Goal: Task Accomplishment & Management: Manage account settings

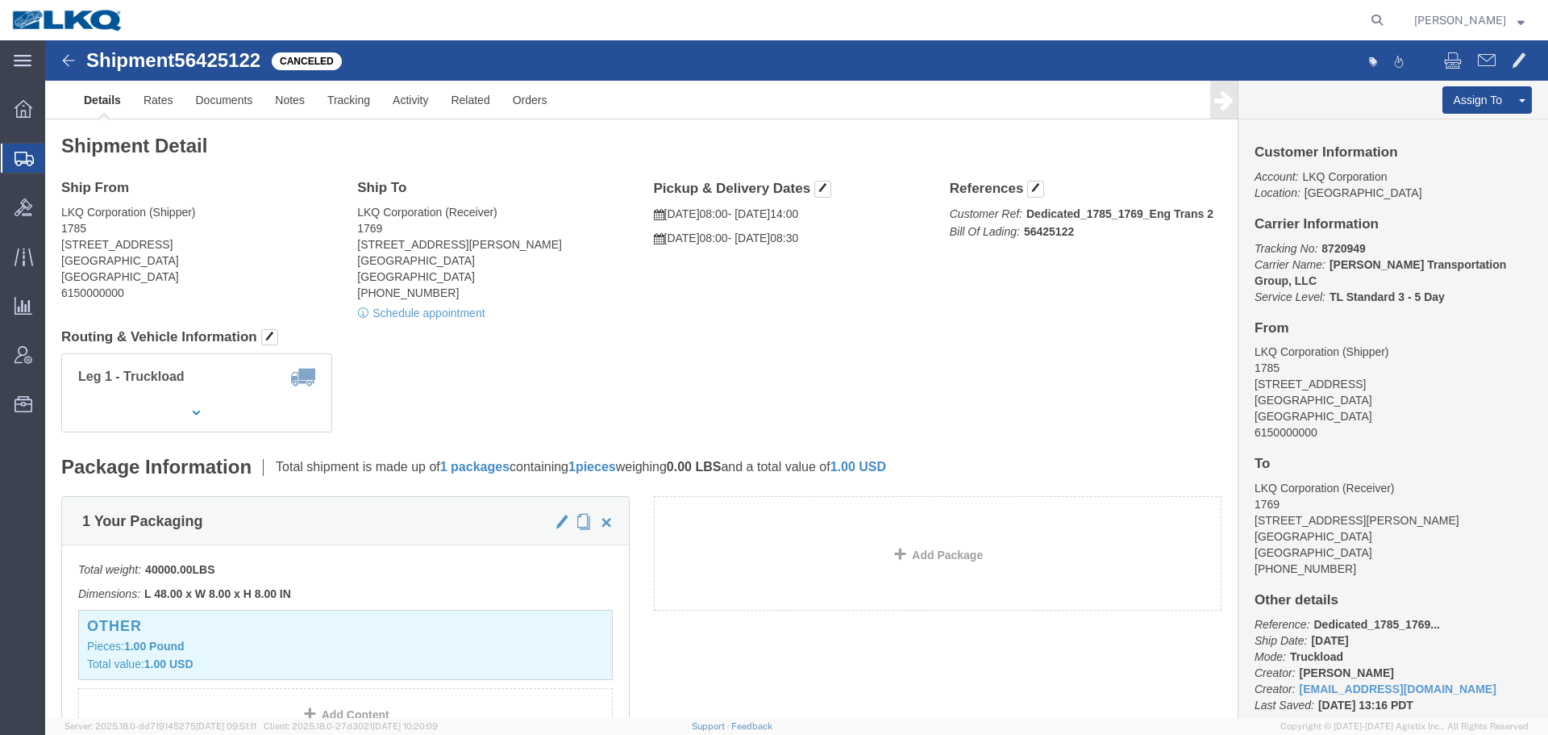
click at [866, 19] on div at bounding box center [762, 20] width 1255 height 40
click at [1380, 29] on icon at bounding box center [1377, 20] width 23 height 23
paste input "56784477"
type input "56784477"
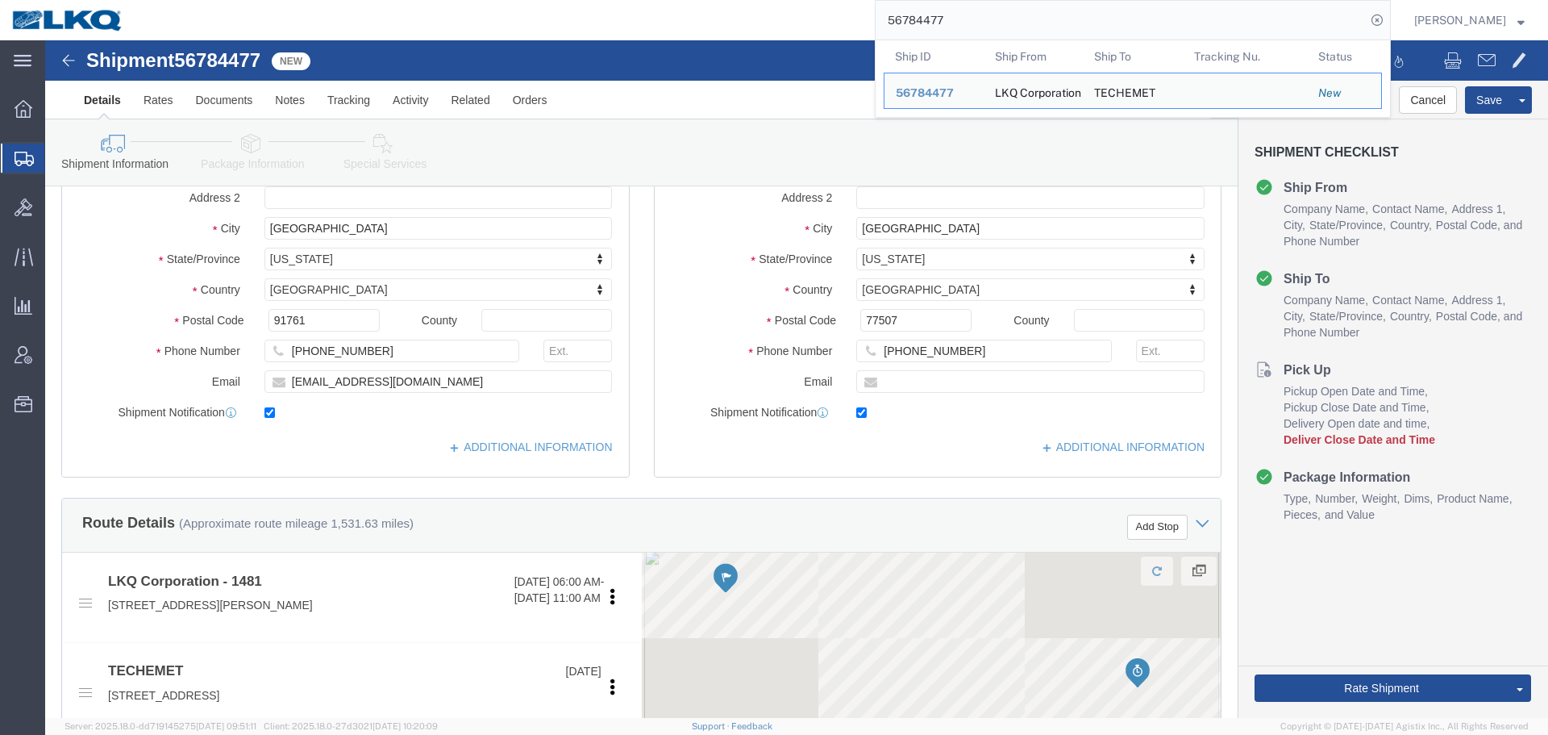
scroll to position [227, 0]
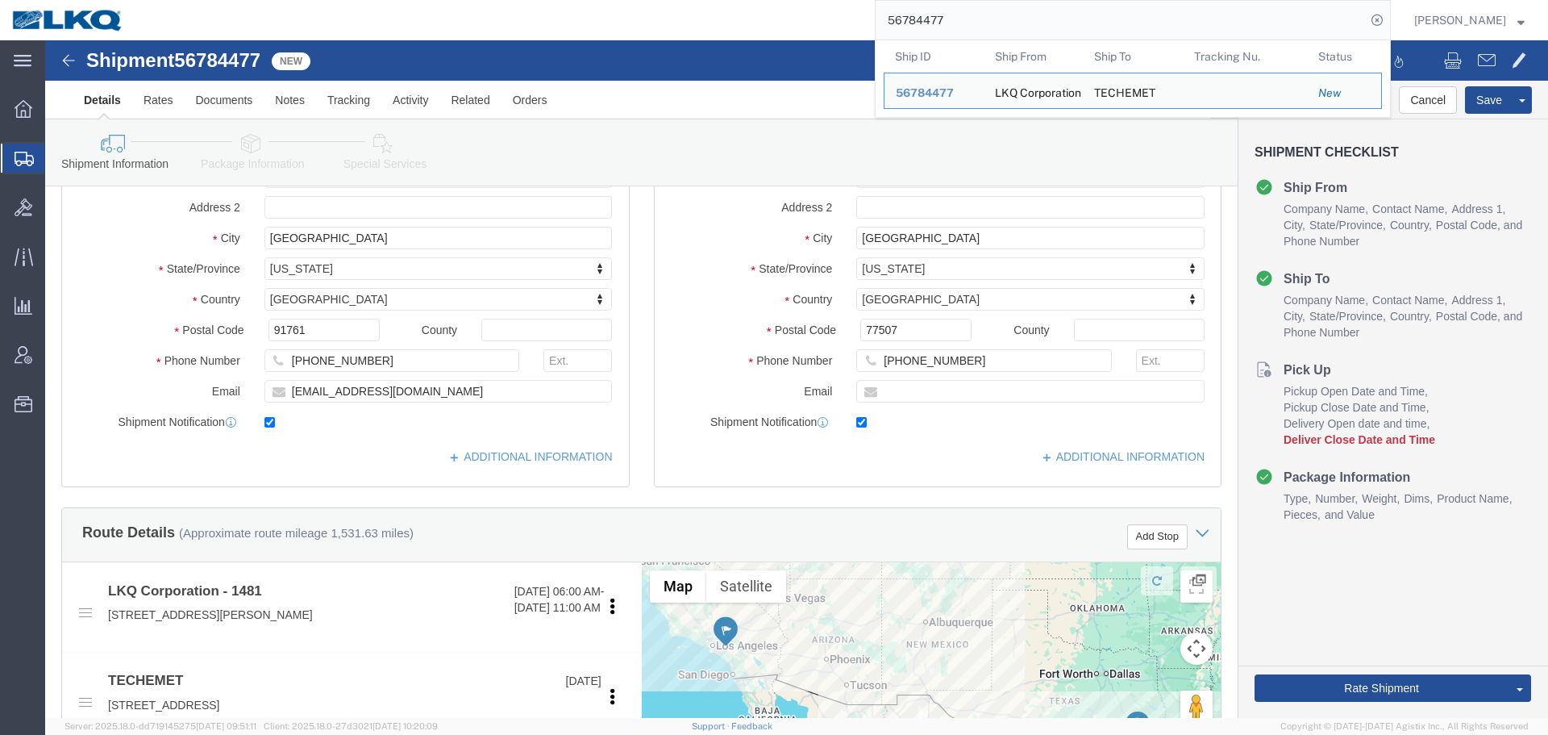
select select "28707"
select select
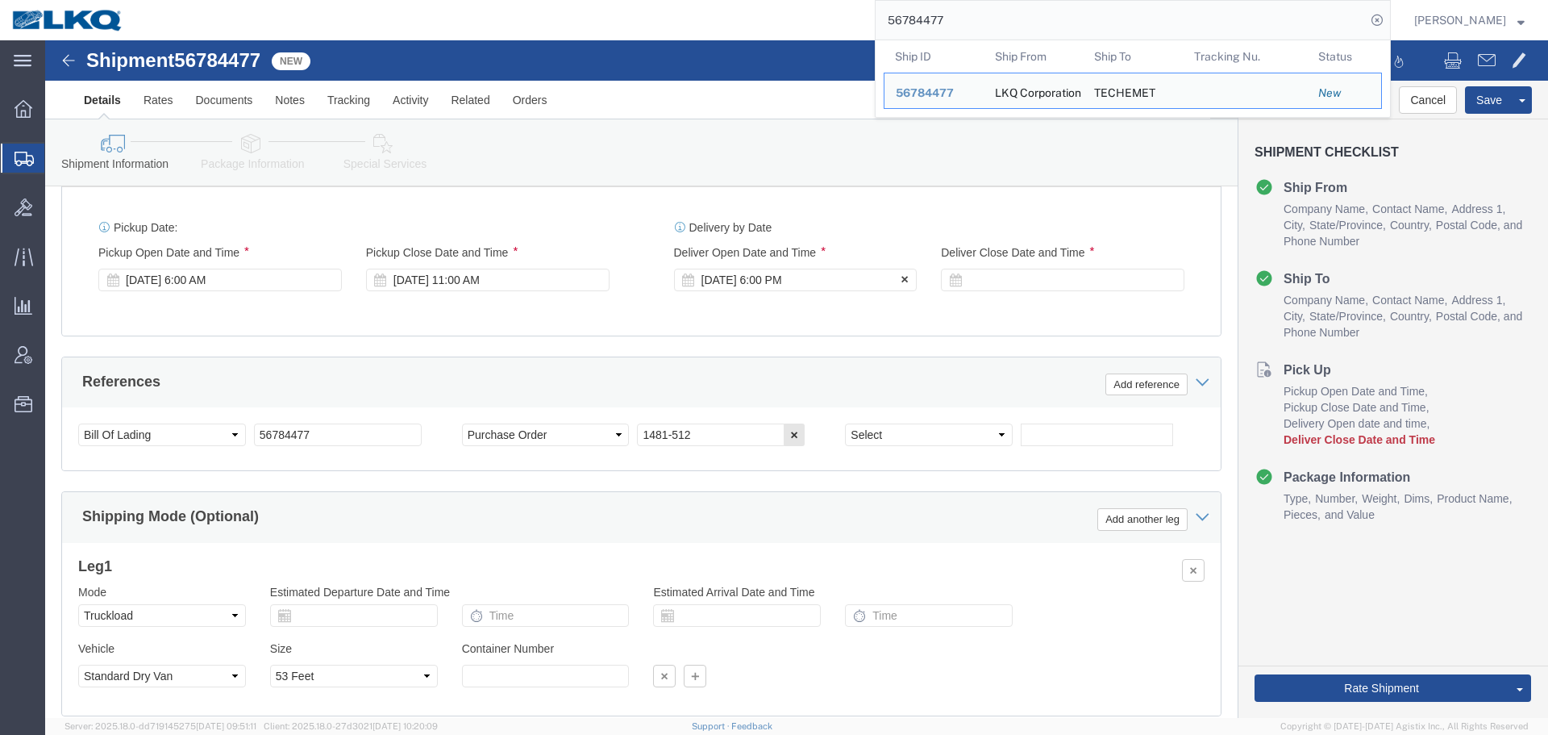
scroll to position [710, 0]
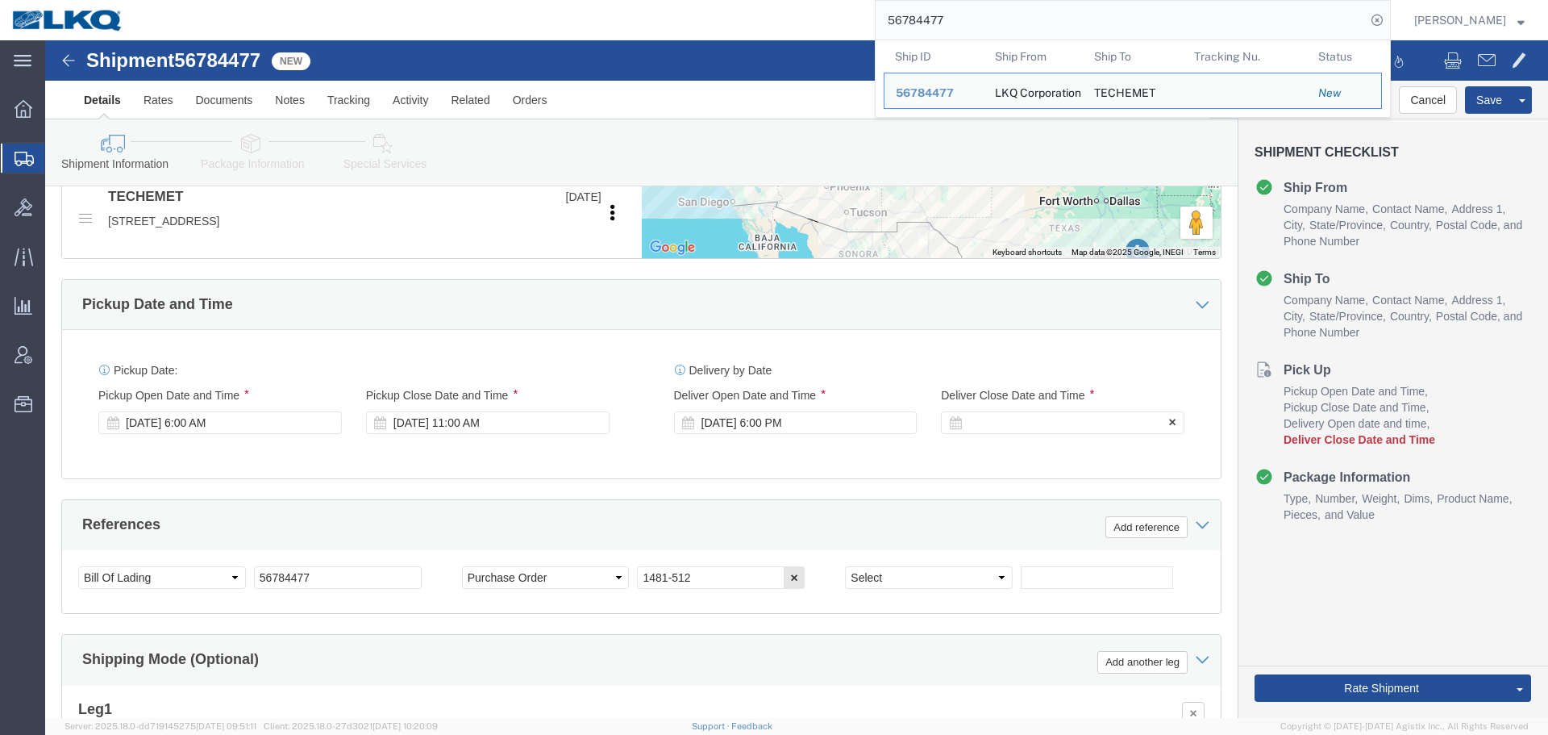
click div
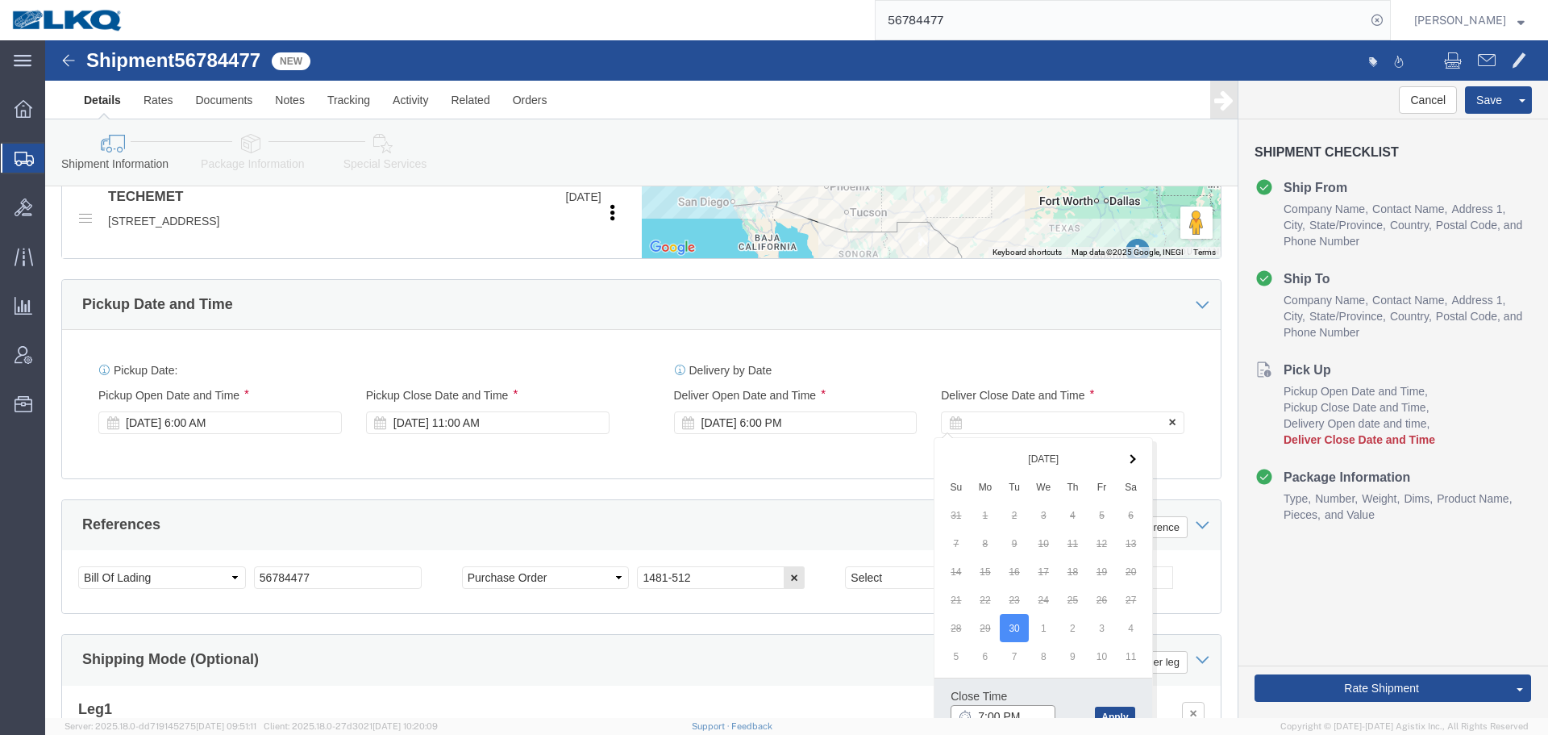
scroll to position [720, 0]
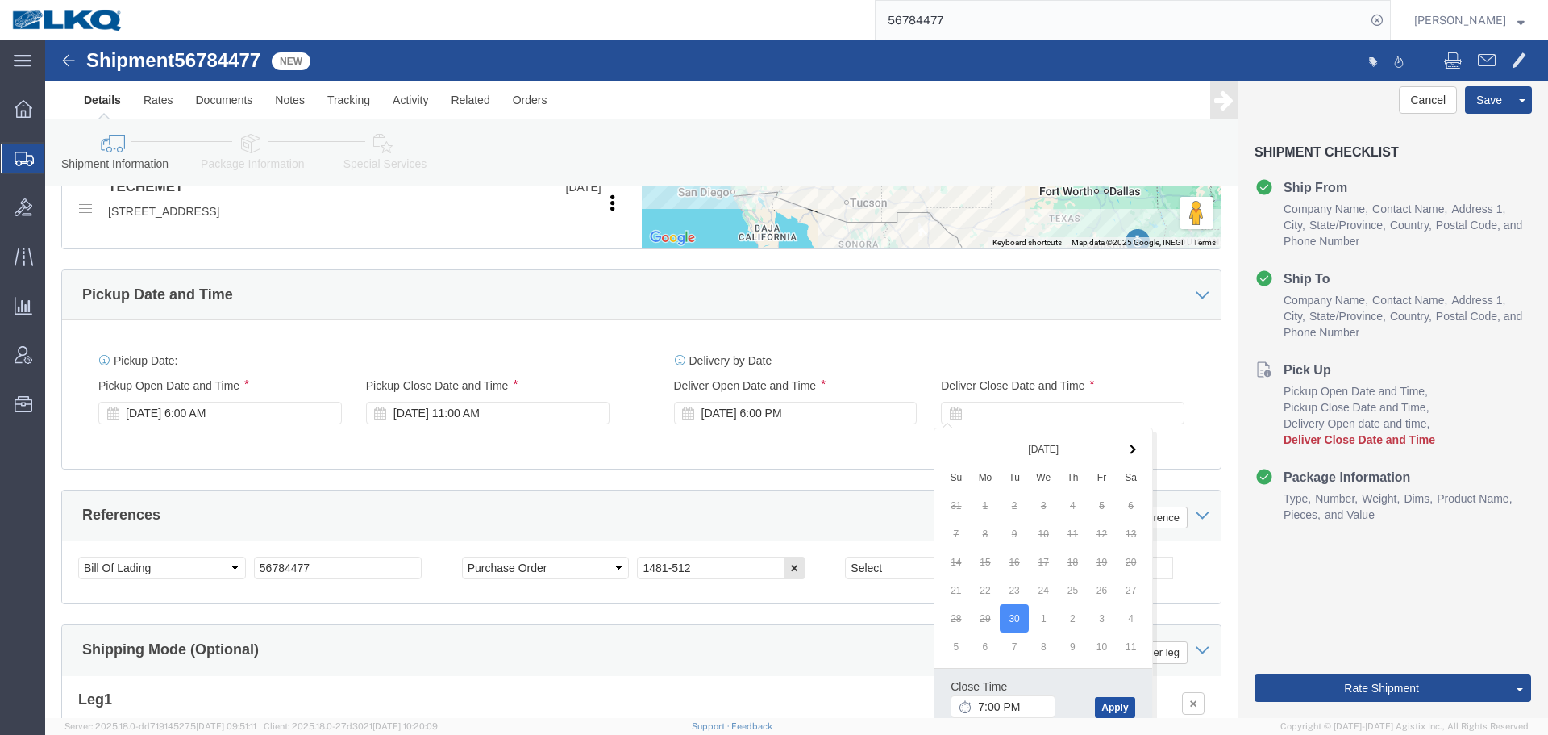
click button "Apply"
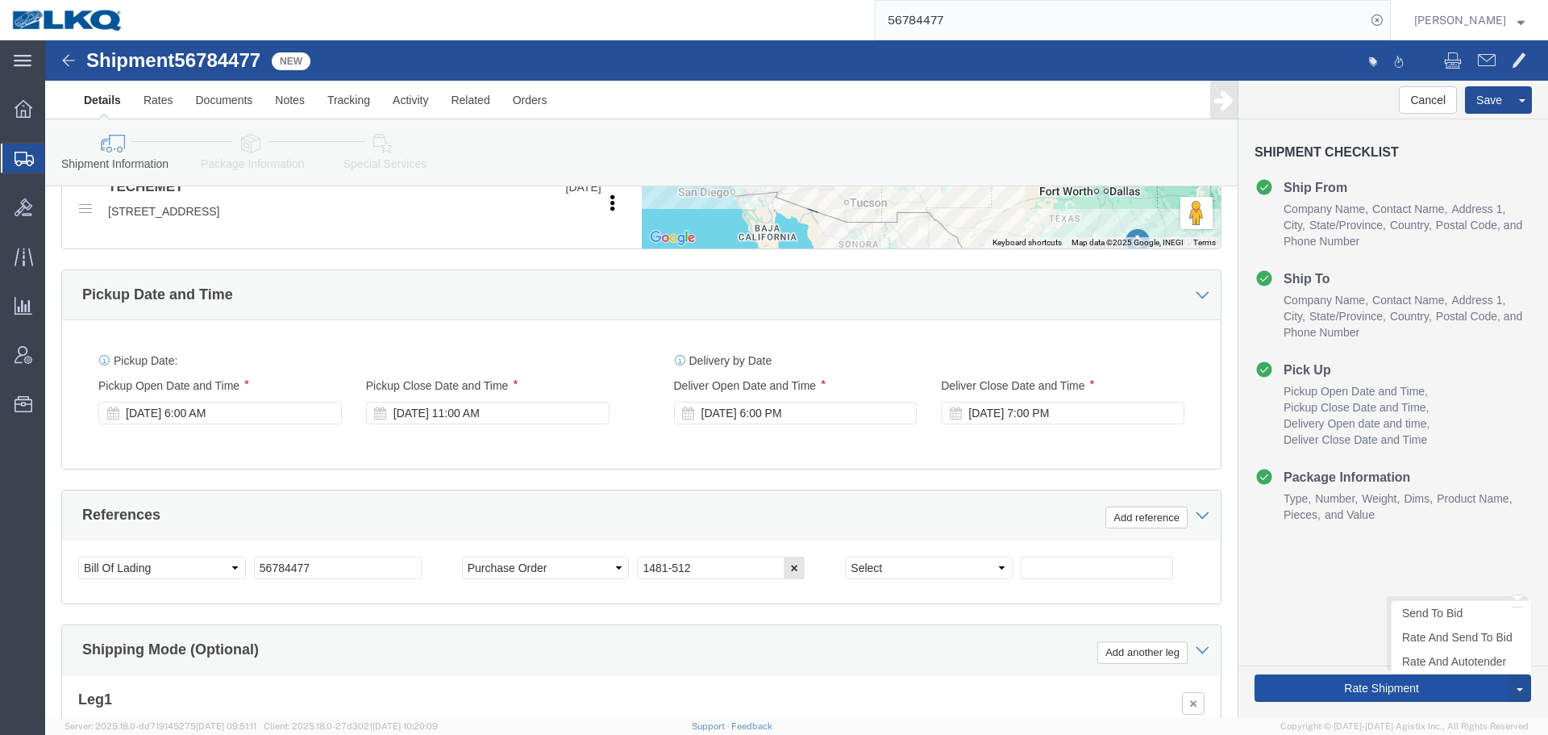
click button "Rate Shipment"
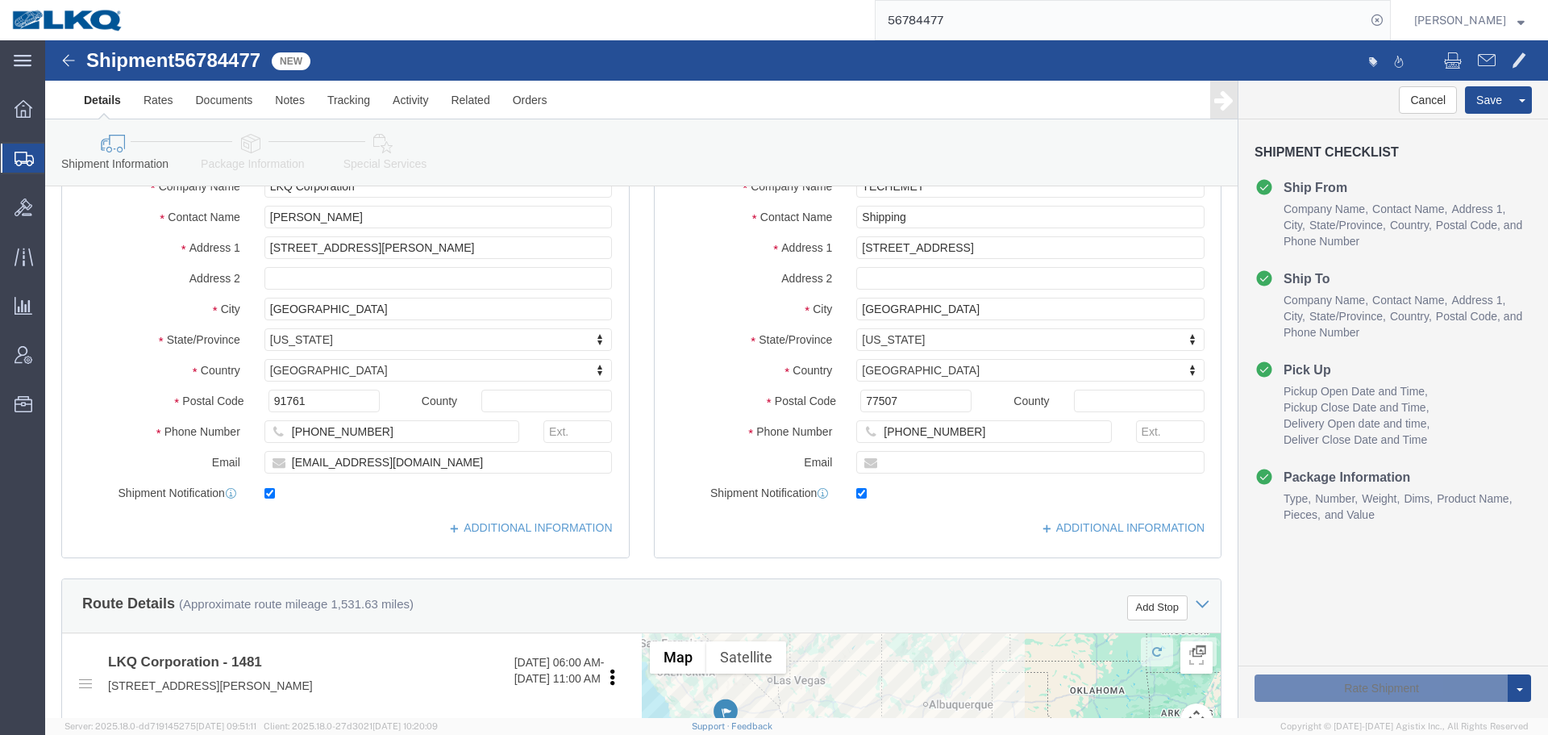
scroll to position [0, 0]
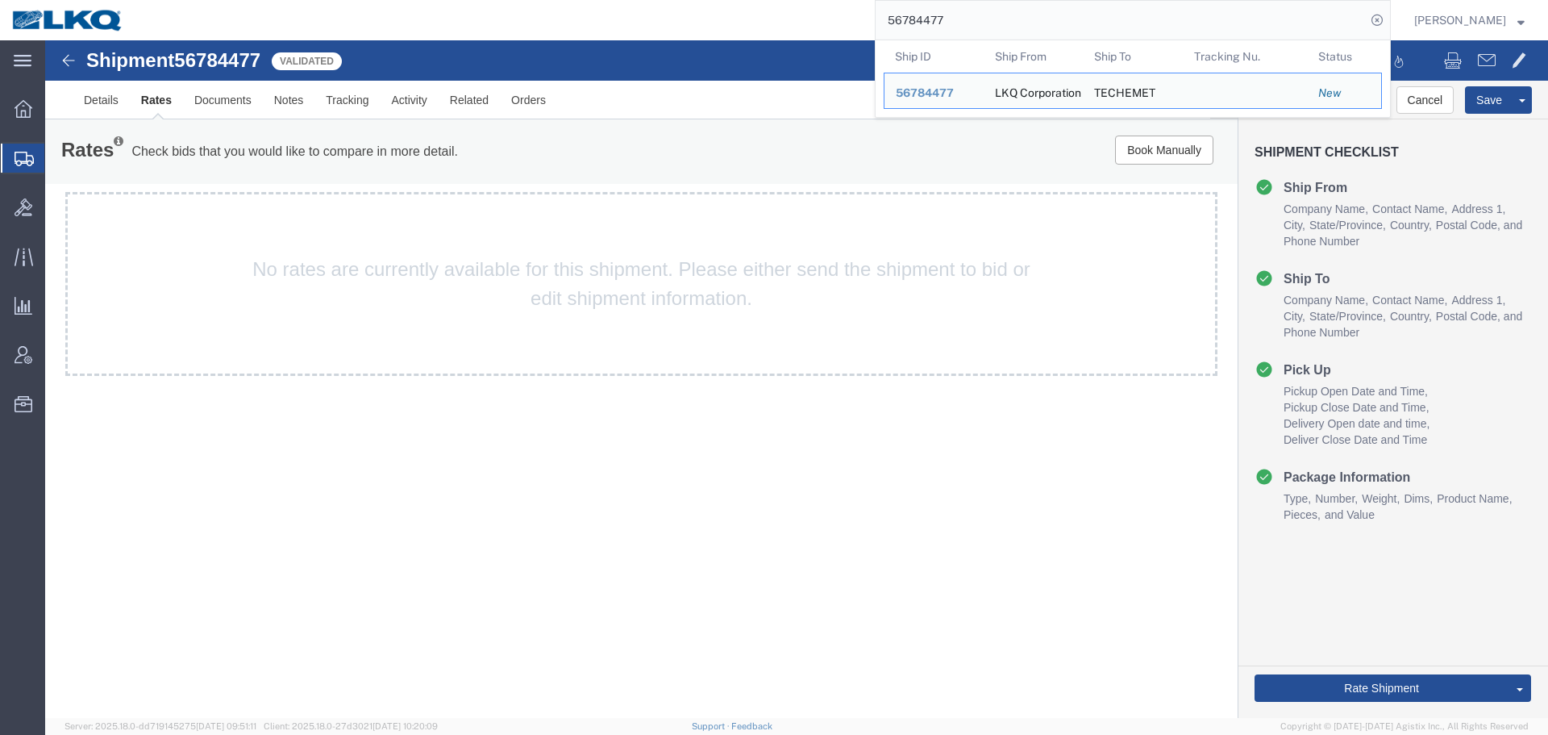
click at [948, 23] on input "56784477" at bounding box center [1121, 20] width 490 height 39
paste input "67873"
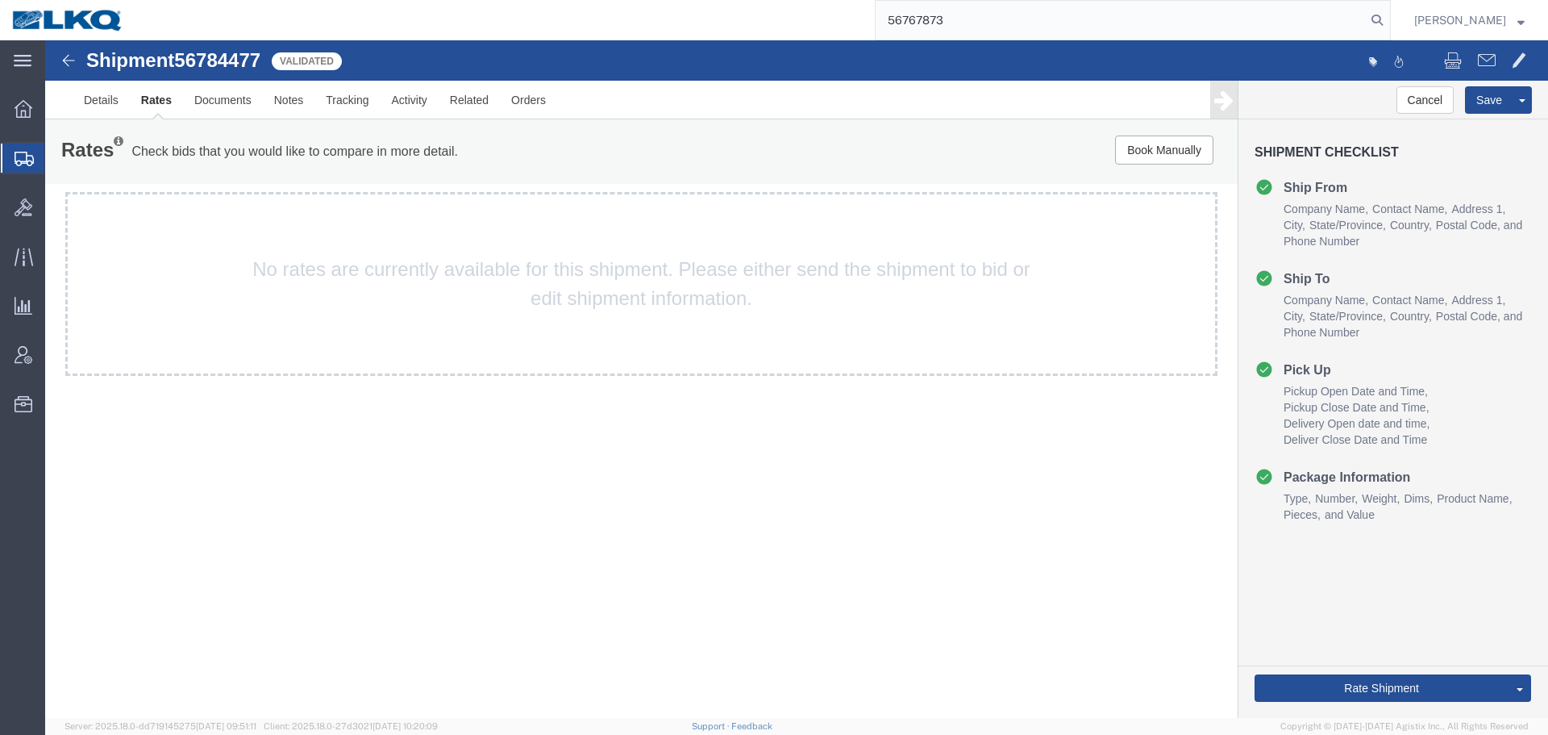
type input "56767873"
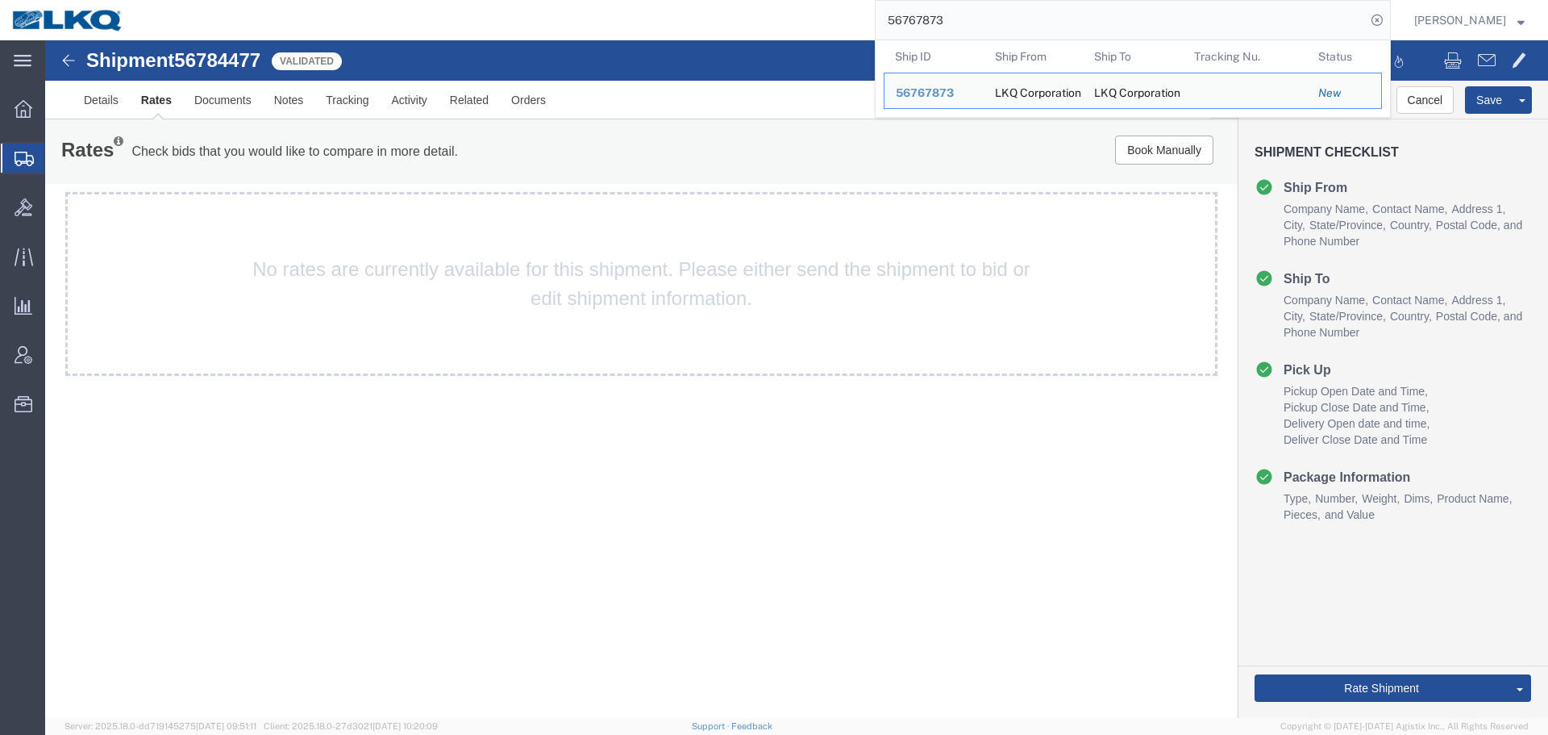
select select "27472"
select select "28018"
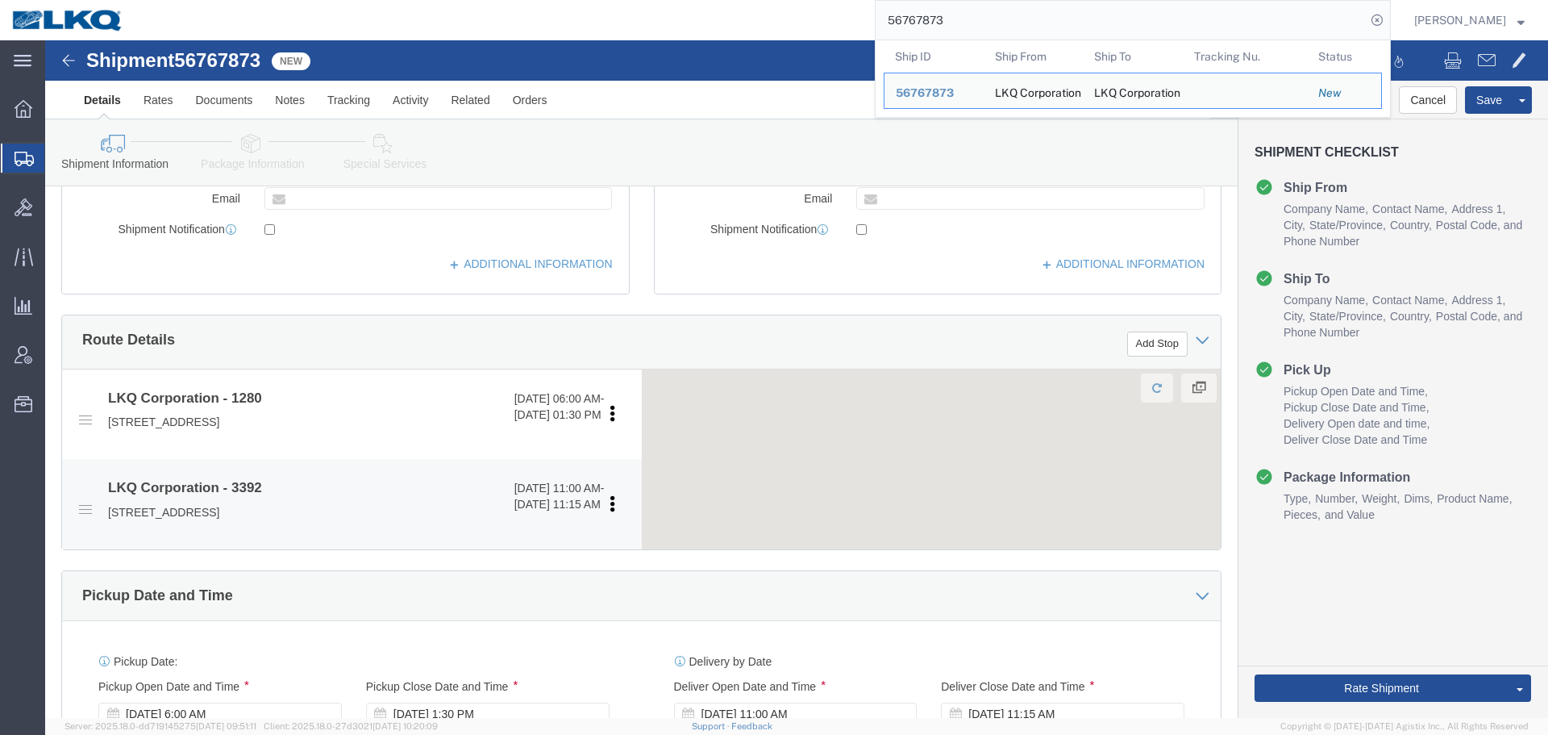
scroll to position [564, 0]
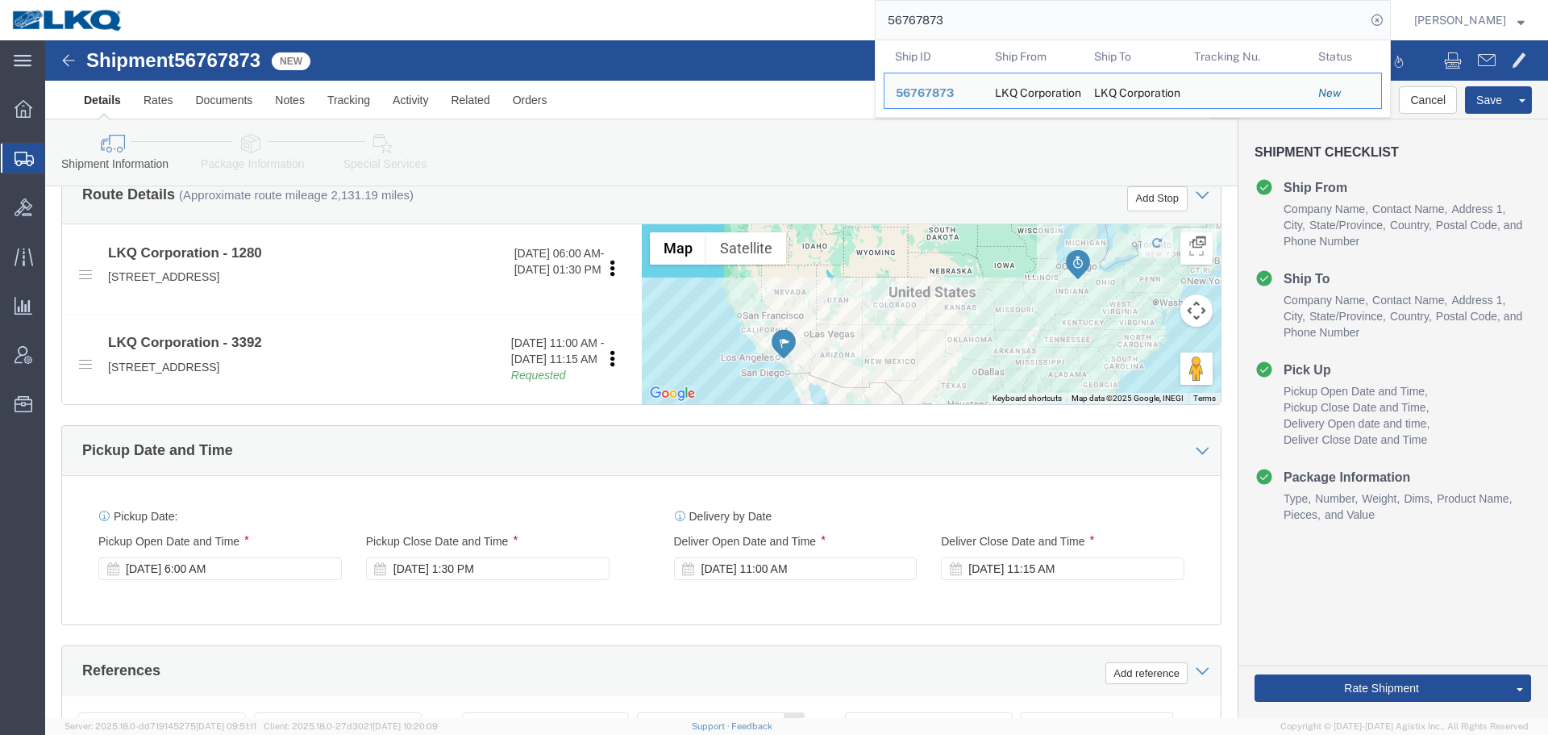
click div "Ship From Location Location 1280 - Pick A Part - Ontario CA Select My Profile L…"
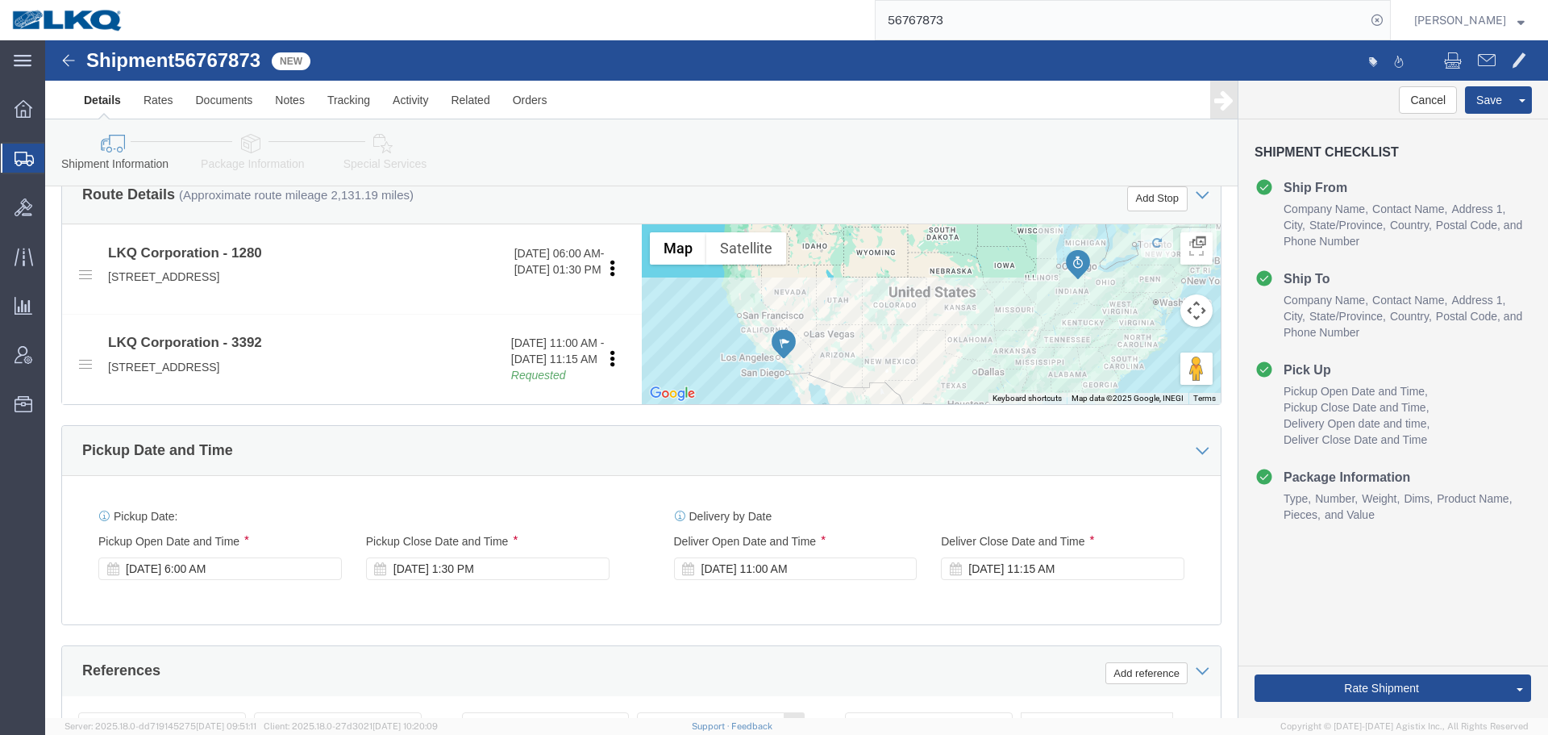
click at [1018, 18] on input "56767873" at bounding box center [1121, 20] width 490 height 39
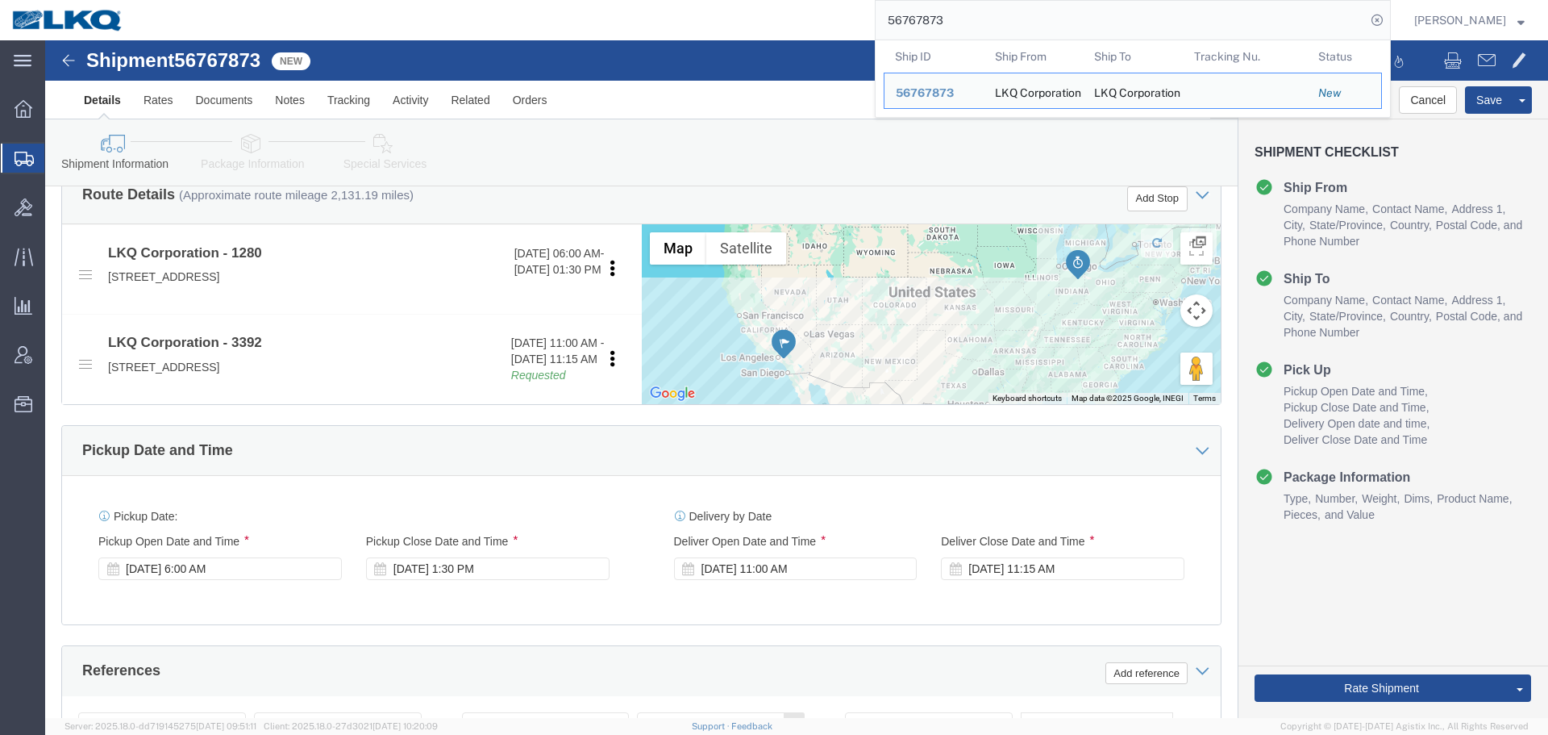
paste input "425122"
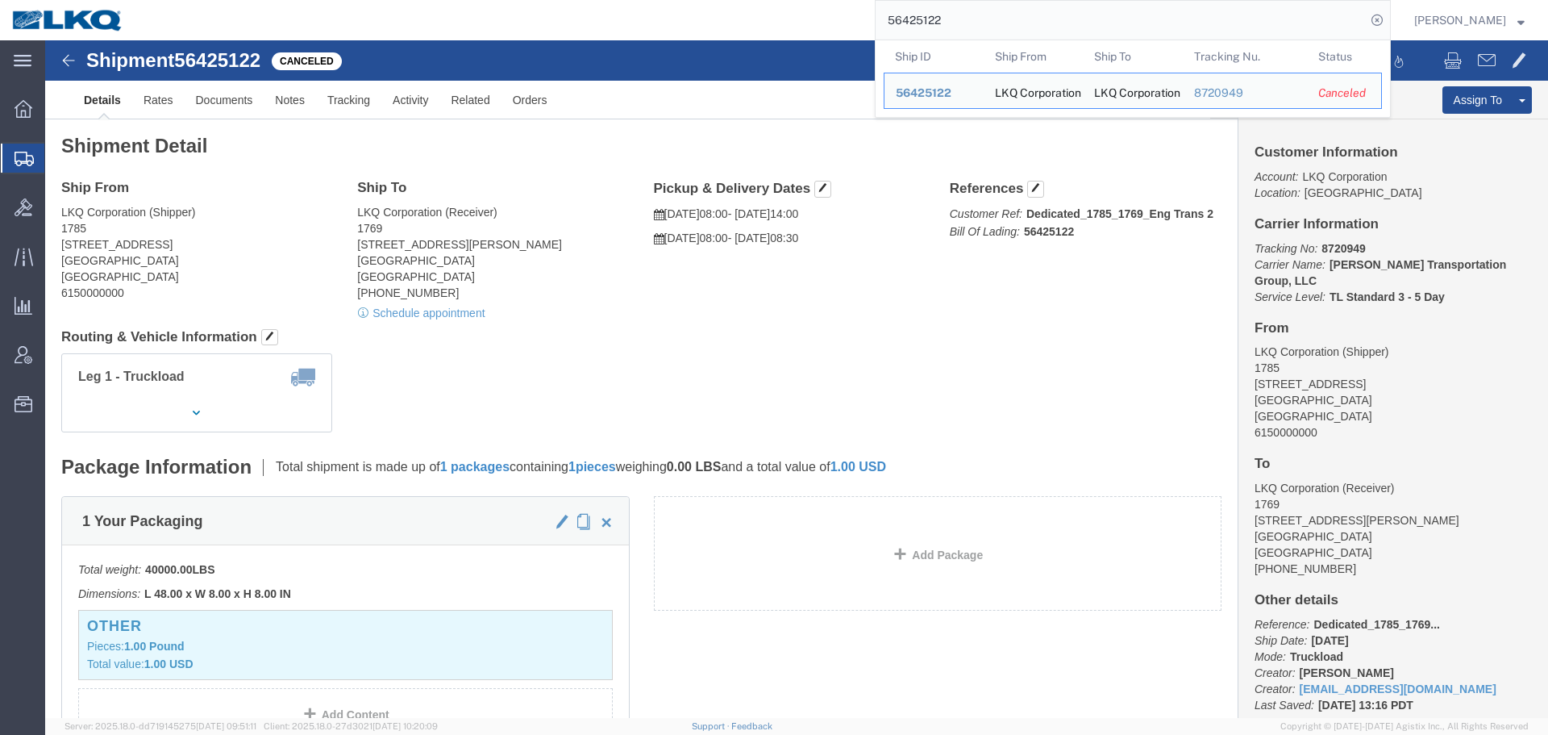
click div "Leg 1 - Truckload Number of trucks: 1"
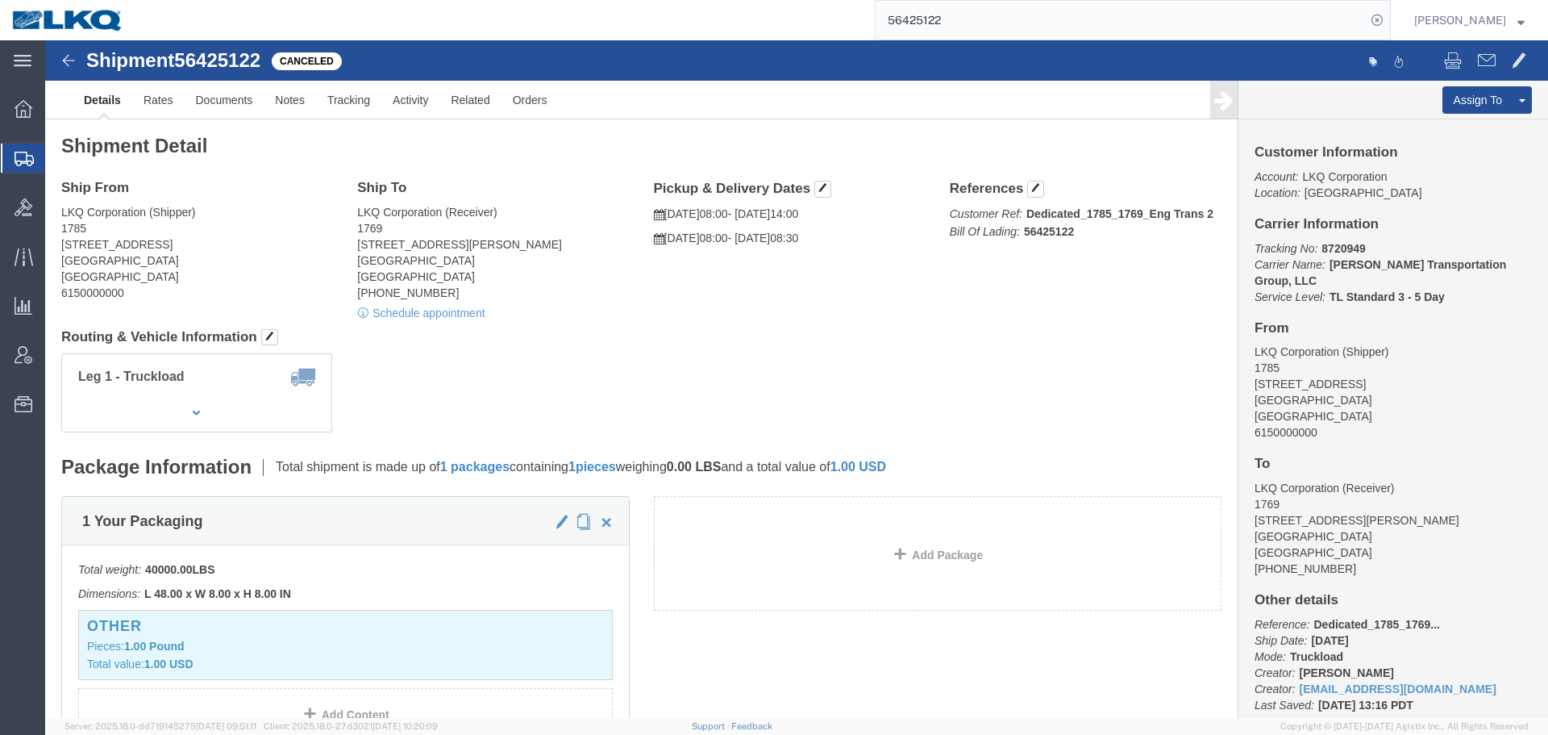
click at [1032, 22] on input "56425122" at bounding box center [1121, 20] width 490 height 39
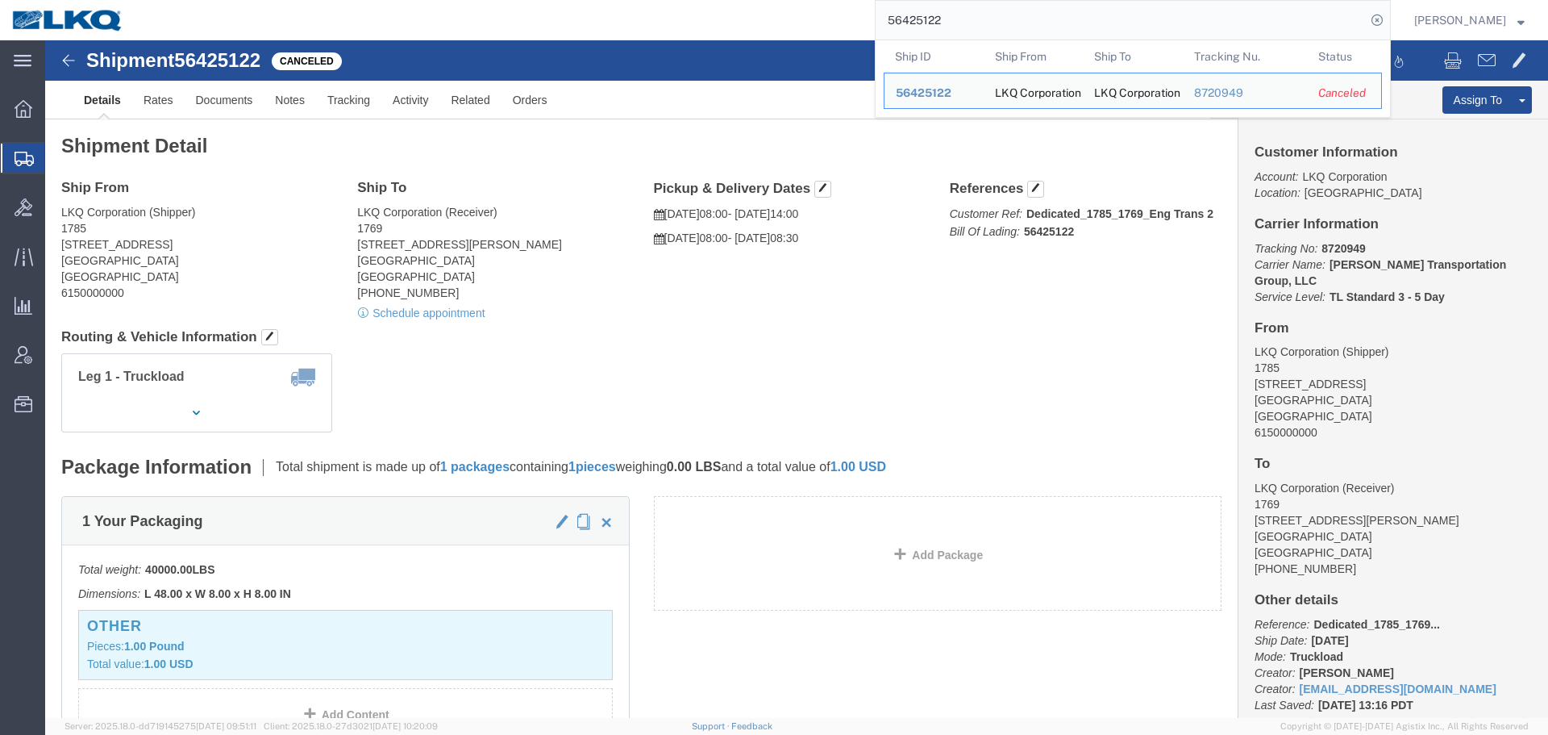
paste input "691944"
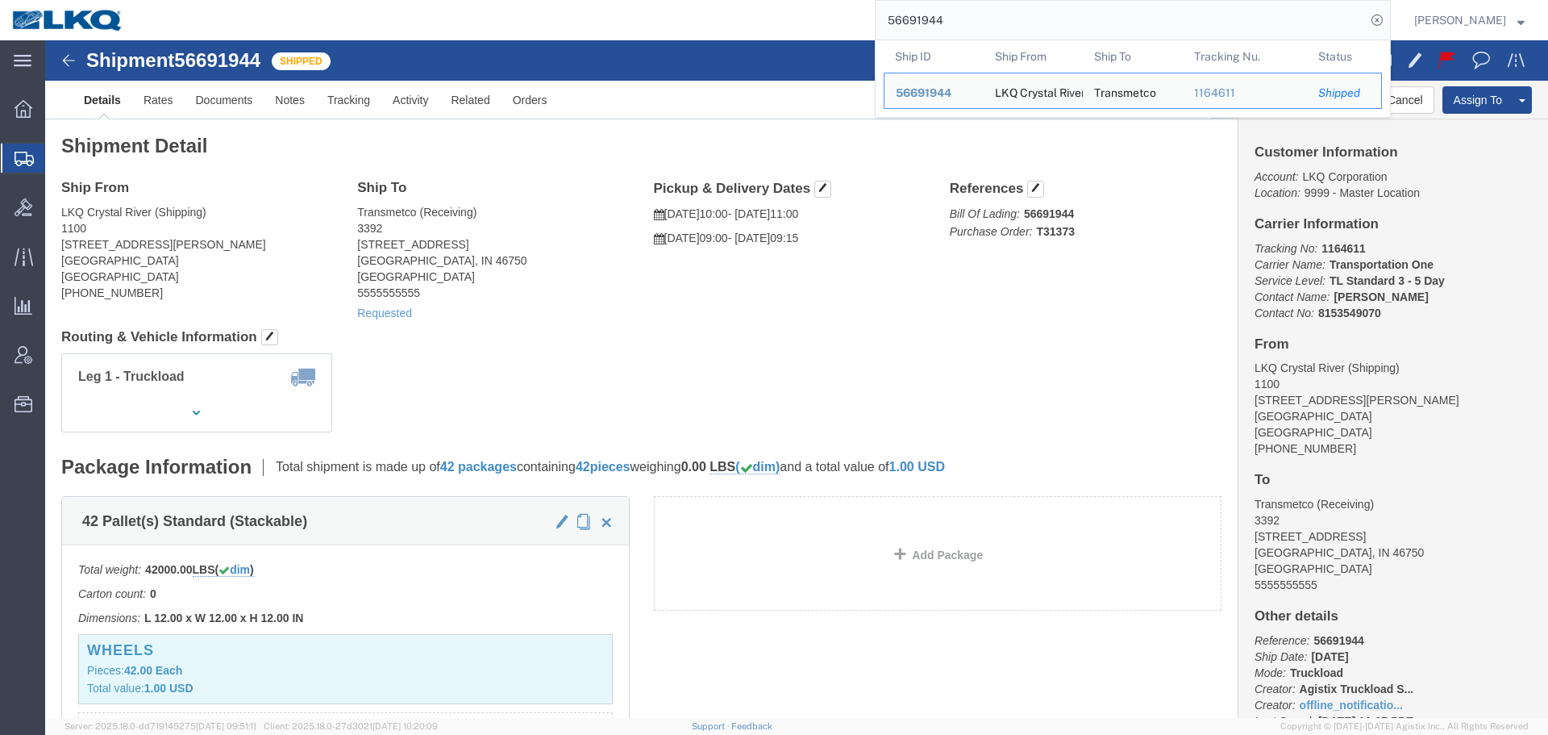
click h4 "Routing & Vehicle Information"
click at [1028, 24] on input "56691944" at bounding box center [1121, 20] width 490 height 39
paste input "411606"
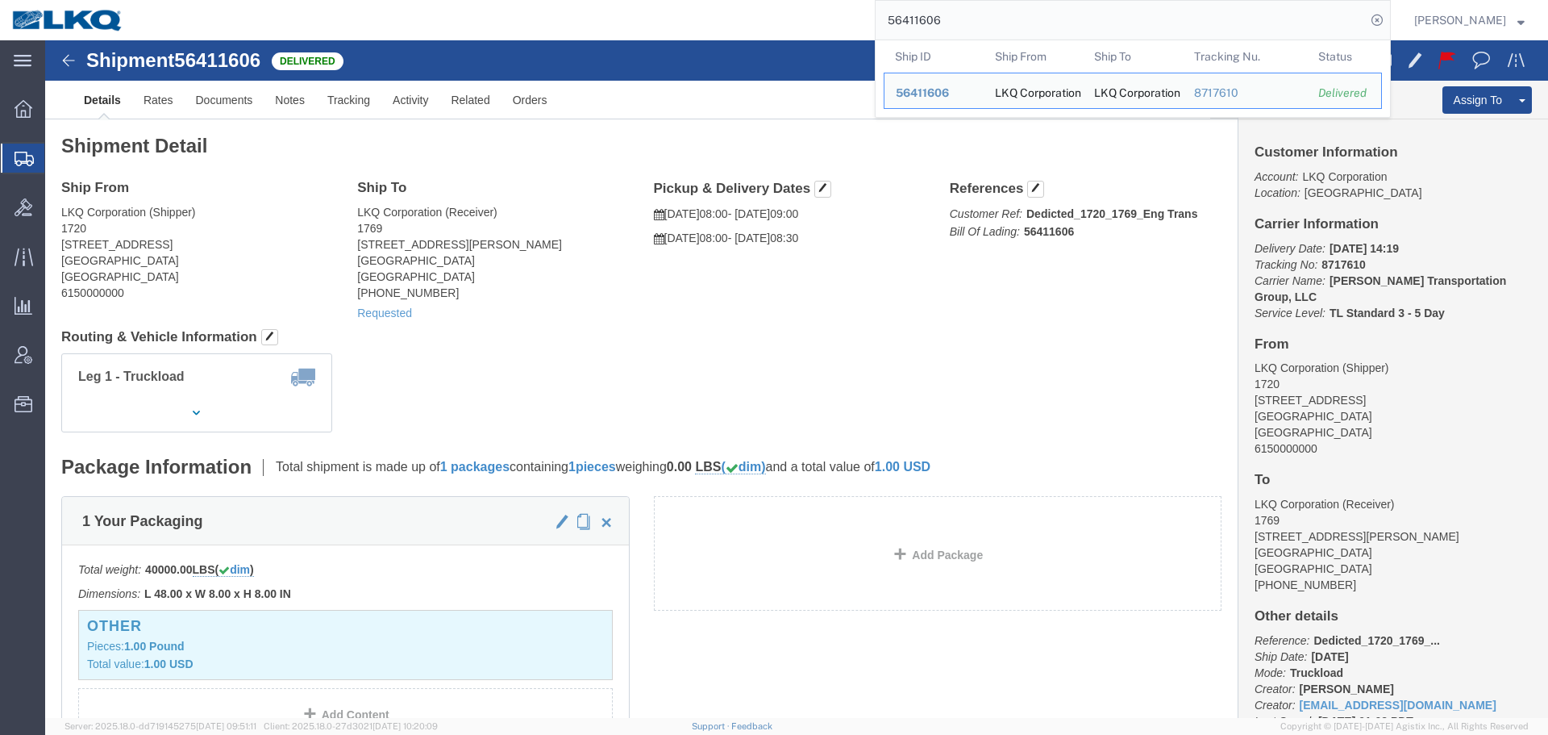
click h4 "Routing & Vehicle Information"
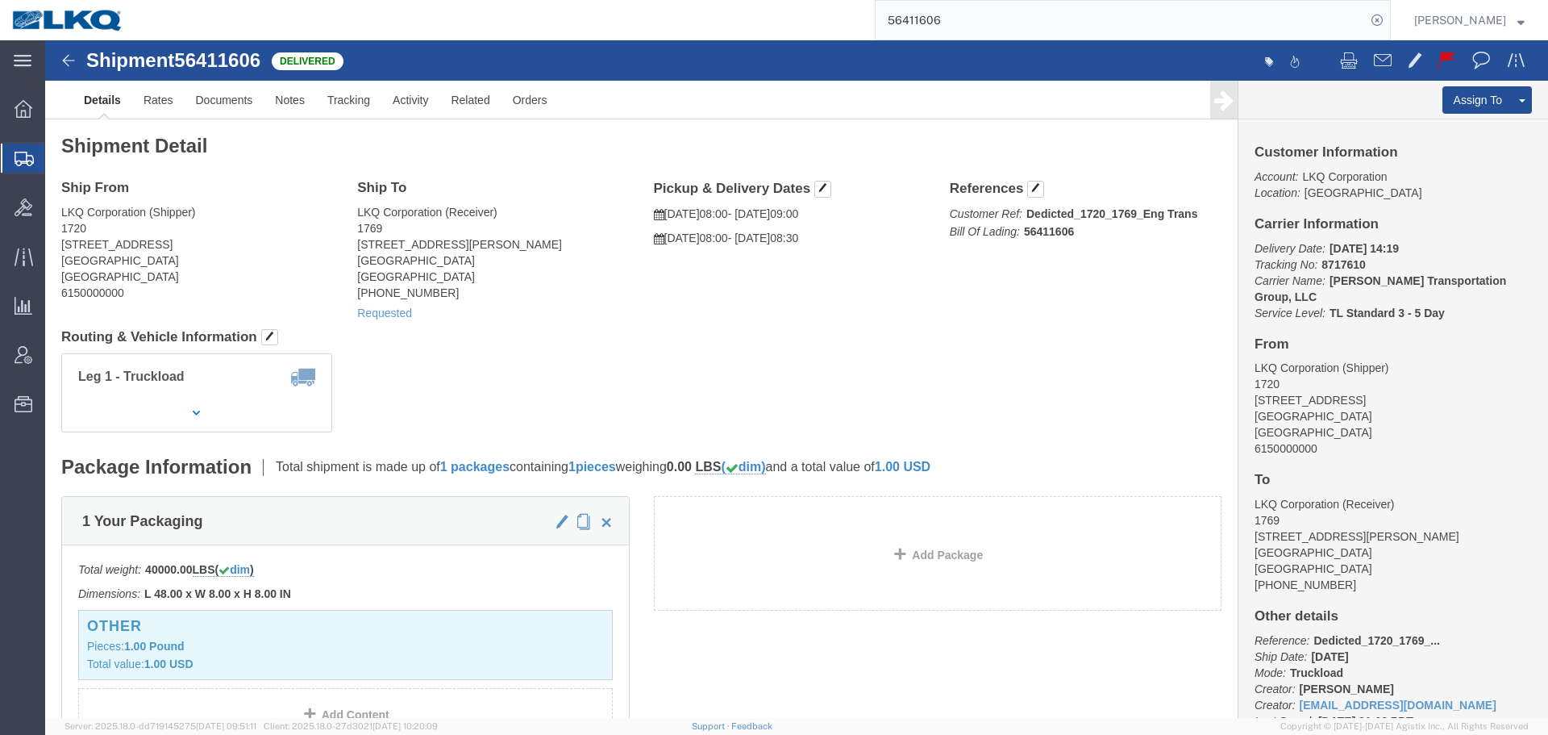
click h4 "Routing & Vehicle Information"
click div "Shipment Detail Ship From LKQ Corporation (Shipper) 1720 2115 South Union Avenu…"
click h4 "Routing & Vehicle Information"
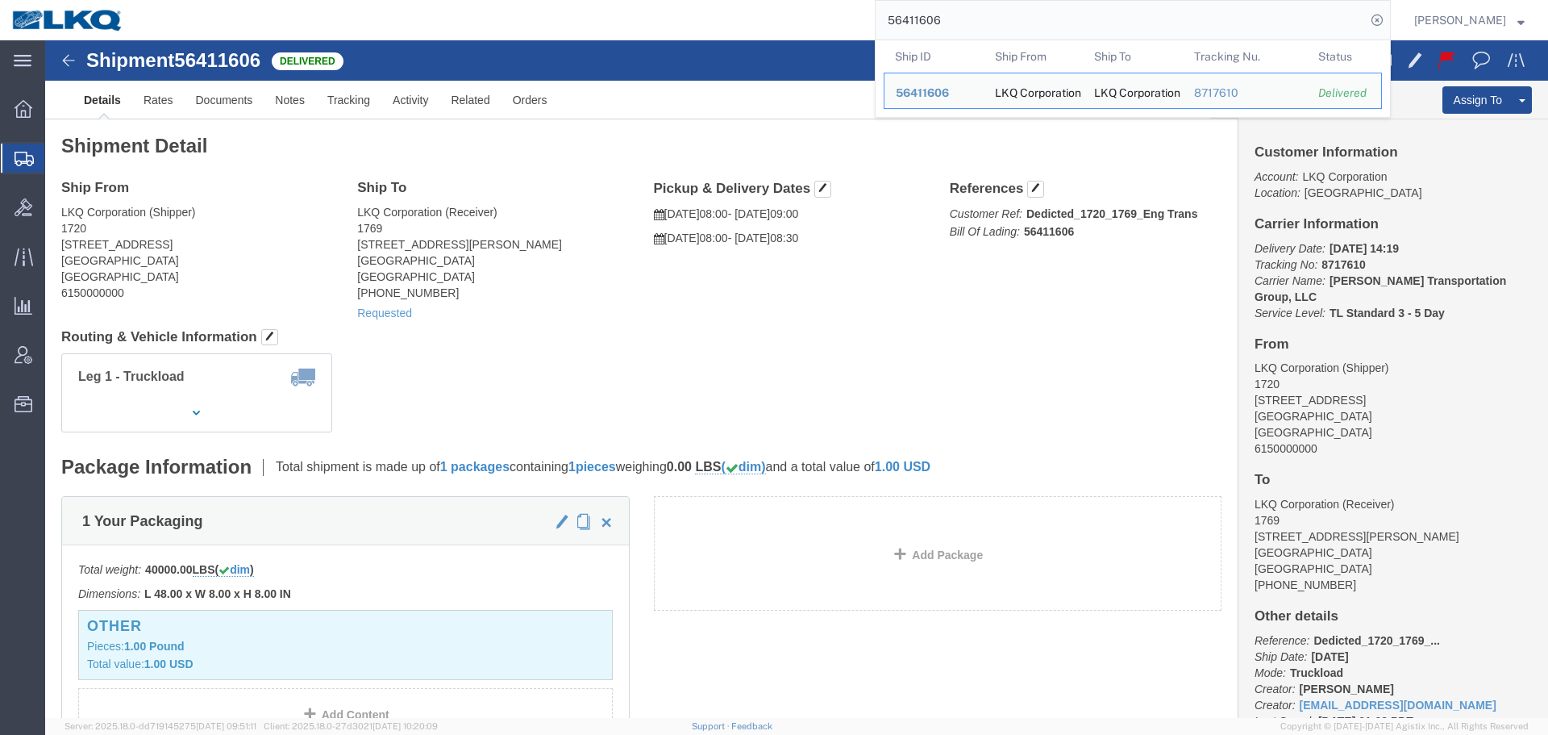
drag, startPoint x: 1003, startPoint y: 49, endPoint x: 980, endPoint y: 8, distance: 47.3
click at [980, 8] on input "56411606" at bounding box center [1121, 20] width 490 height 39
paste input "781194"
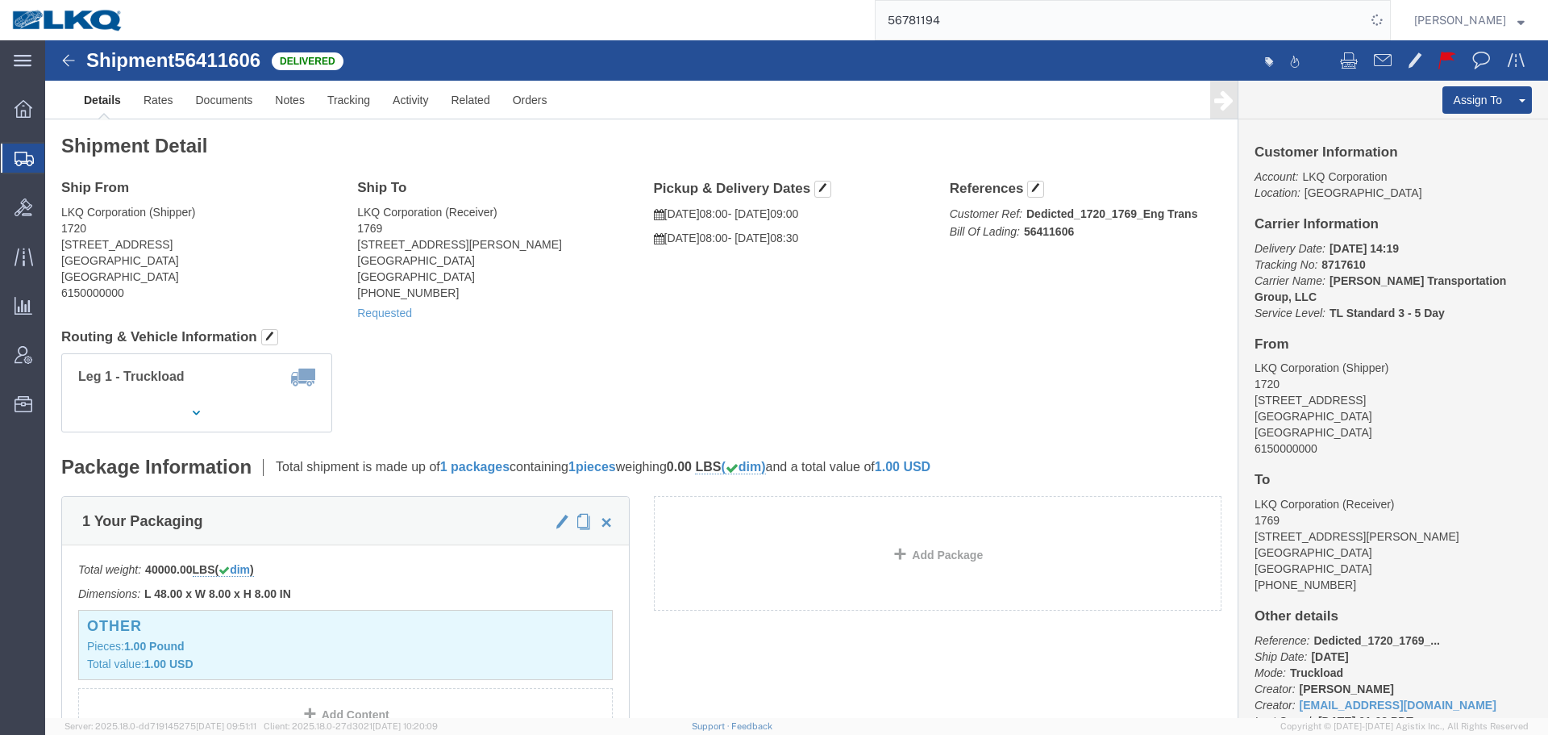
click div "Ship From LKQ Corporation (Shipper) 1720 2115 South Union Avenue Bakersfield, C…"
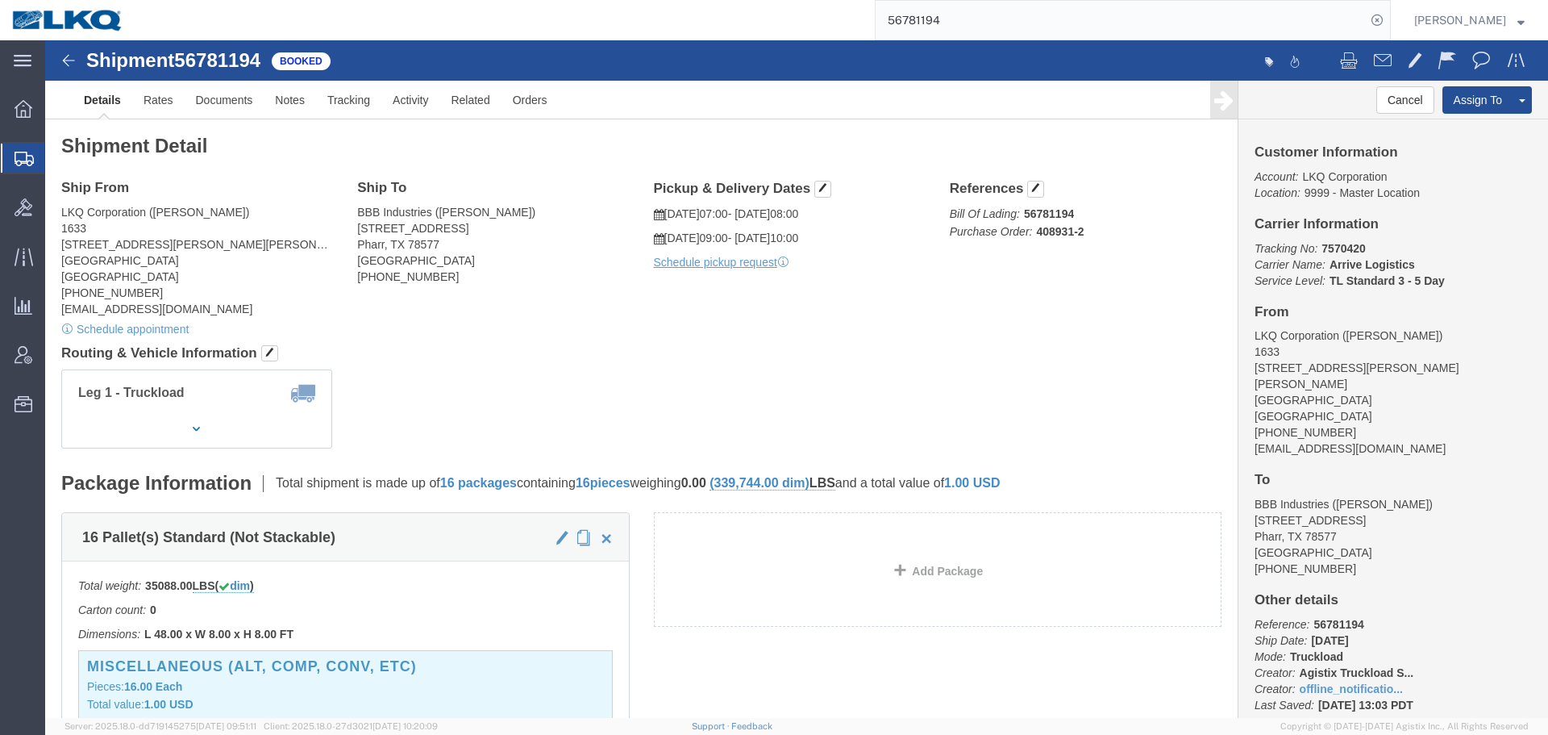
click div "Leg 1 - Truckload Vehicle 1: Standard Dry Van (53 Feet) Number of trucks: 1"
click h4 "Routing & Vehicle Information"
click address "LKQ Corporation (Rafael Lopez) 1633 4585 Frederick Dr SW Atlanta, GA 30336 Unit…"
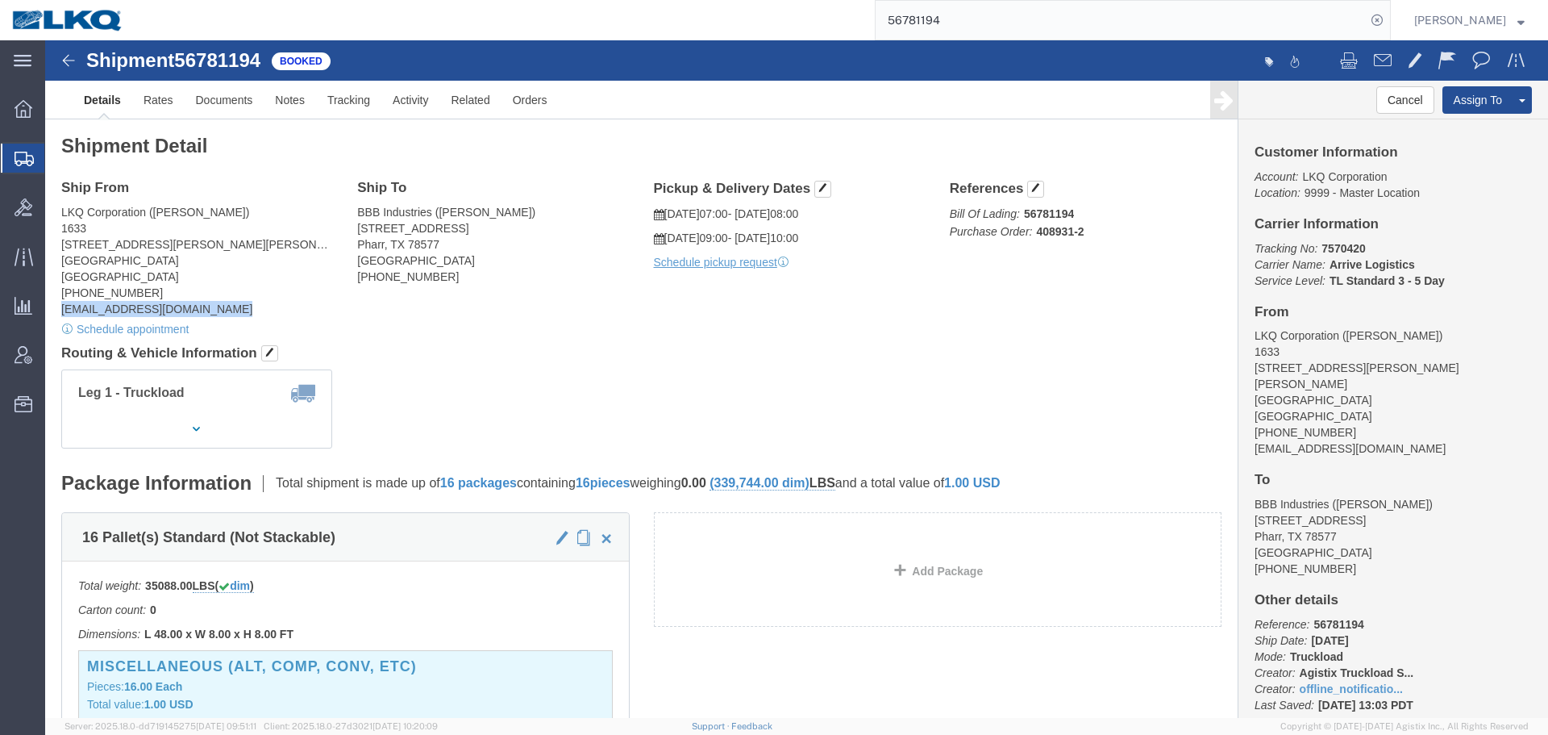
copy address "lxserrano@lkqcorp.com"
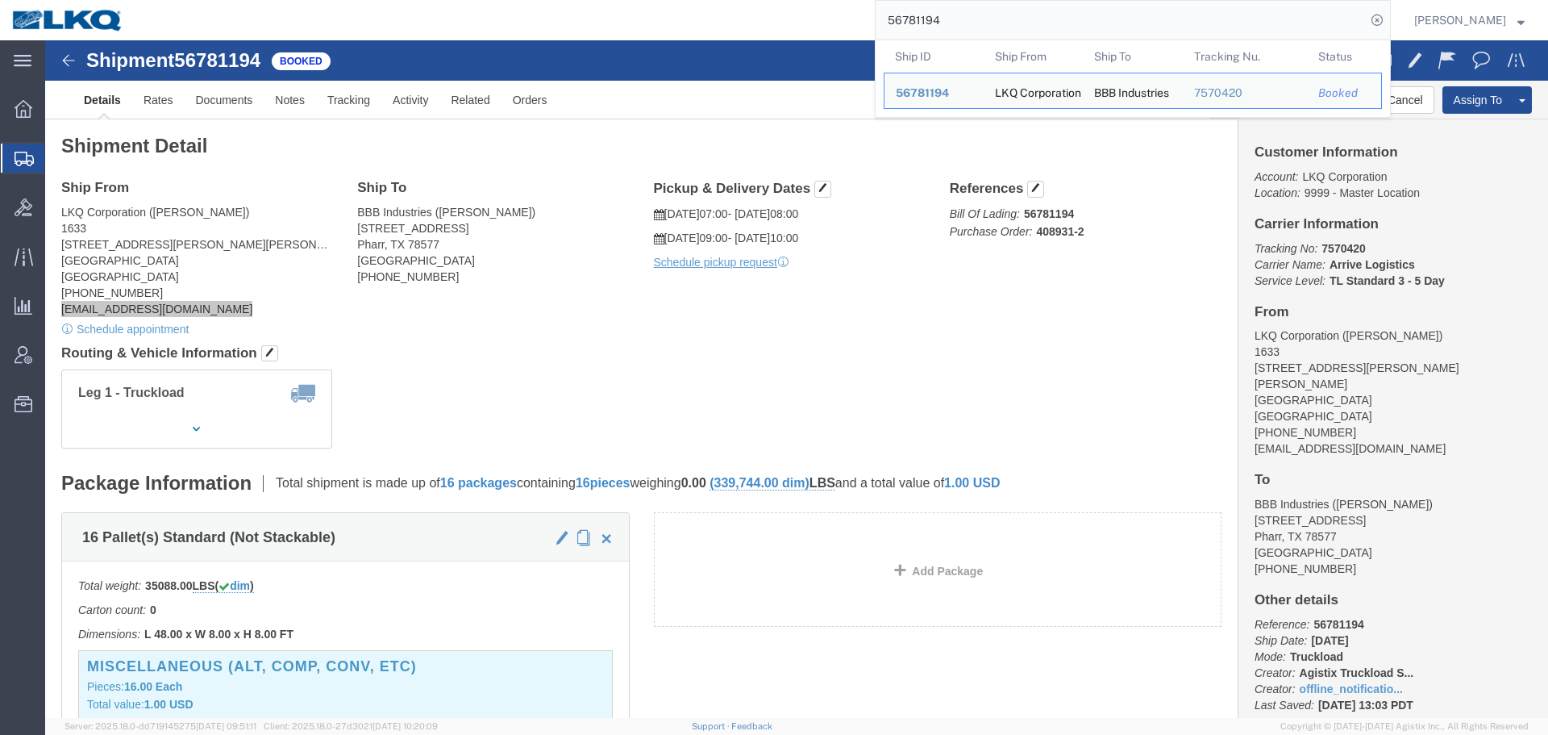
click at [972, 18] on input "56781194" at bounding box center [1121, 20] width 490 height 39
paste input "65935"
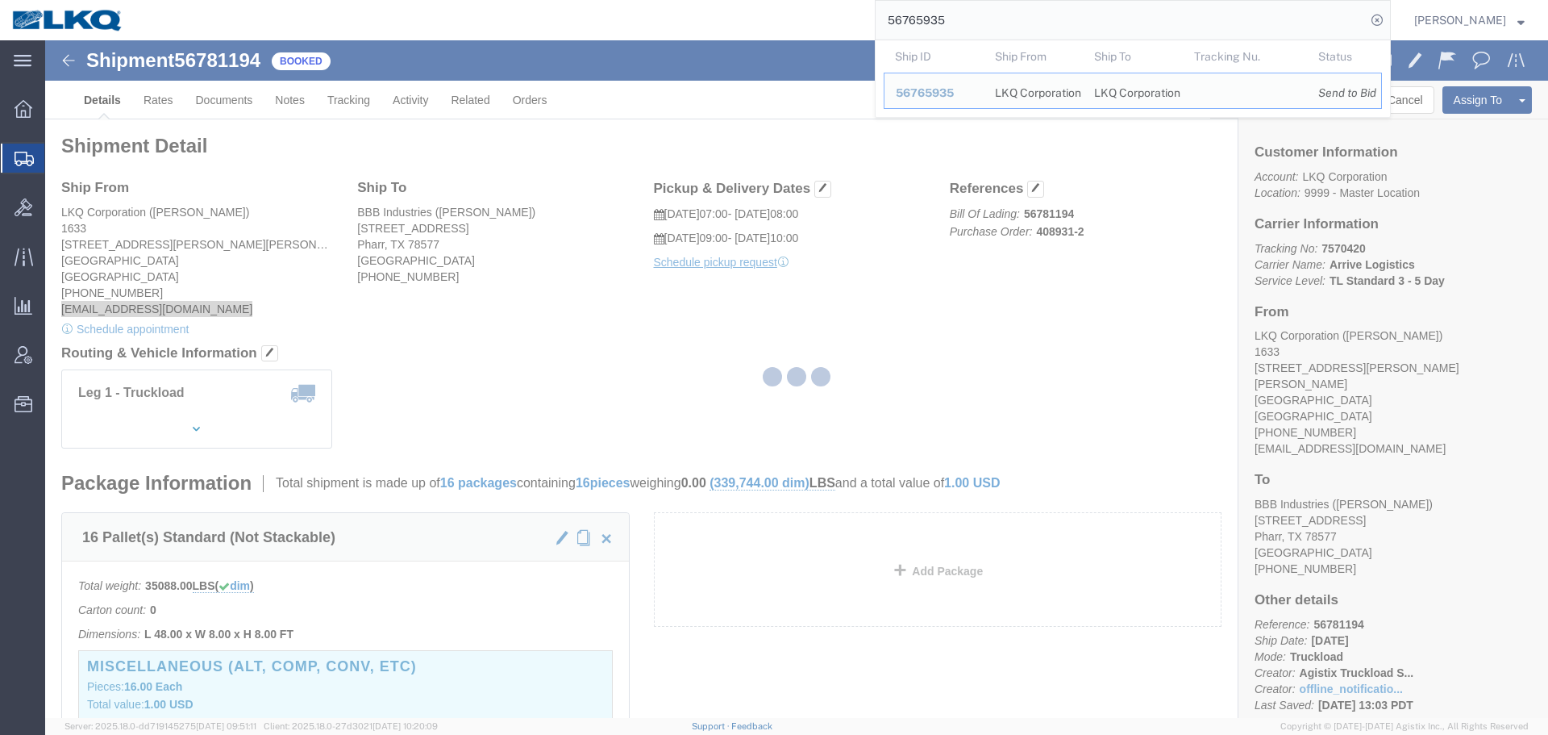
click at [894, 441] on div at bounding box center [796, 378] width 1503 height 677
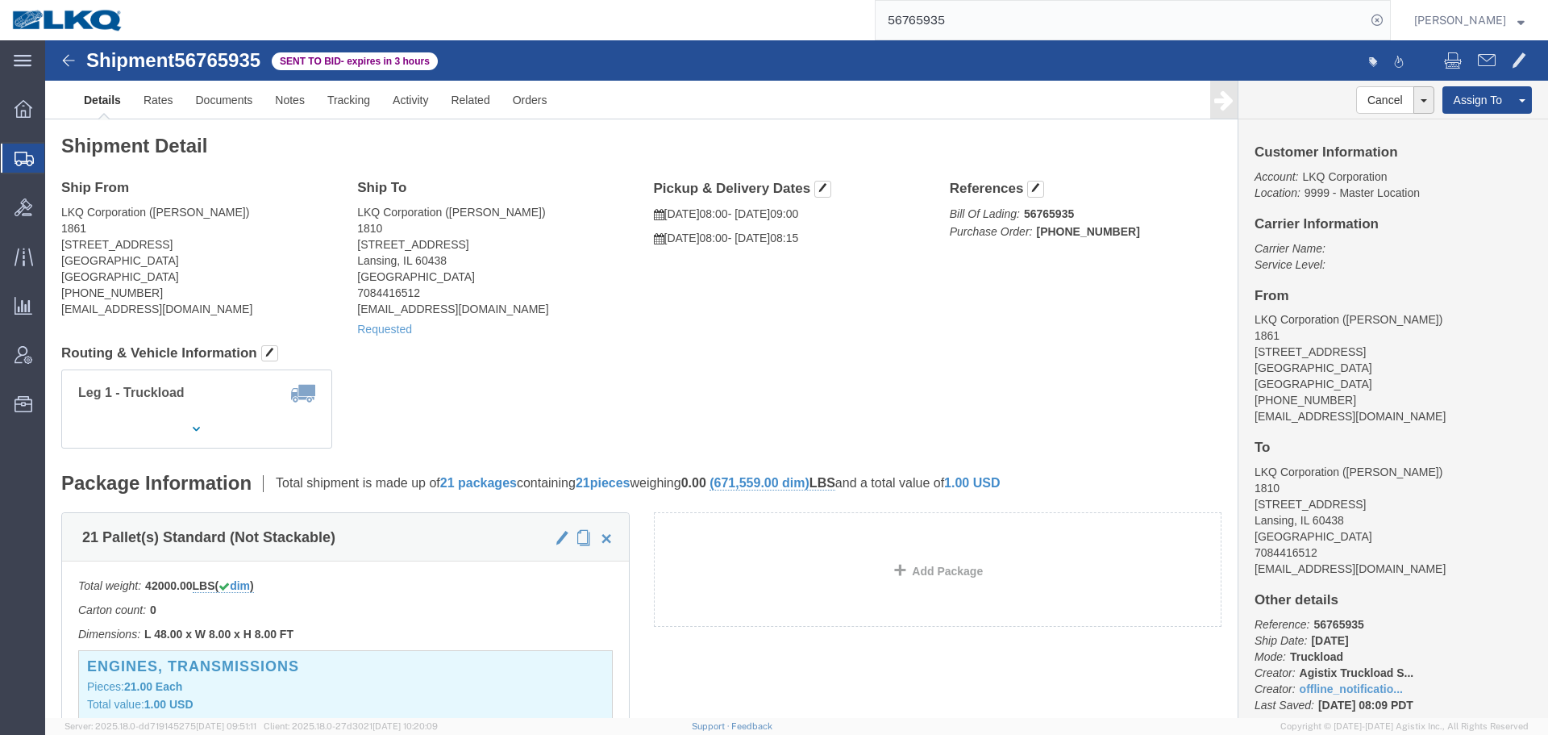
click at [945, 25] on input "56765935" at bounding box center [1121, 20] width 490 height 39
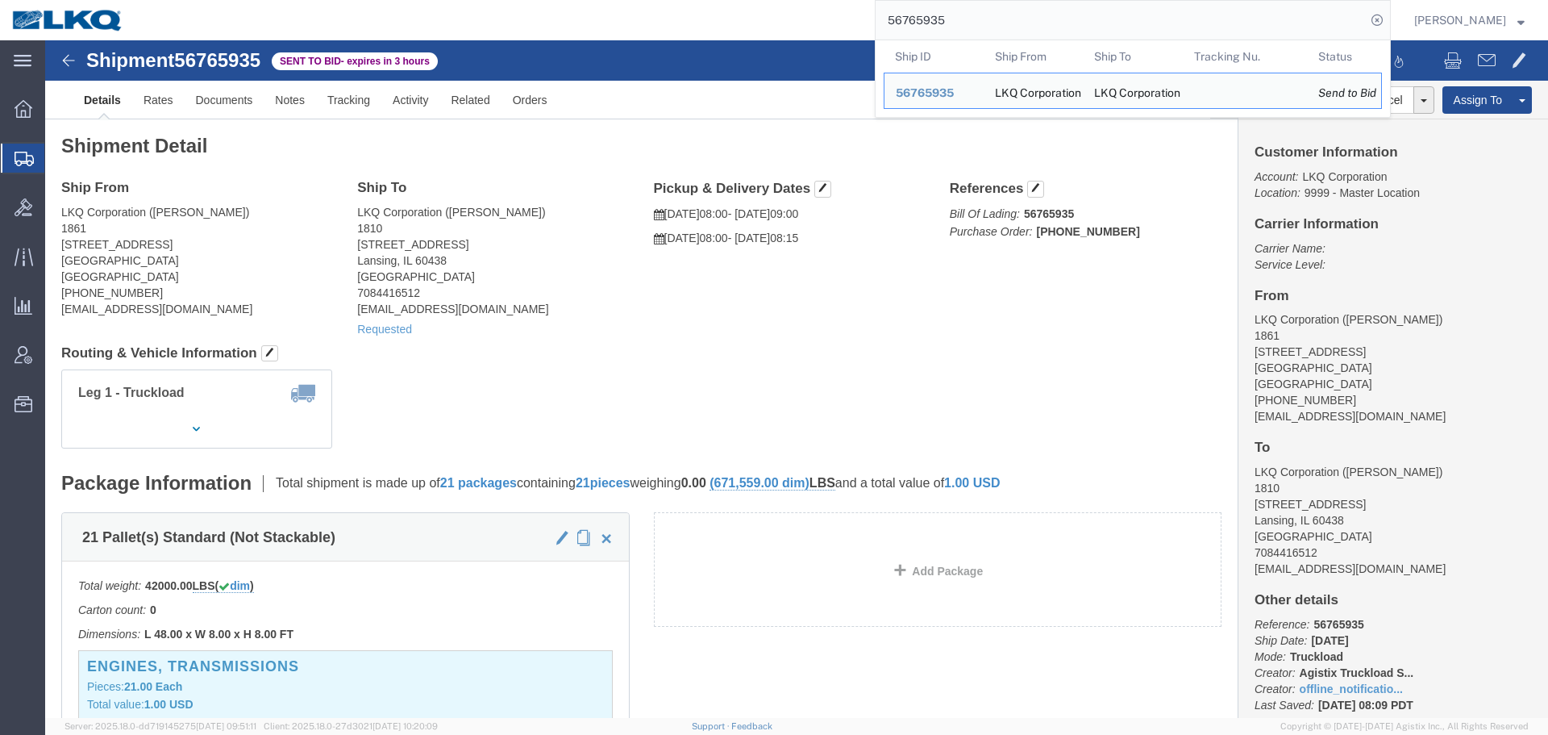
paste input "77330"
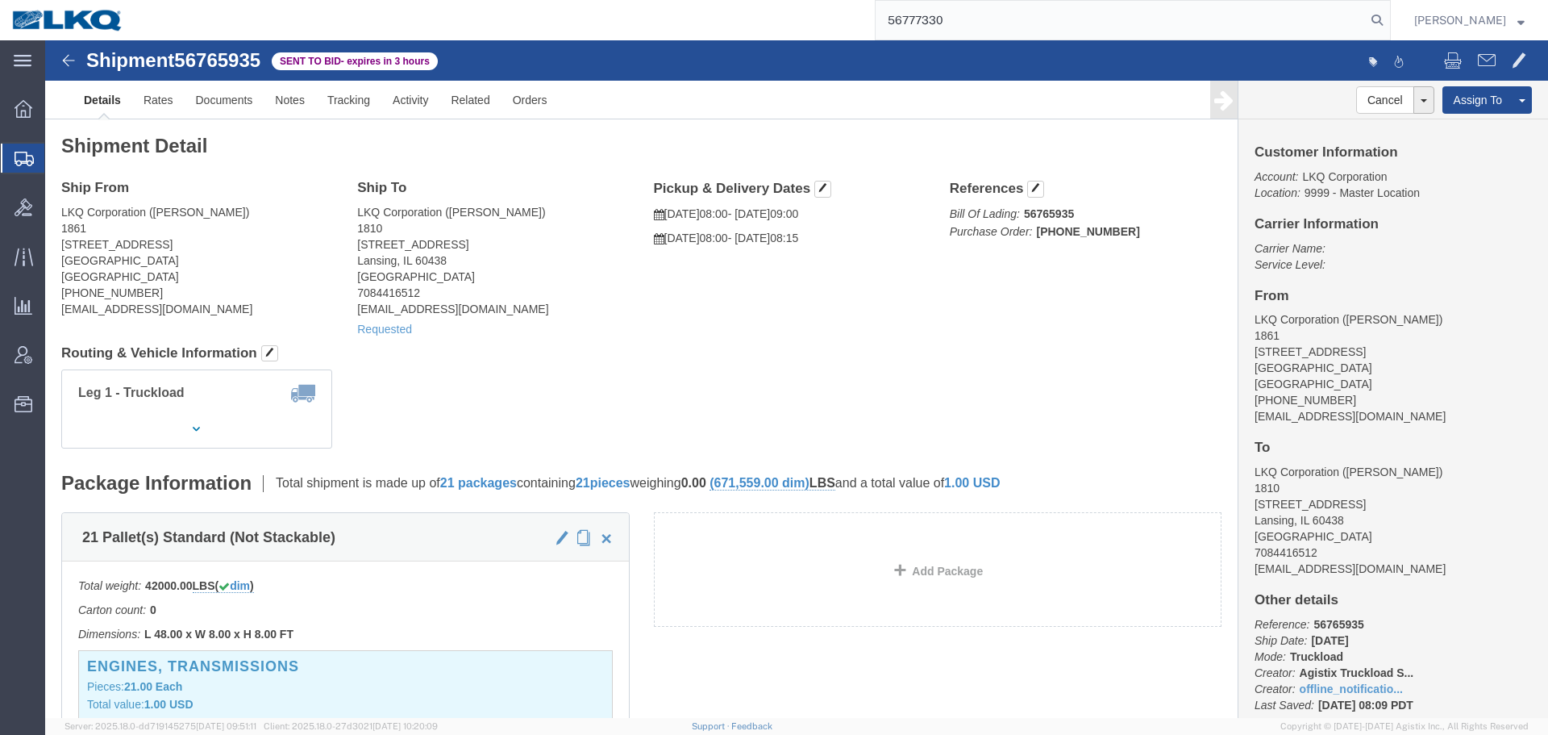
type input "56777330"
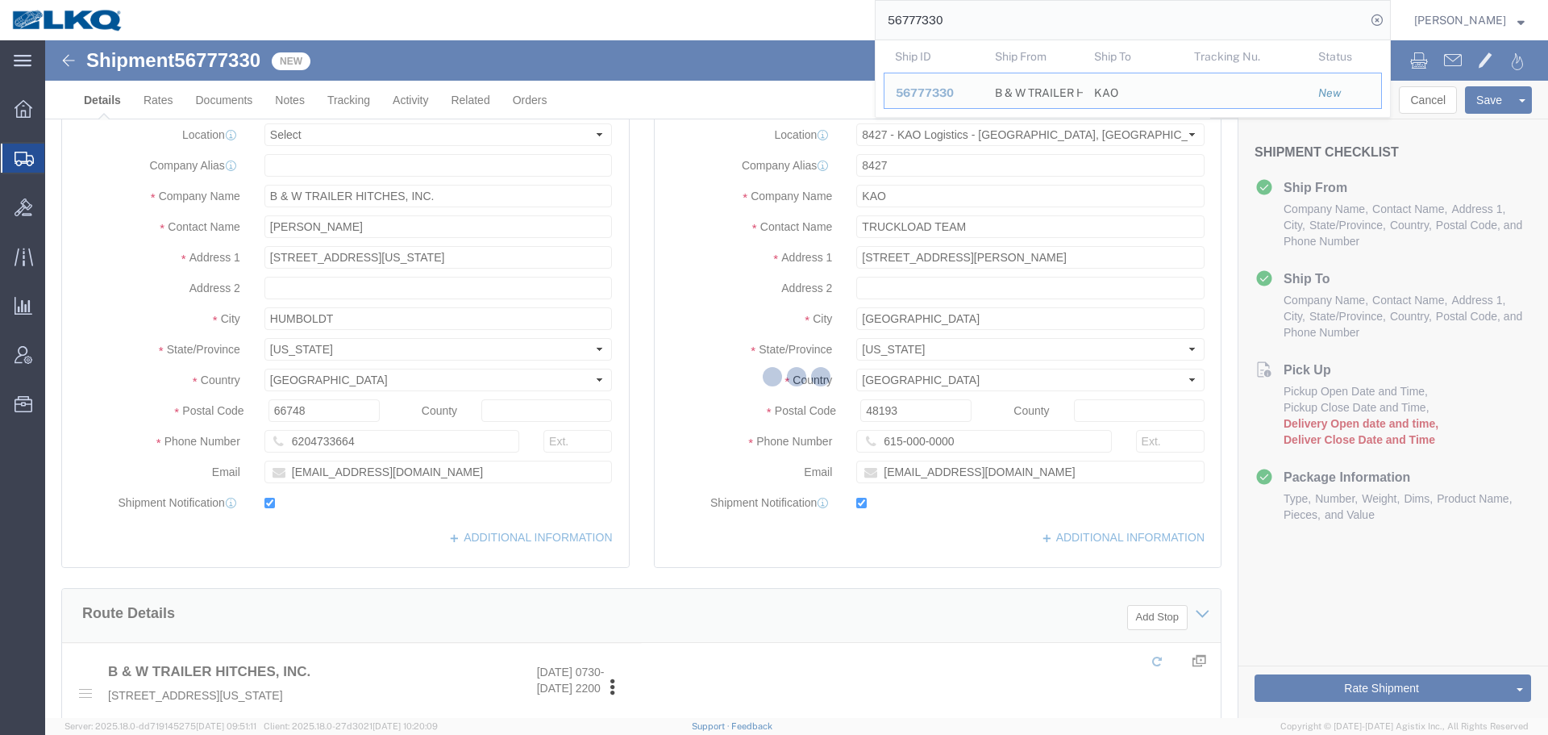
select select "30543"
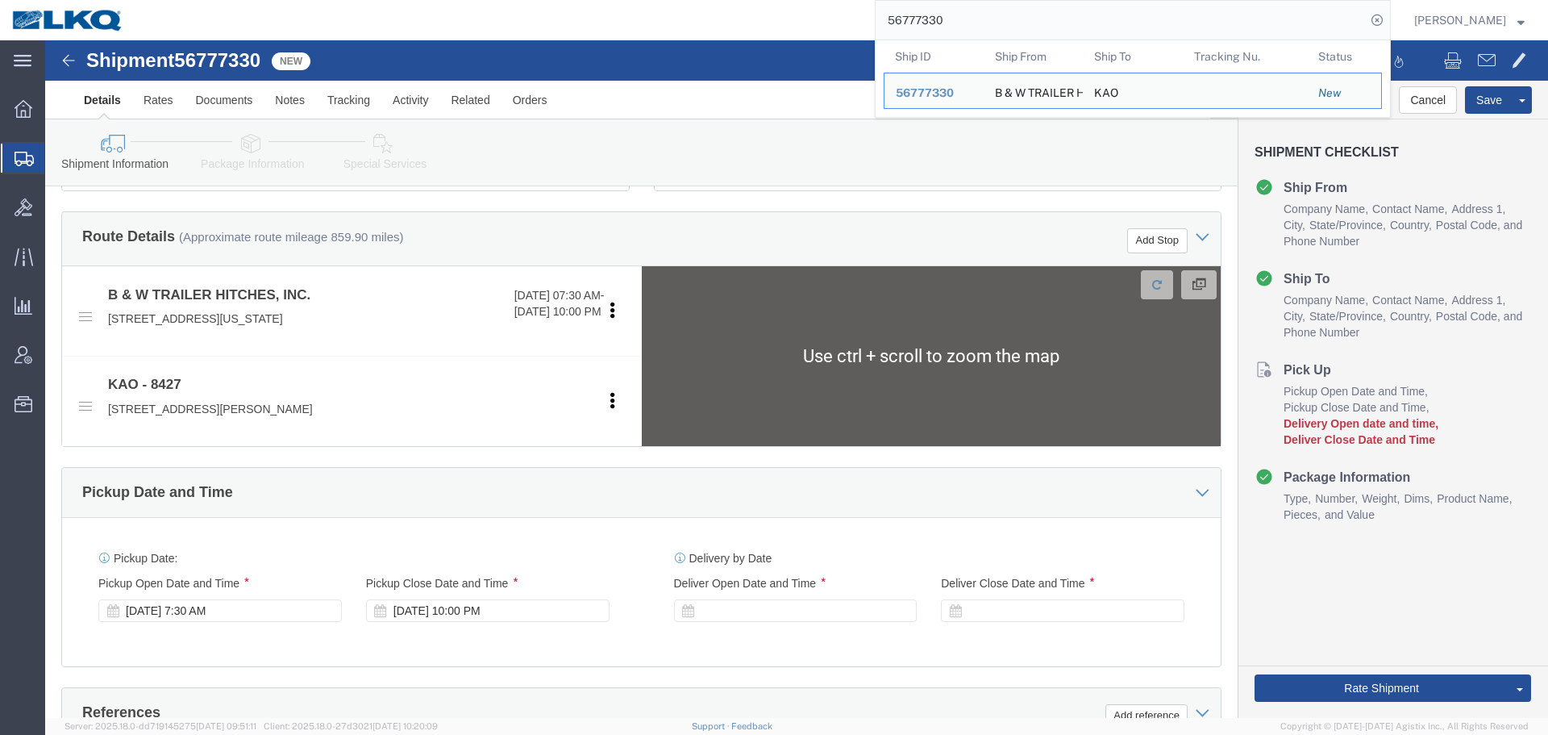
scroll to position [964, 0]
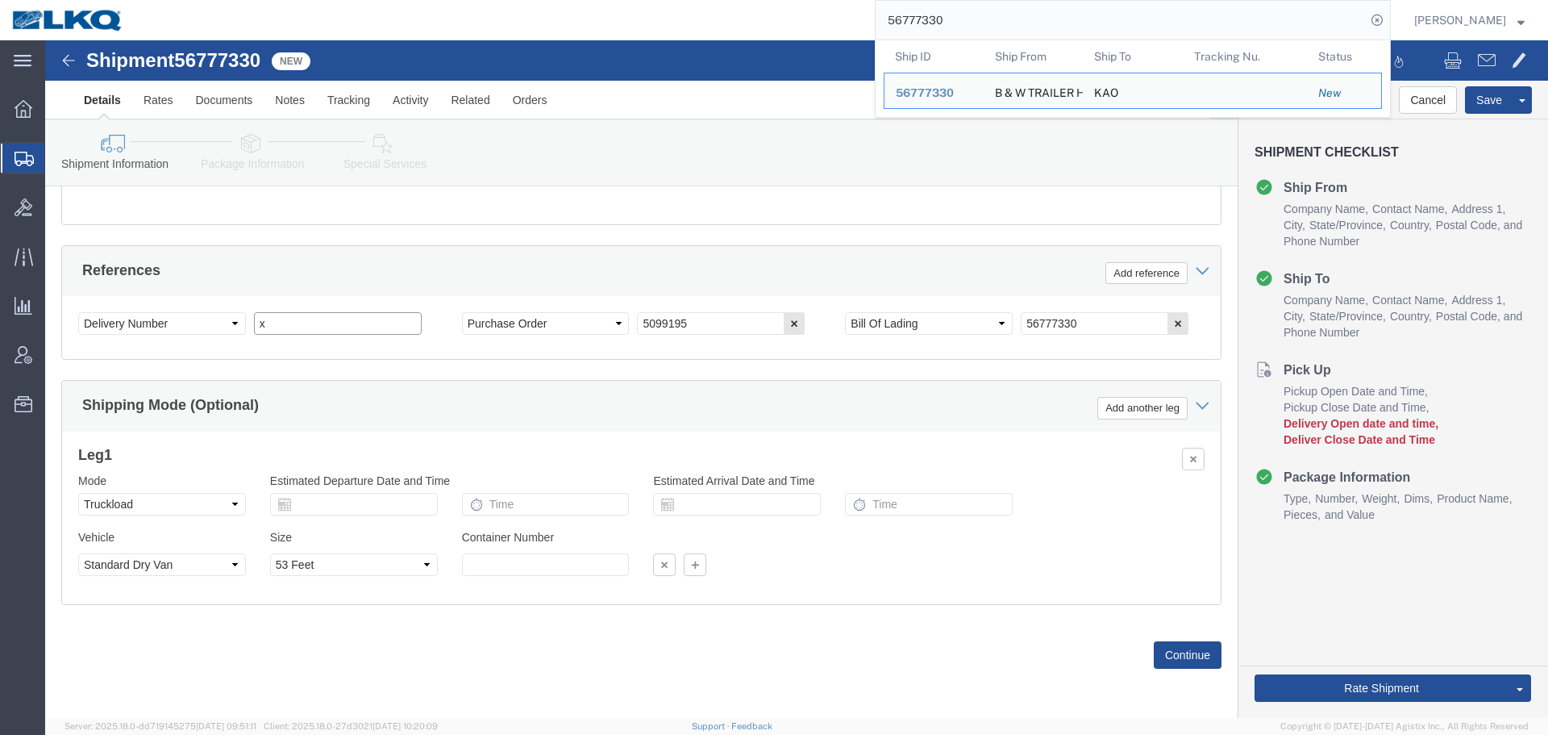
click input "x"
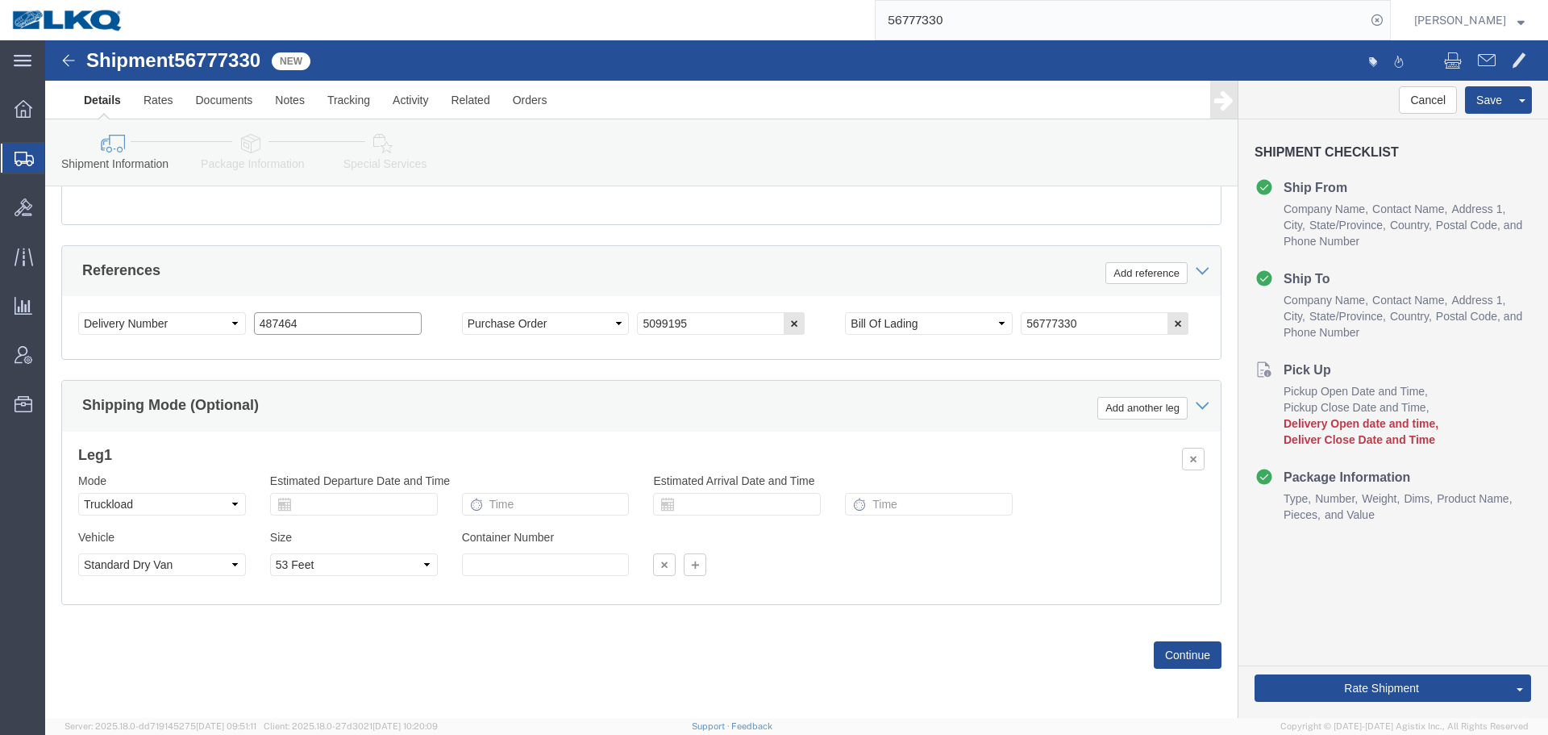
scroll to position [722, 0]
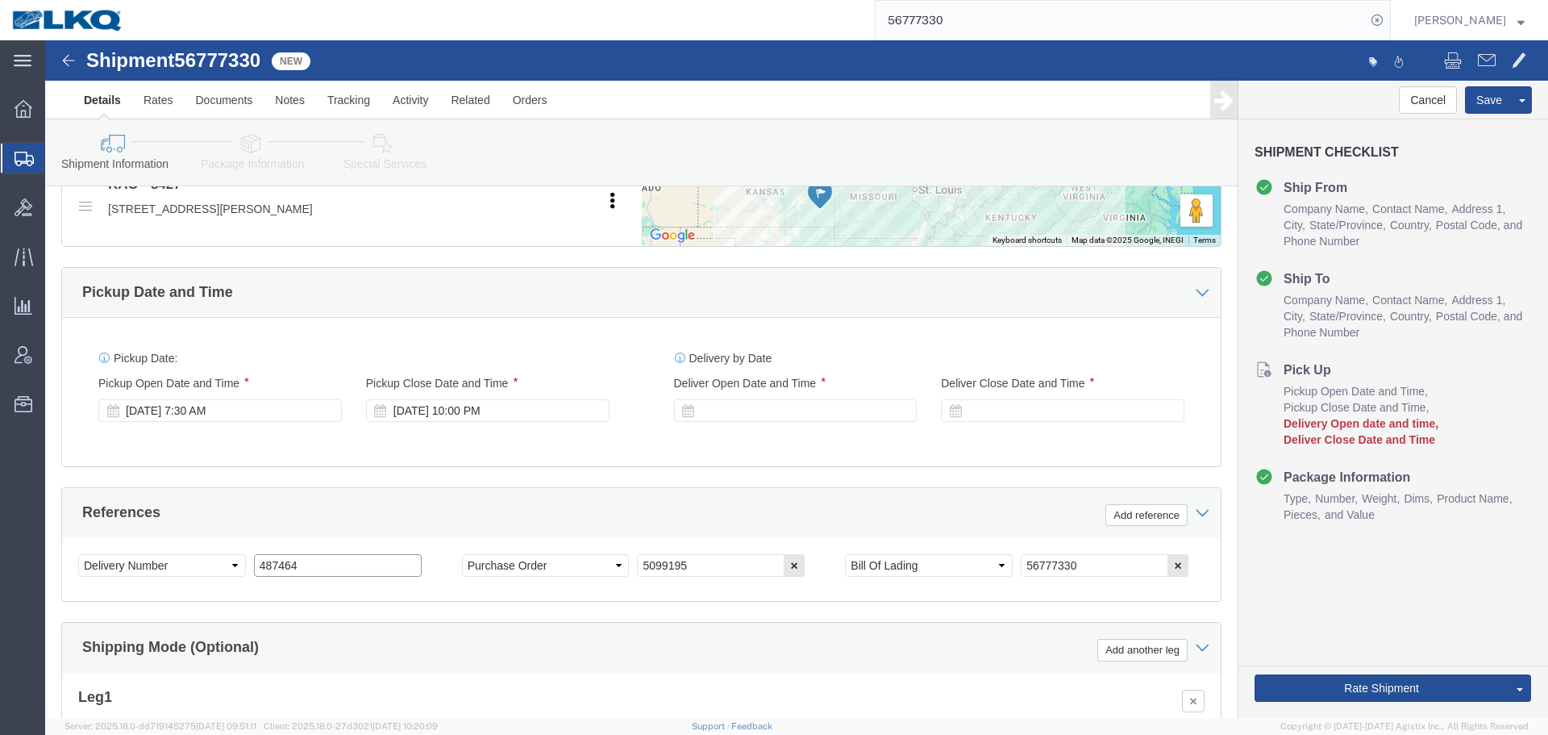
type input "487464"
click div
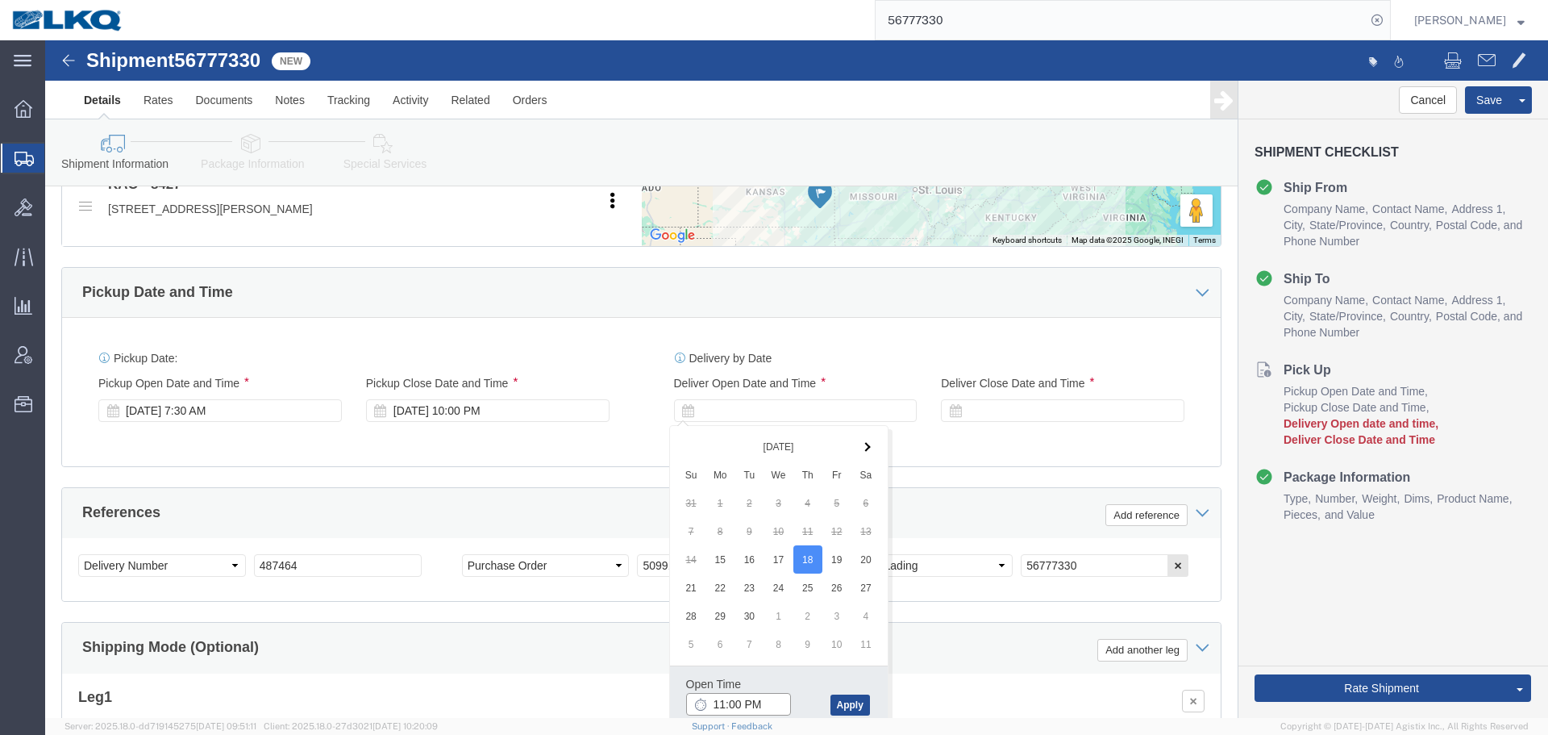
click input "11:00 PM"
type input "6:30 AM"
click button "Apply"
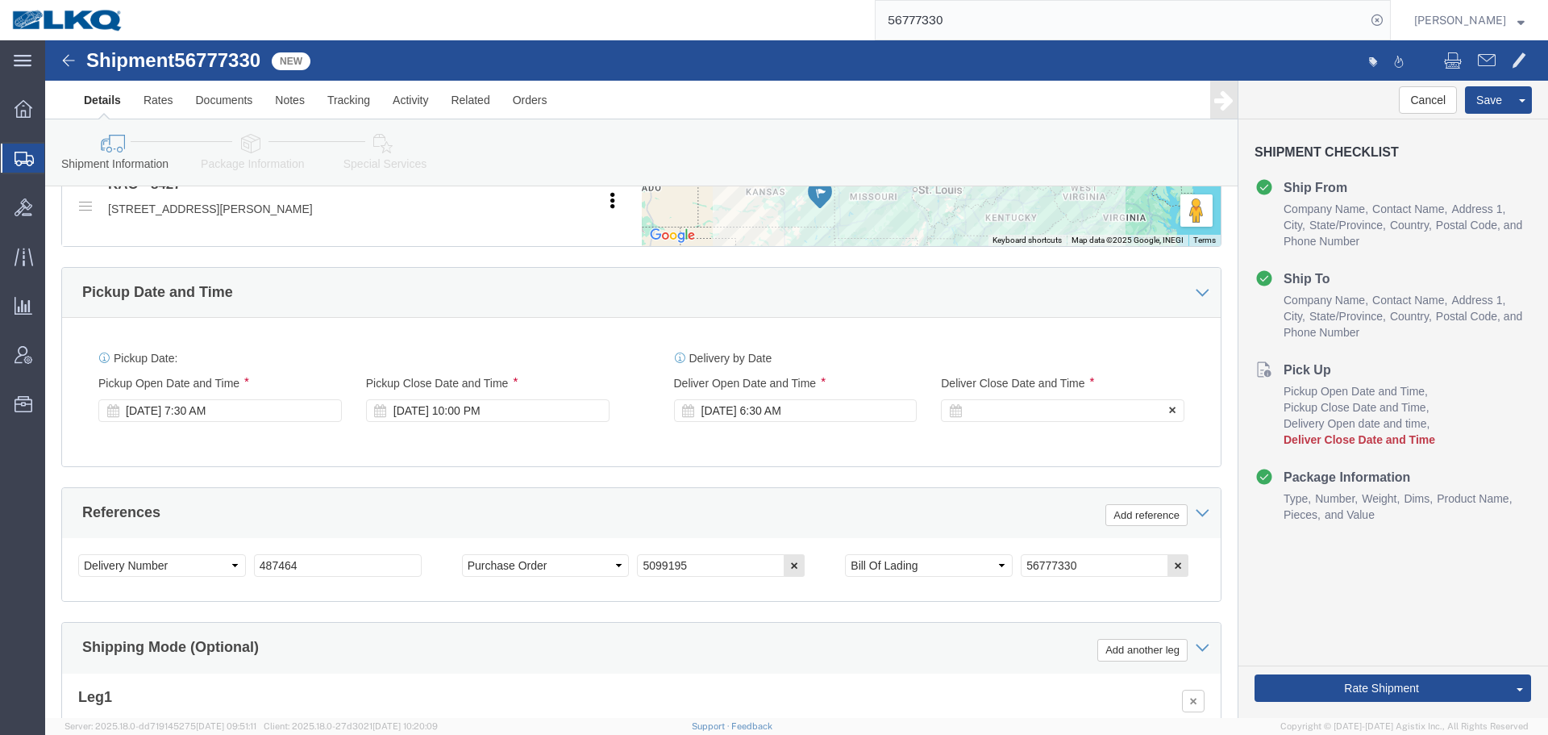
click div
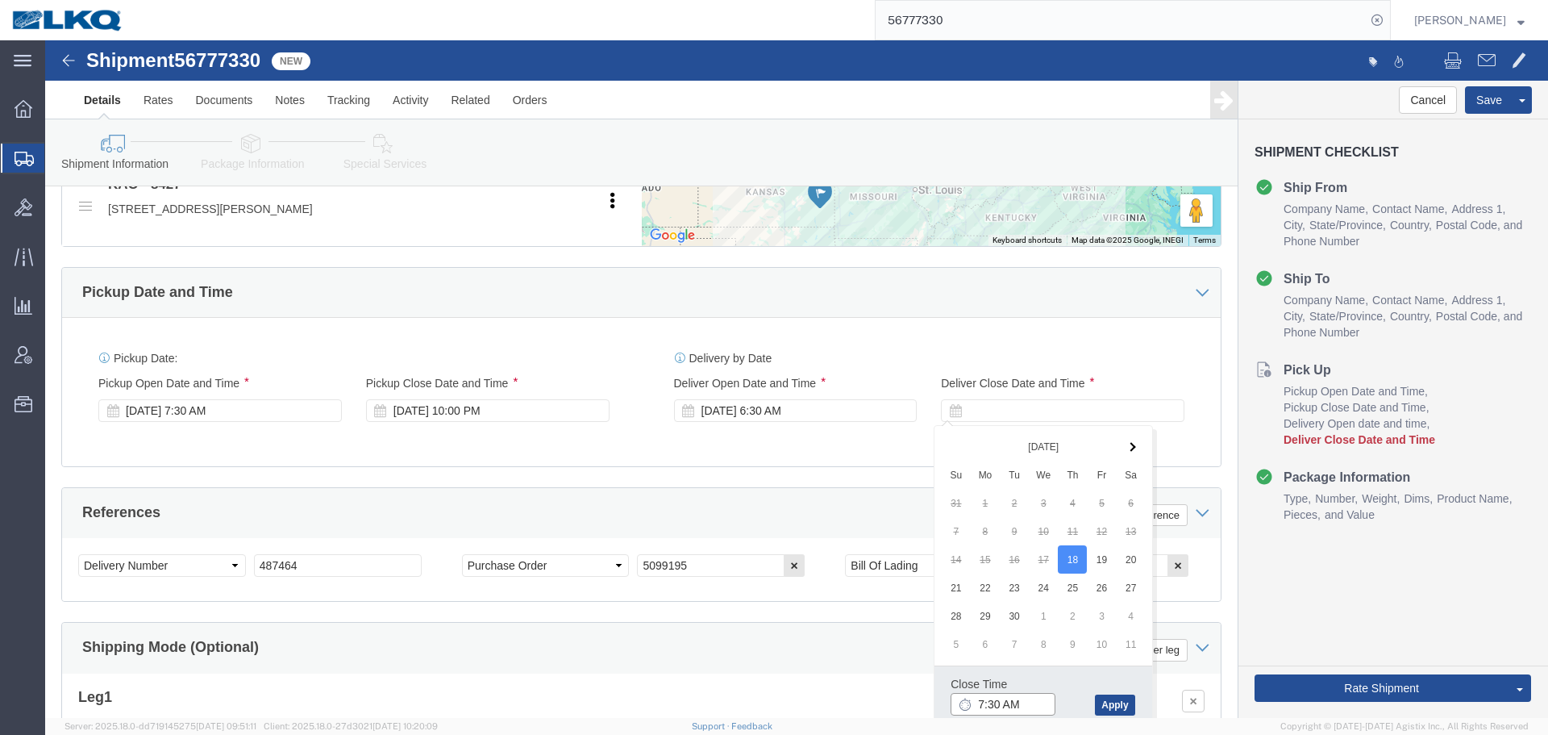
click input "7:30 AM"
click input "6:30 AM"
type input "0631"
type input "6:31 AM"
click button "Apply"
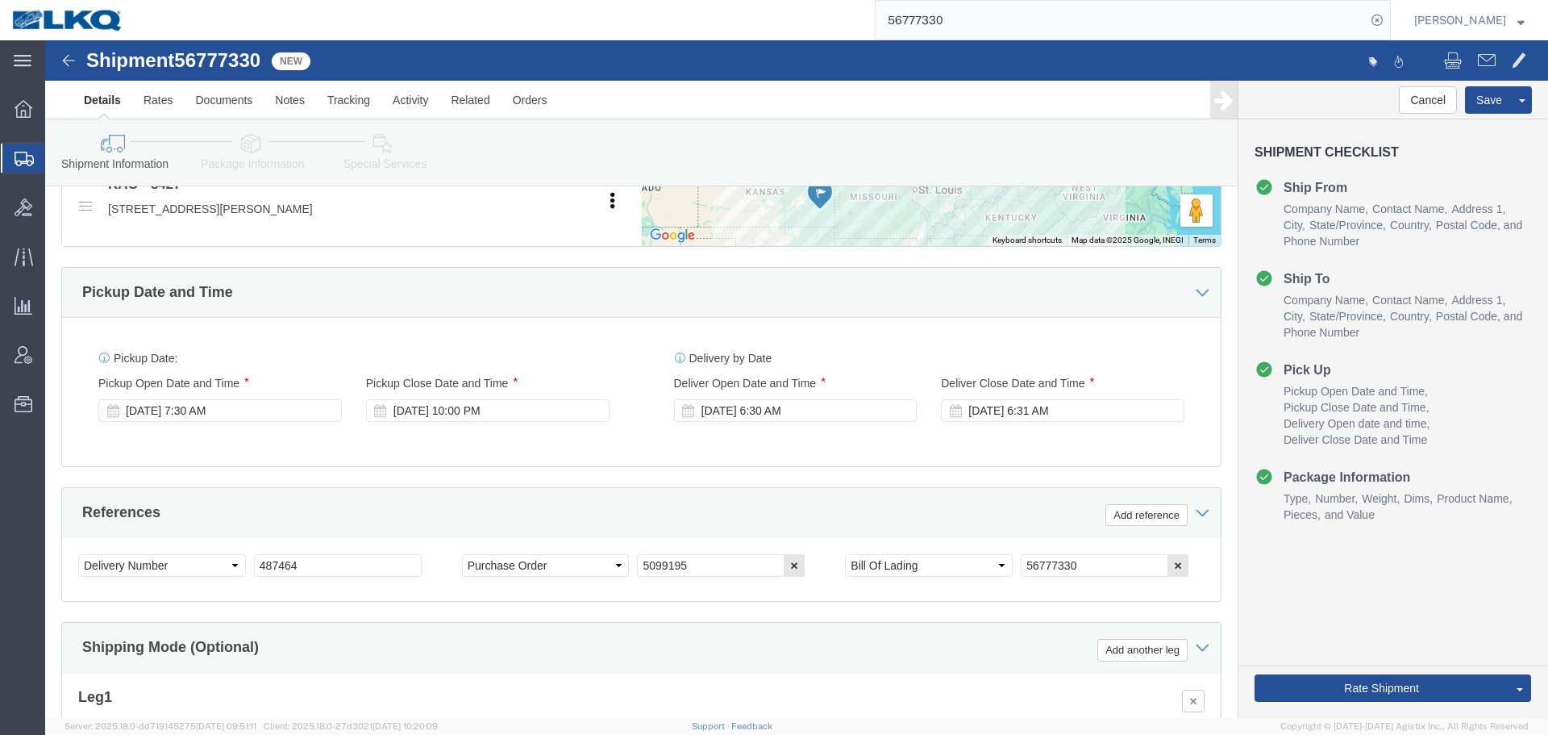
click div "Delivery by Date Delivery Start Date Delivery Start Time Deliver Open Date and …"
click div "Pickup Date: Pickup Start Date Pickup Start Time Pickup Open Date and Time Sep …"
click div "[DATE] 7:30 AM"
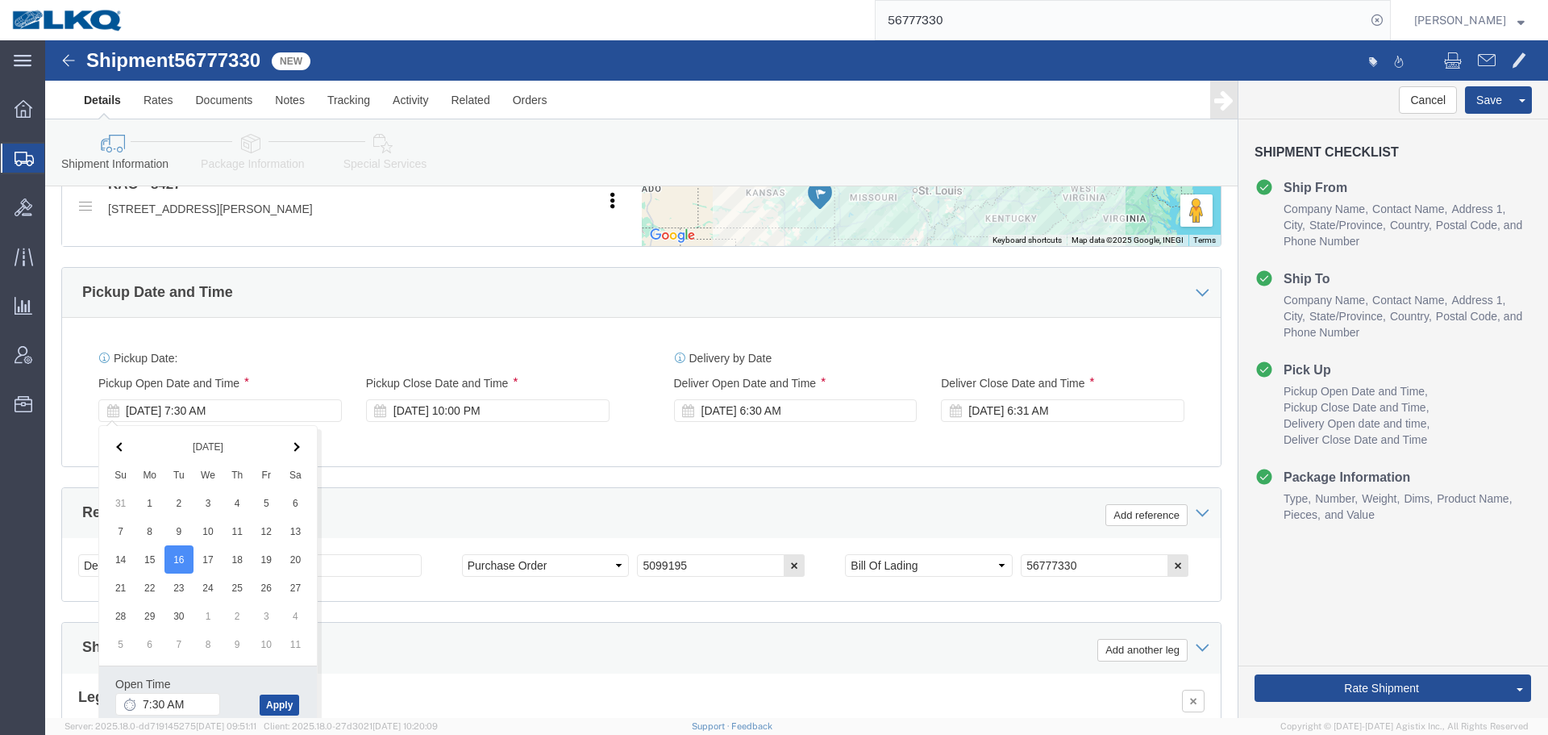
click button "Apply"
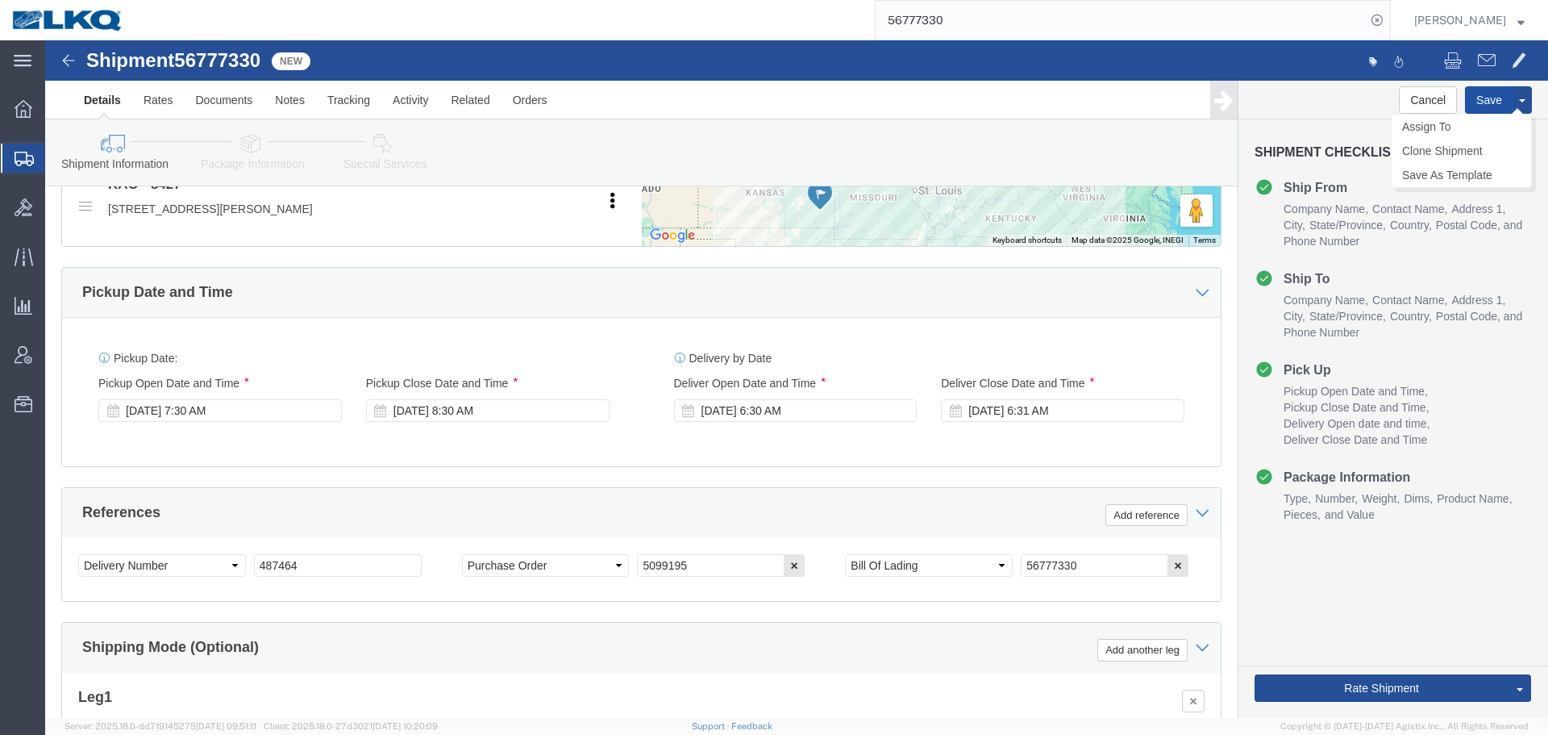
click button "Save"
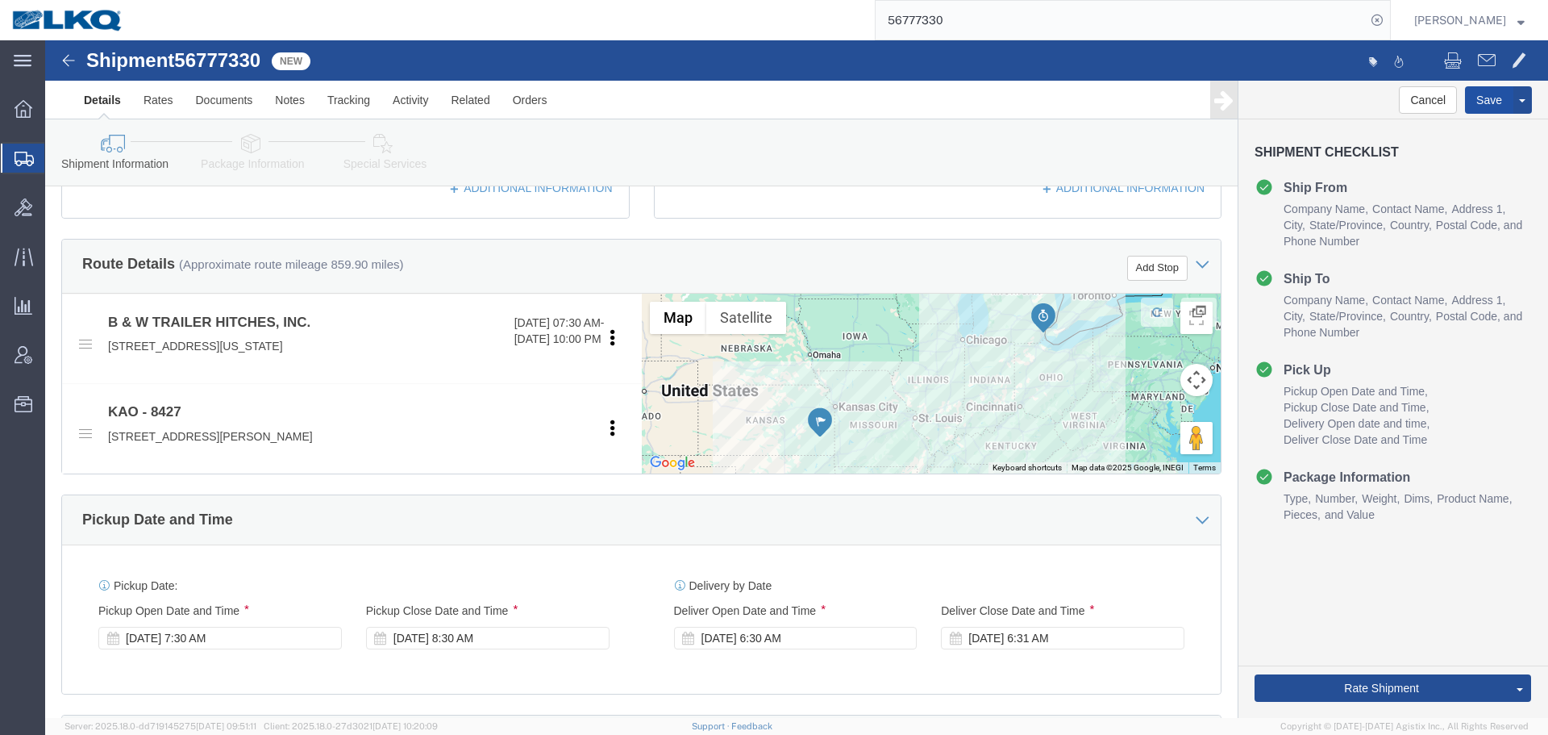
scroll to position [158, 0]
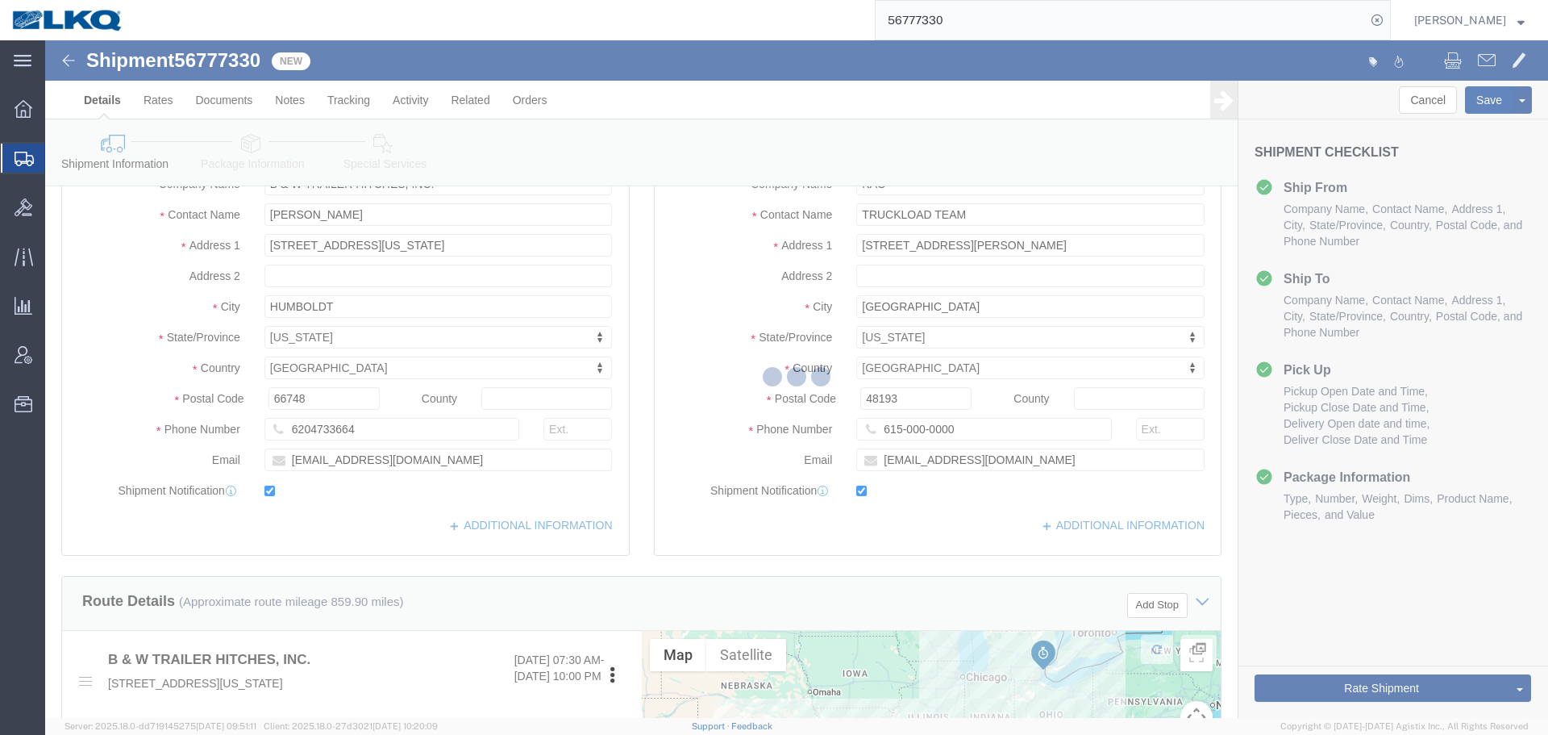
type button "Save"
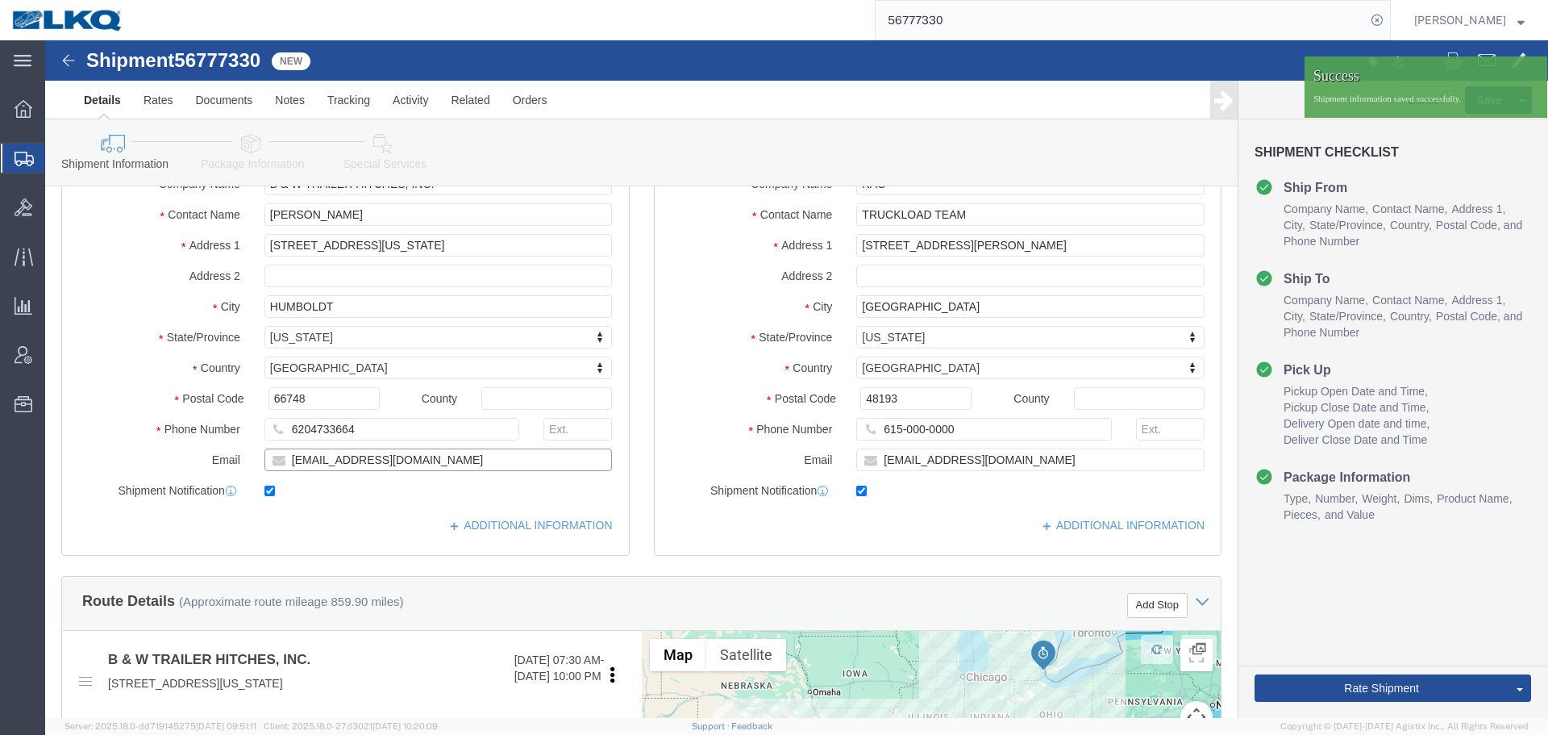
click input "[EMAIL_ADDRESS][DOMAIN_NAME]"
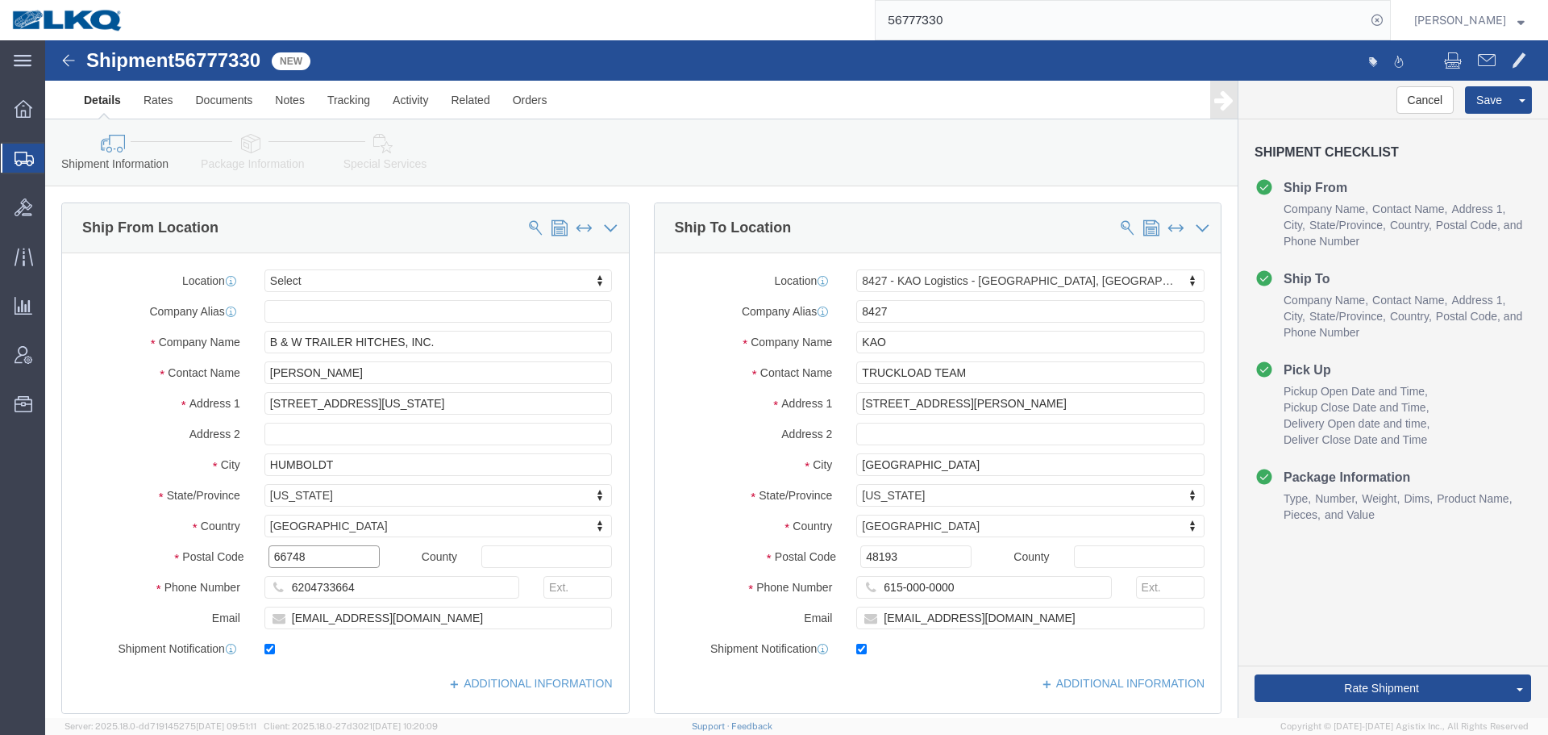
click input "66748"
click button "Save"
click div "Postal Code 66748"
click input "66748"
click input "48193"
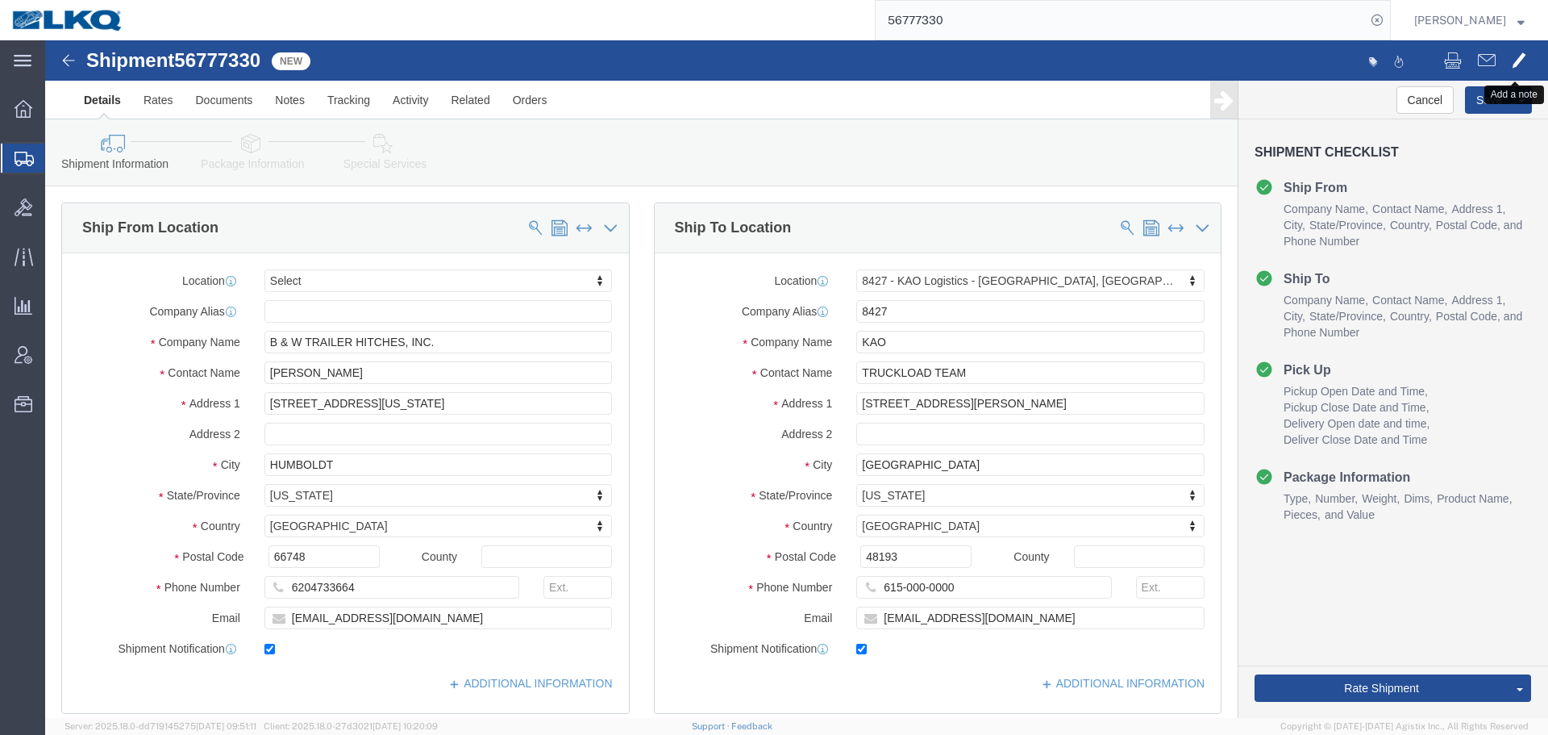
click span
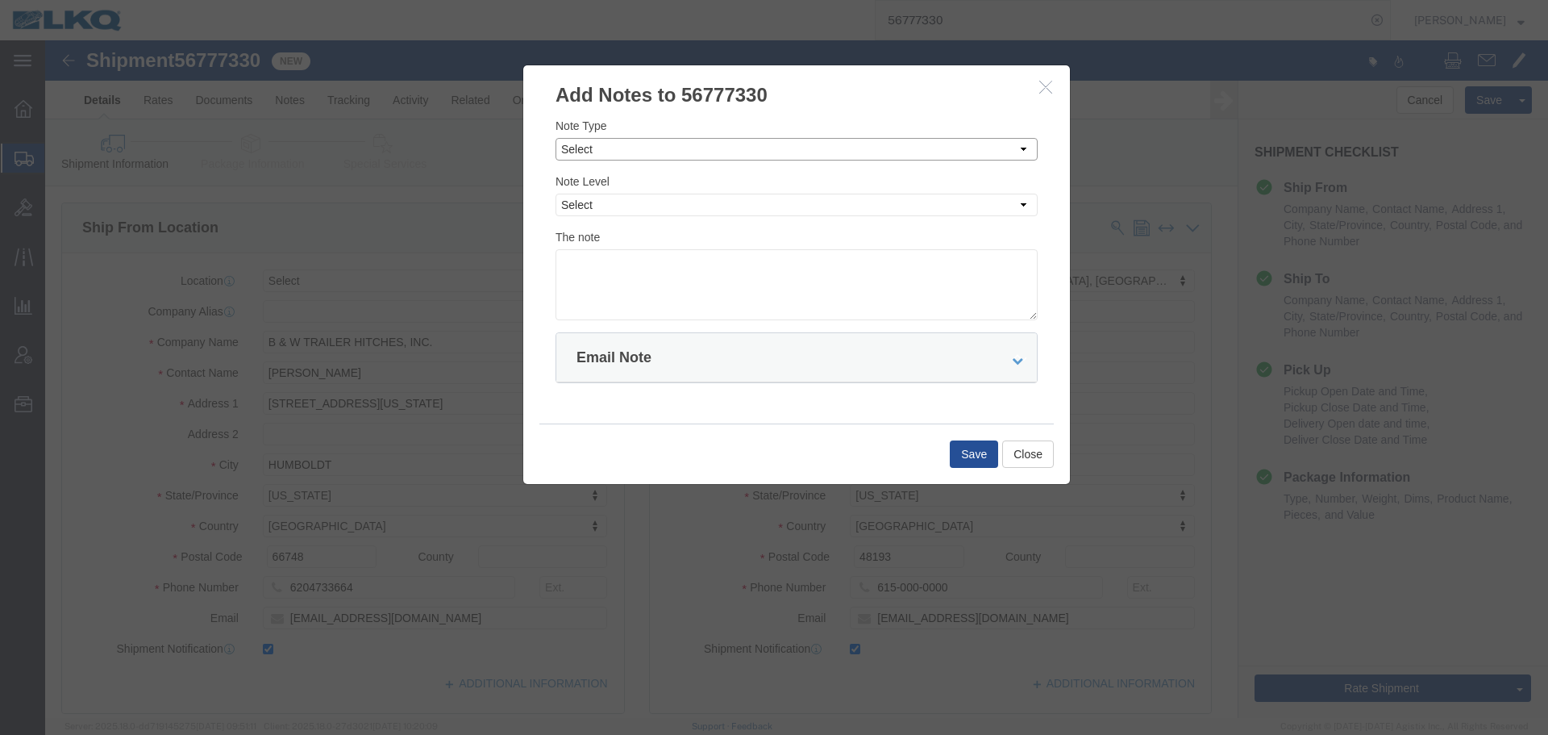
click select "Select Approval Bid Notes Carrier Change Notes Claim Notes Content Hazmat Notes…"
select select "BID_NOTES"
click select "Select Approval Bid Notes Carrier Change Notes Claim Notes Content Hazmat Notes…"
click div "Note Level Select Private to Account Private to Vendor Public"
click select "Select Private to Account Private to Vendor Public"
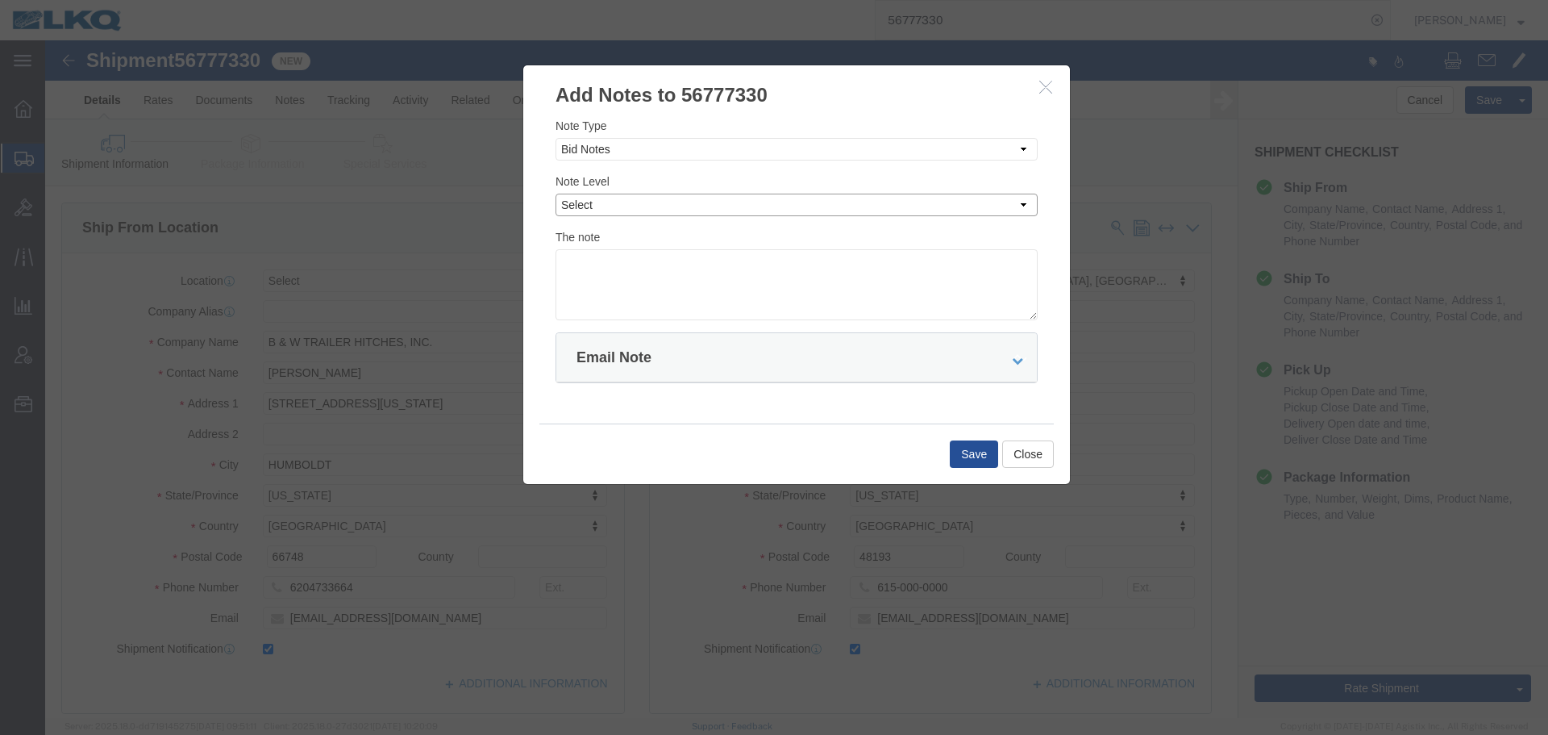
select select "PRIVATE_TO_ACCOUNT"
click select "Select Private to Account Private to Vendor Public"
click textarea
paste textarea "$1,666"
type textarea "DAT: $1,666"
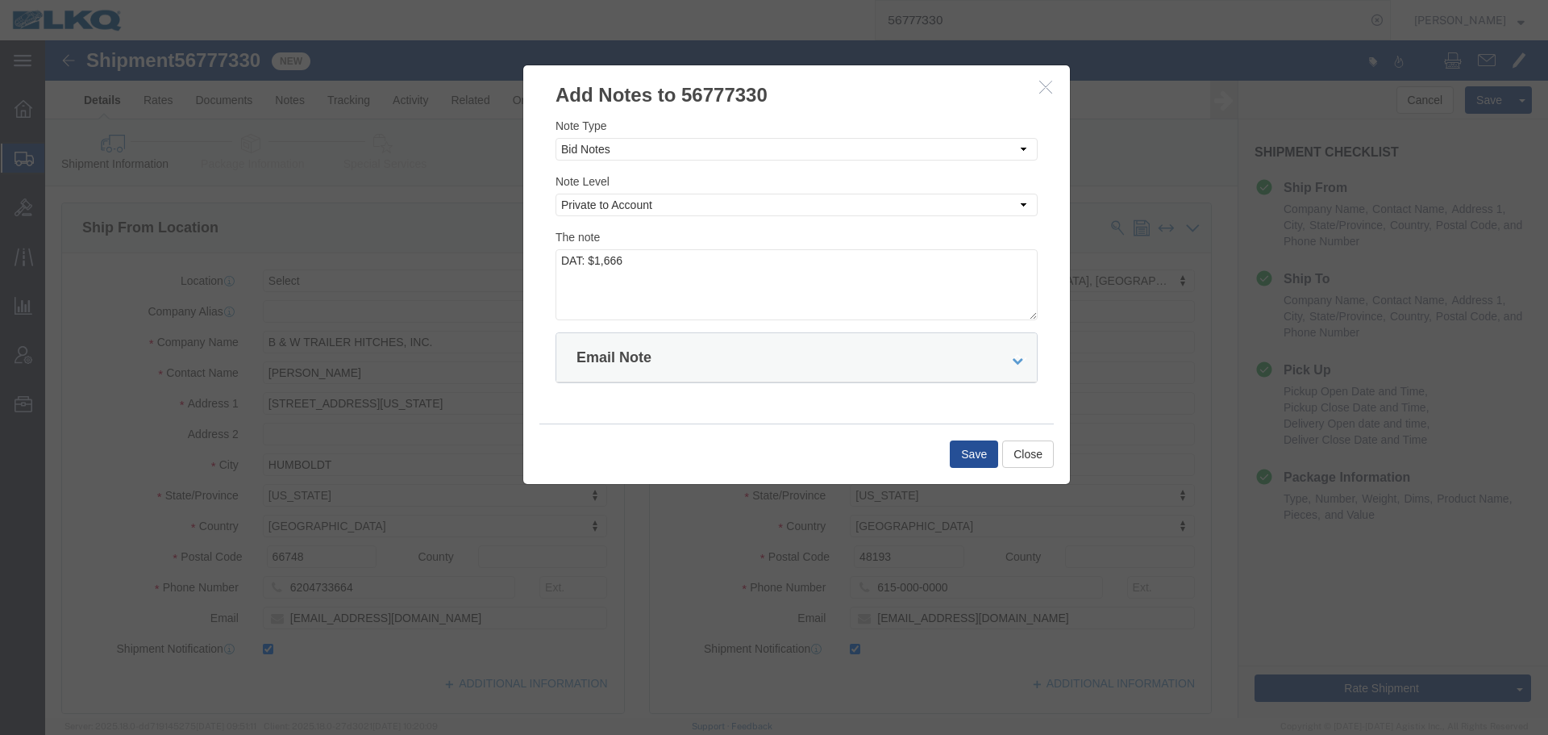
click div "Save Close"
click button "Save"
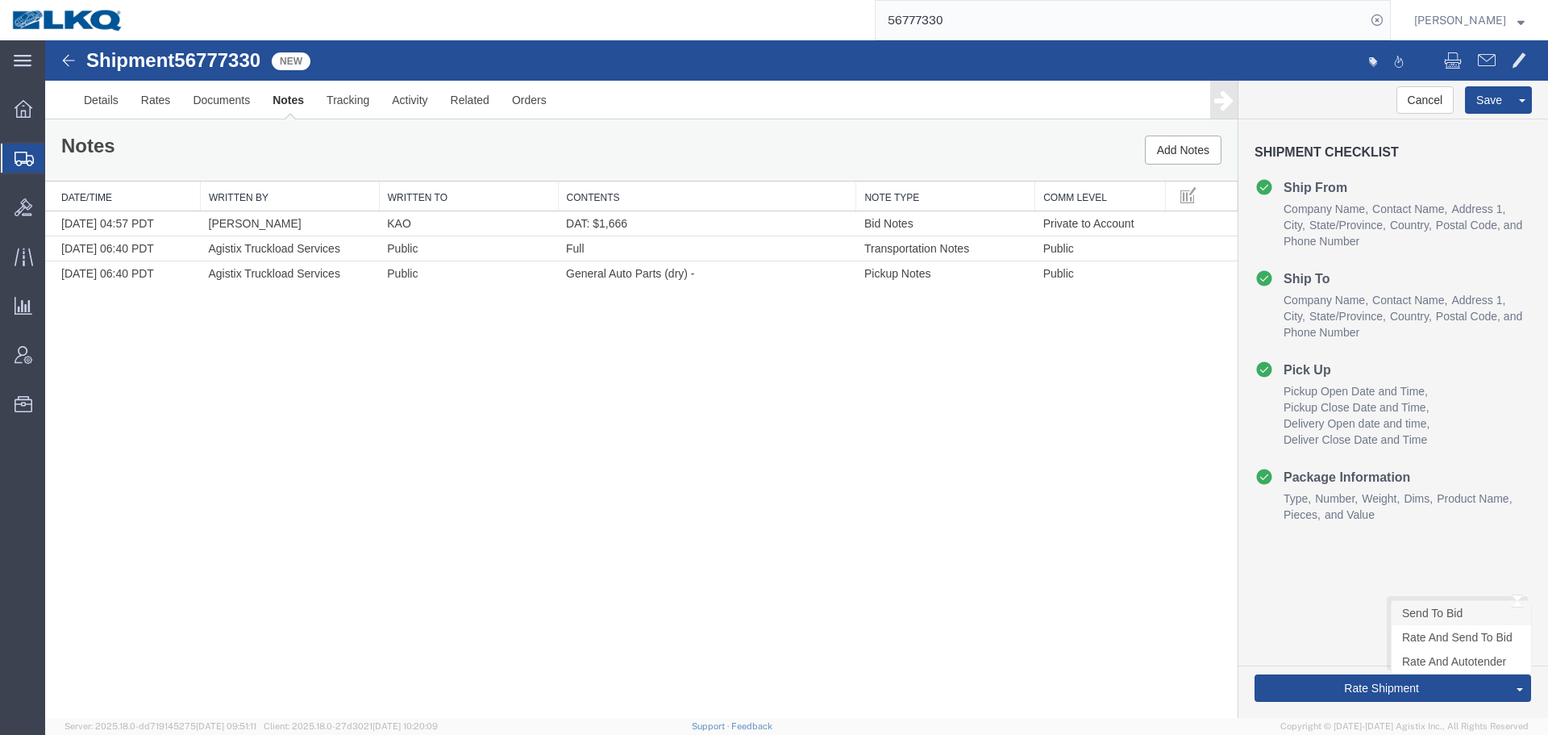
click at [1417, 604] on link "Send To Bid" at bounding box center [1461, 613] width 139 height 24
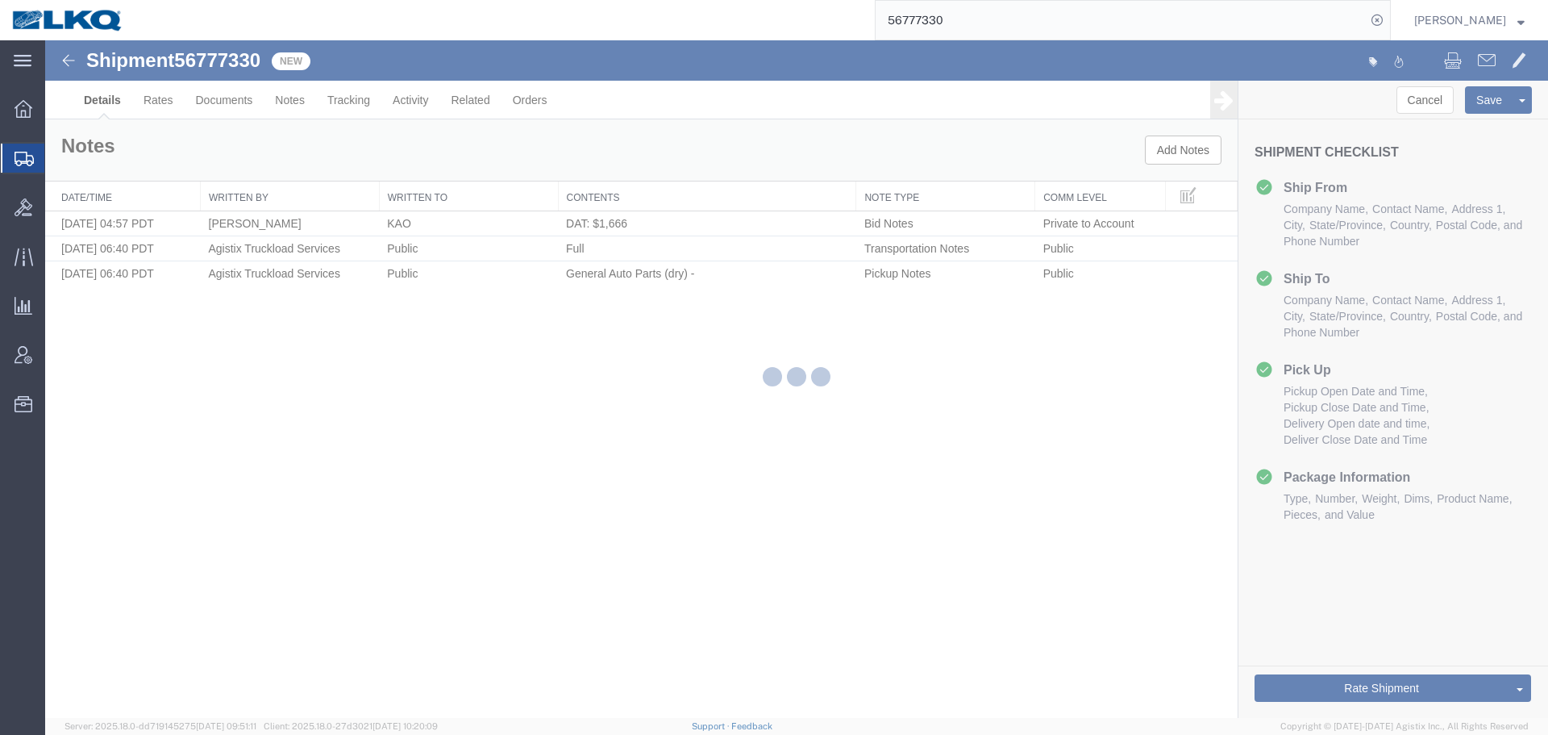
select select "30543"
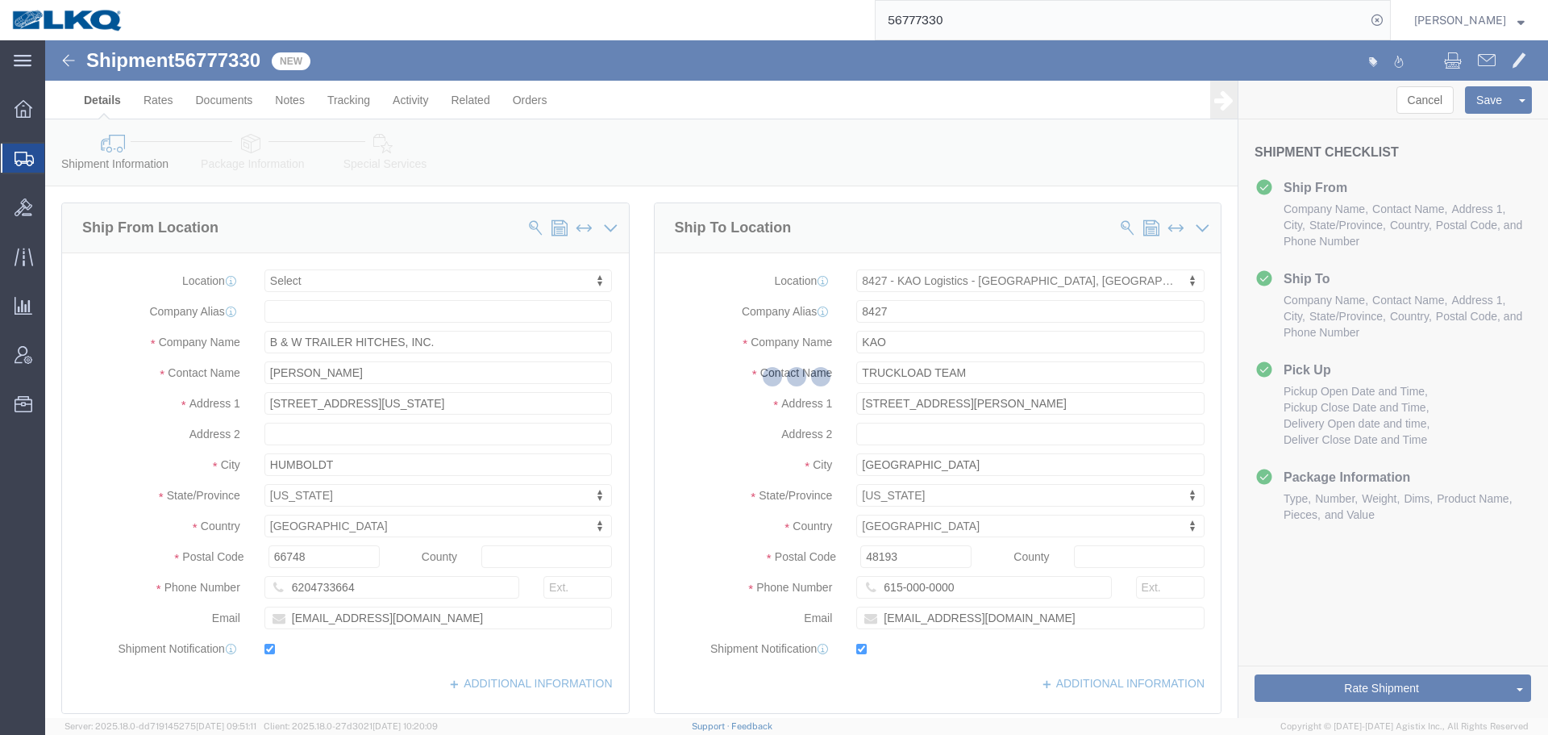
select select "TL"
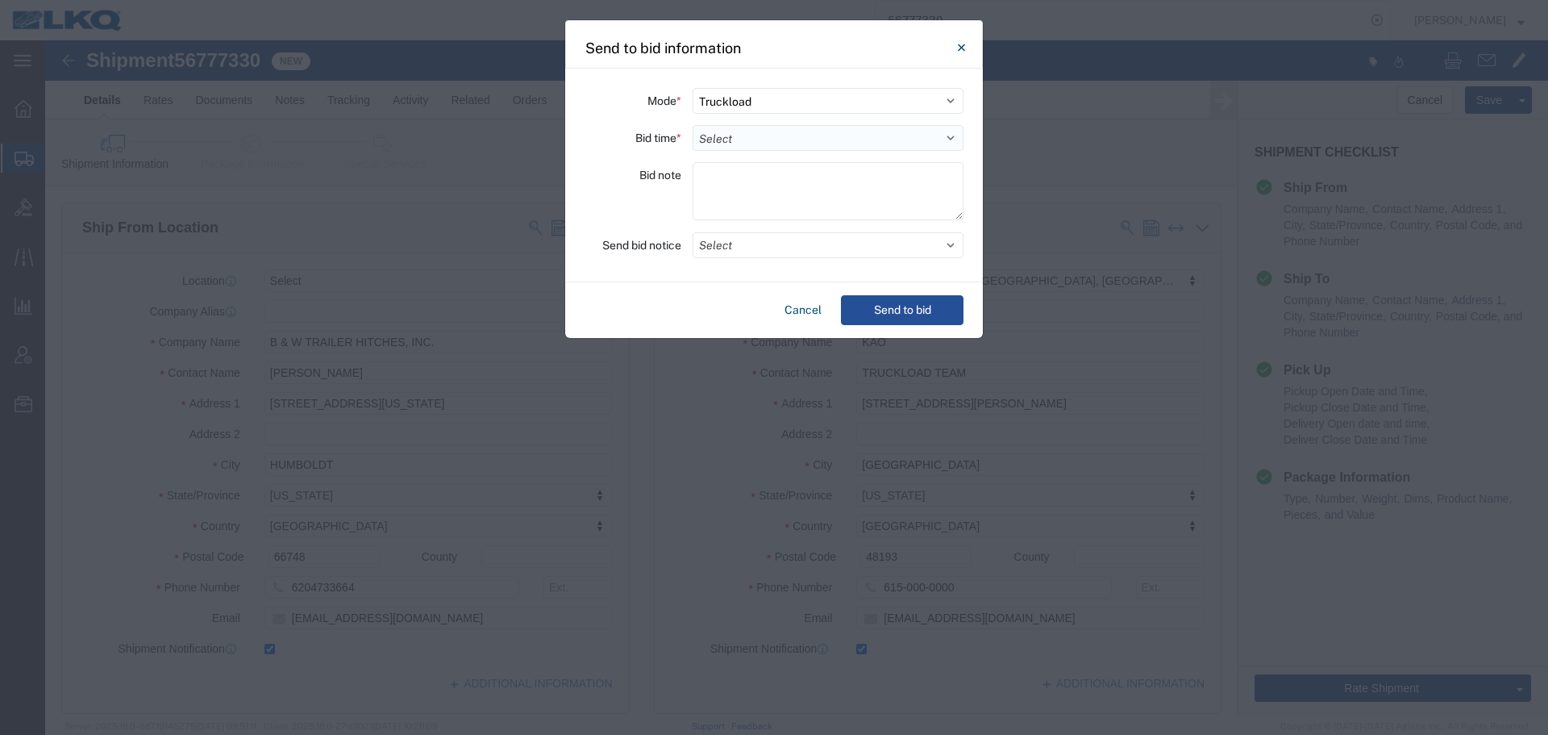
click at [770, 143] on select "Select 30 Min (Rush) 1 Hour (Rush) 2 Hours (Rush) 4 Hours (Rush) 8 Hours (Rush)…" at bounding box center [828, 138] width 271 height 26
select select "16"
click at [693, 125] on select "Select 30 Min (Rush) 1 Hour (Rush) 2 Hours (Rush) 4 Hours (Rush) 8 Hours (Rush)…" at bounding box center [828, 138] width 271 height 26
click at [754, 237] on button "Select" at bounding box center [828, 245] width 271 height 26
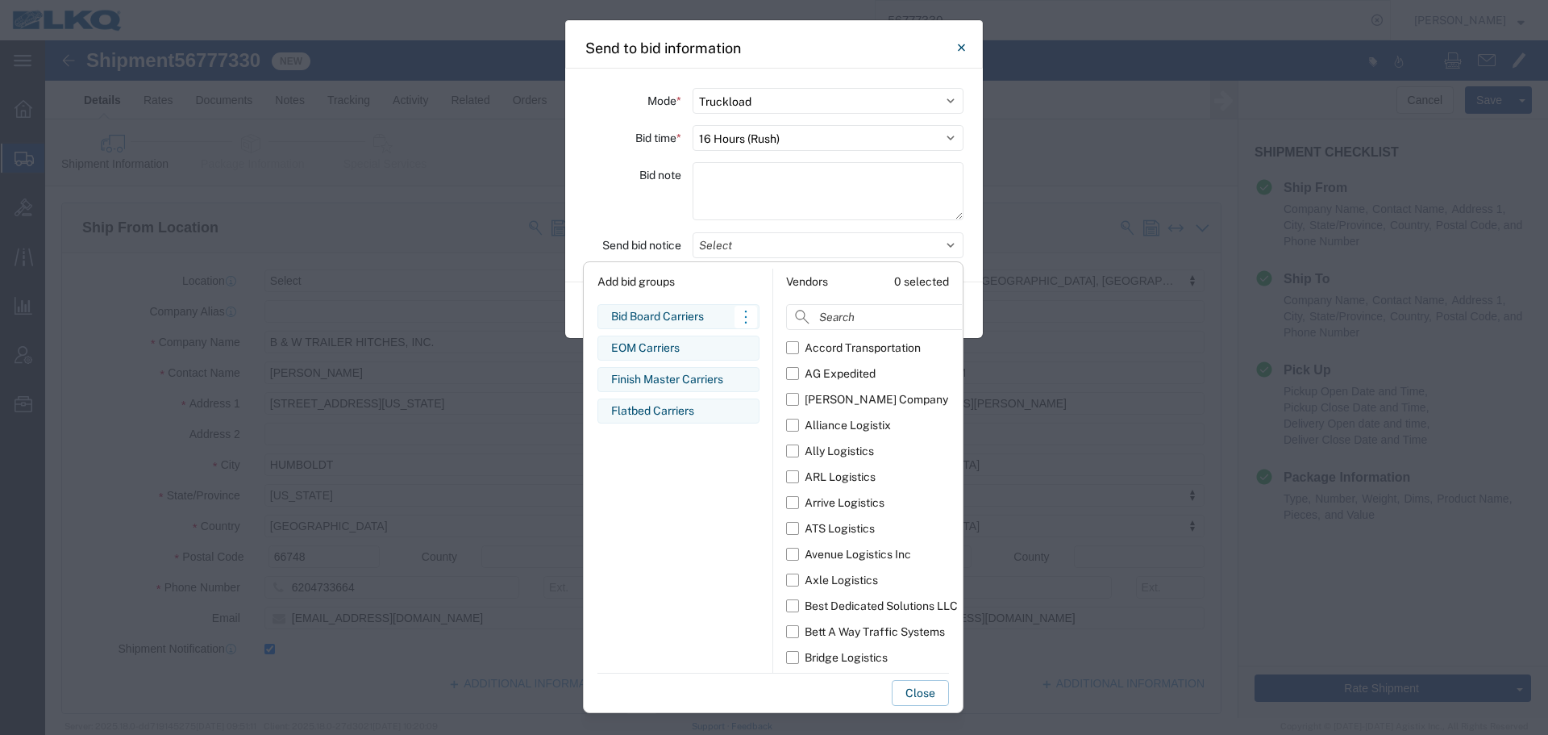
click at [676, 327] on div "Bid Board Carriers Edit bid group Remove bid group" at bounding box center [678, 316] width 162 height 25
click at [649, 181] on label "Bid note" at bounding box center [660, 175] width 42 height 26
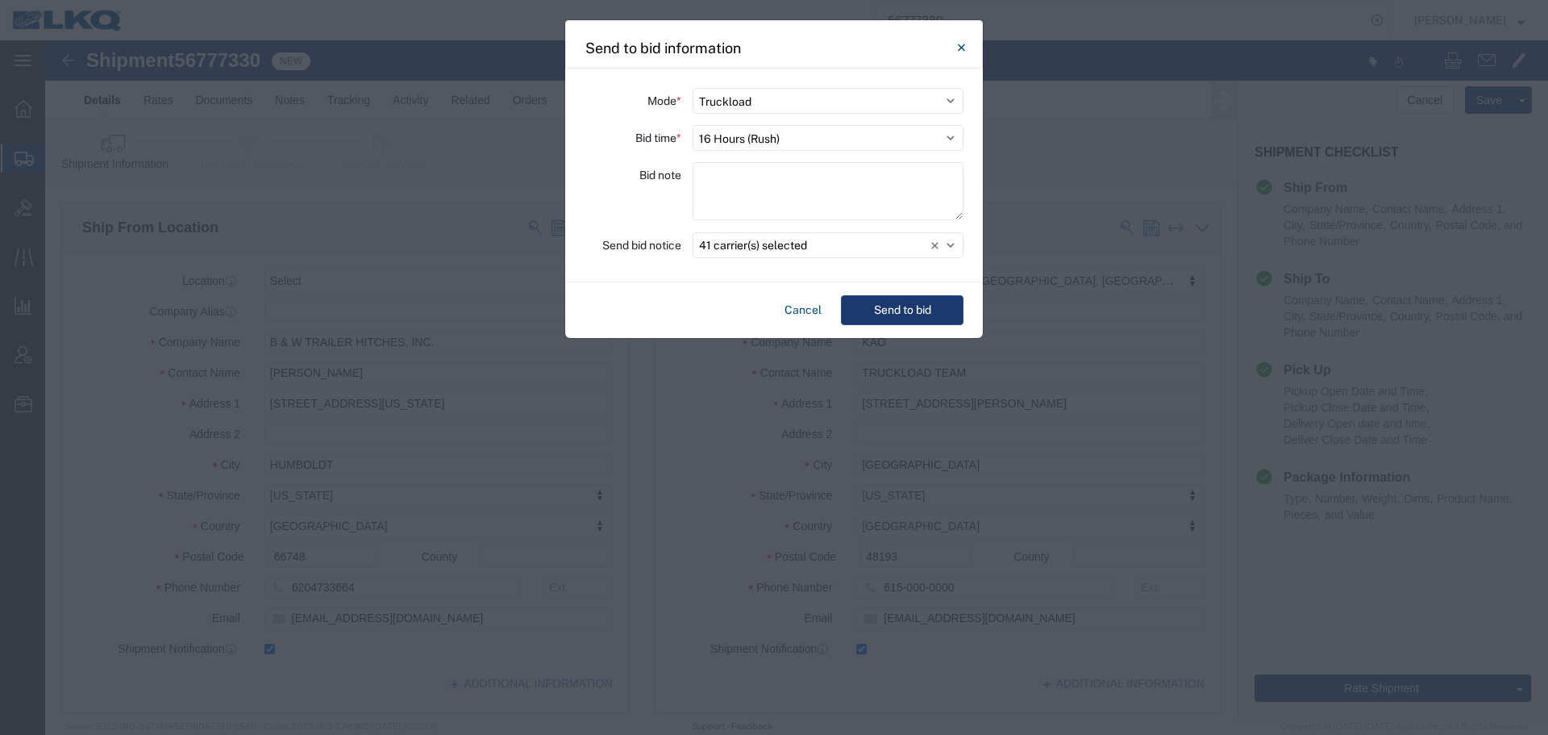
click at [916, 304] on button "Send to bid" at bounding box center [902, 310] width 123 height 30
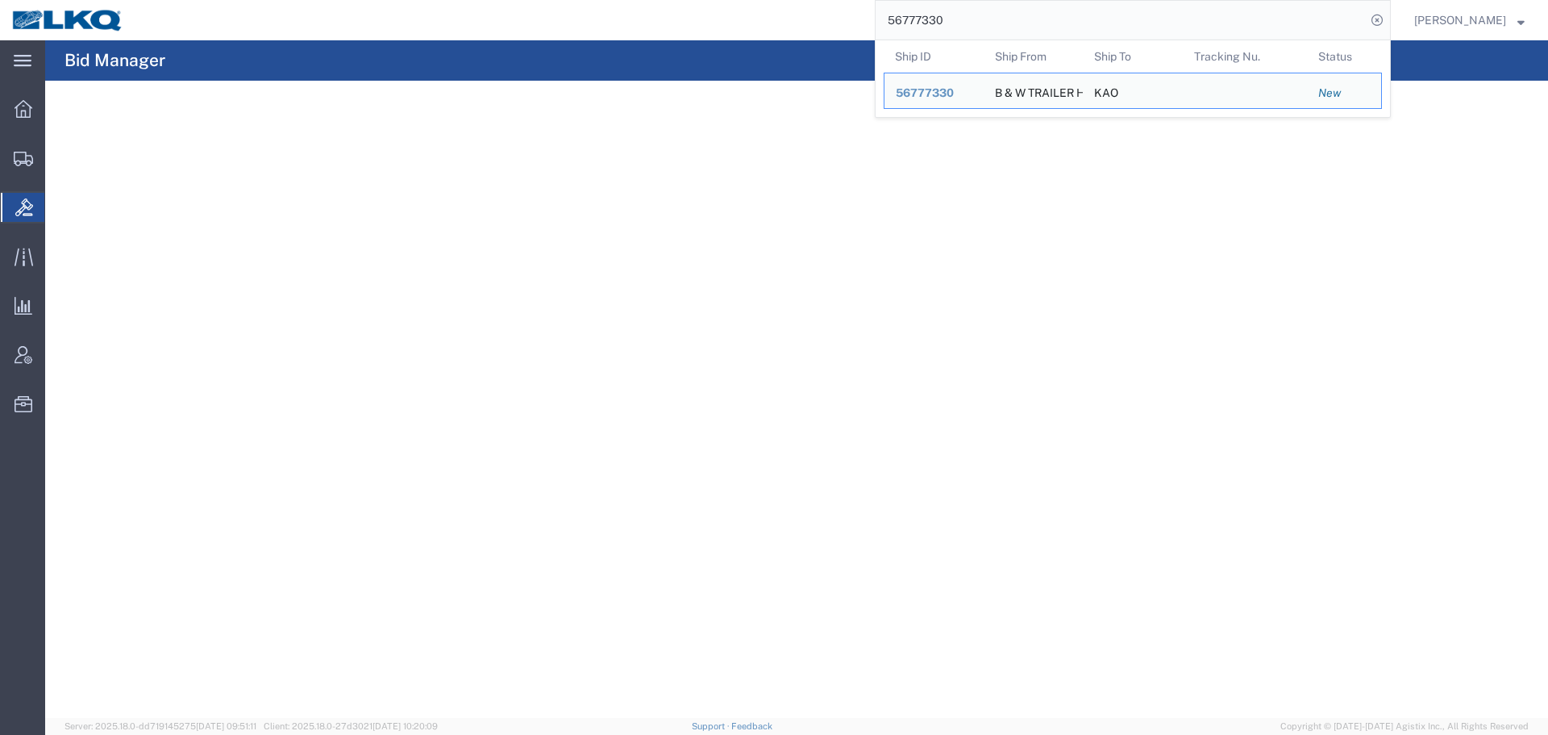
click at [991, 28] on input "56777330" at bounding box center [1121, 20] width 490 height 39
paste input "44722"
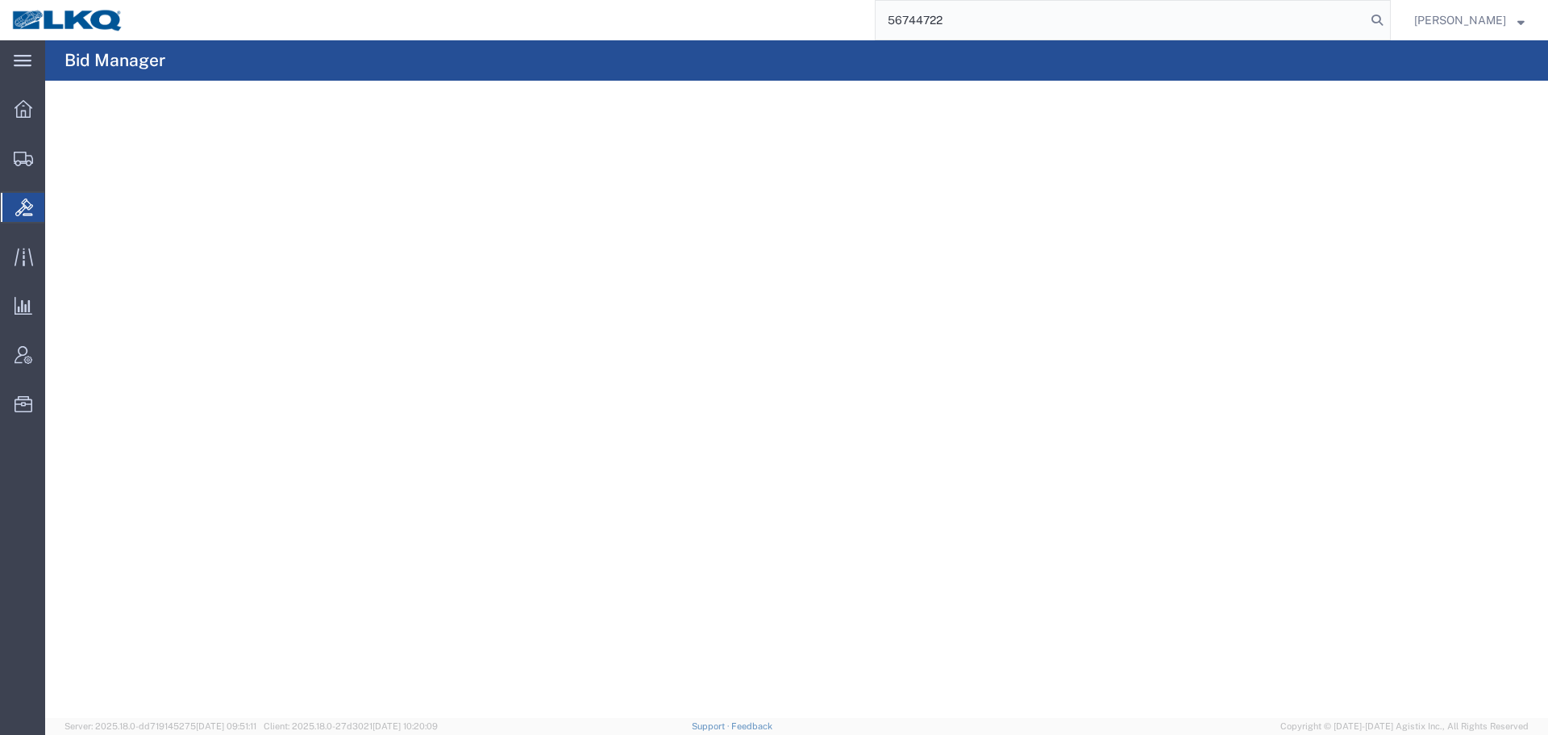
type input "56744722"
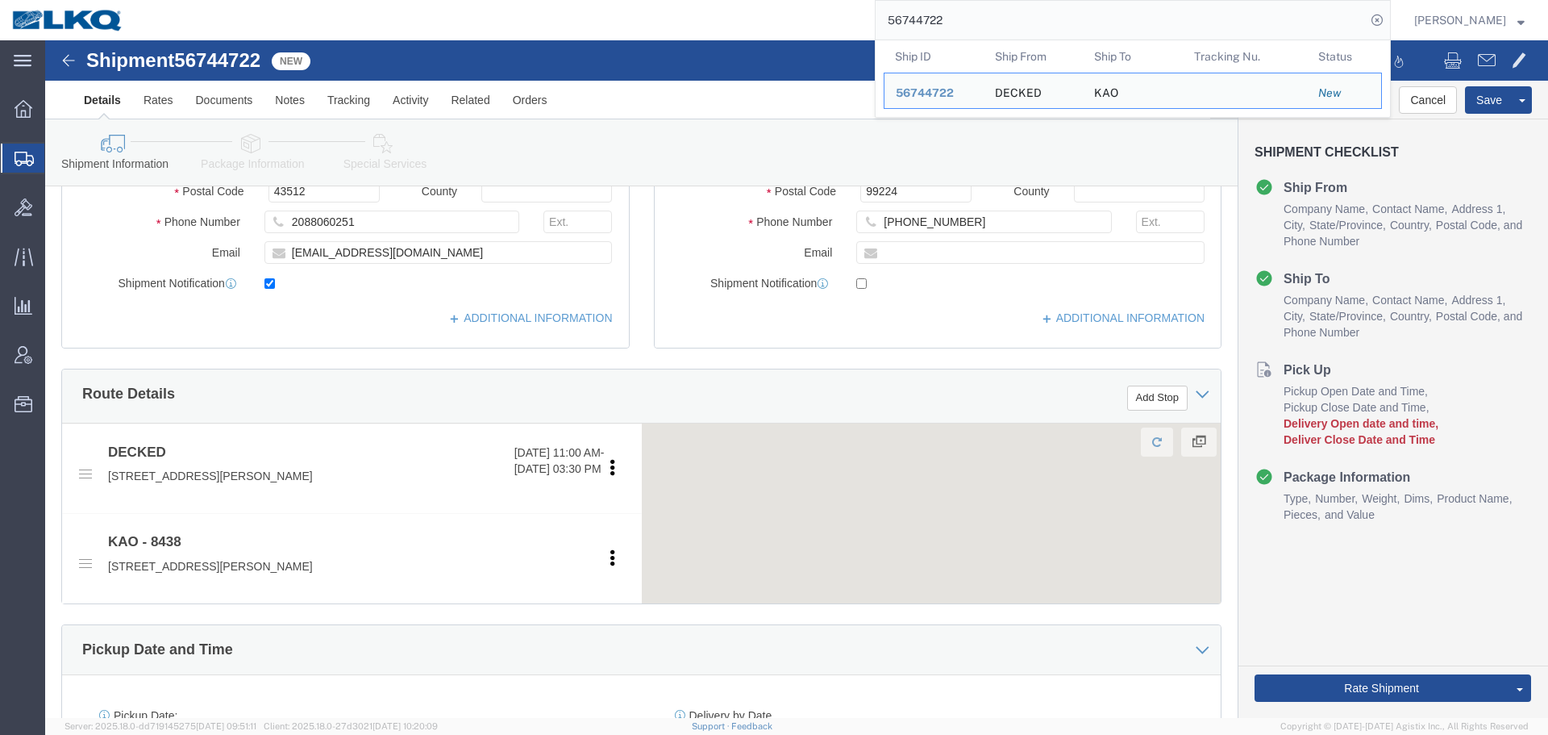
scroll to position [564, 0]
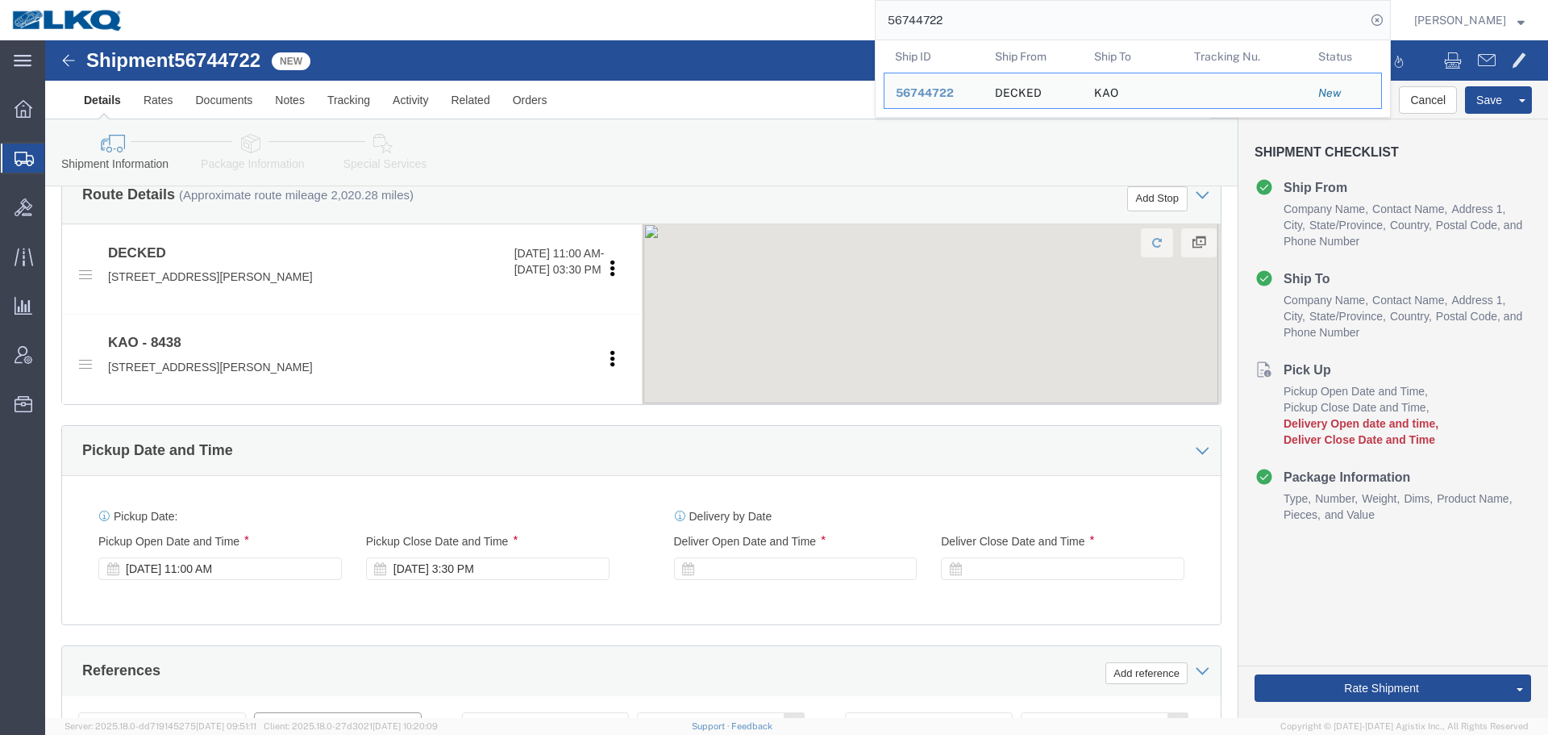
click input "x"
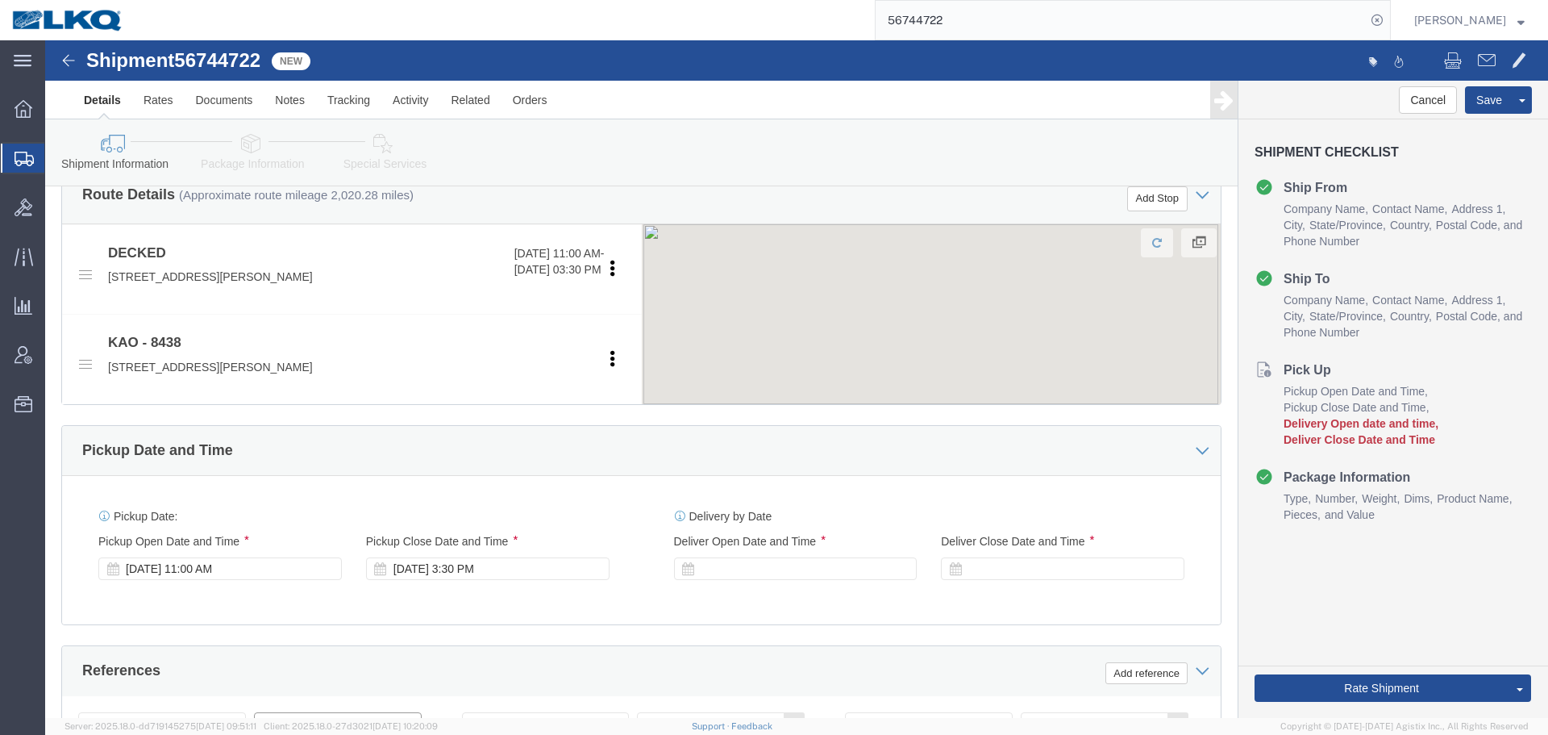
select select
select select "30553"
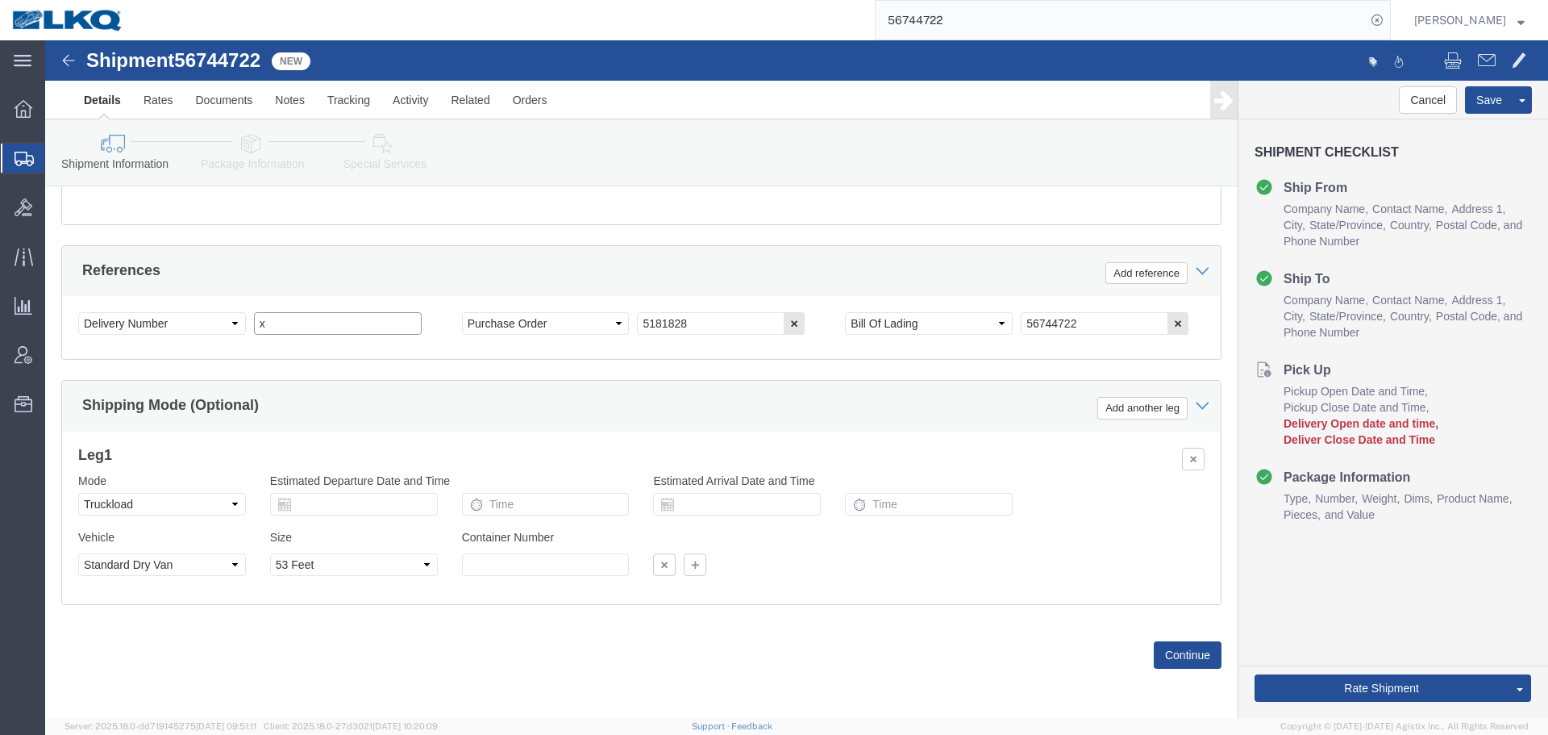
click input "x"
paste input "487473"
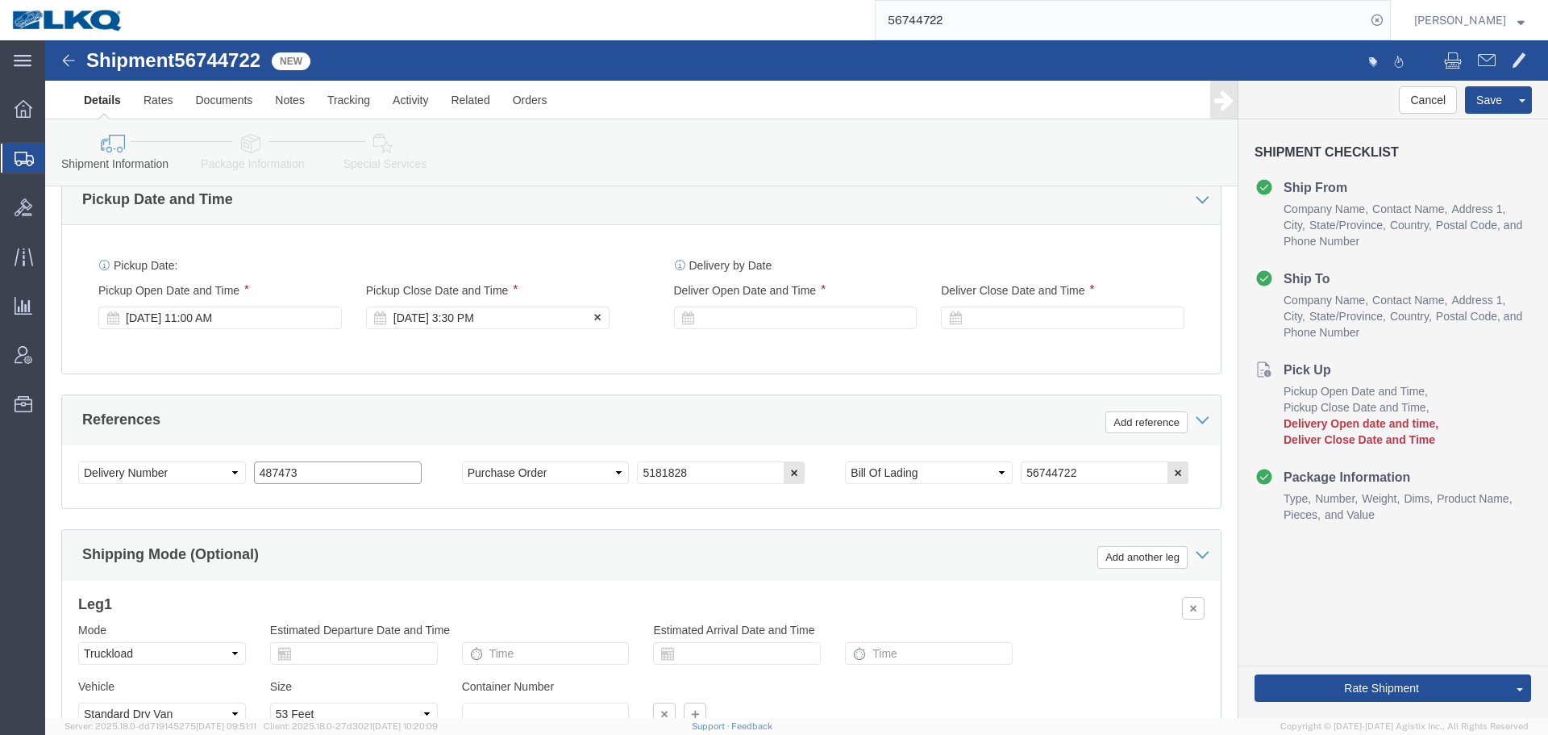
scroll to position [642, 0]
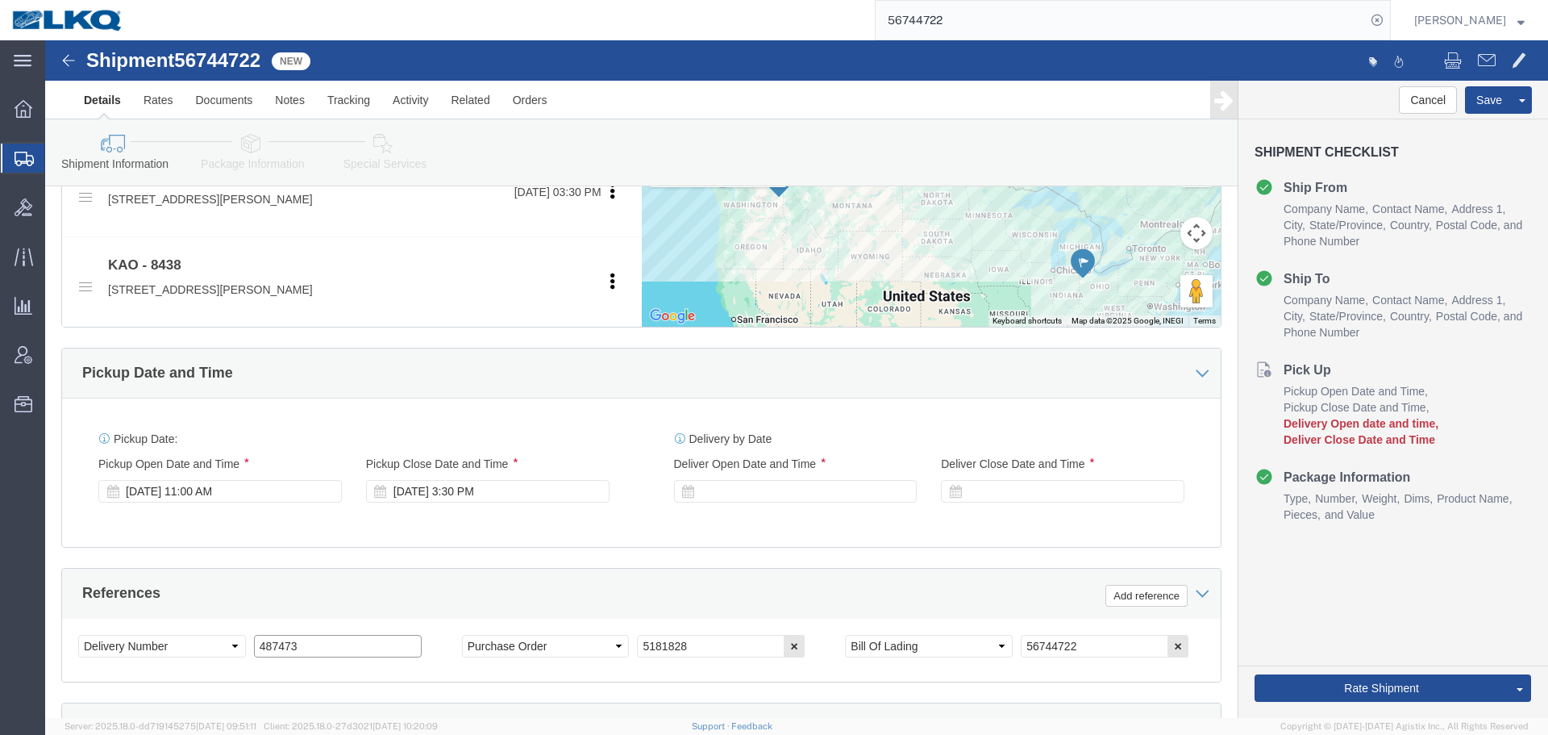
type input "487473"
click div
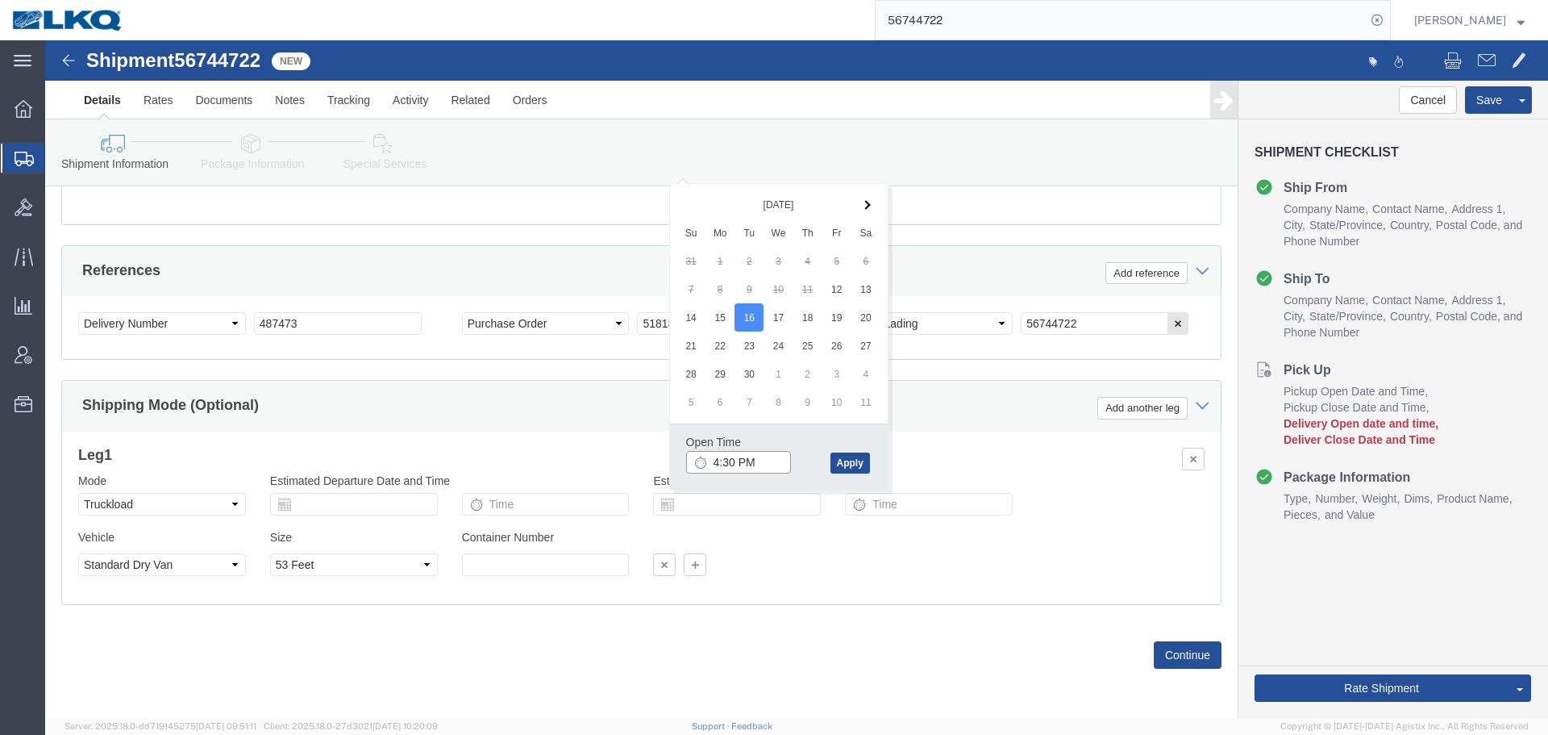
click input "4:30 PM"
type input "6:00 AM"
click button "Apply"
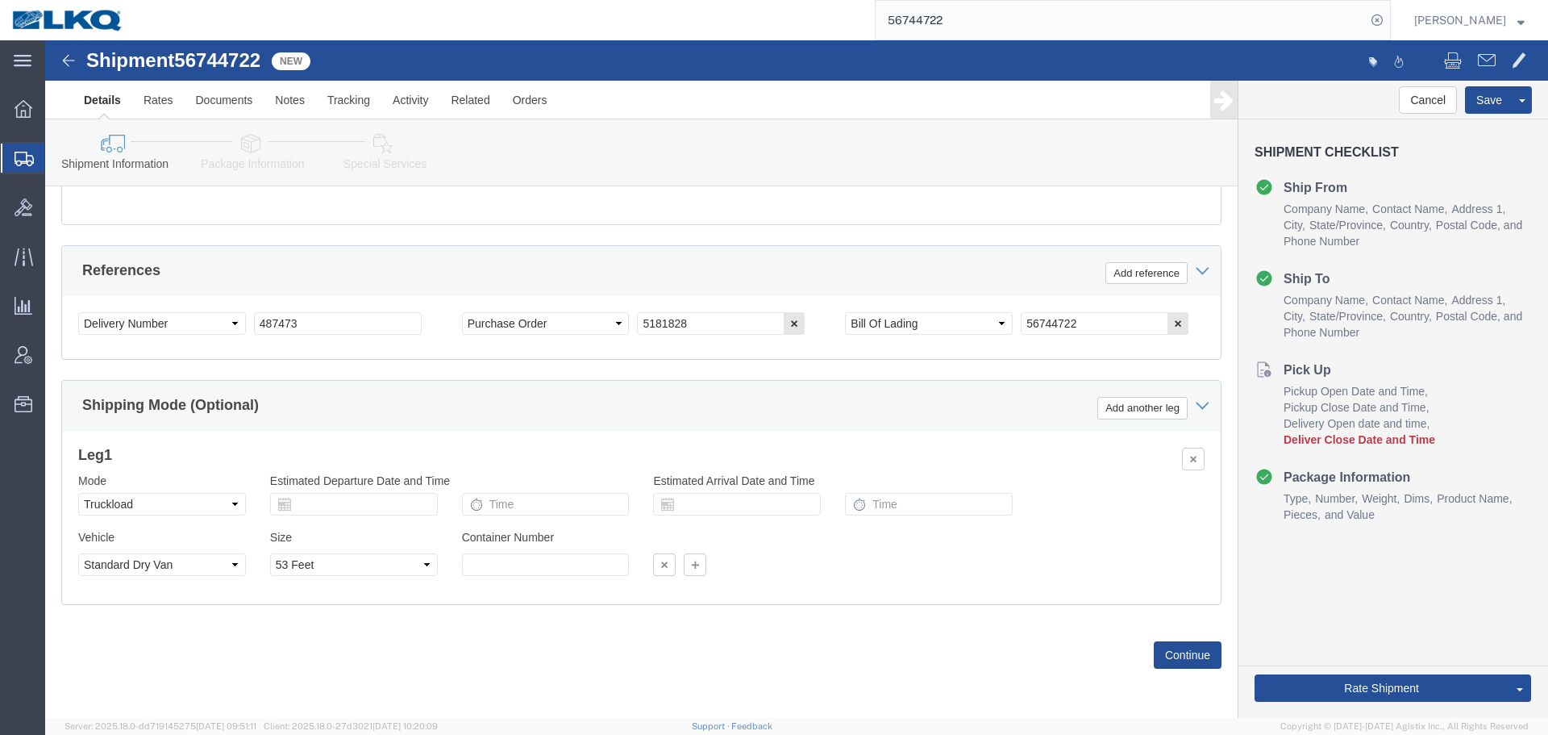
scroll to position [803, 0]
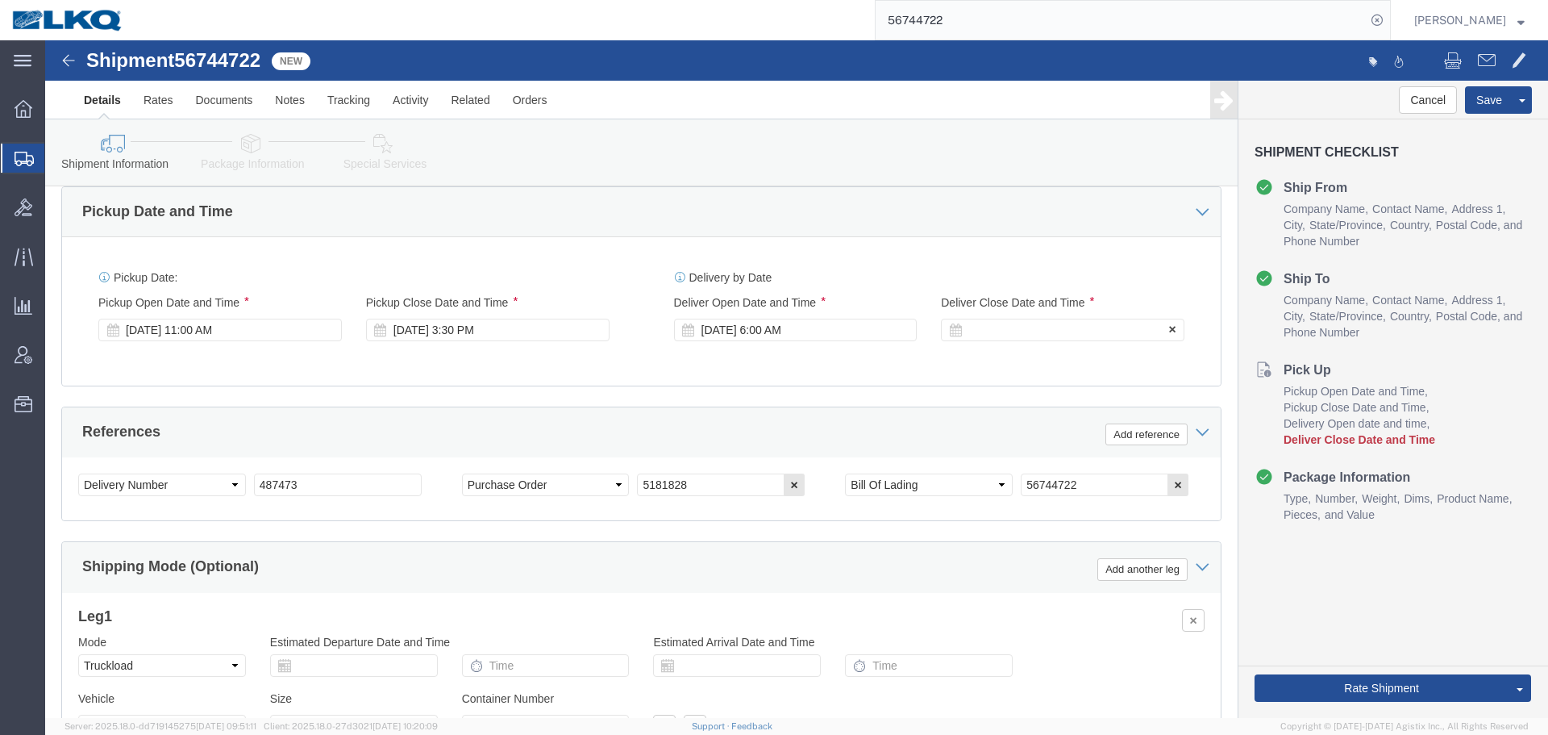
click div
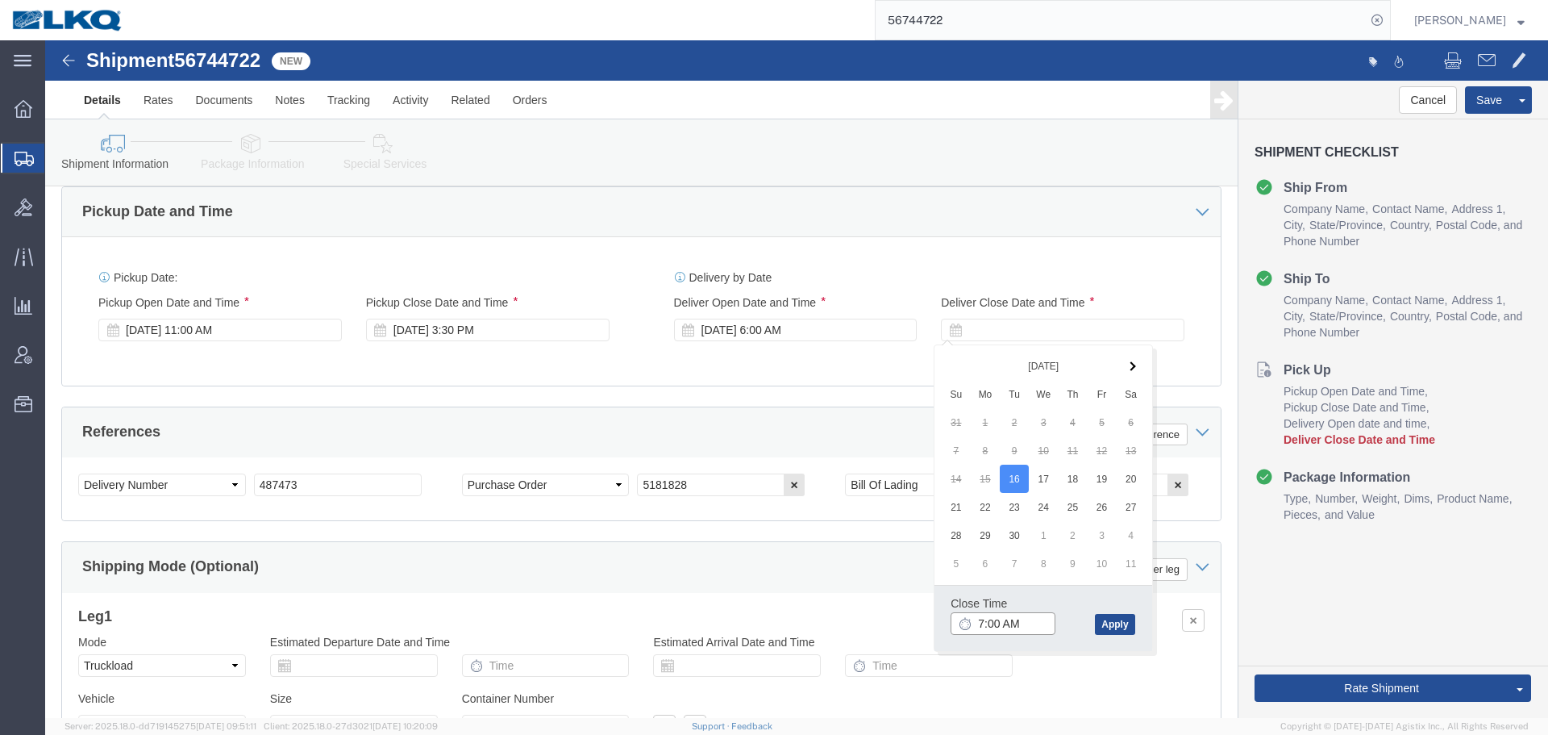
click input "7:00 AM"
type input "6:01 AM"
click button "Apply"
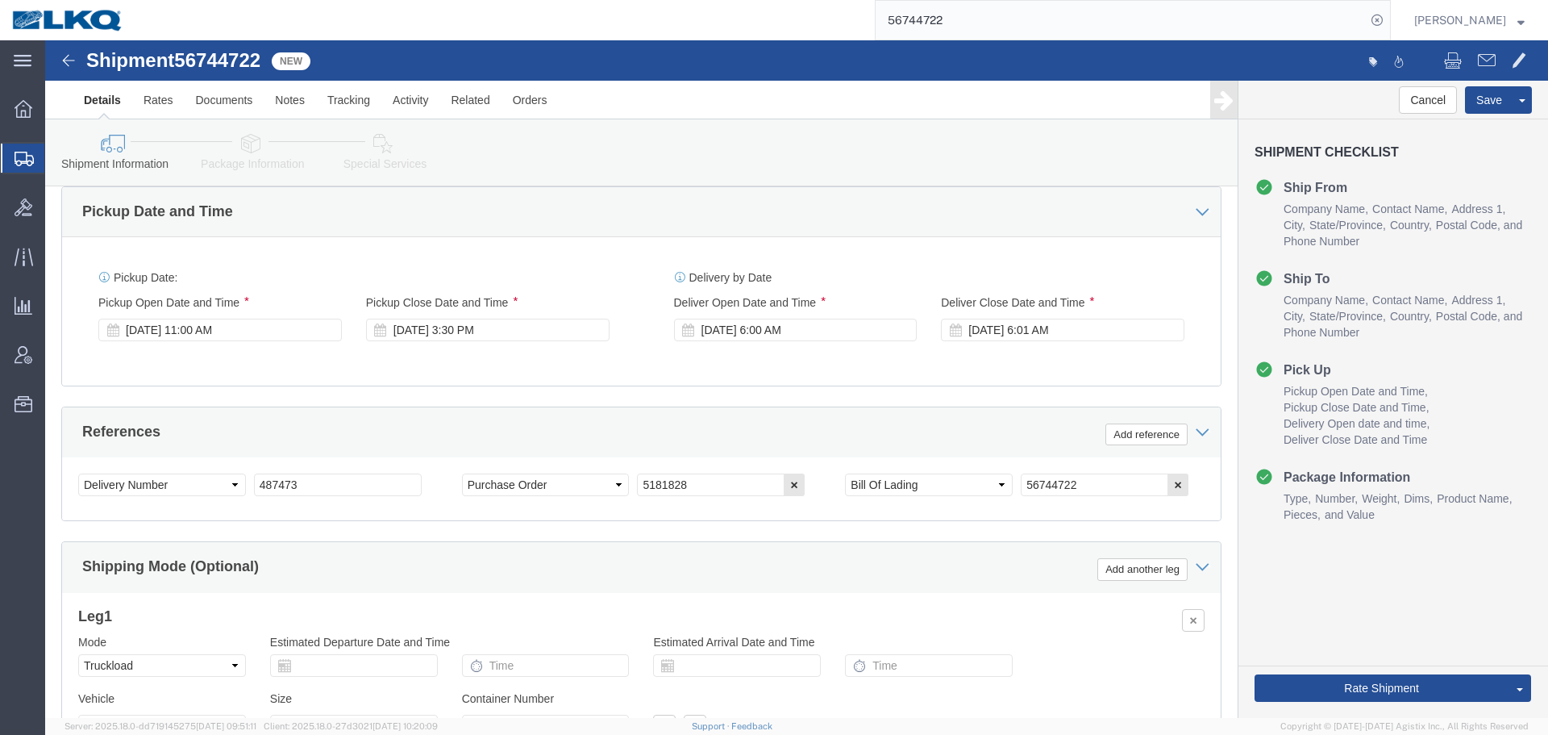
click div "Pickup Date: Pickup Start Date Pickup Start Time Pickup Open Date and Time Sep …"
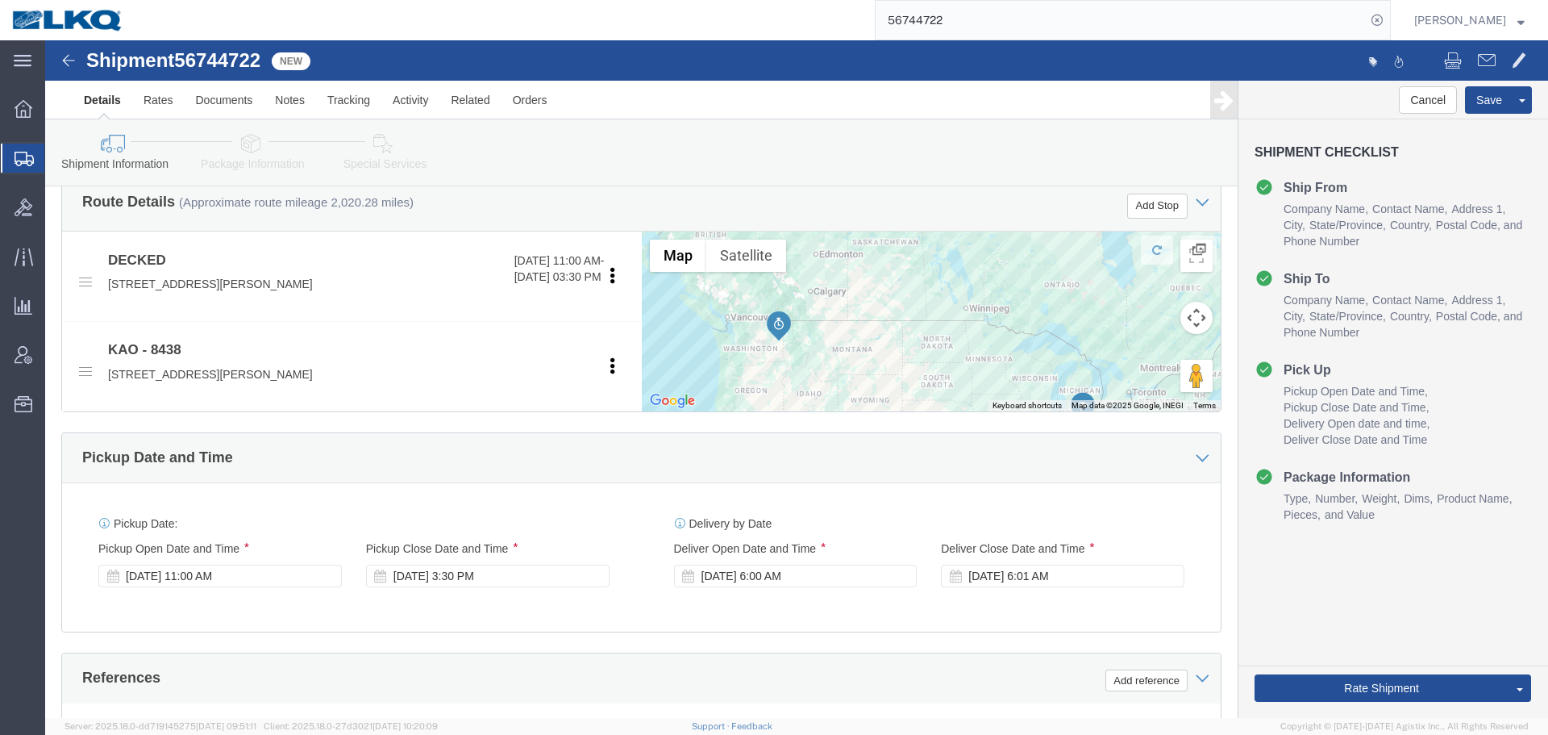
scroll to position [319, 0]
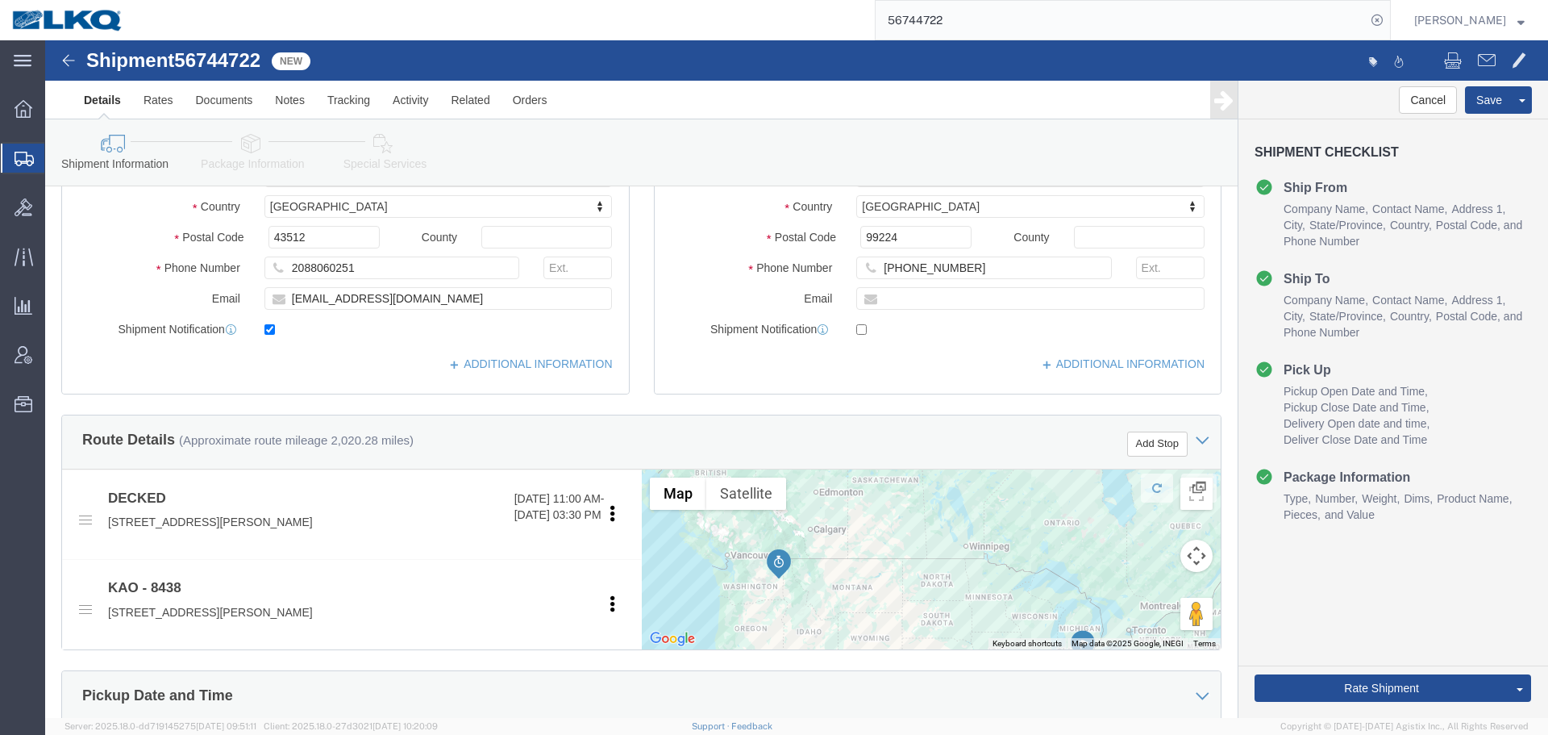
click div "Location My Profile Location 1100 - LKQ Crystal River 1103 - LKQ Ft Myers 1106 …"
click input "keystone@decked.com"
click button "Save"
type button "Save"
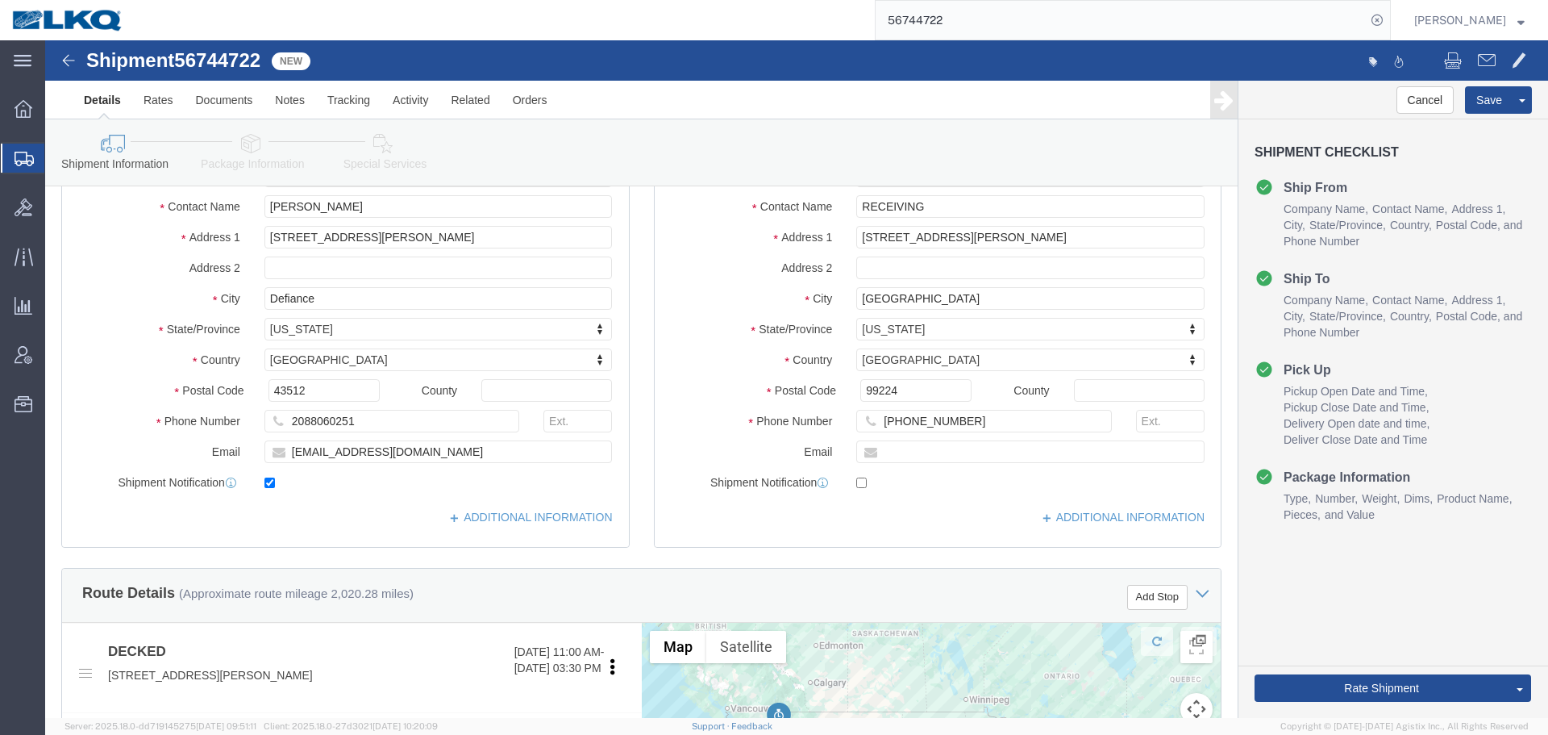
scroll to position [158, 0]
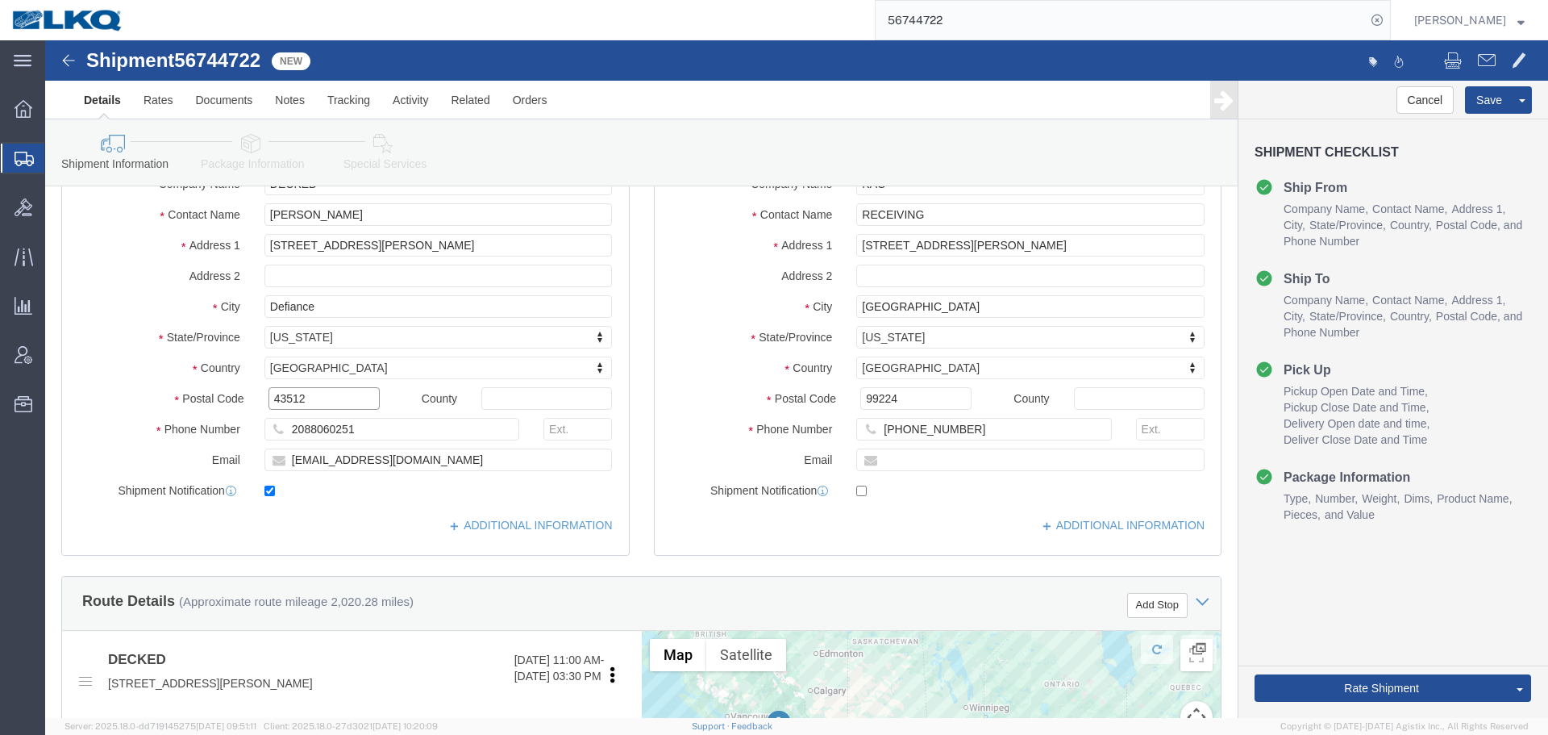
click input "43512"
click input "99224"
click button
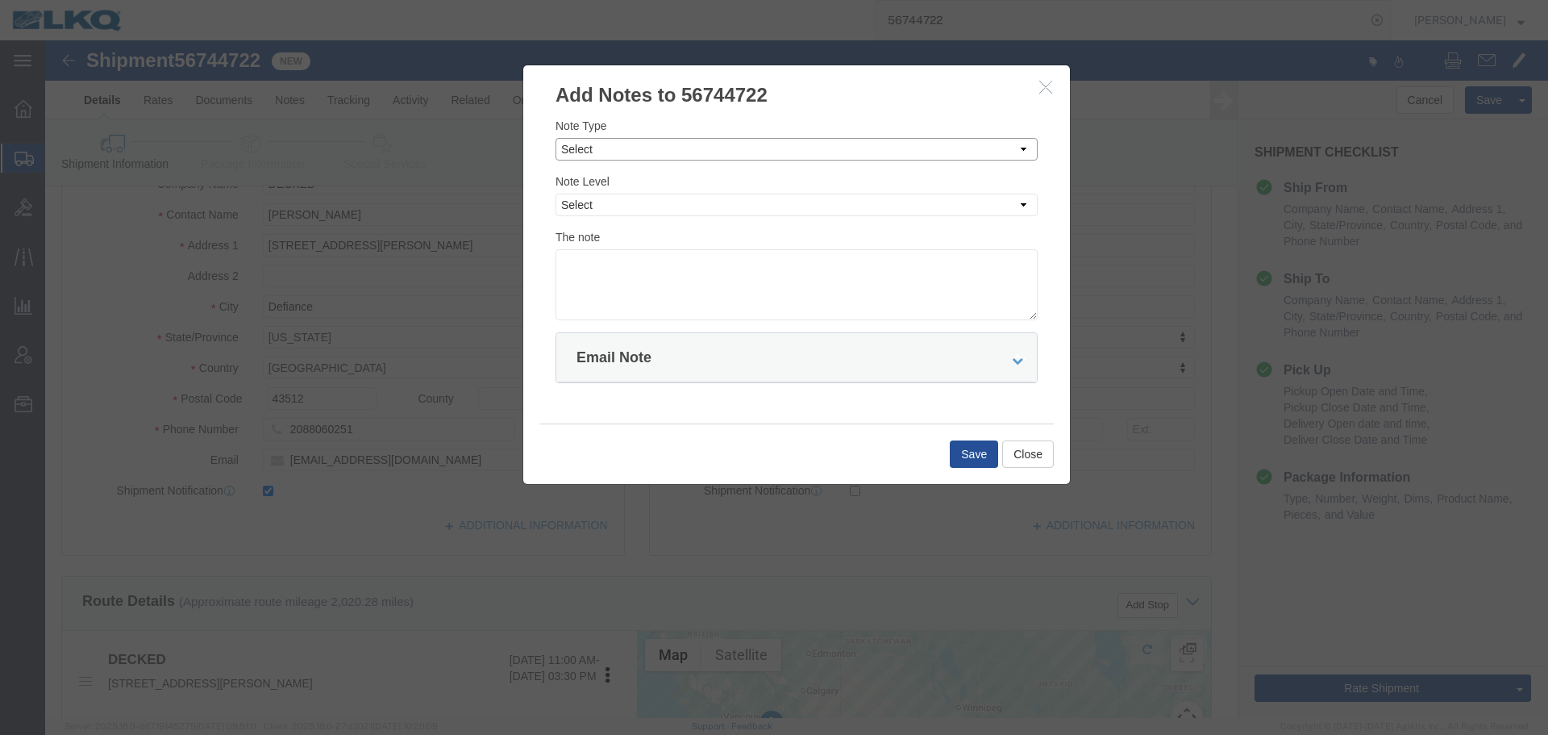
click select "Select Approval Bid Notes Carrier Change Notes Claim Notes Content Hazmat Notes…"
select select "BID_NOTES"
click select "Select Approval Bid Notes Carrier Change Notes Claim Notes Content Hazmat Notes…"
click select "Select Private to Account Private to Vendor Public"
select select "PRIVATE_TO_ACCOUNT"
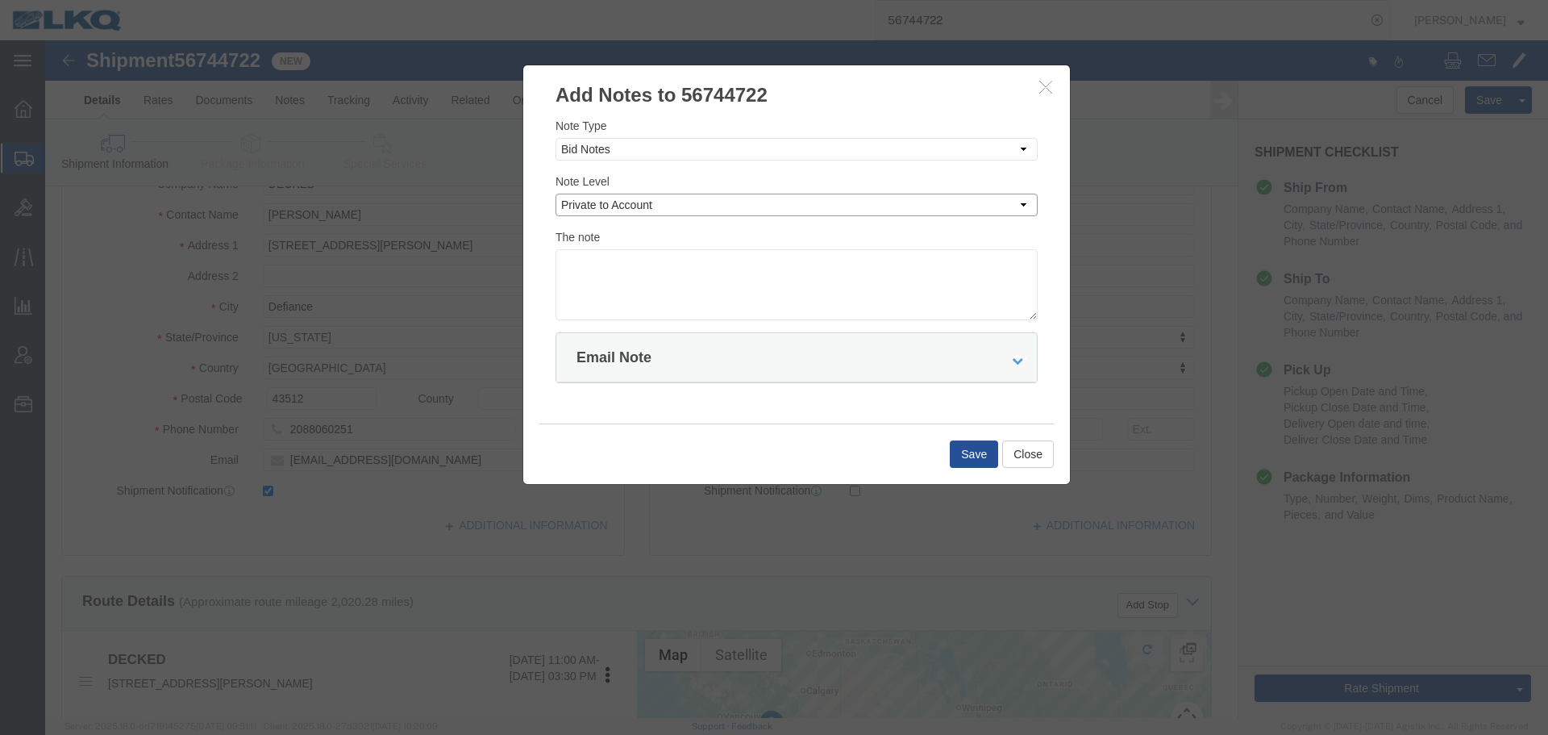
click select "Select Private to Account Private to Vendor Public"
click textarea
paste textarea "$3,844"
type textarea "DAT: $3,844"
click button "Save"
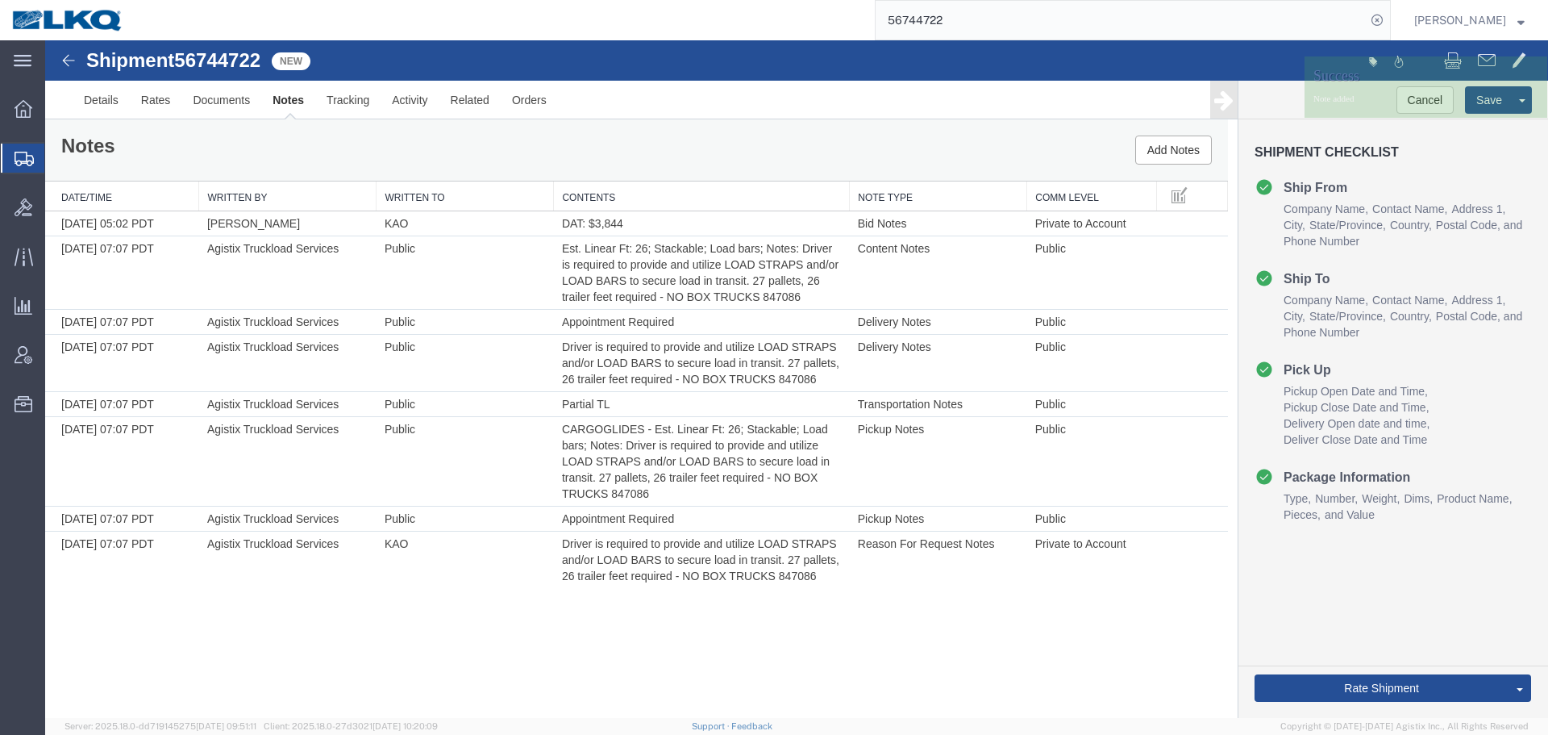
scroll to position [0, 0]
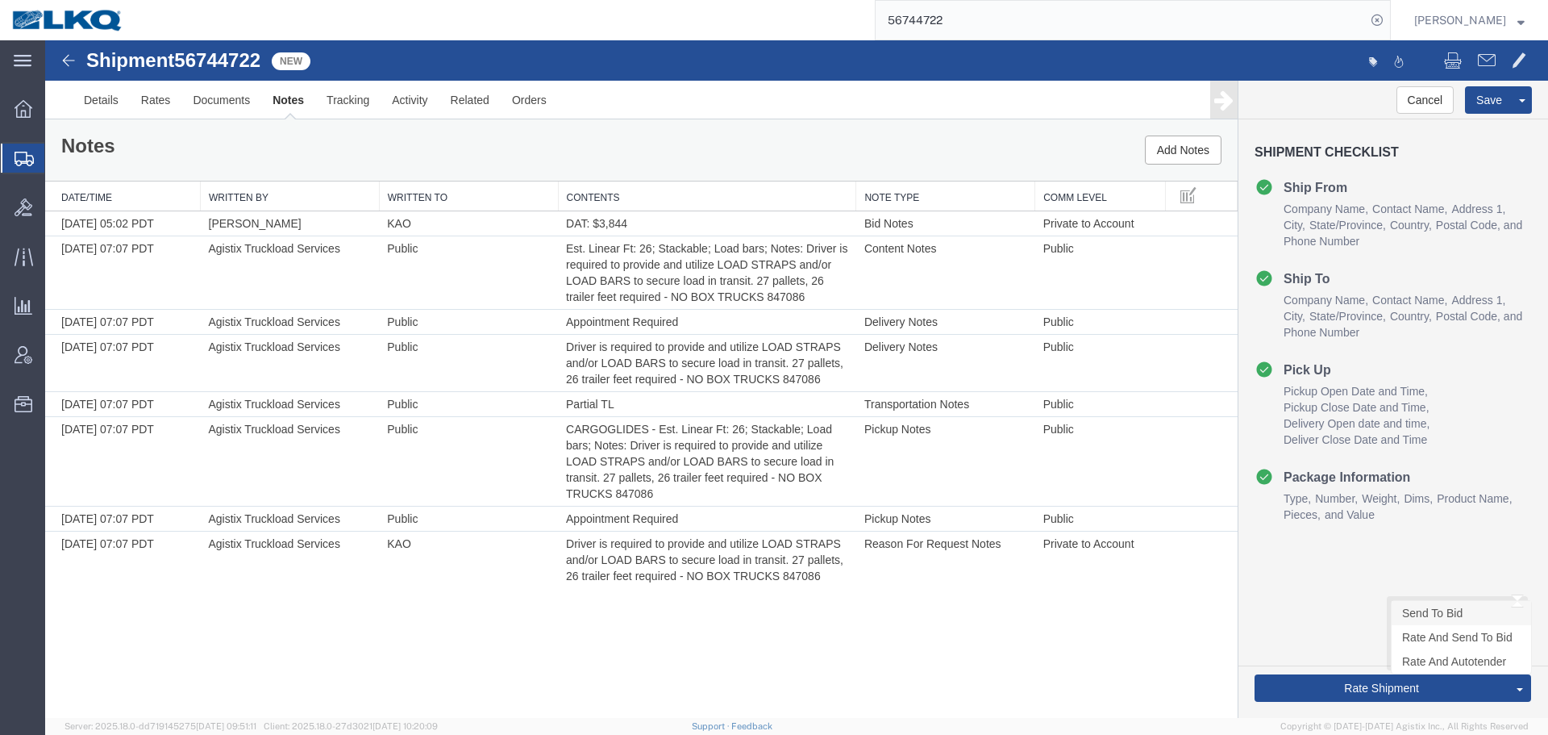
click at [1428, 609] on link "Send To Bid" at bounding box center [1461, 613] width 139 height 24
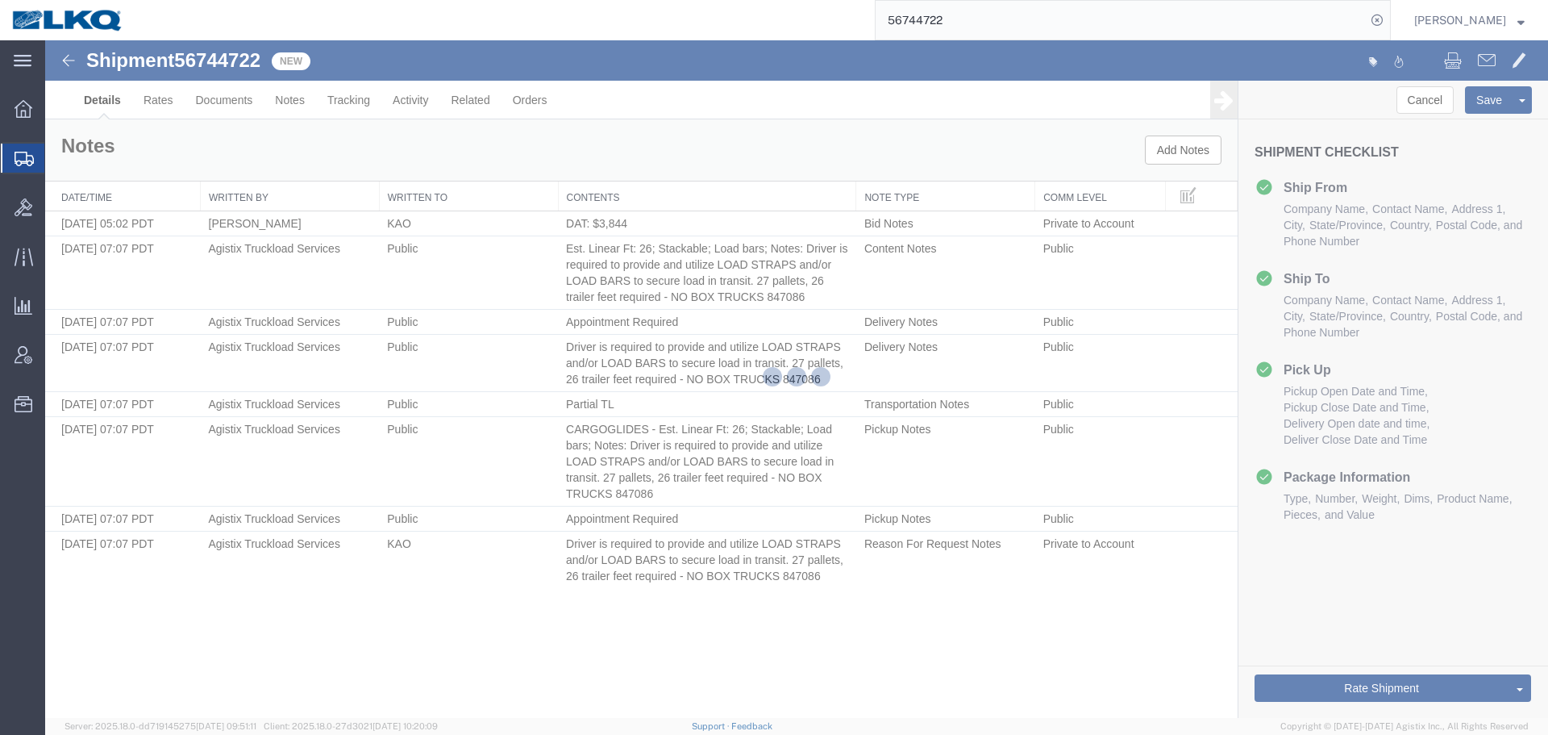
select select "30553"
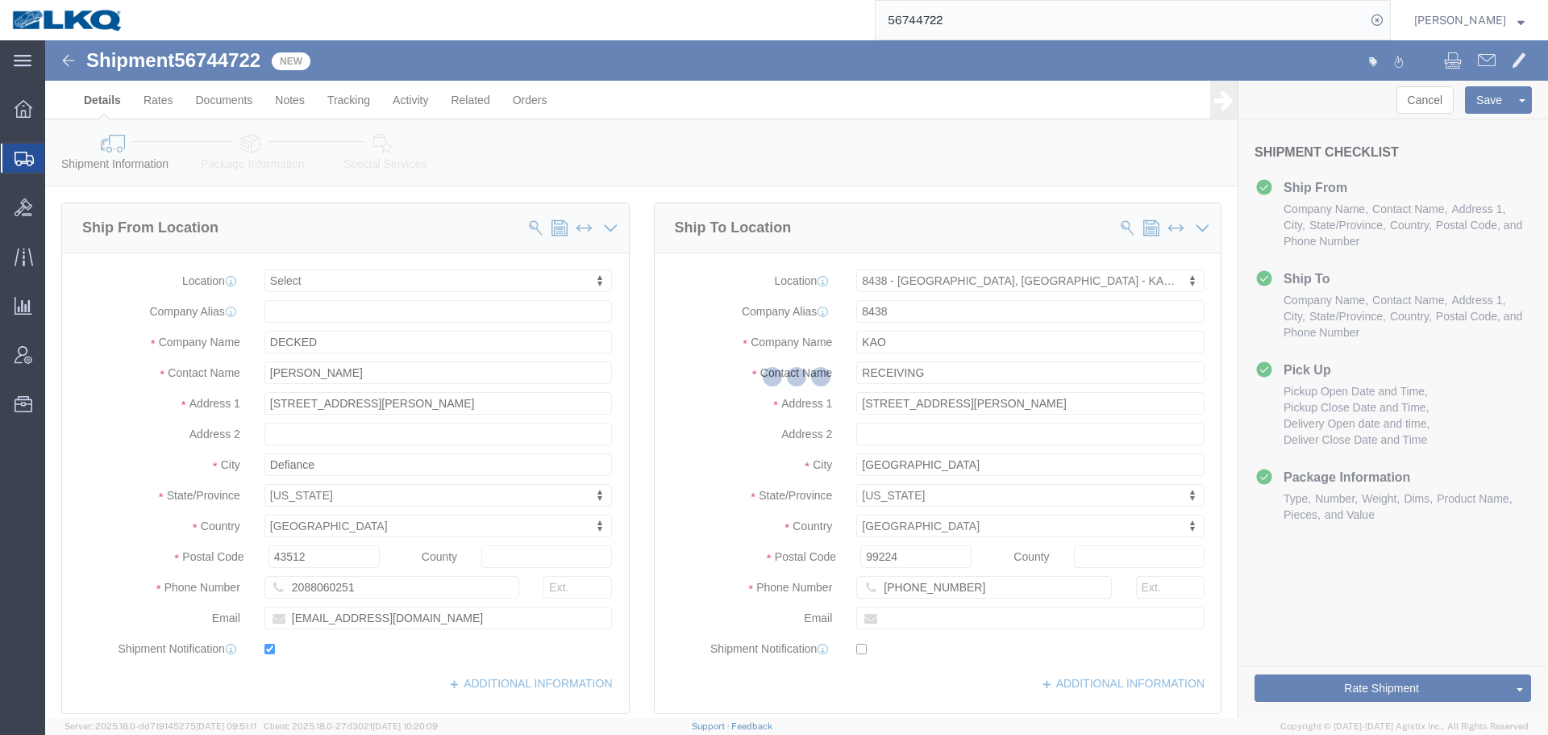
select select "TL"
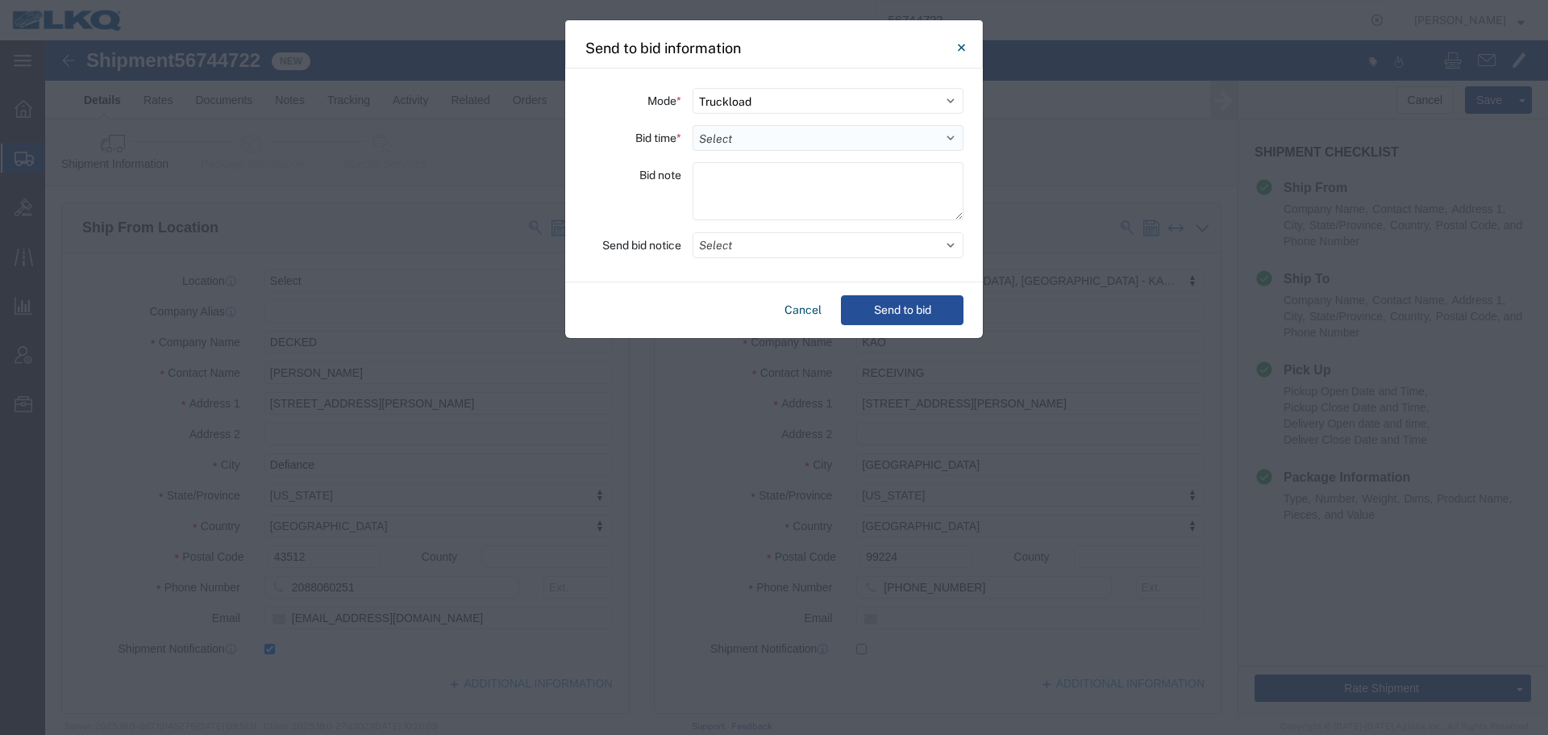
click at [860, 128] on select "Select 30 Min (Rush) 1 Hour (Rush) 2 Hours (Rush) 4 Hours (Rush) 8 Hours (Rush)…" at bounding box center [828, 138] width 271 height 26
click at [693, 125] on select "Select 30 Min (Rush) 1 Hour (Rush) 2 Hours (Rush) 4 Hours (Rush) 8 Hours (Rush)…" at bounding box center [828, 138] width 271 height 26
click at [728, 150] on select "Select 30 Min (Rush) 1 Hour (Rush) 2 Hours (Rush) 4 Hours (Rush) 8 Hours (Rush)…" at bounding box center [828, 138] width 271 height 26
select select "16"
click at [693, 125] on select "Select 30 Min (Rush) 1 Hour (Rush) 2 Hours (Rush) 4 Hours (Rush) 8 Hours (Rush)…" at bounding box center [828, 138] width 271 height 26
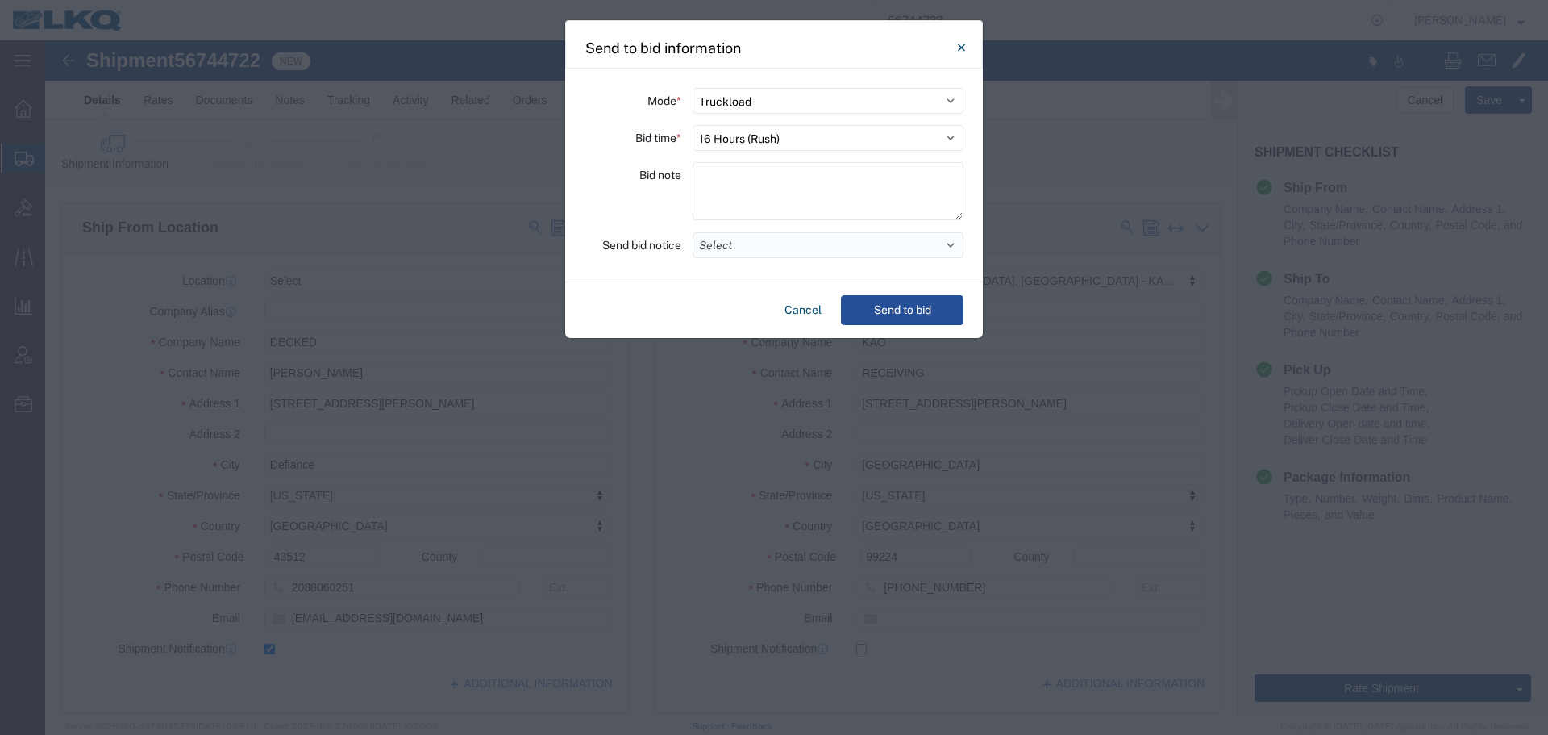
click at [743, 248] on button "Select" at bounding box center [828, 245] width 271 height 26
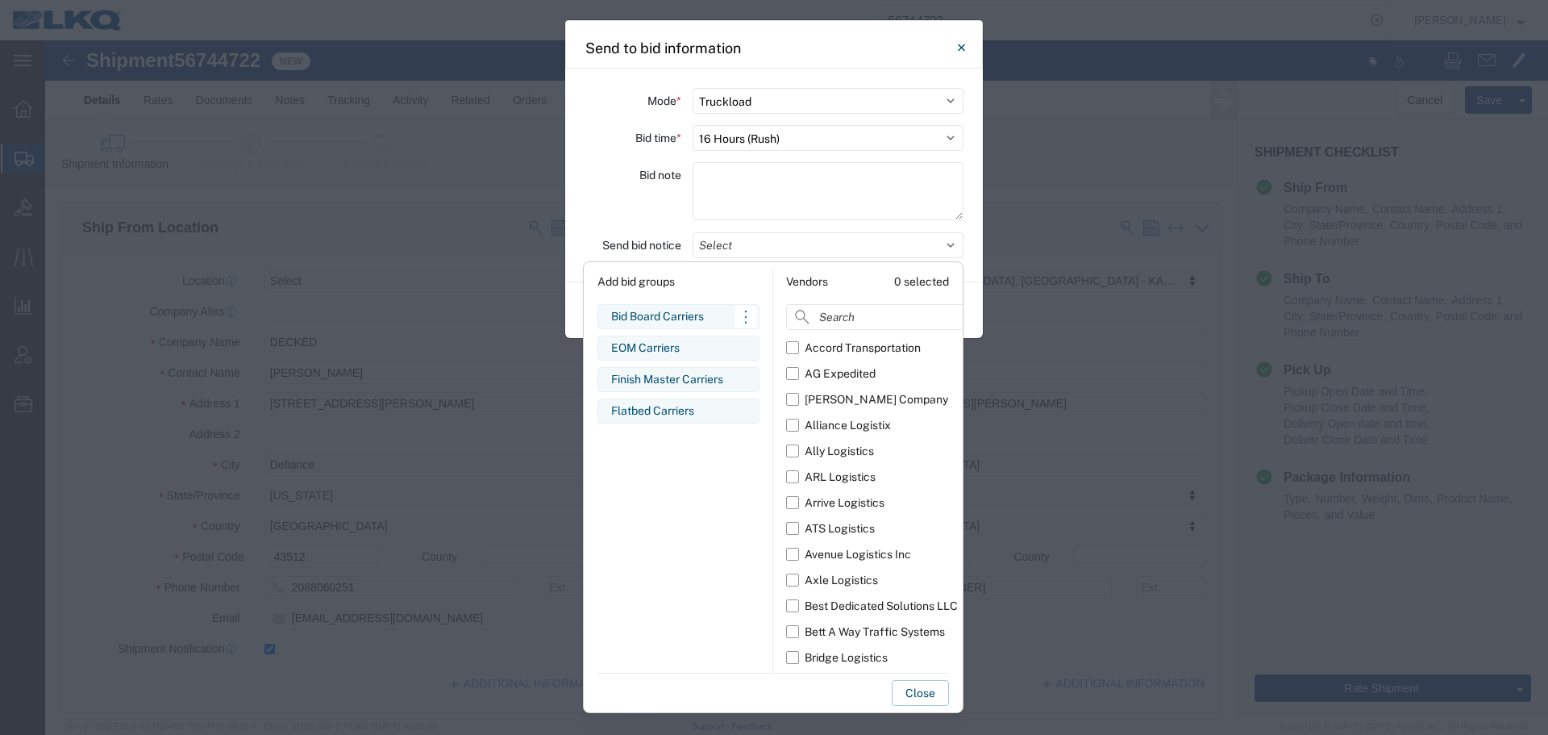
click at [689, 318] on div "Bid Board Carriers" at bounding box center [678, 316] width 135 height 17
click at [642, 215] on div "Bid note" at bounding box center [633, 193] width 97 height 63
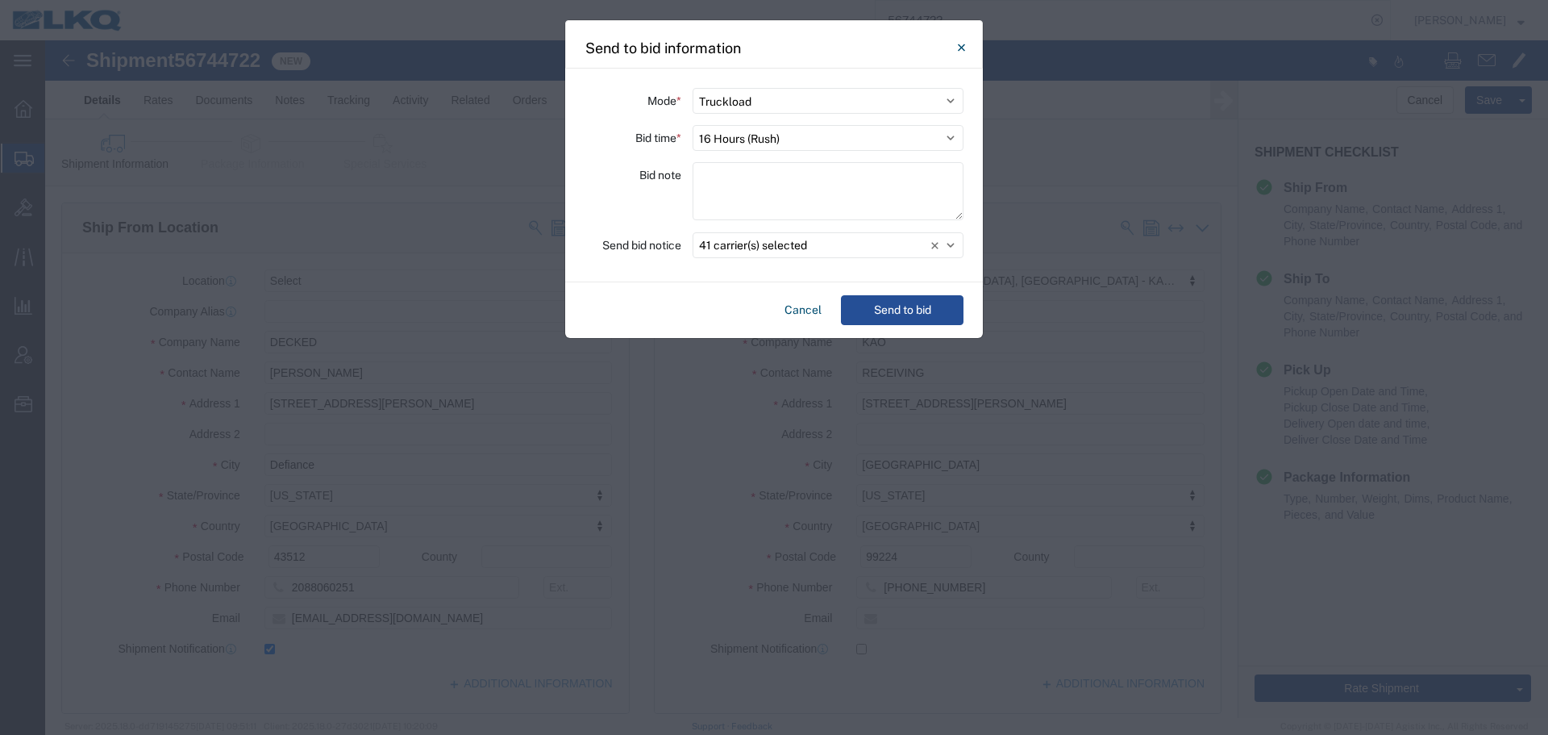
click at [836, 307] on div "Cancel Send to bid" at bounding box center [774, 310] width 418 height 56
click at [857, 309] on button "Send to bid" at bounding box center [902, 310] width 123 height 30
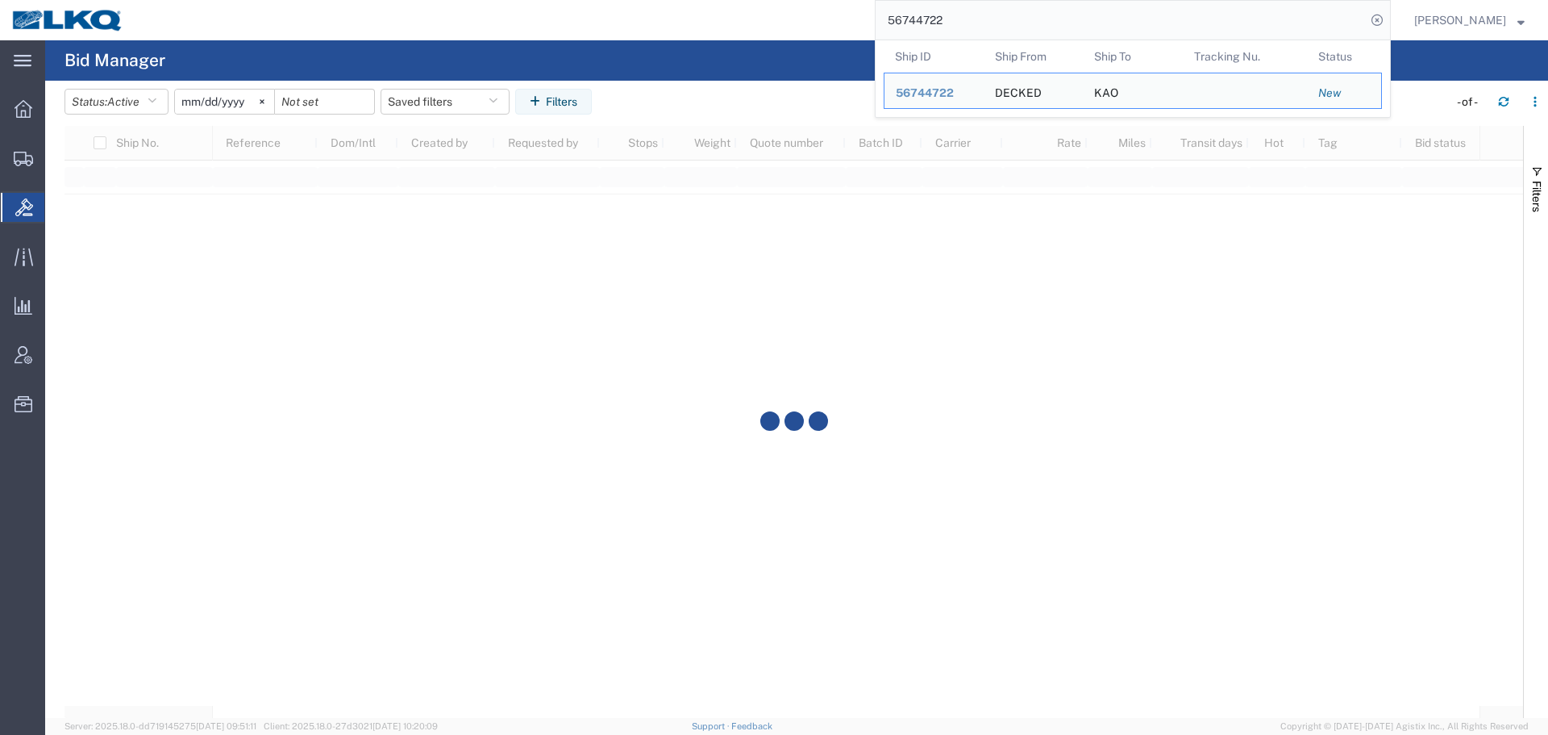
click at [971, 31] on input "56744722" at bounding box center [1121, 20] width 490 height 39
paste input "7729"
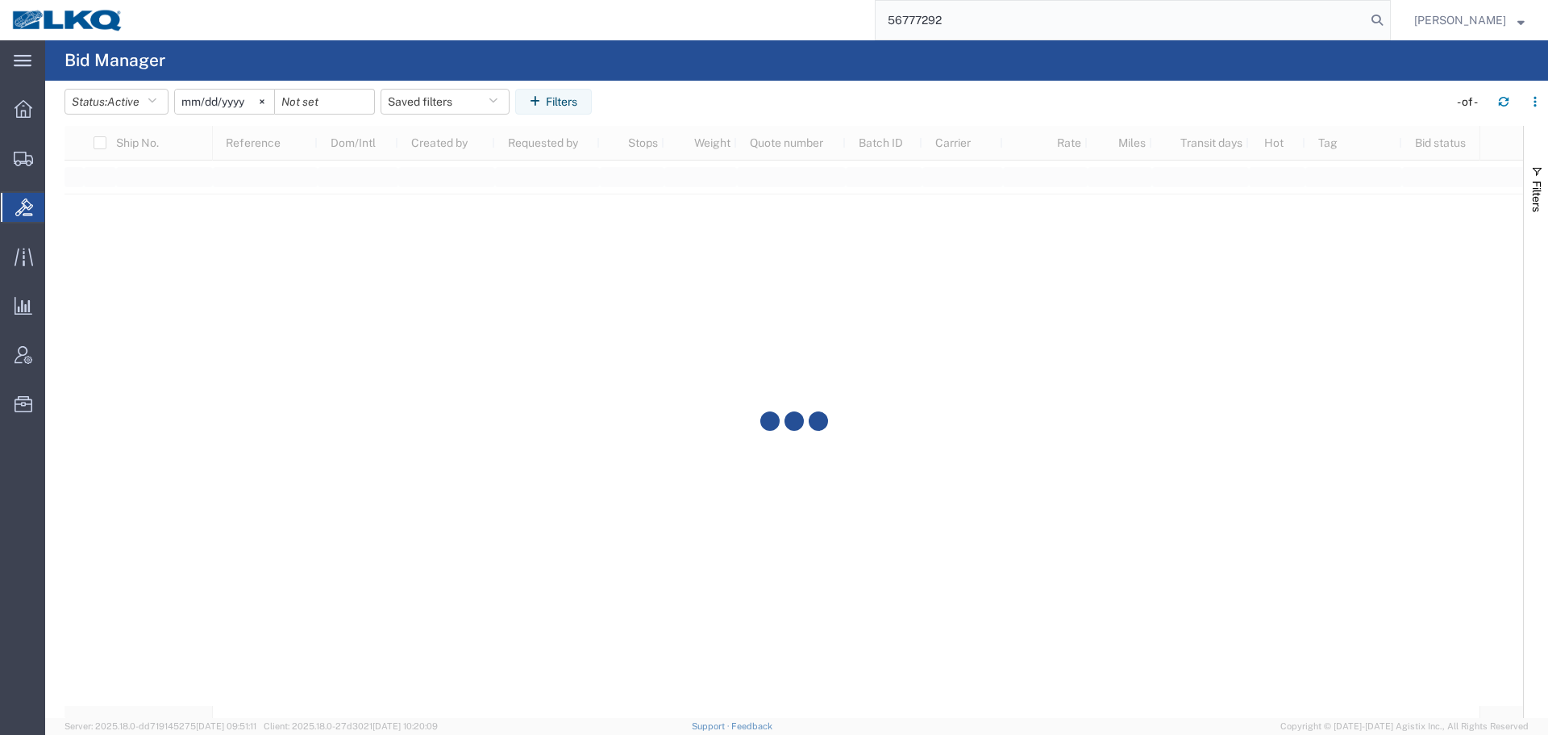
type input "56777292"
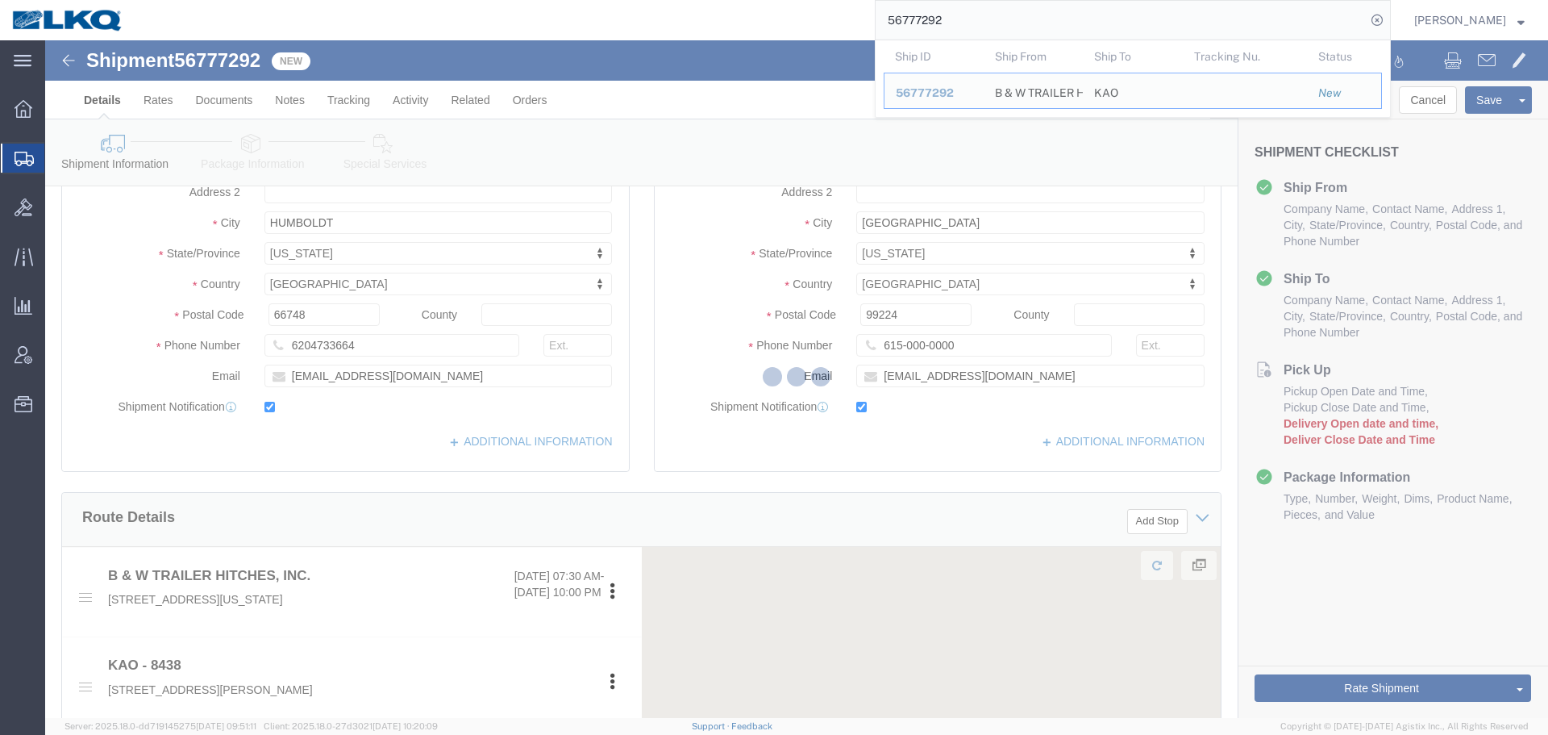
scroll to position [710, 0]
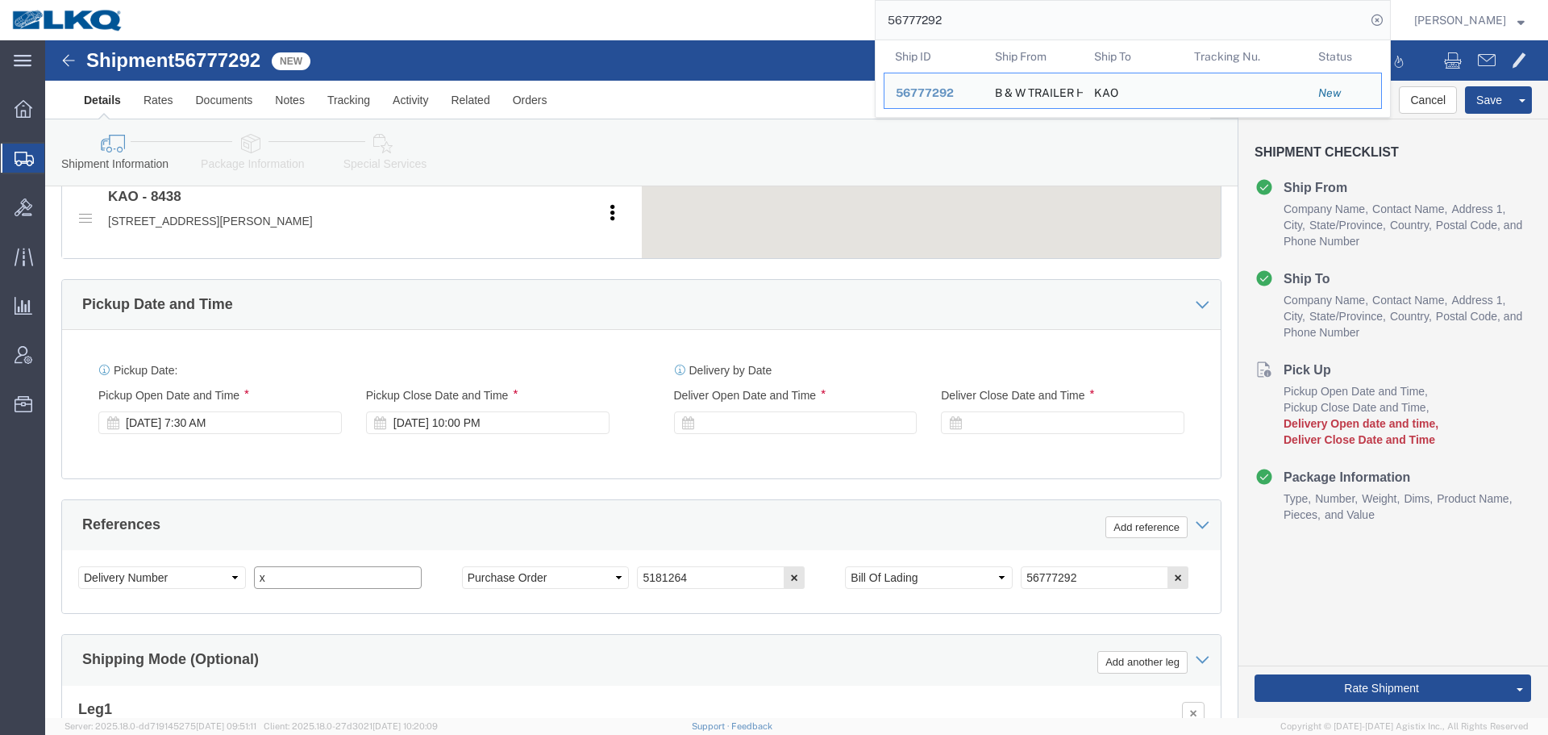
click input "x"
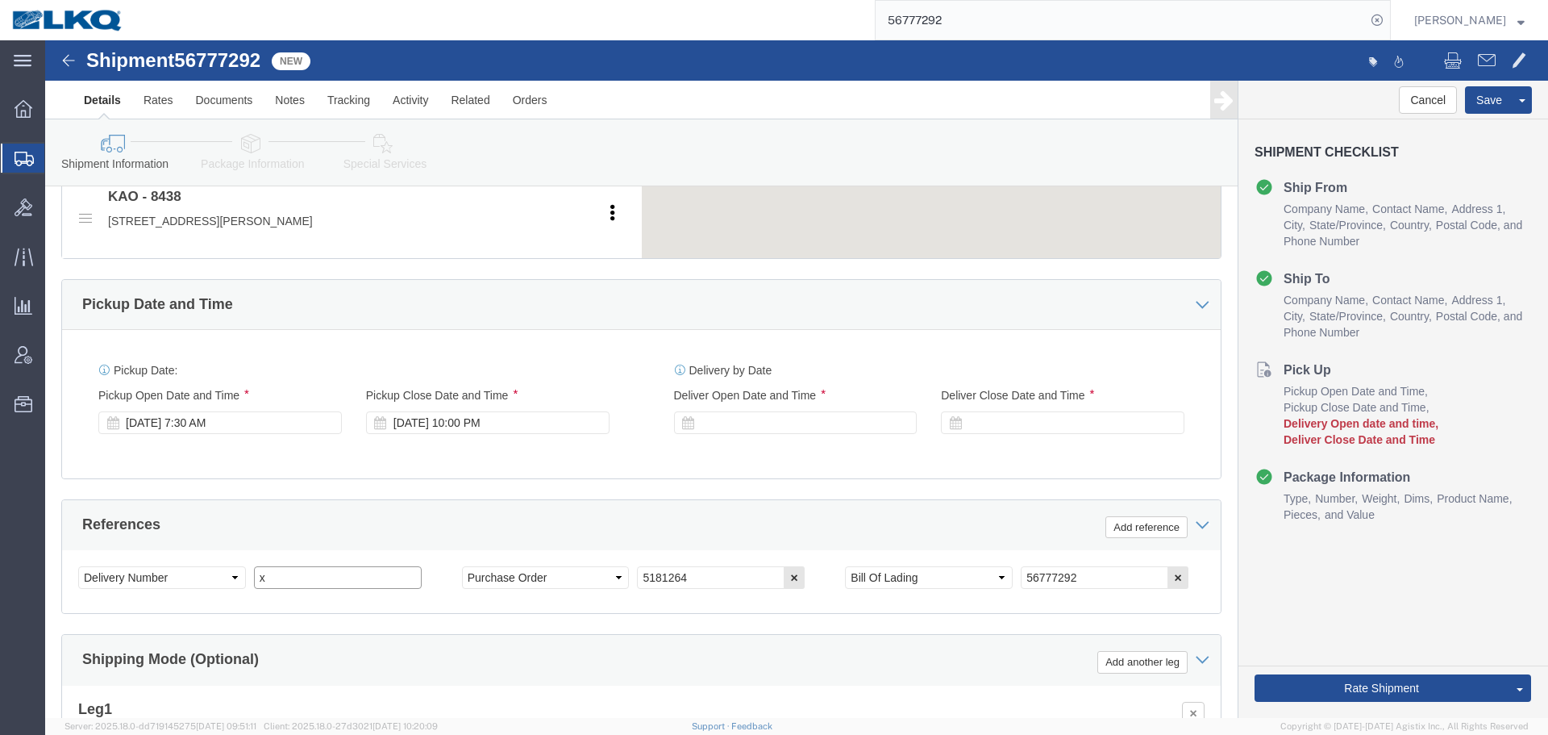
paste input "487474"
type input "487474"
select select
select select "30553"
type input "487474"
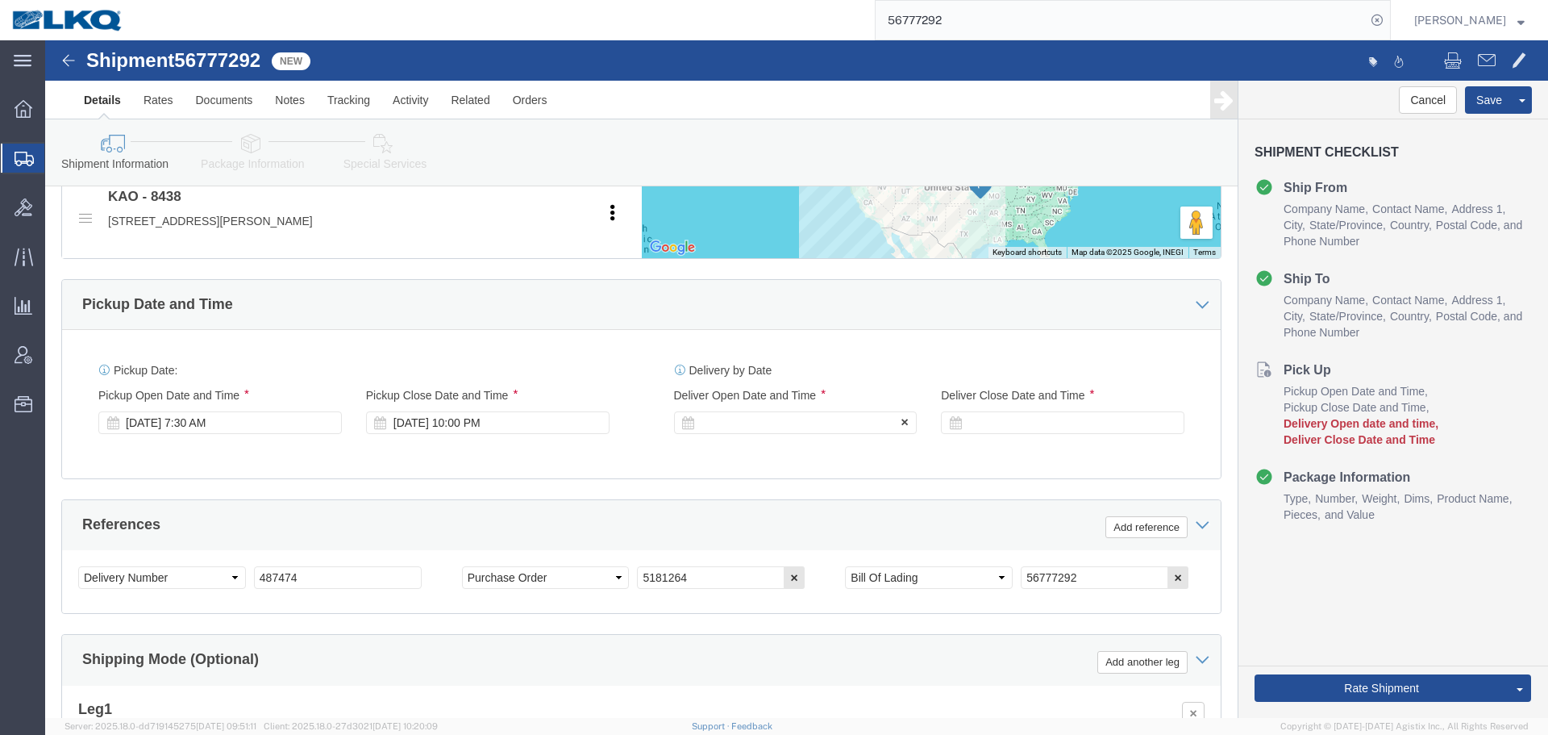
click div
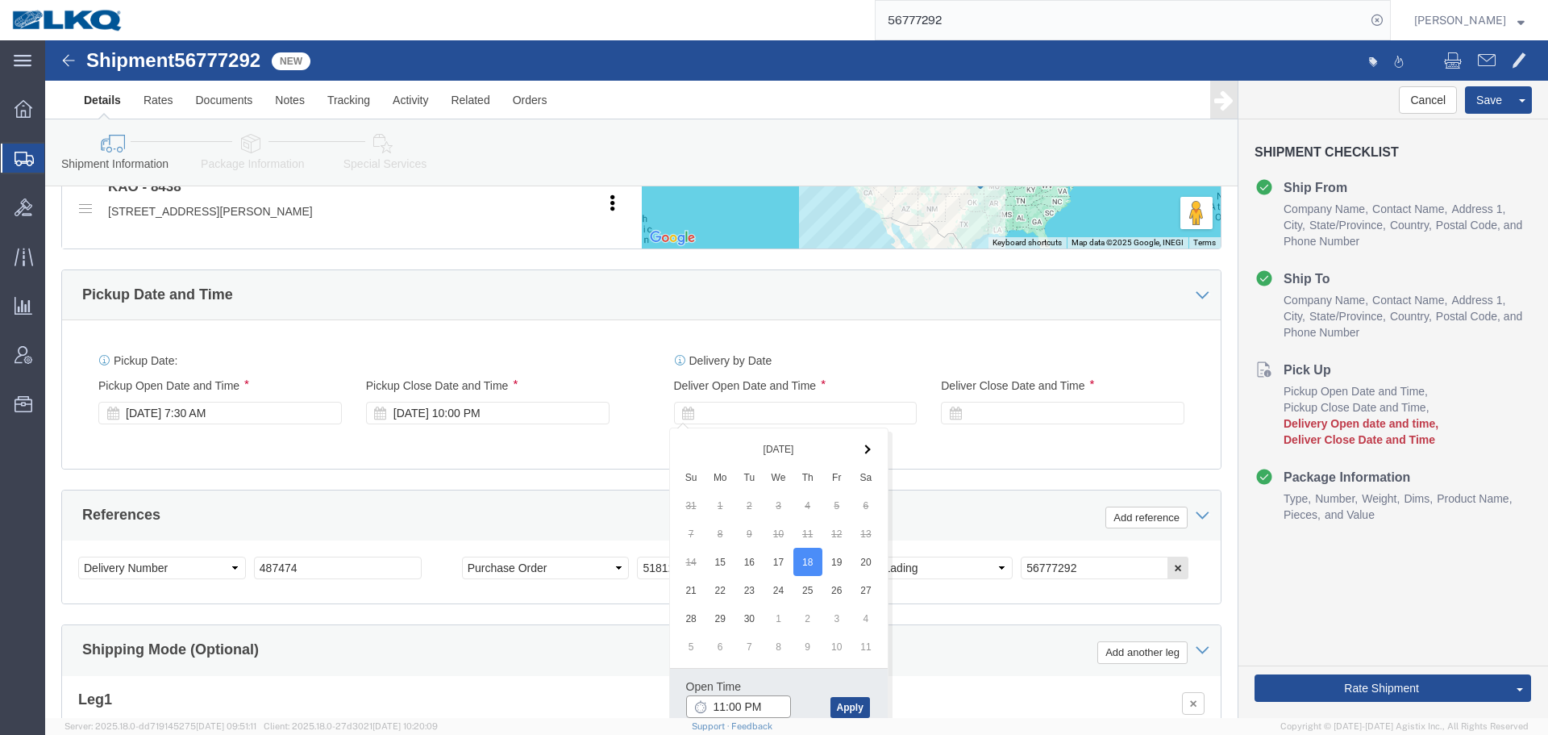
click input "11:00 PM"
type input "10:00 AM"
click button "Apply"
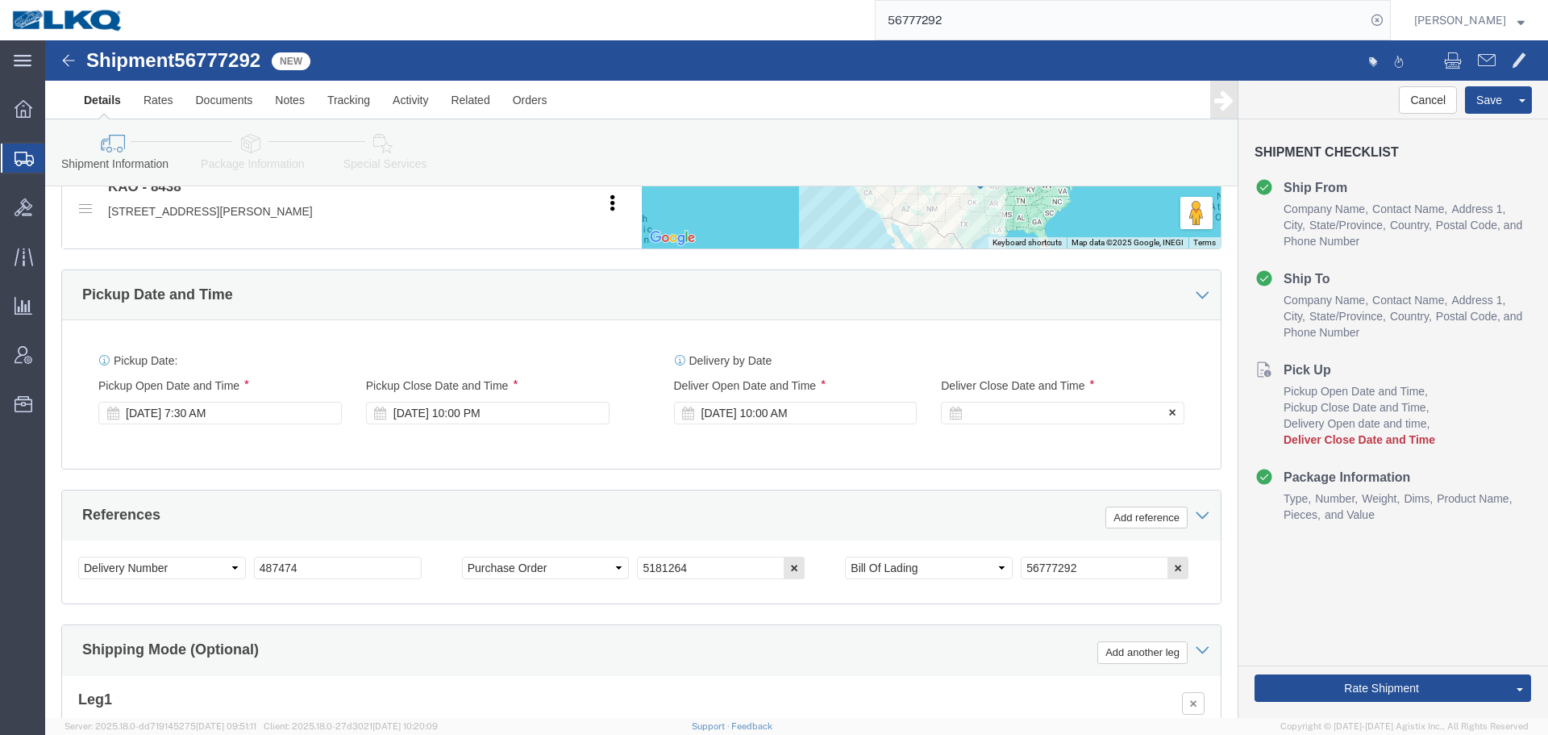
click div
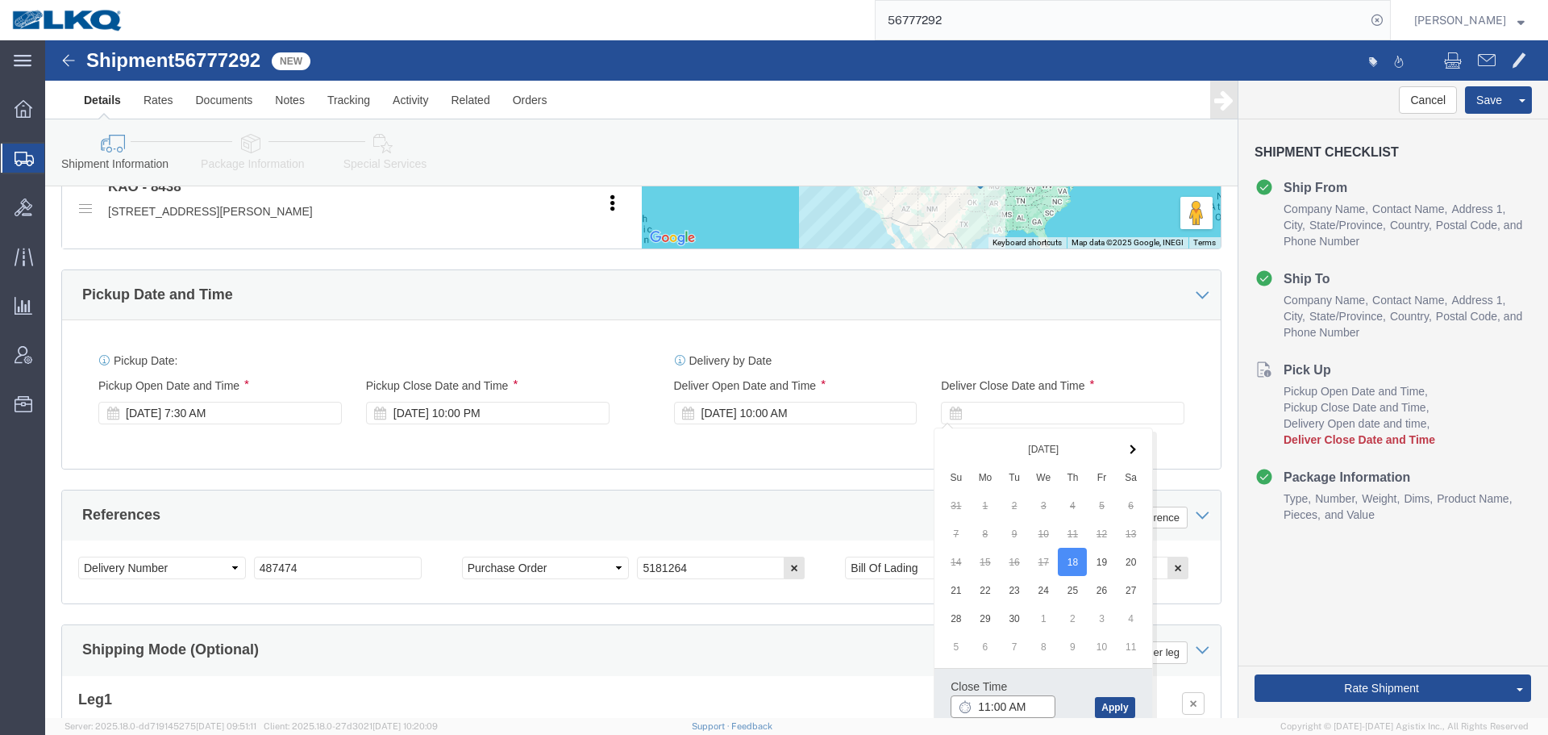
click input "11:00 AM"
type input "10:01 AM"
click button "Apply"
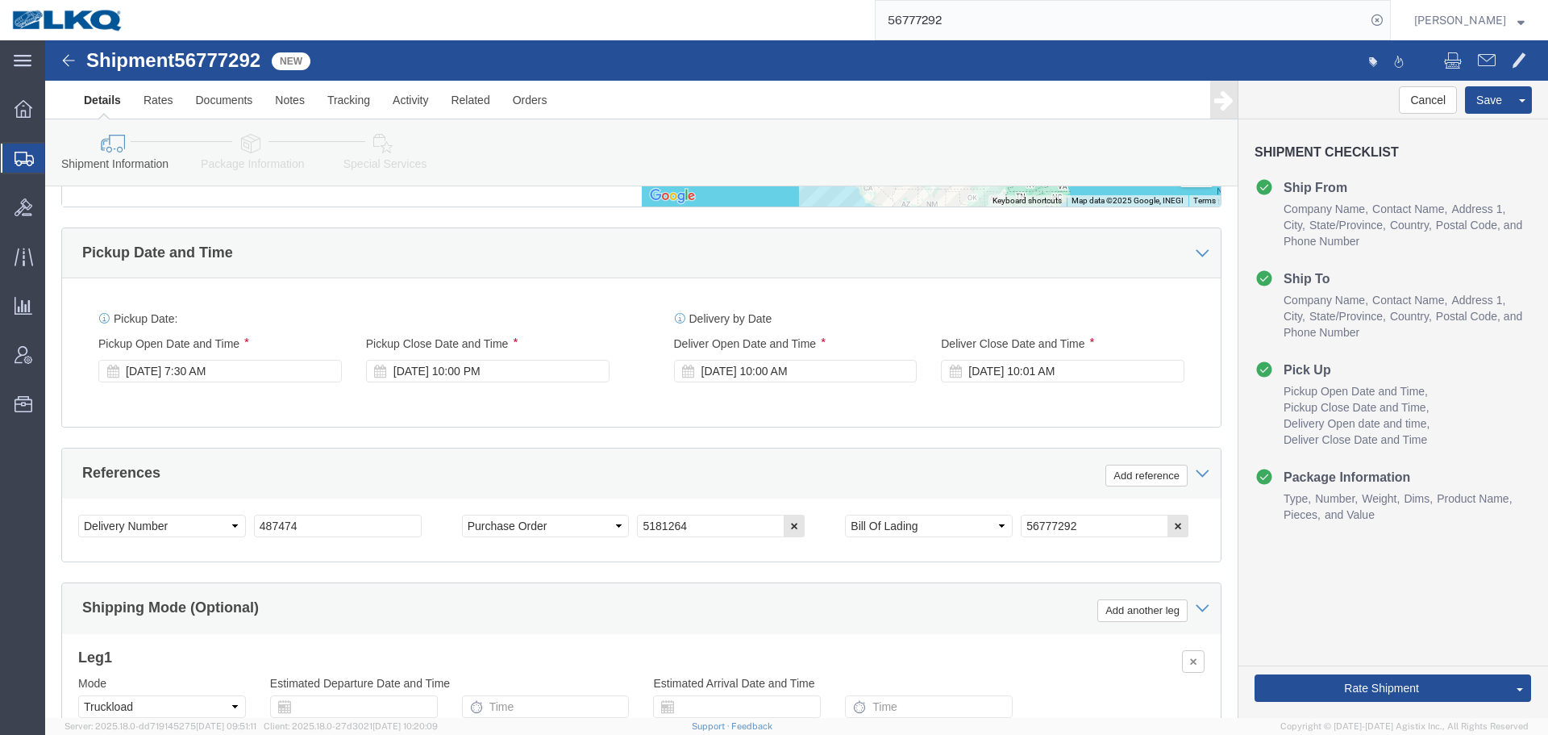
scroll to position [639, 0]
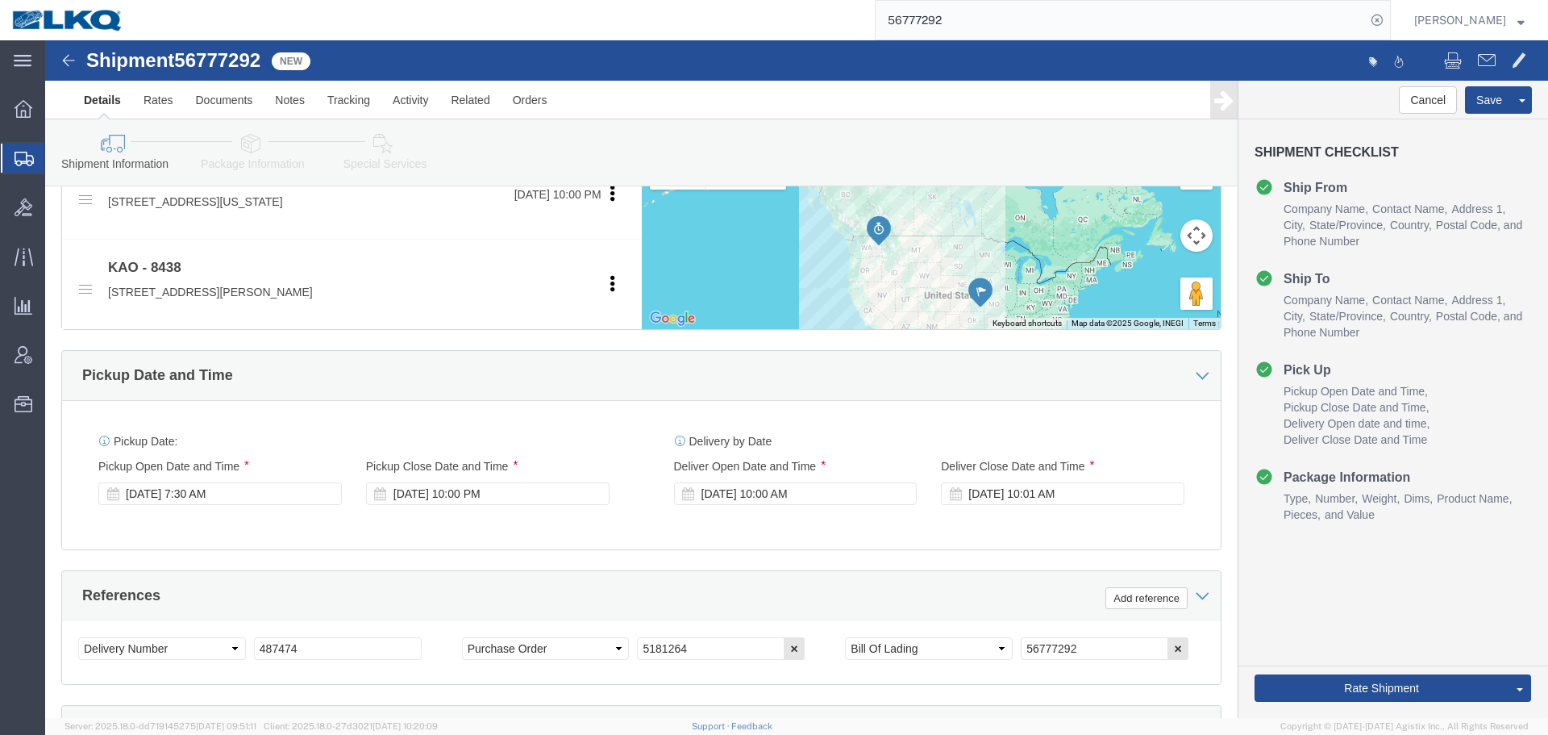
click div "Pickup Date and Time"
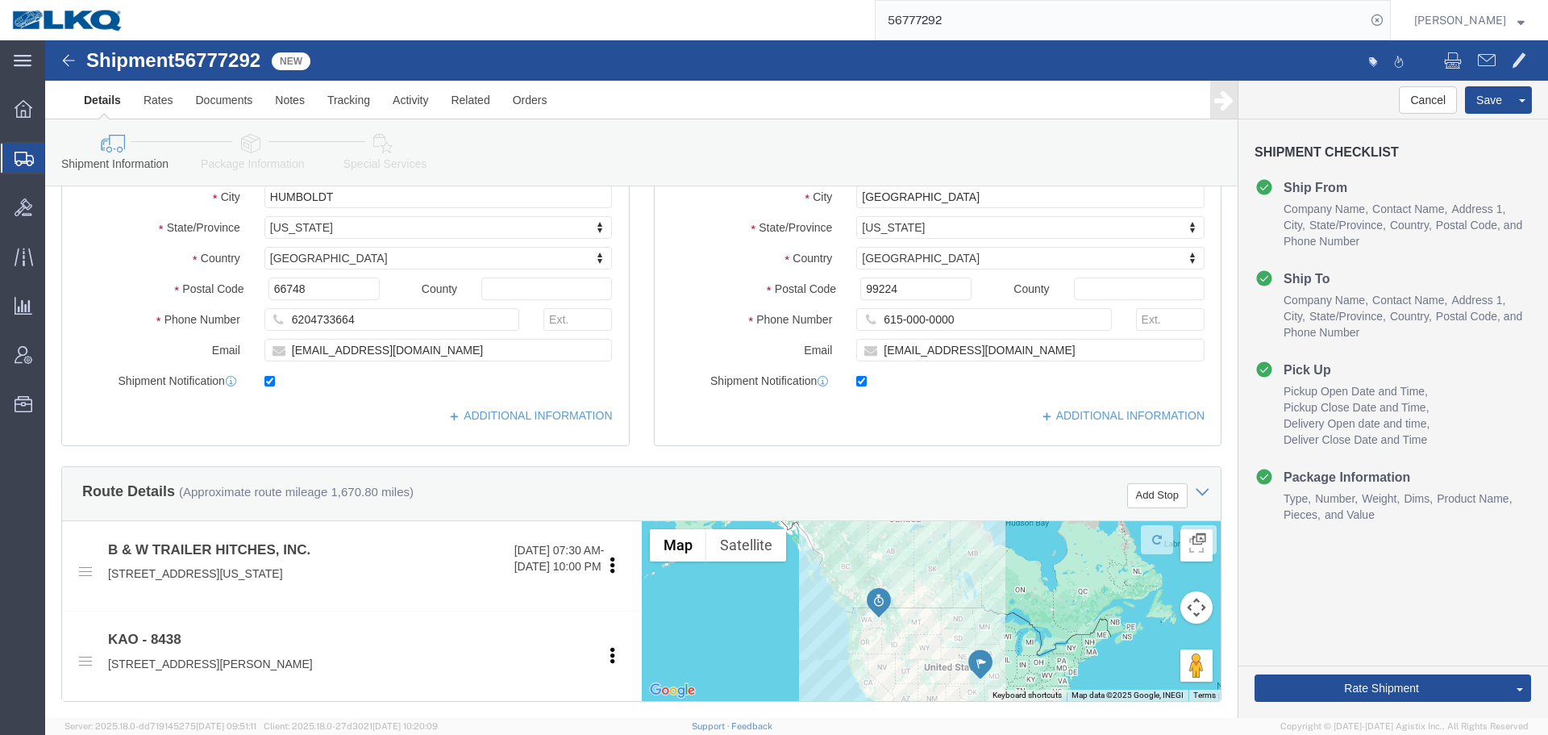
scroll to position [236, 0]
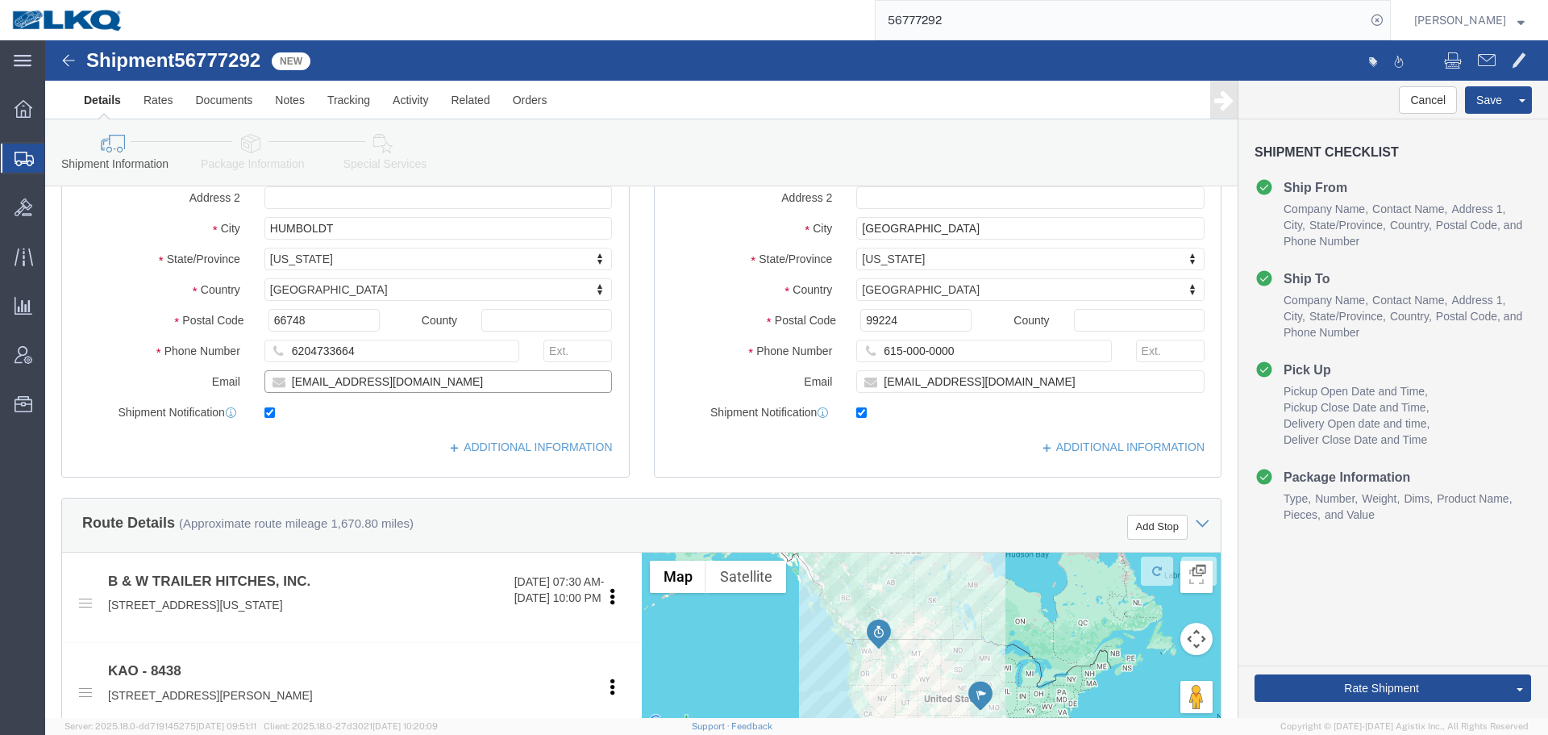
click input "[EMAIL_ADDRESS][DOMAIN_NAME]"
click button "Save"
type button "Save"
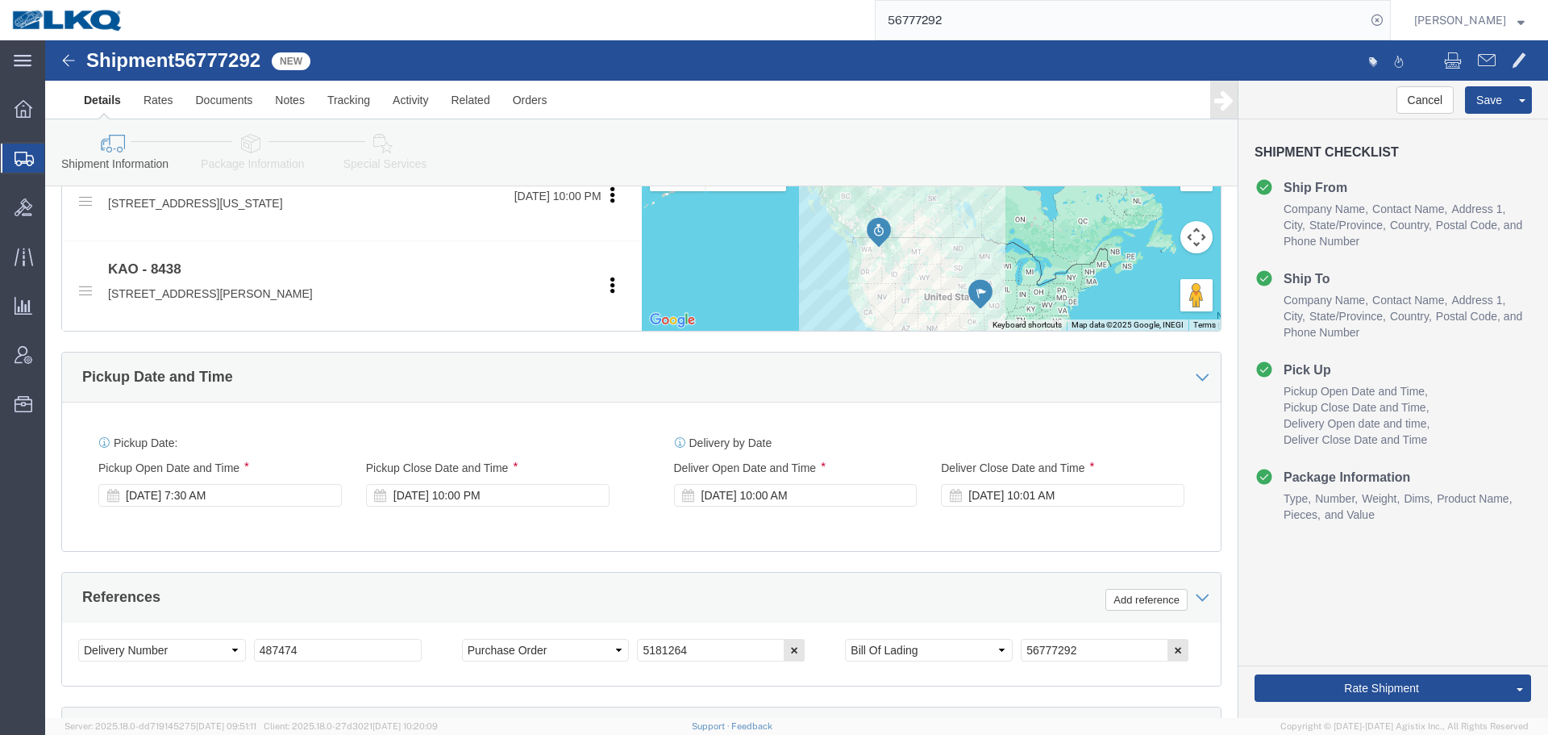
scroll to position [639, 0]
click span
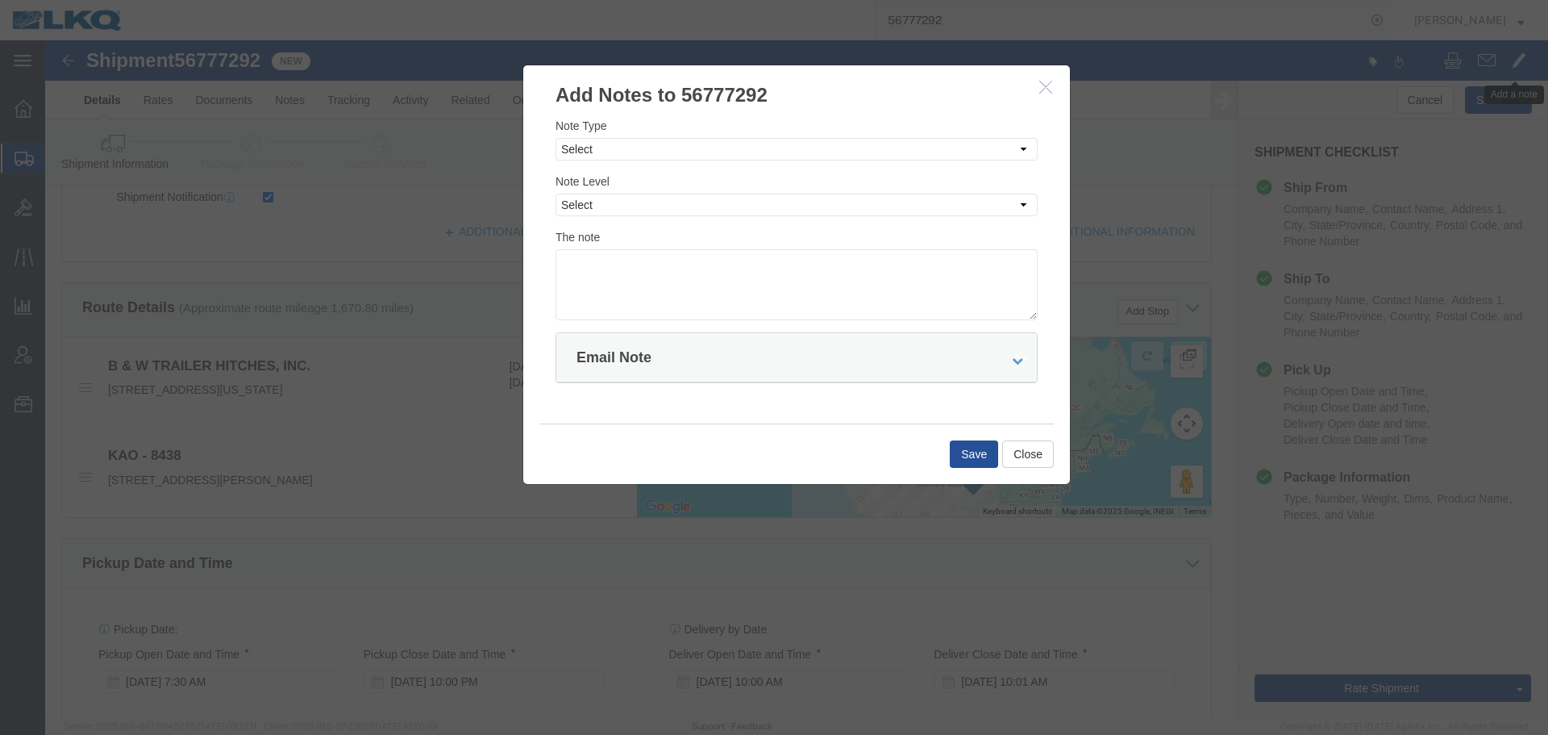
scroll to position [317, 0]
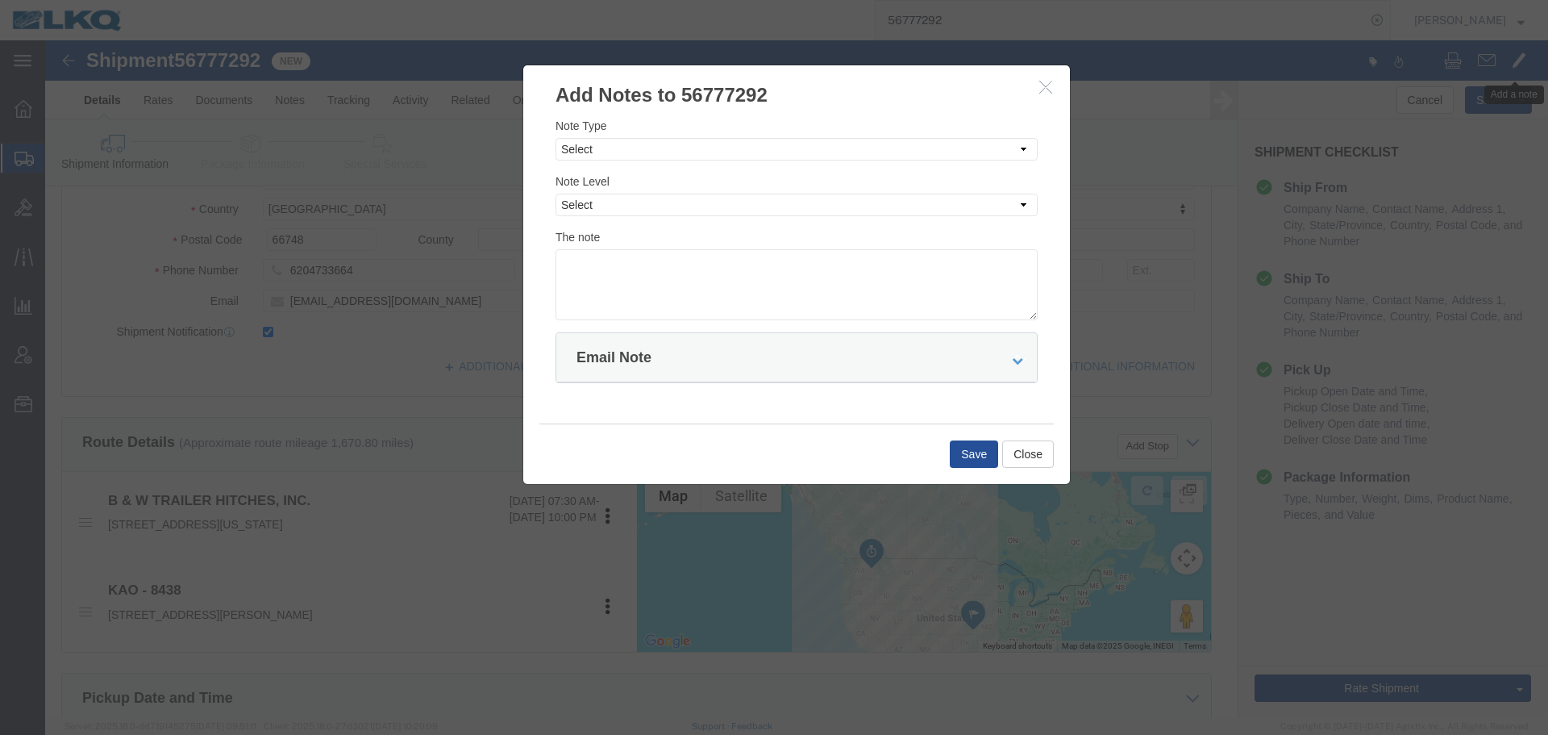
click button "button"
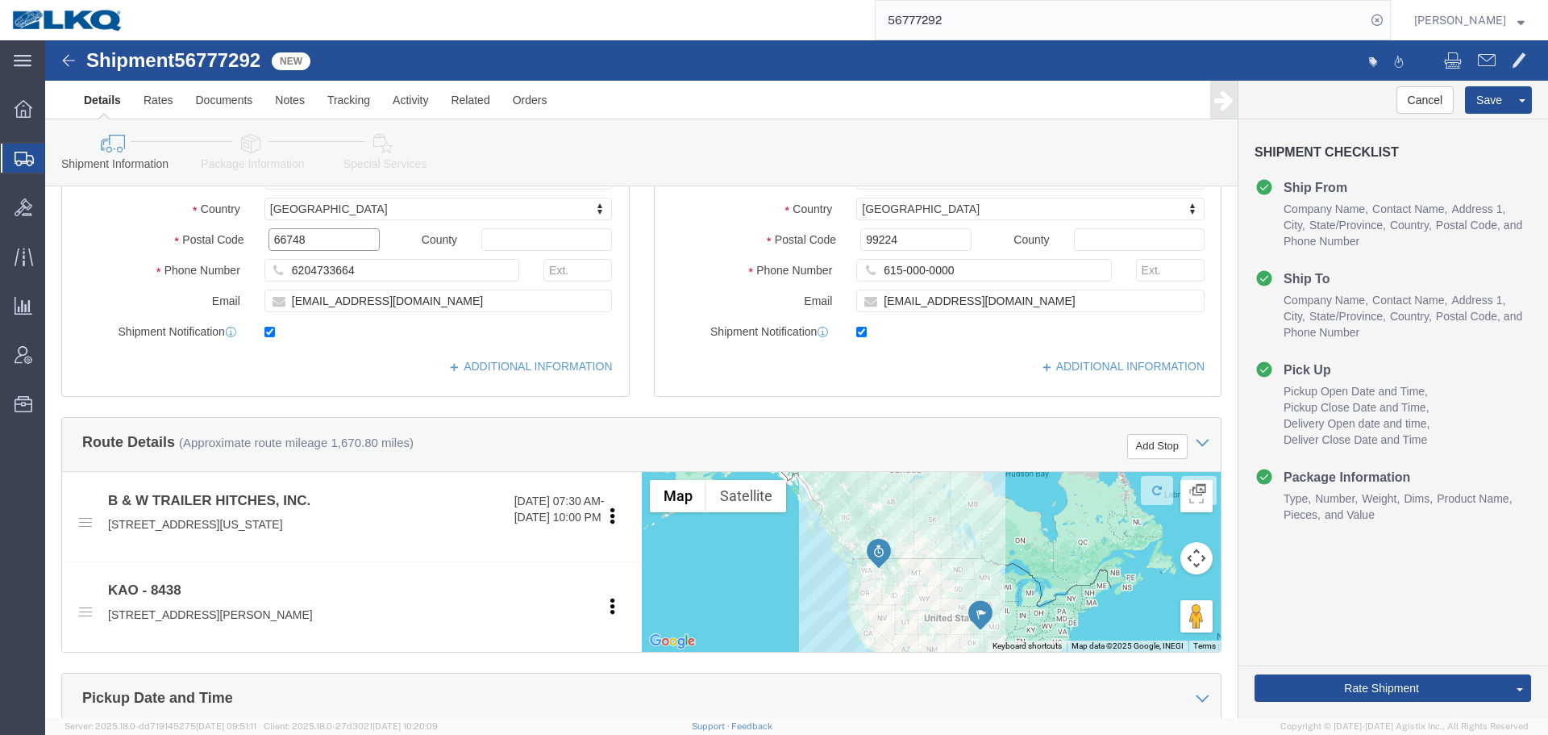
click input "66748"
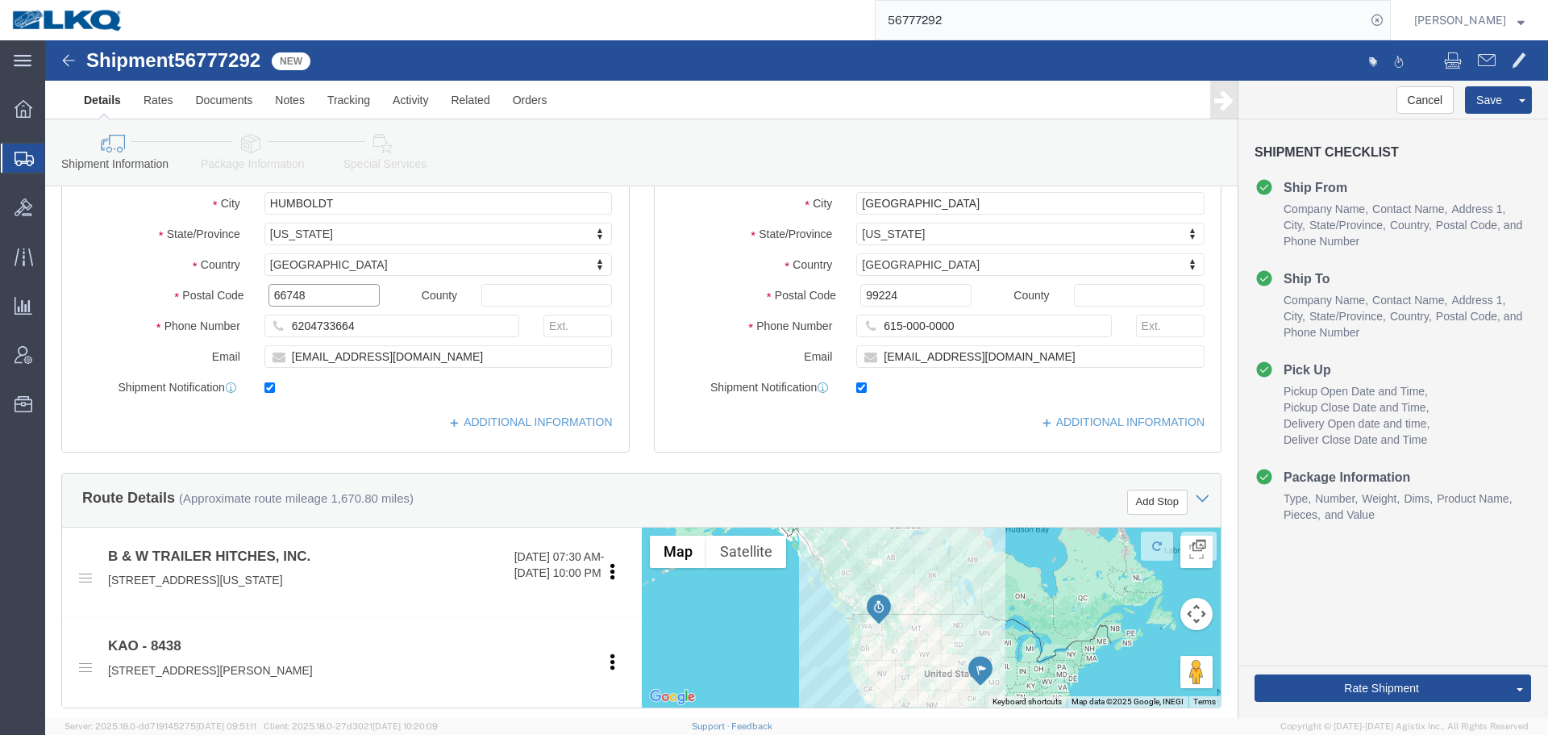
scroll to position [236, 0]
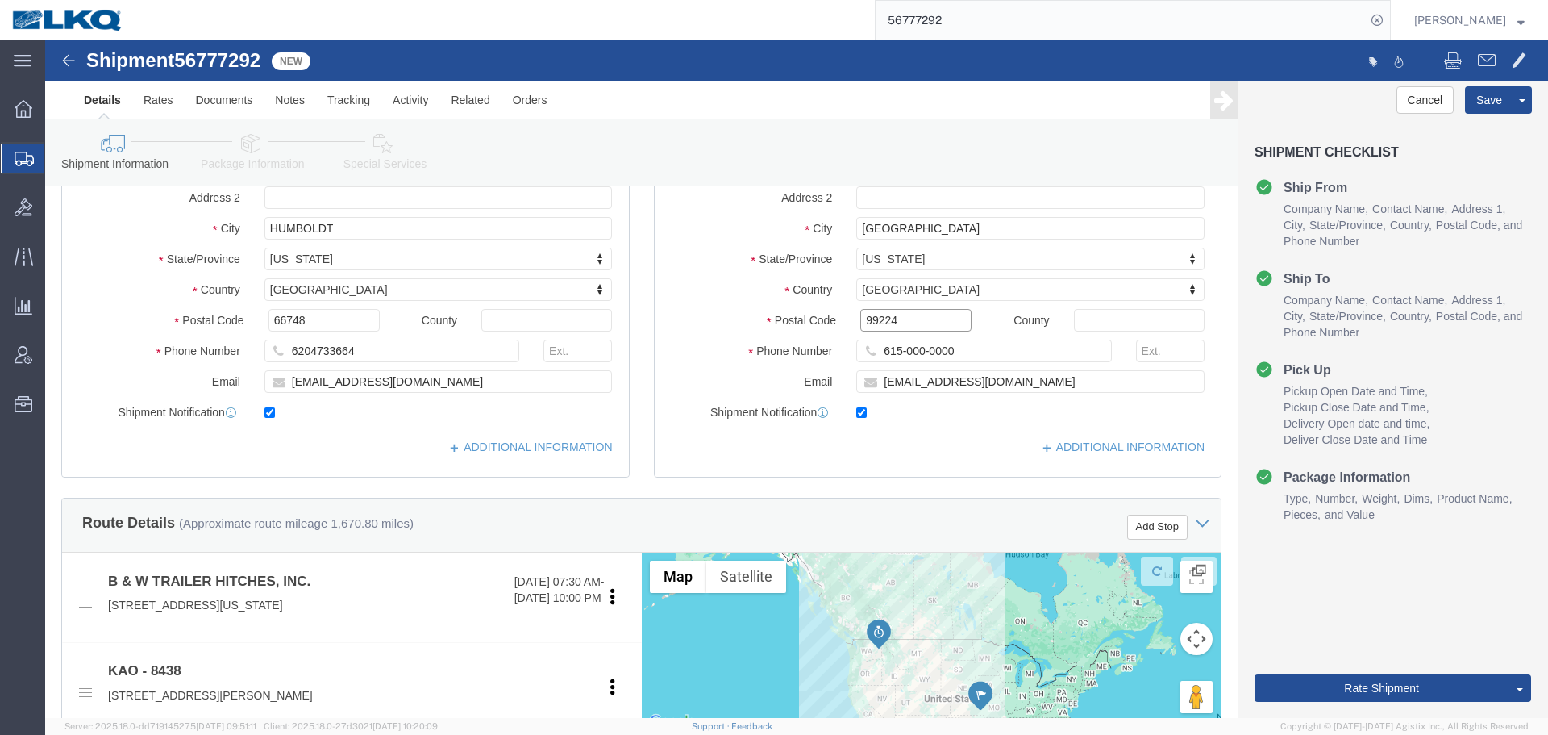
click input "99224"
click span
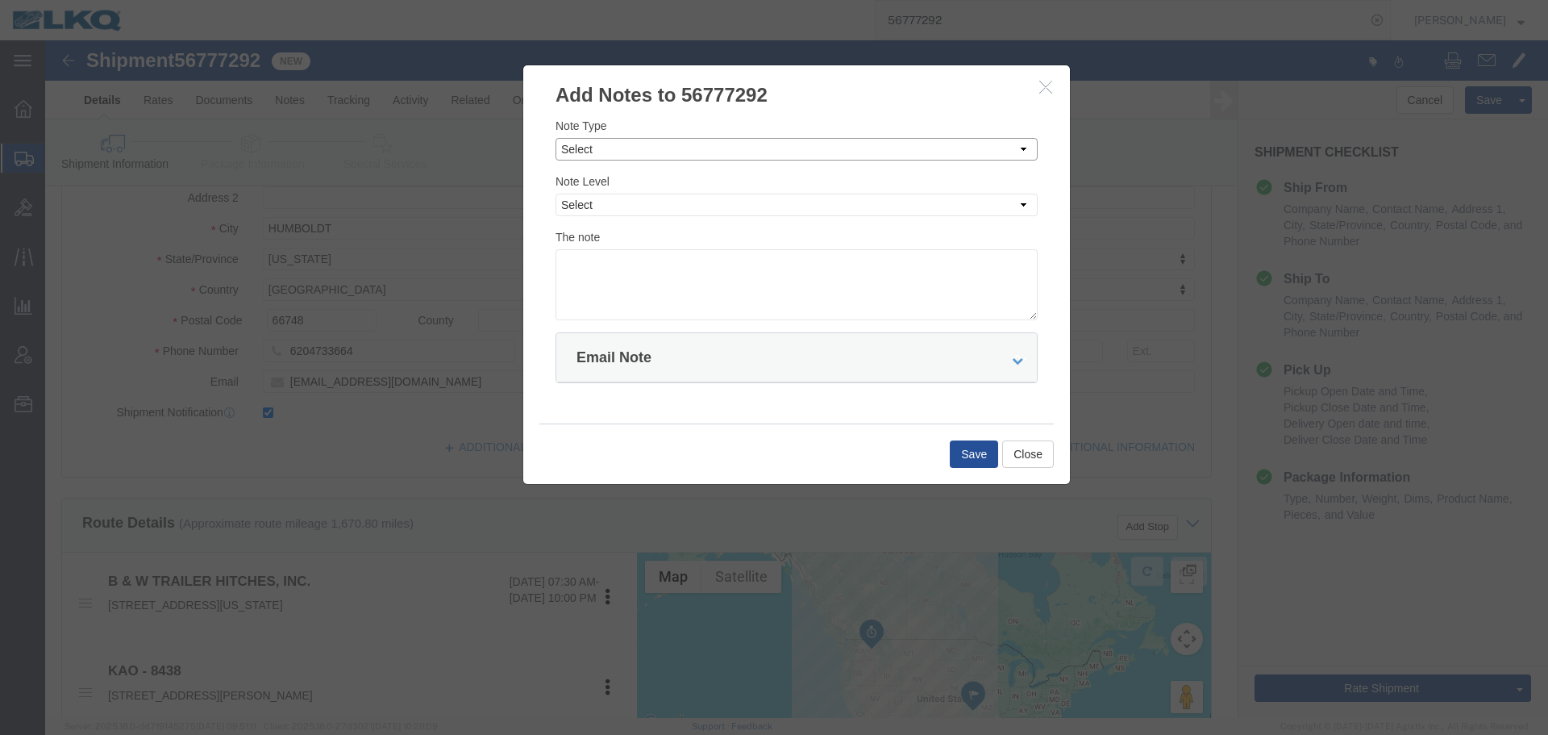
click select "Select Approval Bid Notes Carrier Change Notes Claim Notes Content Hazmat Notes…"
select select "BID_NOTES"
click select "Select Approval Bid Notes Carrier Change Notes Claim Notes Content Hazmat Notes…"
click select "Select Private to Account Private to Vendor Public"
select select "PRIVATE_TO_ACCOUNT"
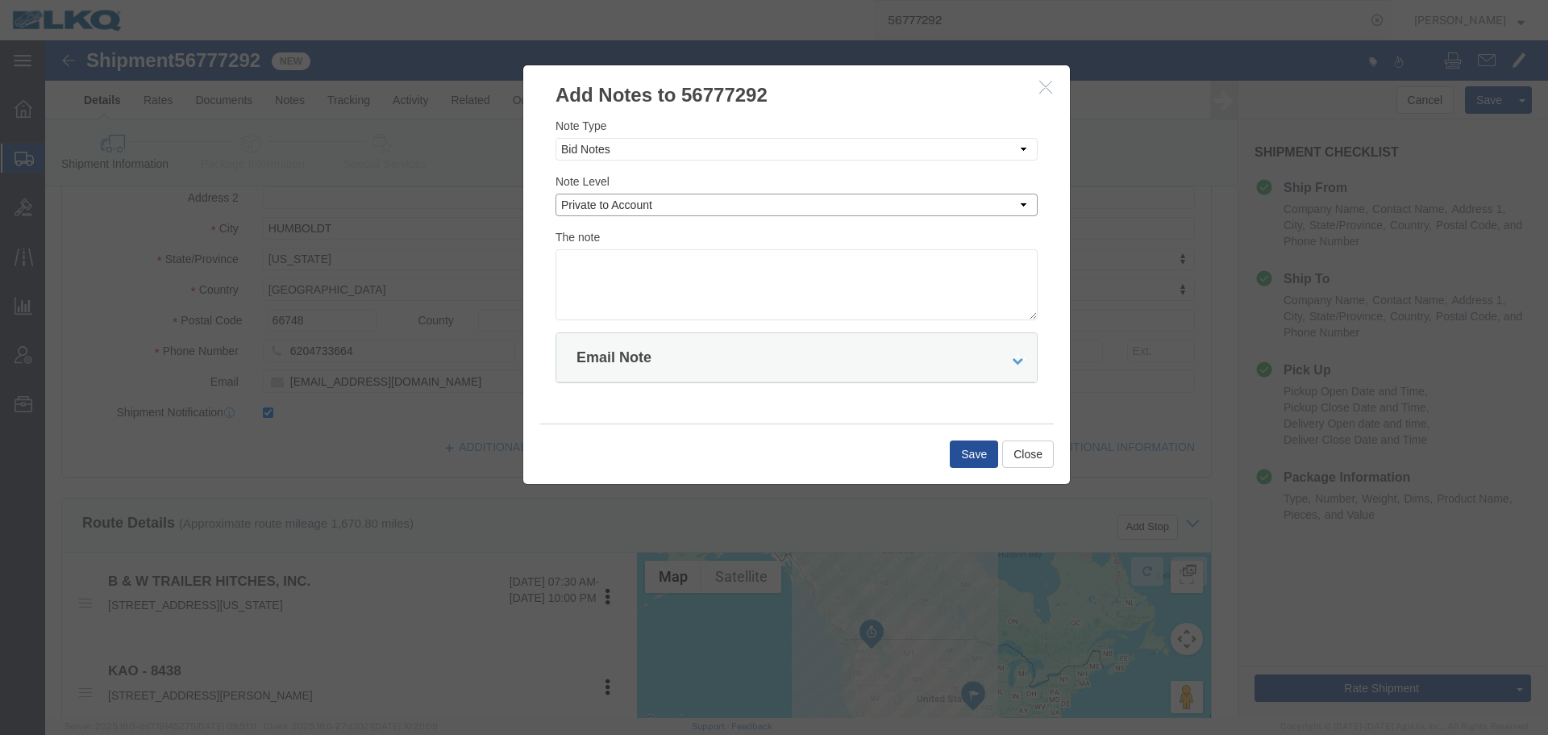
click select "Select Private to Account Private to Vendor Public"
click textarea
paste textarea "$3,661"
type textarea "DAT: $3,661"
click button "Save"
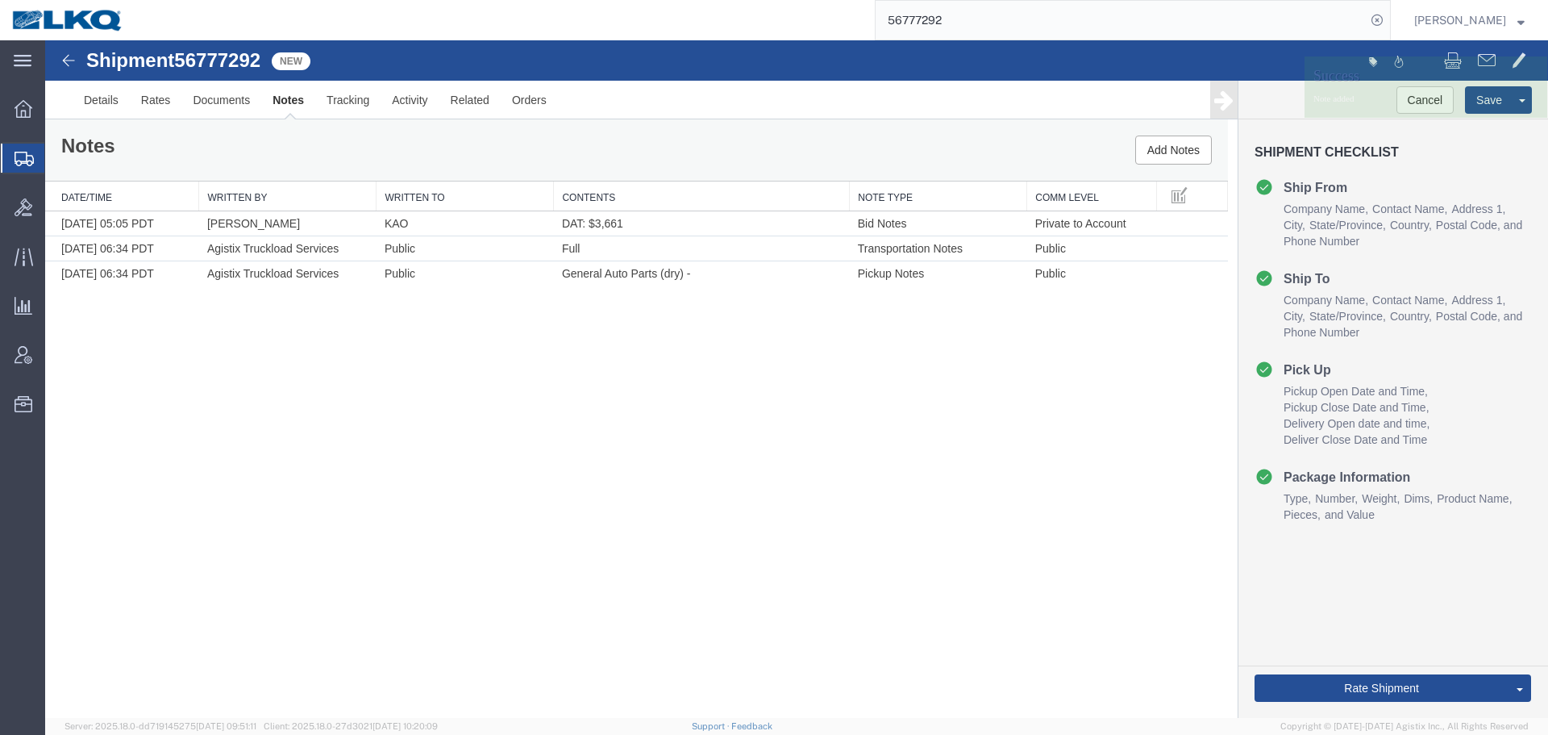
scroll to position [0, 0]
click at [1438, 608] on link "Send To Bid" at bounding box center [1461, 613] width 139 height 24
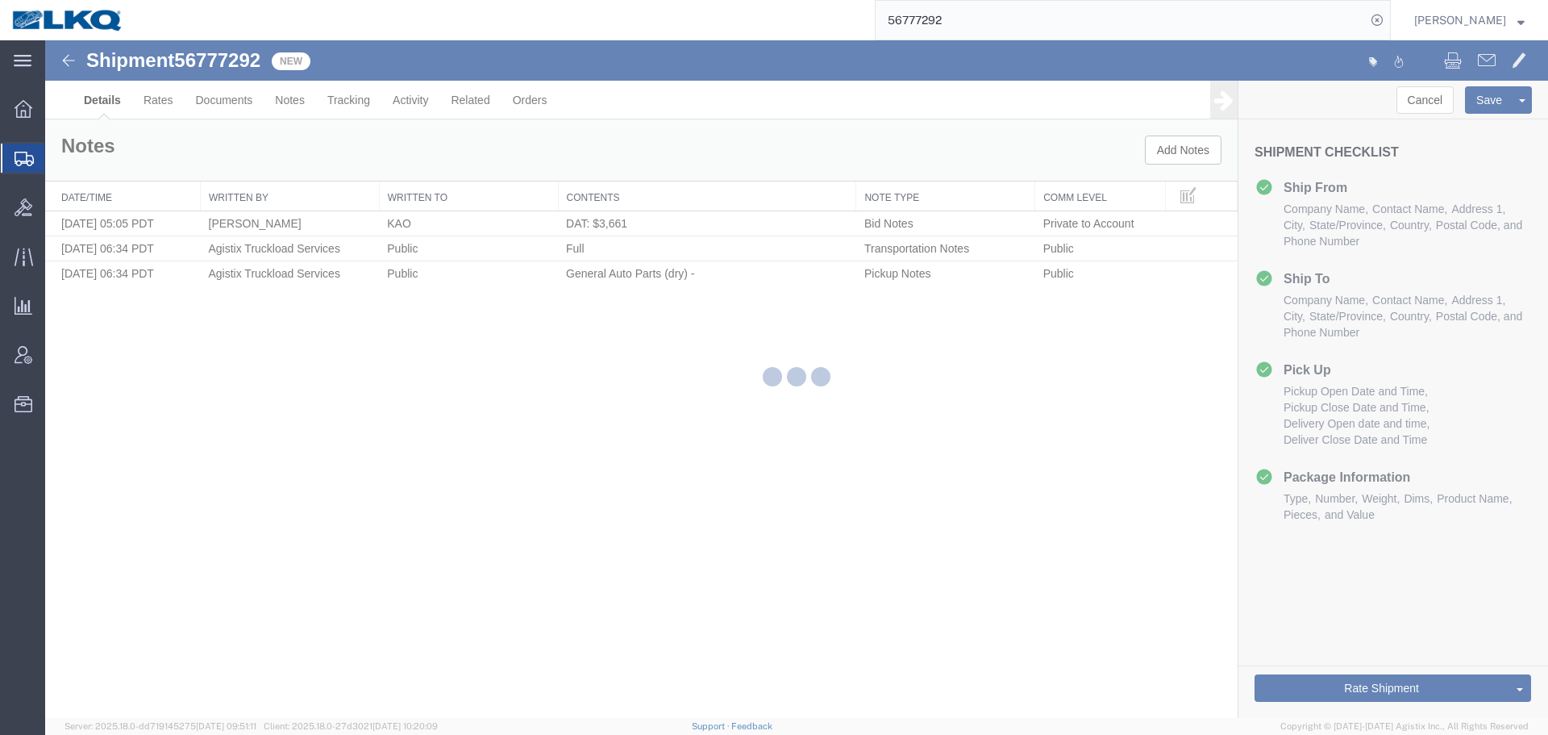
select select "30553"
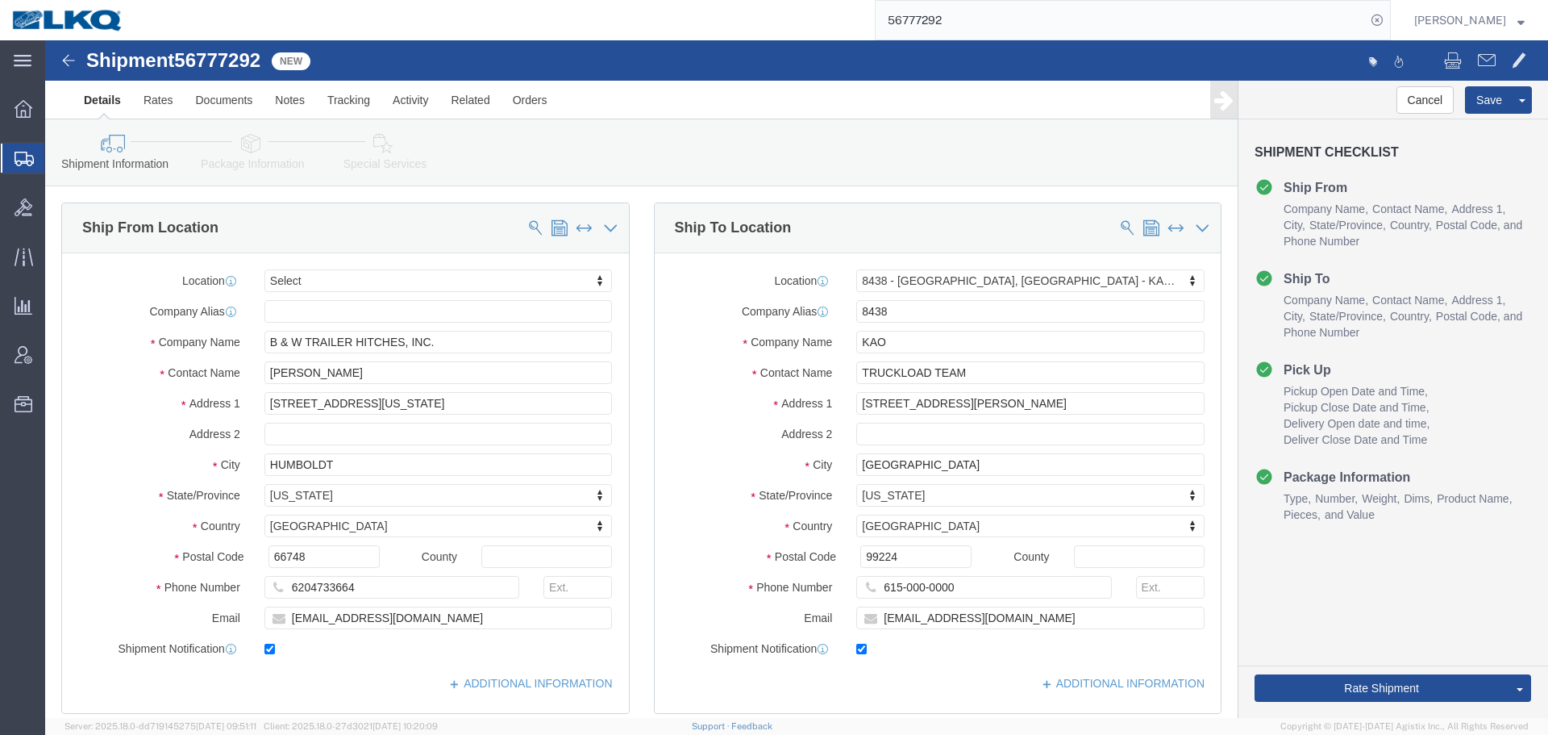
scroll to position [564, 0]
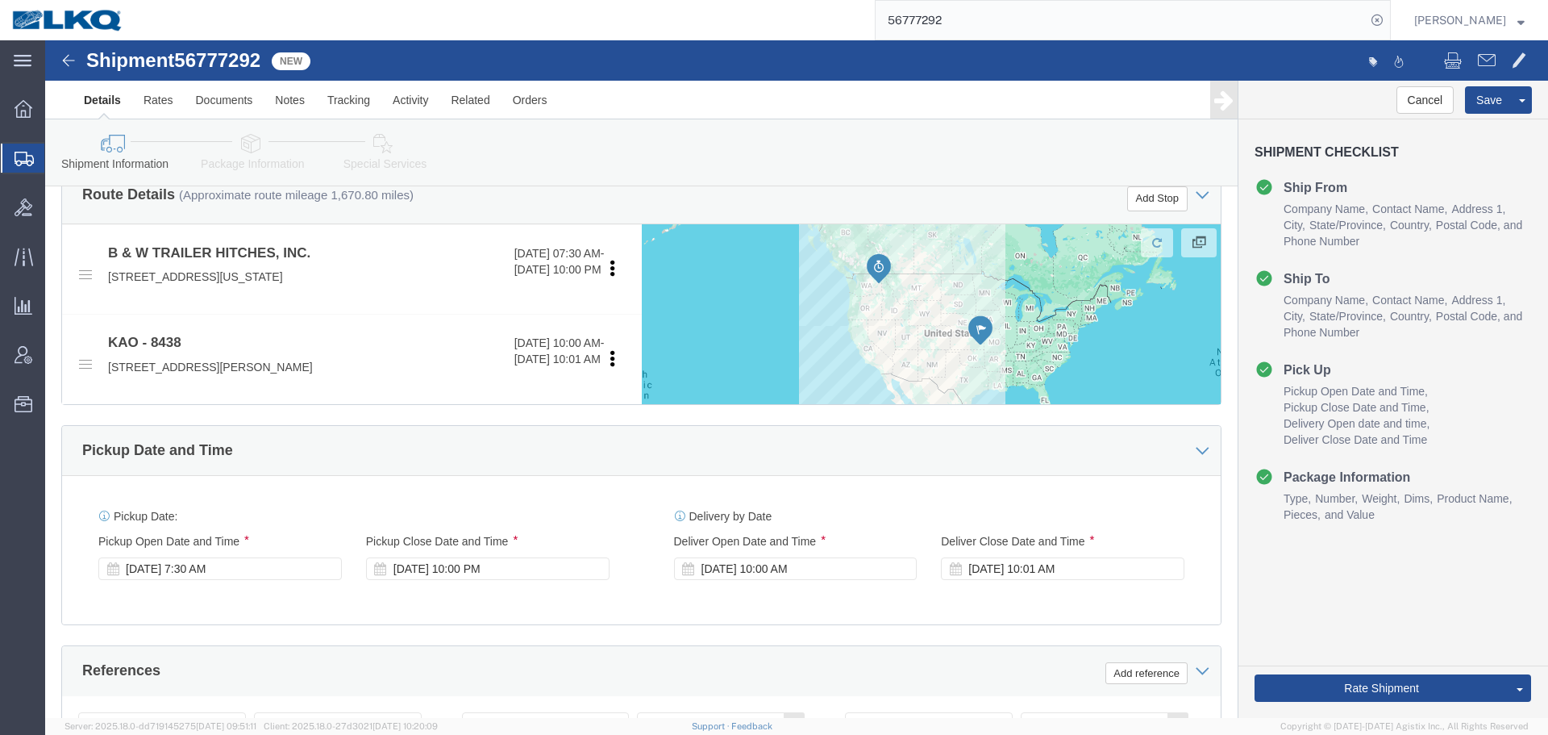
select select "TL"
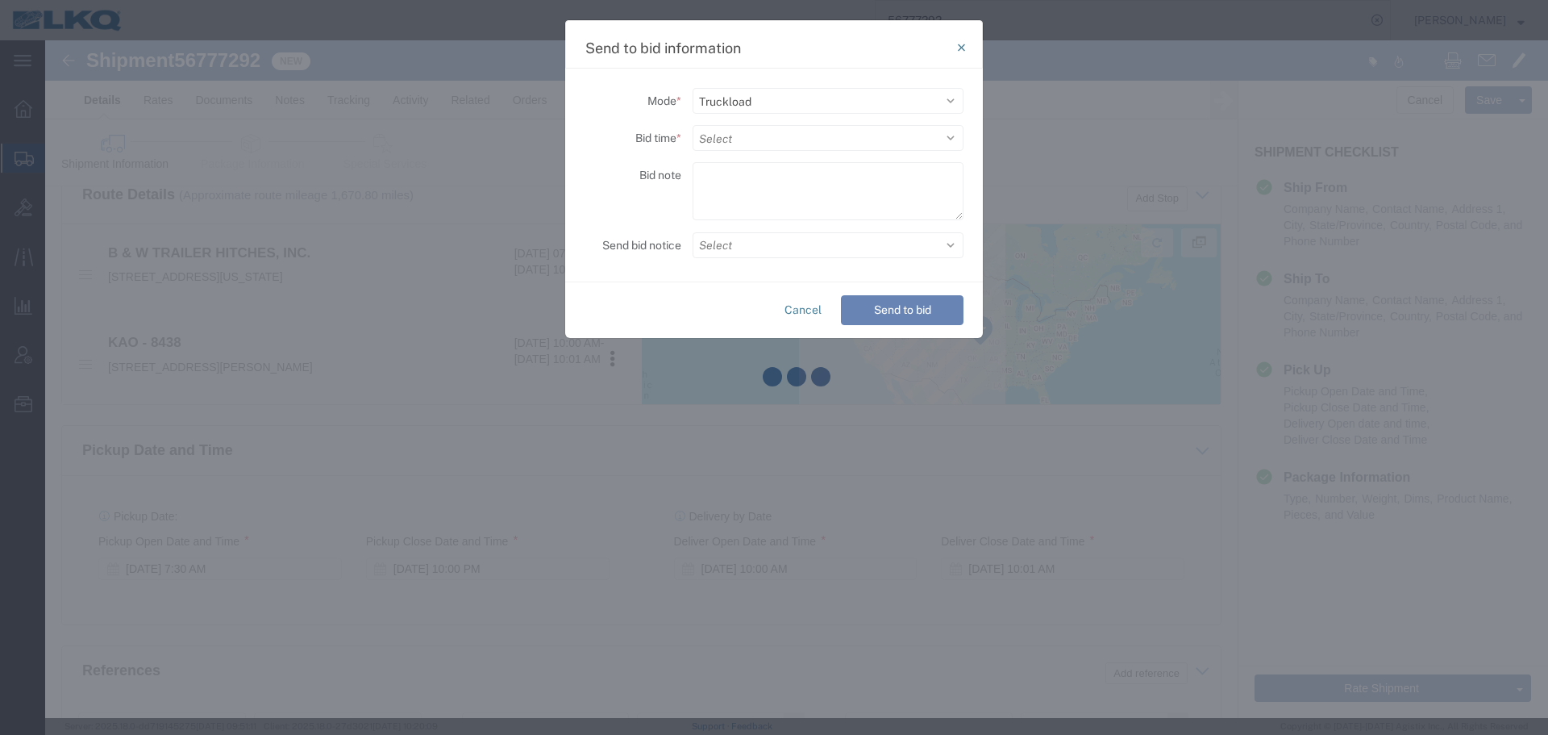
scroll to position [964, 0]
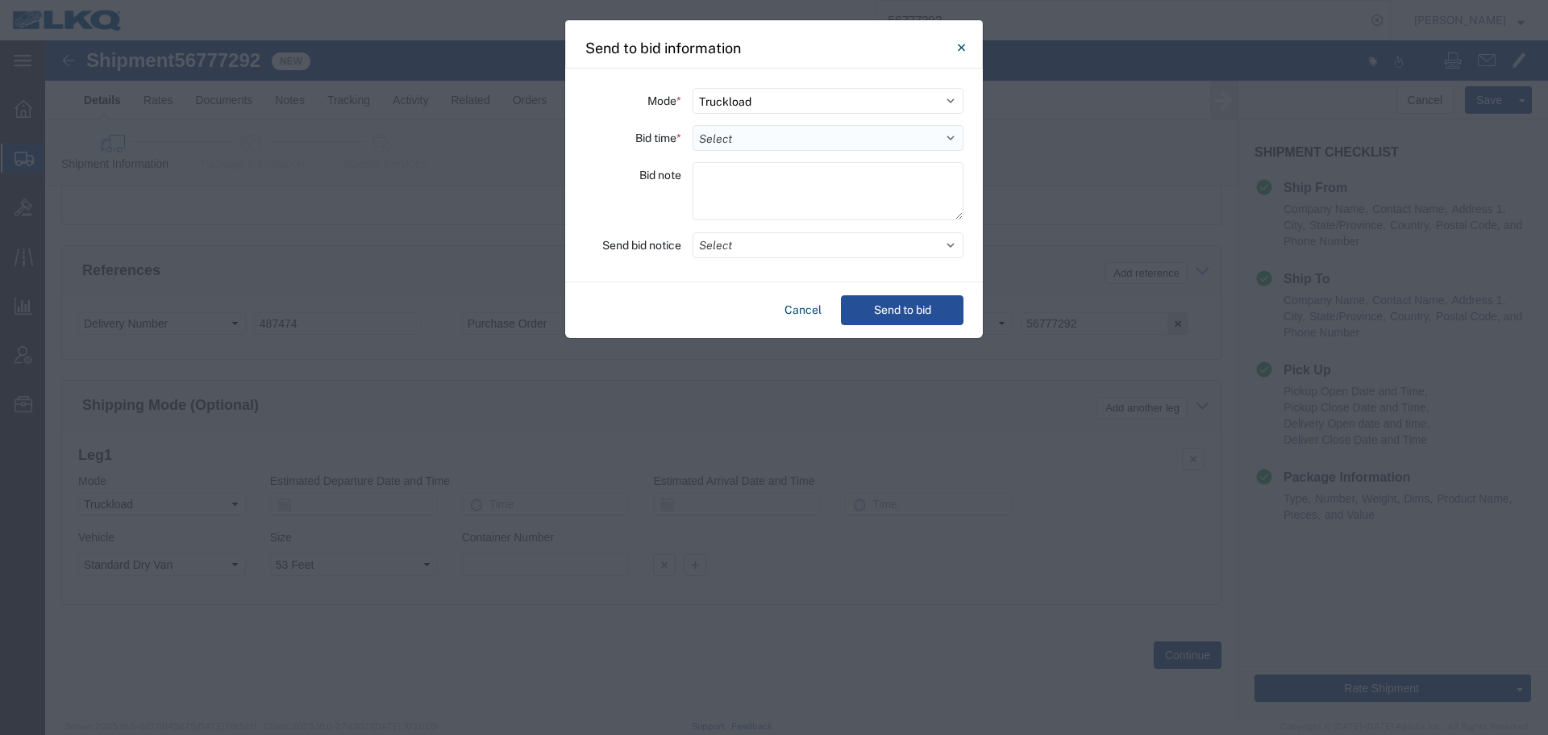
click at [751, 141] on select "Select 30 Min (Rush) 1 Hour (Rush) 2 Hours (Rush) 4 Hours (Rush) 8 Hours (Rush)…" at bounding box center [828, 138] width 271 height 26
select select "16"
click at [693, 125] on select "Select 30 Min (Rush) 1 Hour (Rush) 2 Hours (Rush) 4 Hours (Rush) 8 Hours (Rush)…" at bounding box center [828, 138] width 271 height 26
click at [753, 247] on button "Select" at bounding box center [828, 245] width 271 height 26
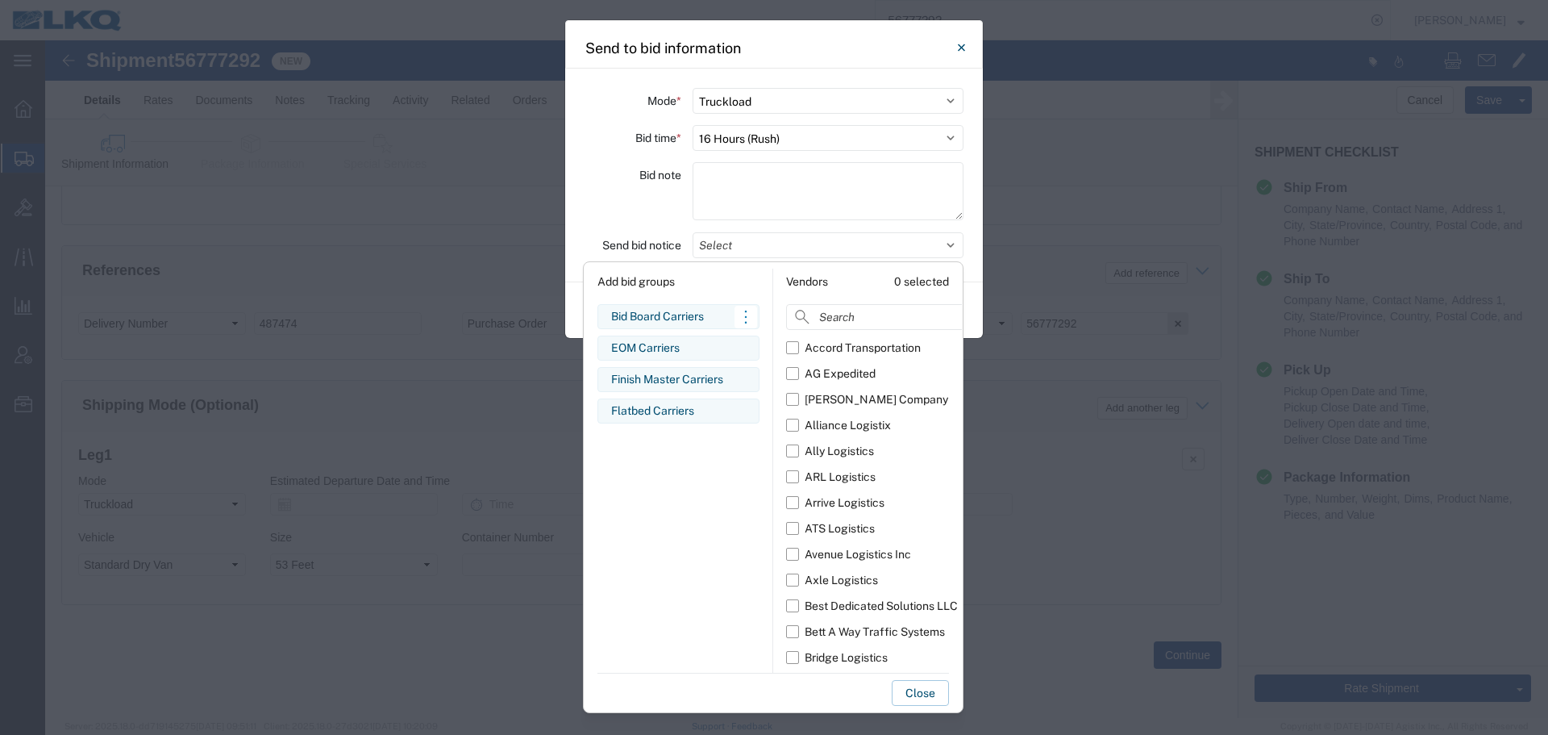
click at [714, 310] on div "Bid Board Carriers" at bounding box center [678, 316] width 135 height 17
click at [629, 204] on div "Bid note" at bounding box center [633, 193] width 97 height 63
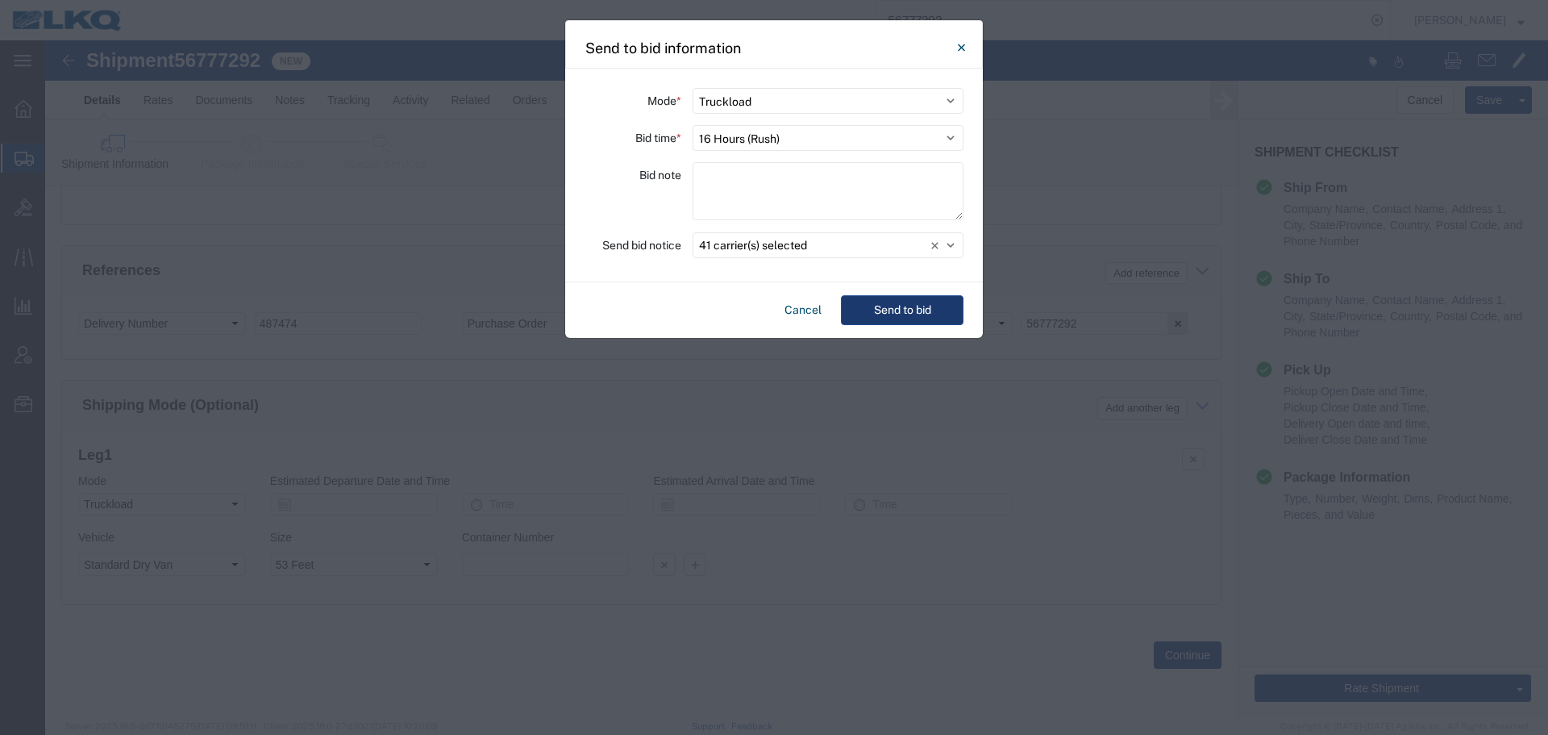
click at [901, 306] on button "Send to bid" at bounding box center [902, 310] width 123 height 30
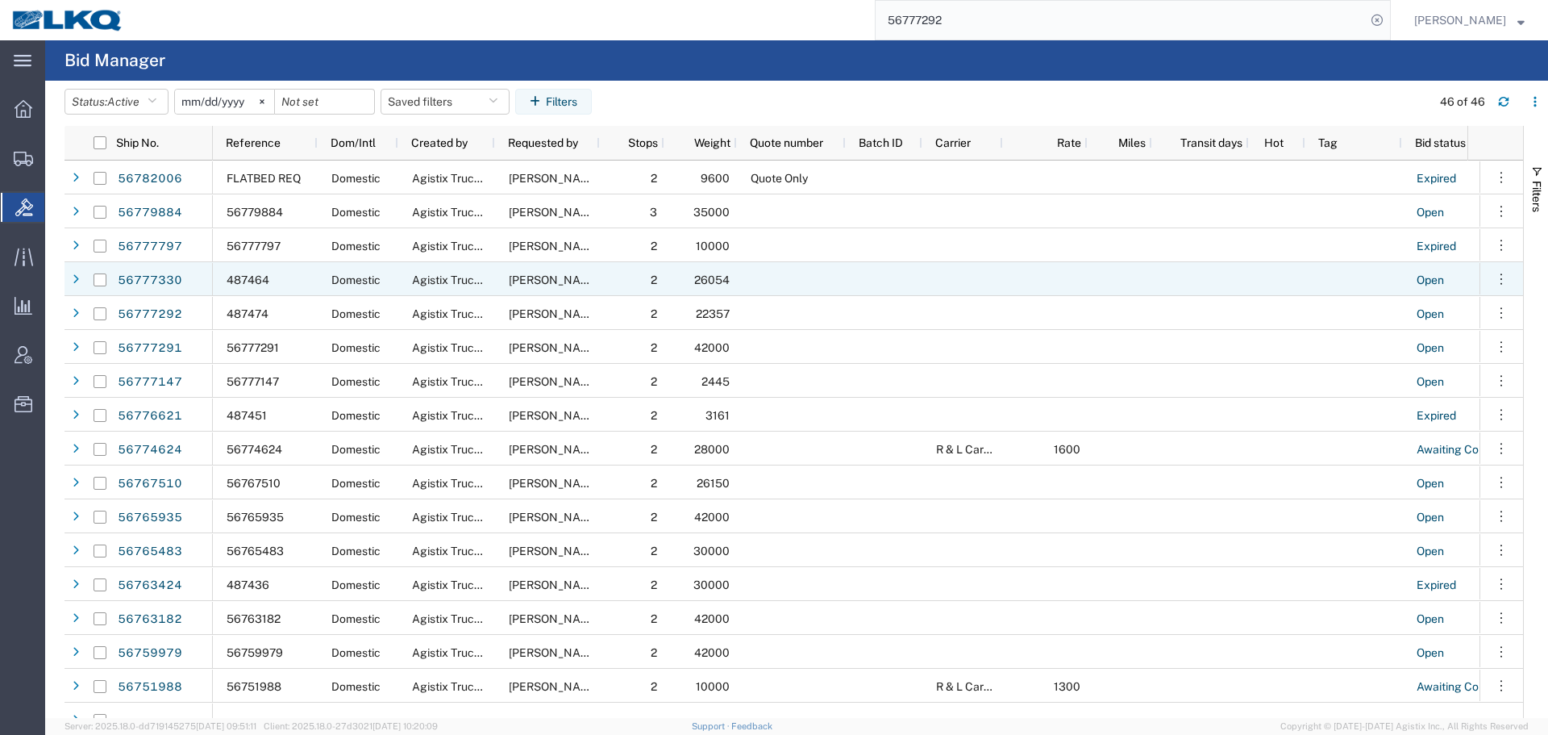
click at [991, 17] on input "56777292" at bounding box center [1121, 20] width 490 height 39
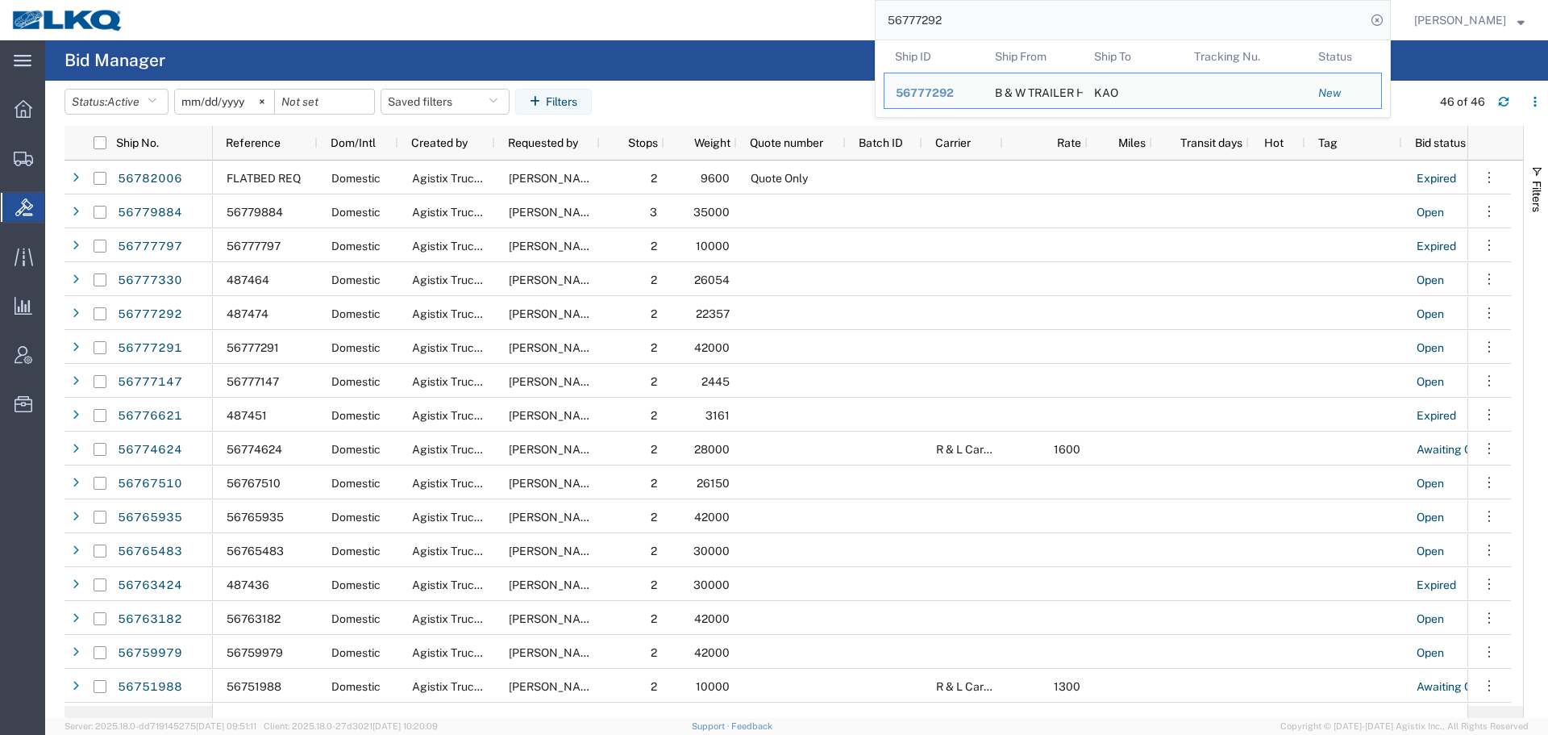
click at [991, 17] on input "56777292" at bounding box center [1121, 20] width 490 height 39
paste input "19233"
type input "56719233"
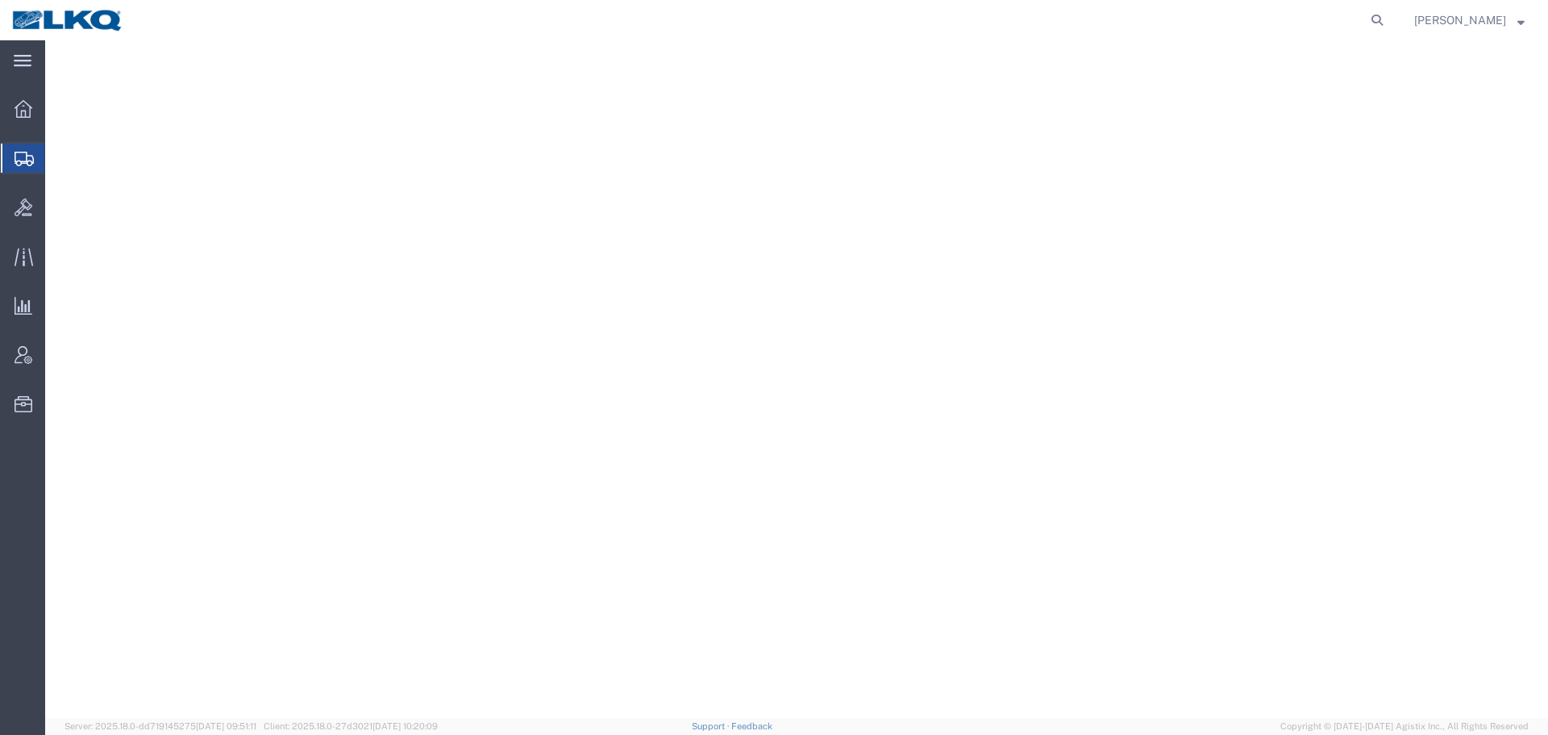
select select "27472"
select select "28018"
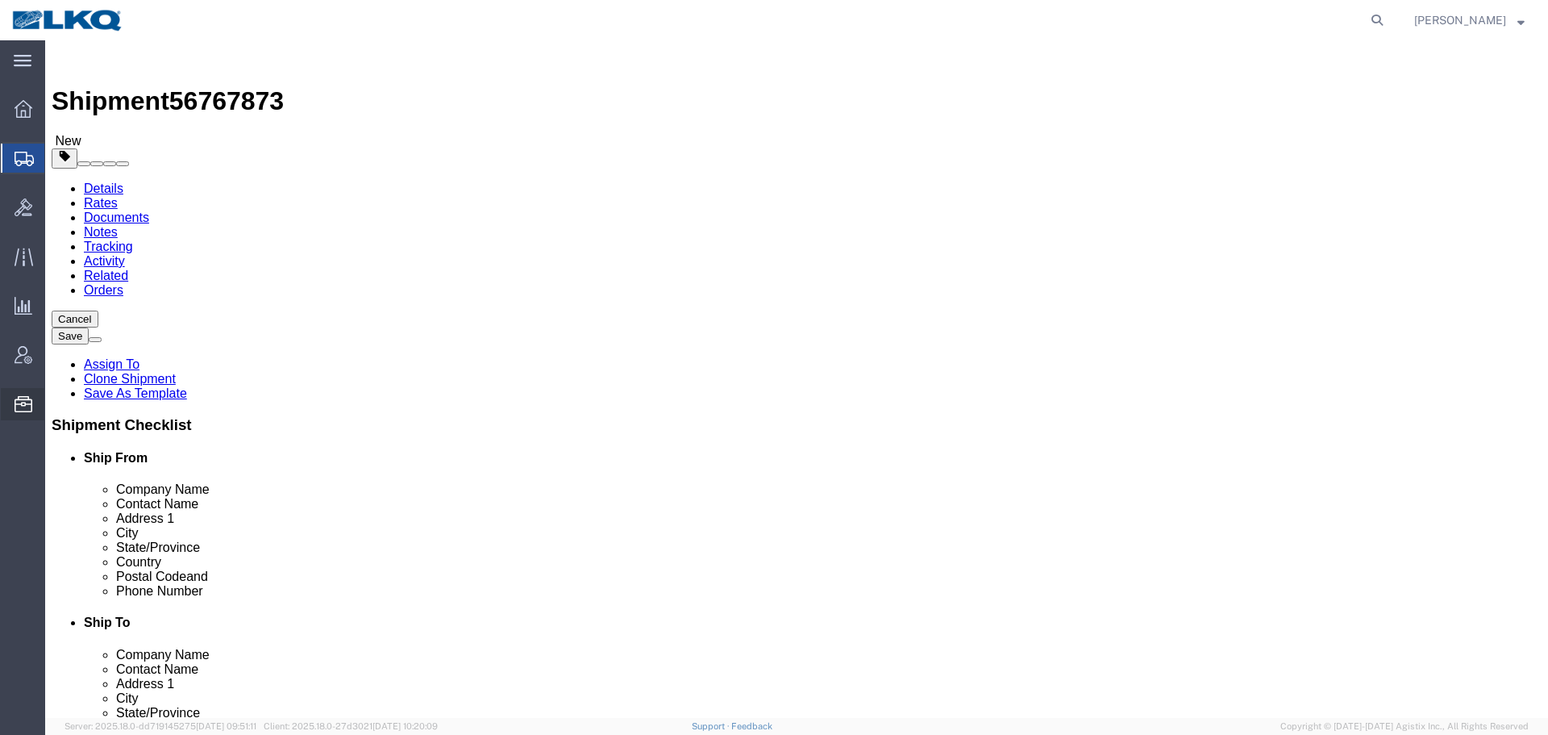
click at [0, 0] on span "Location Appointment" at bounding box center [0, 0] width 0 height 0
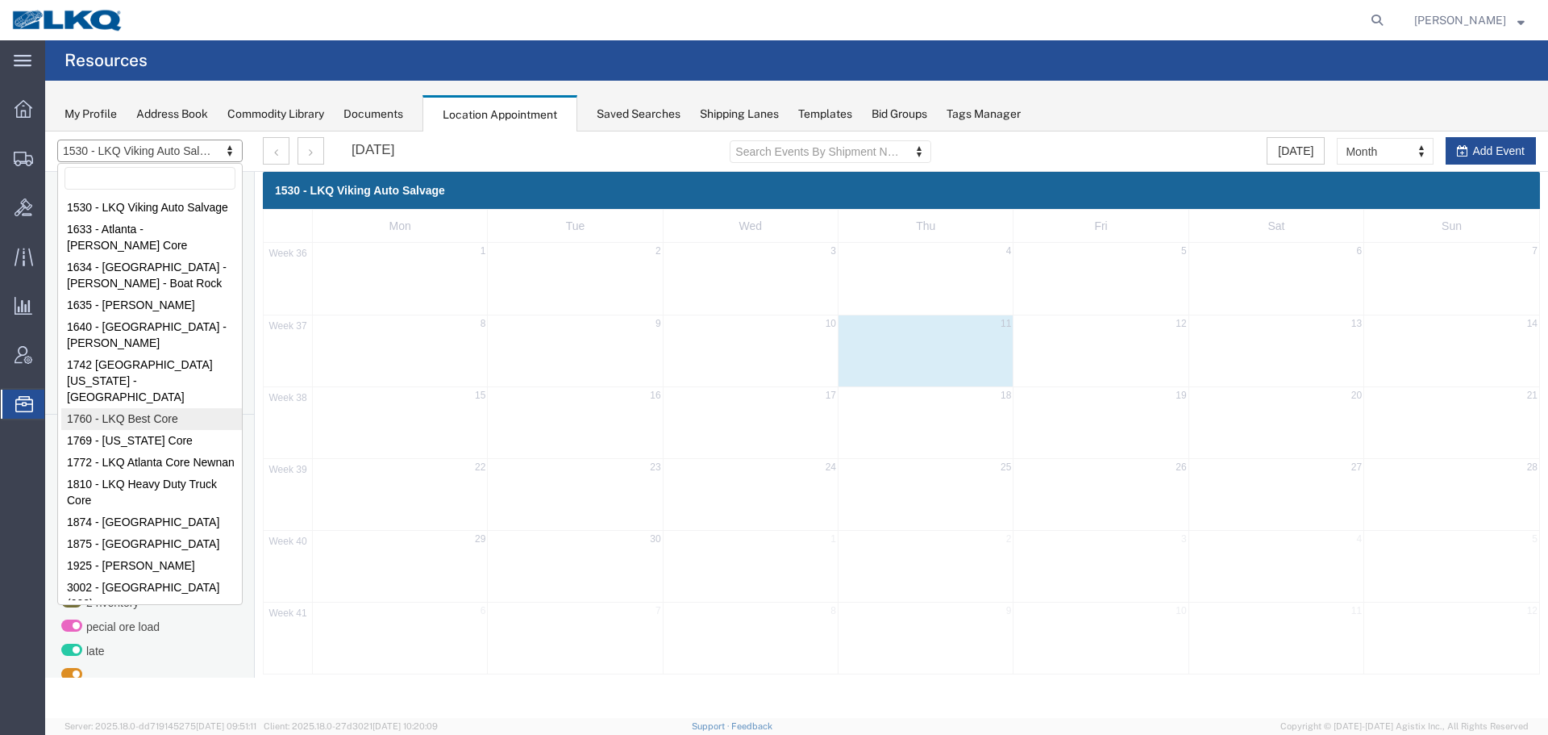
select select "27634"
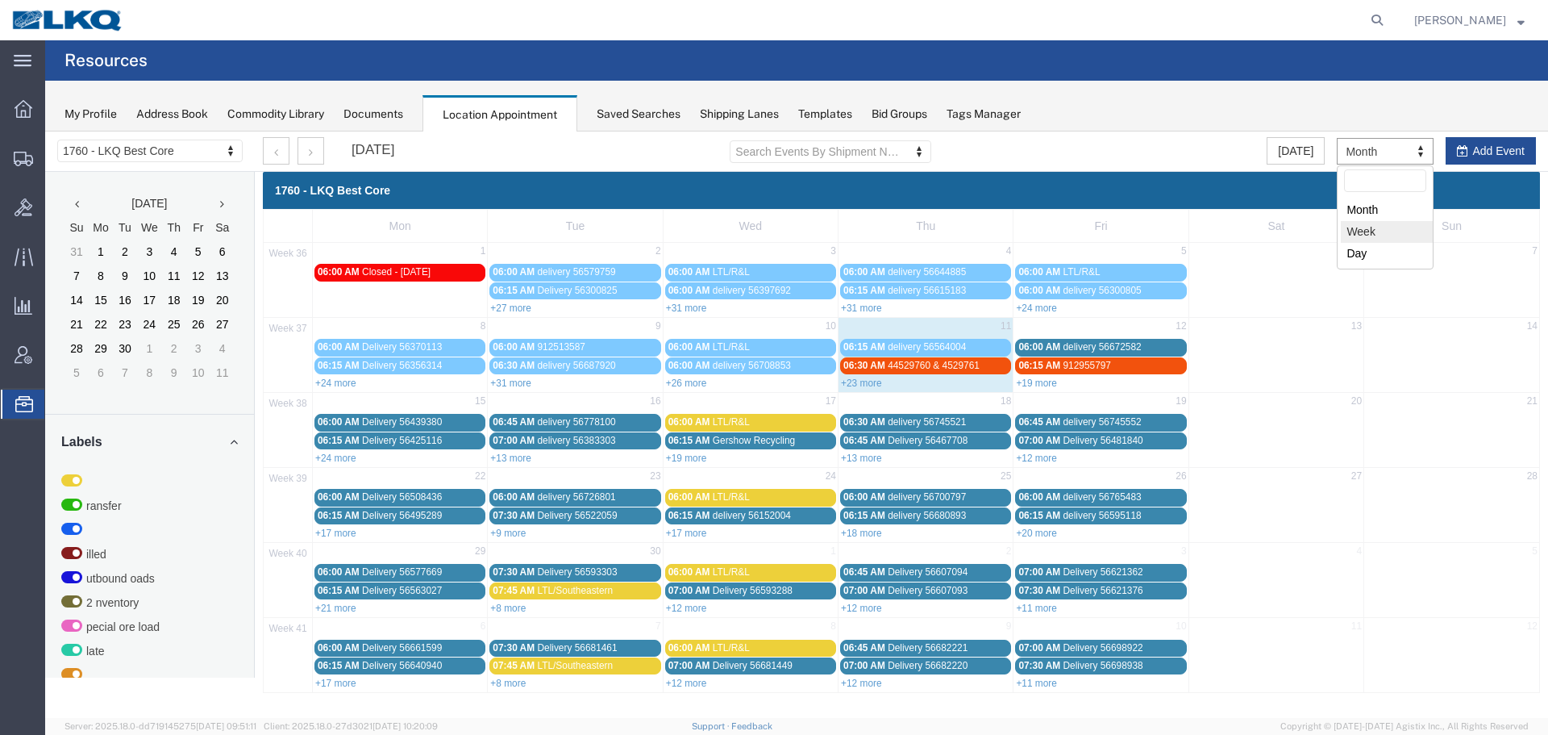
select select "agendaWeek"
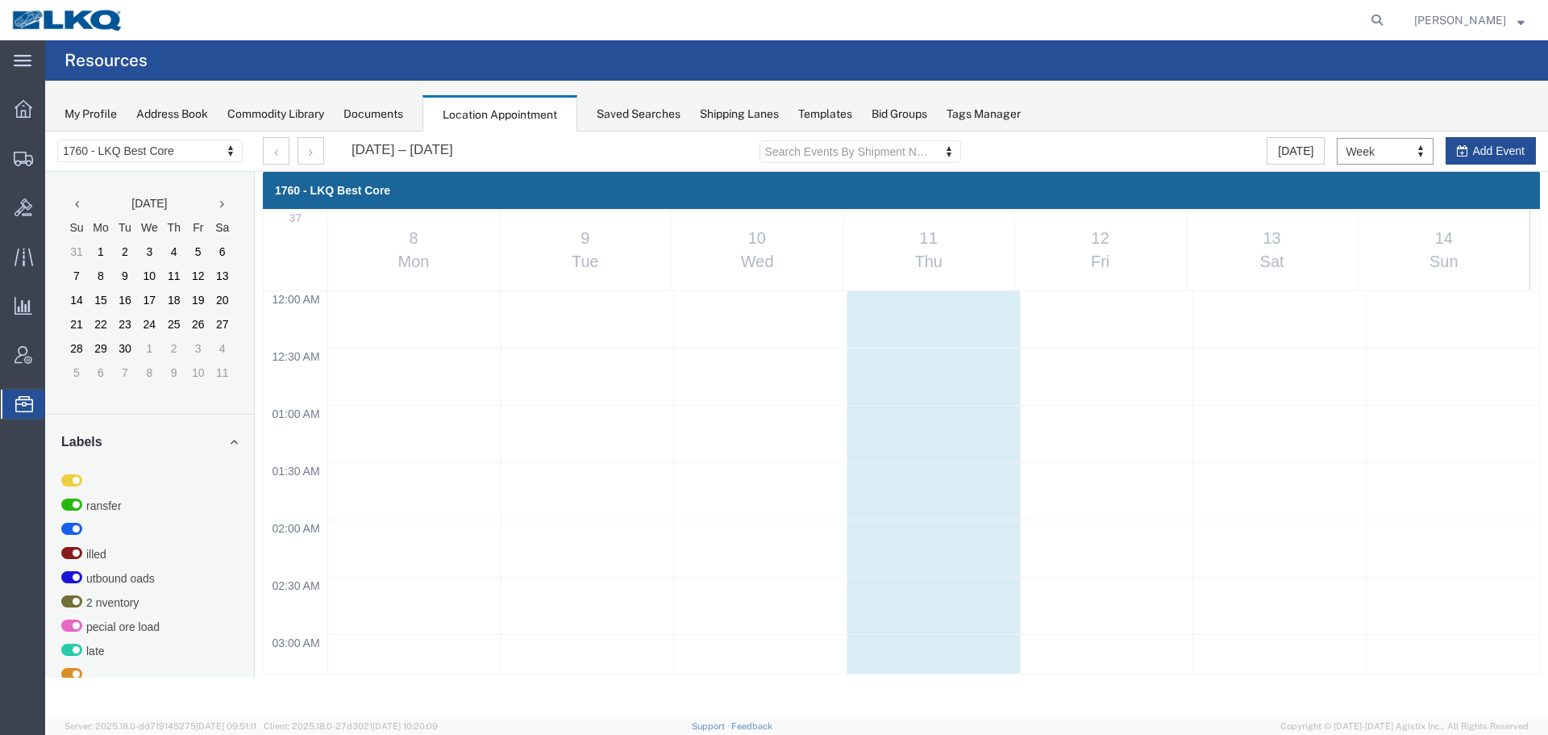
scroll to position [688, 0]
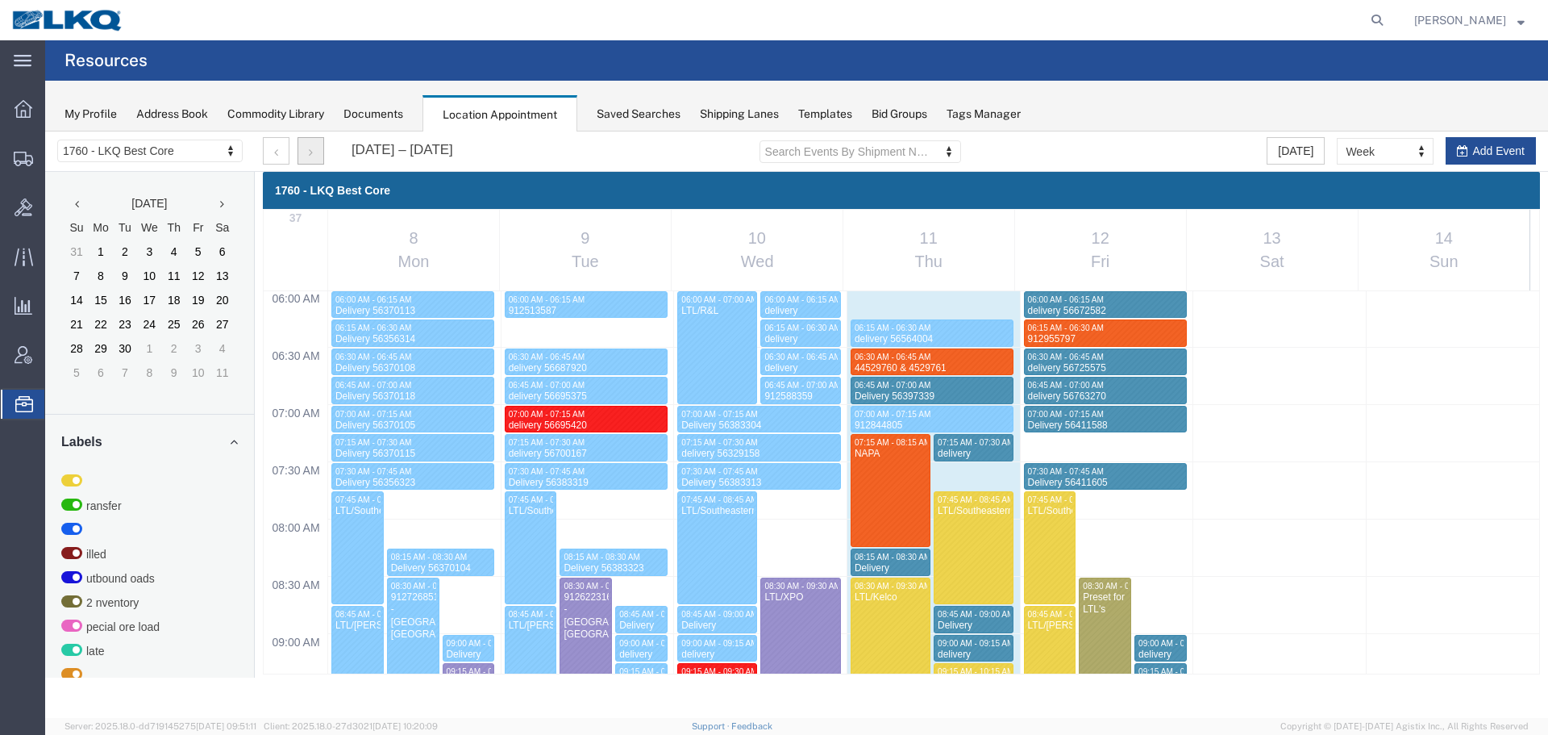
click at [317, 152] on button "button" at bounding box center [311, 150] width 27 height 27
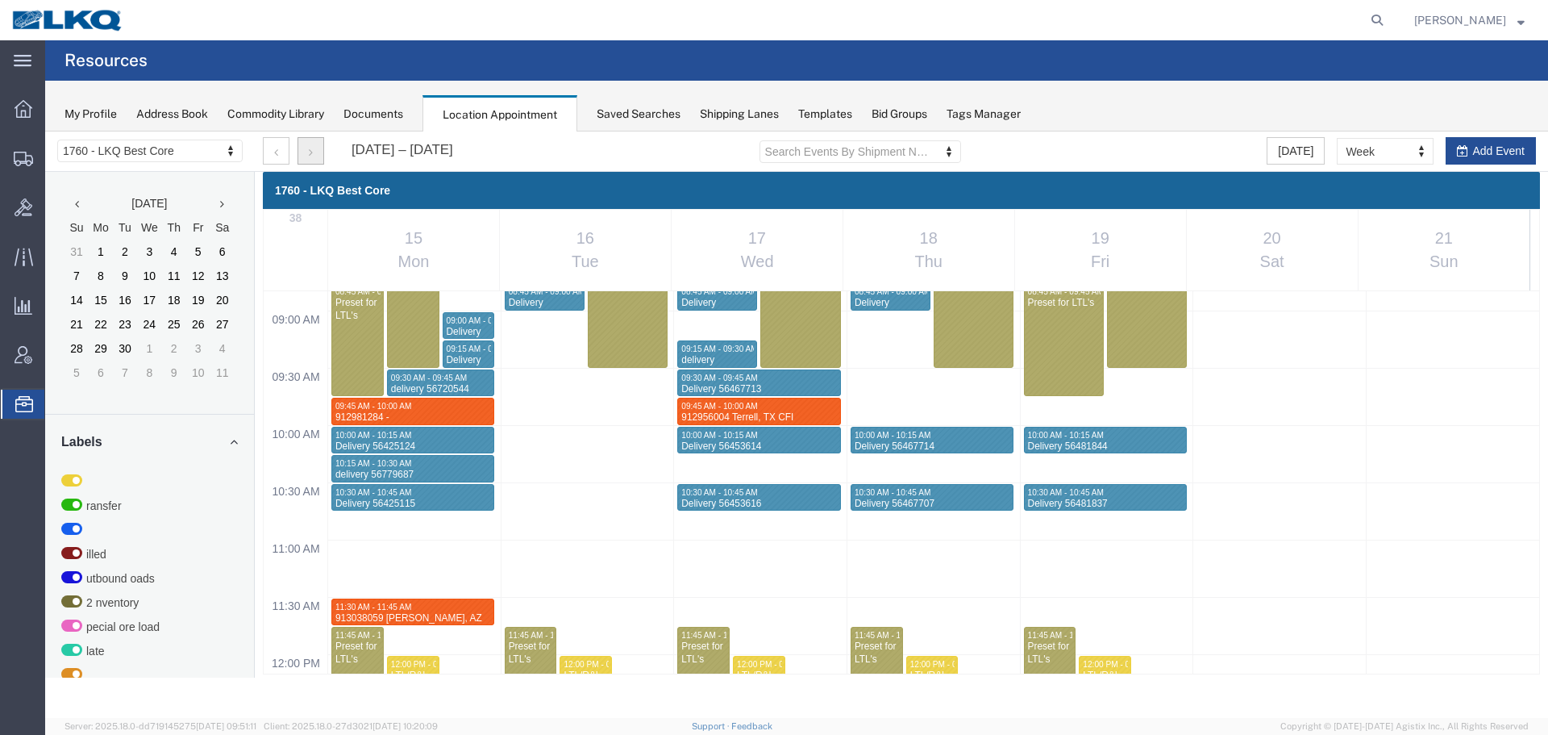
scroll to position [527, 0]
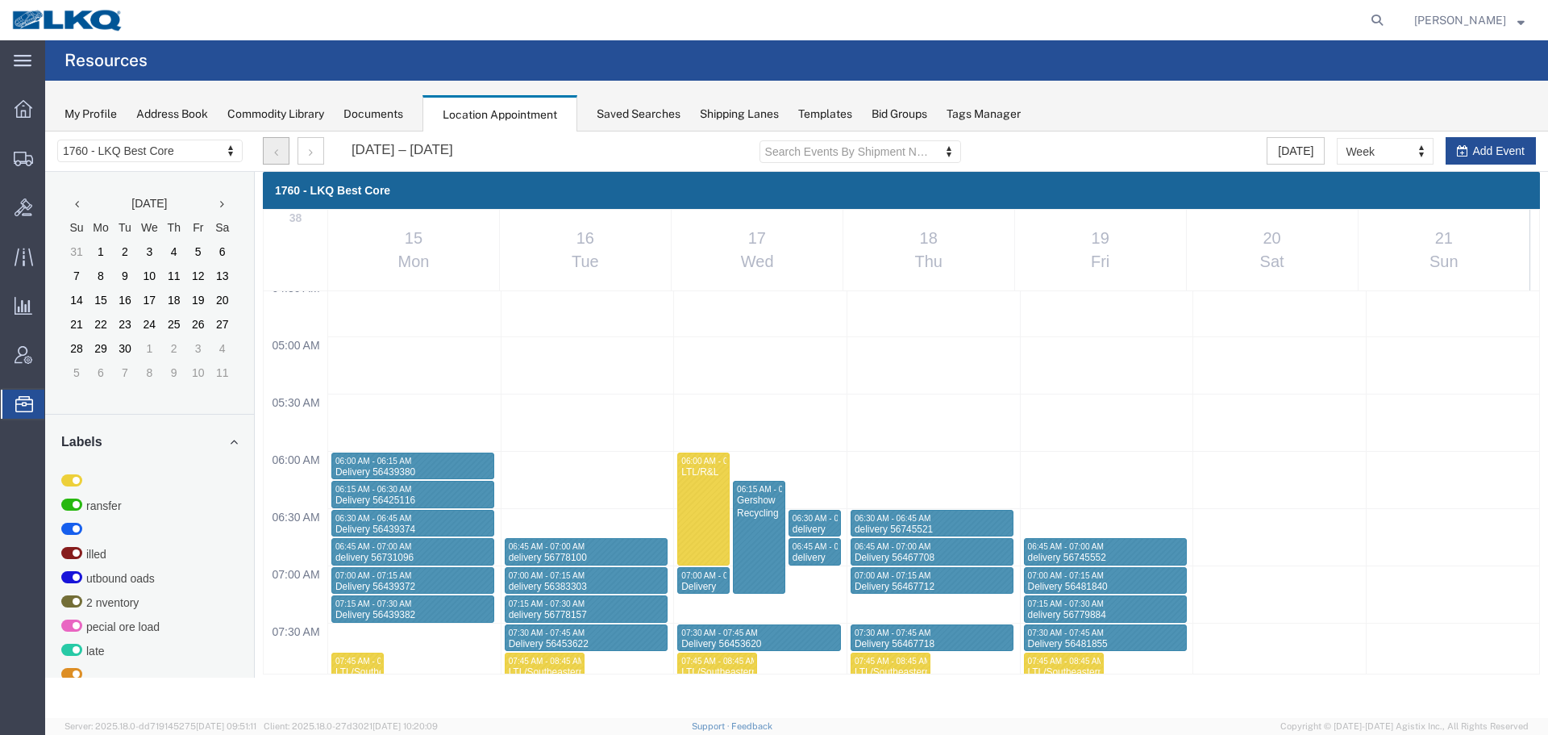
click at [289, 147] on button "button" at bounding box center [276, 150] width 27 height 27
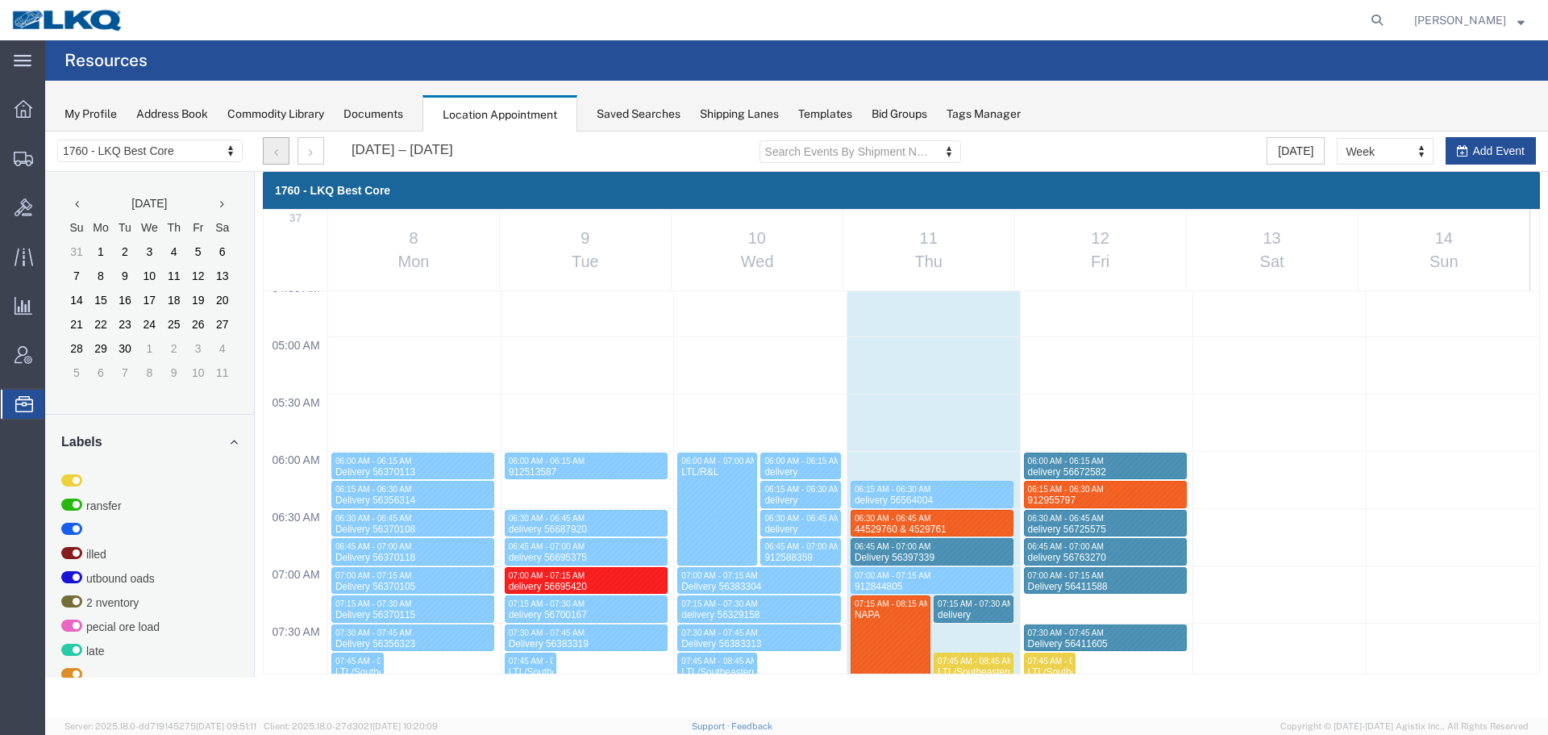
scroll to position [688, 0]
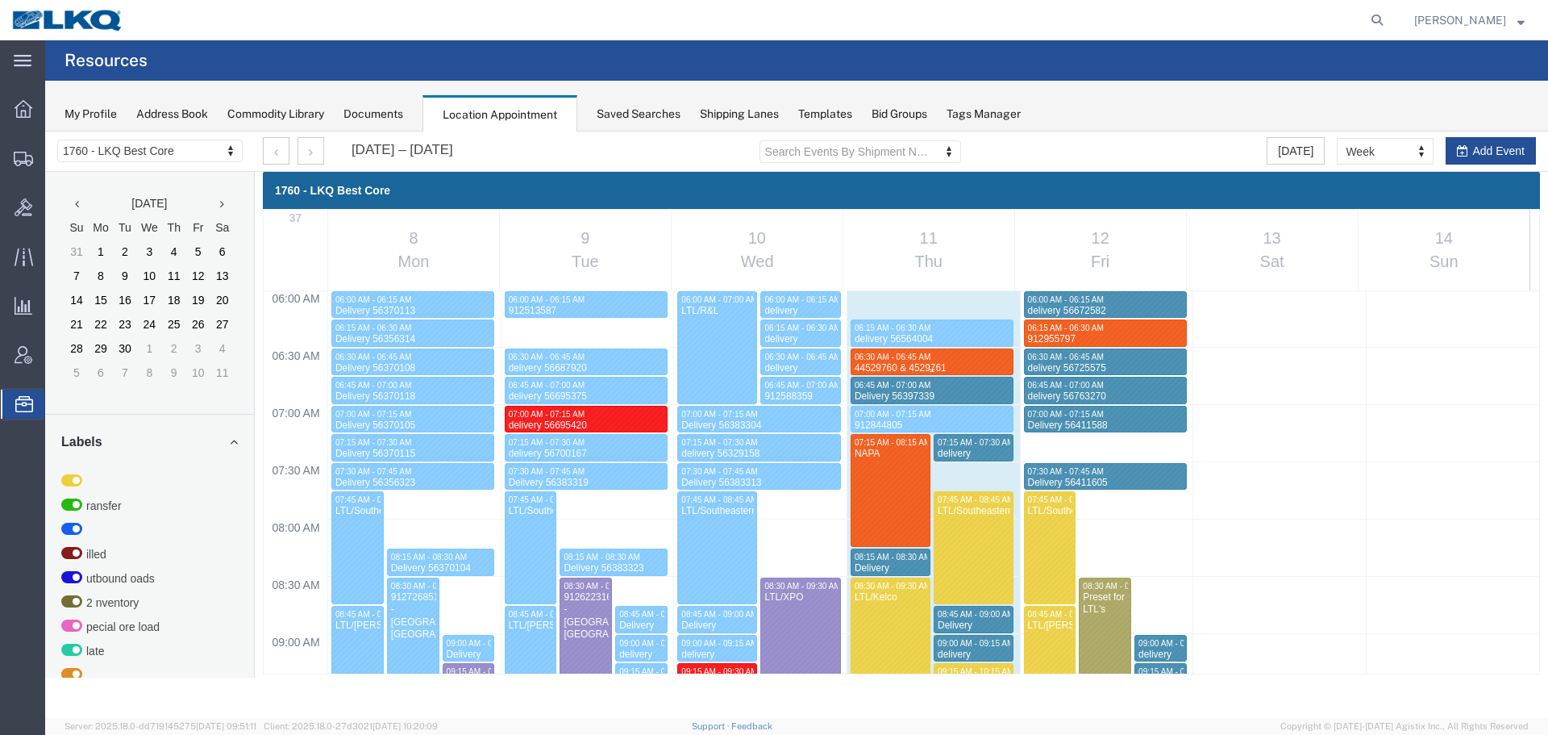
click at [922, 359] on span "06:30 AM - 06:45 AM" at bounding box center [893, 356] width 76 height 9
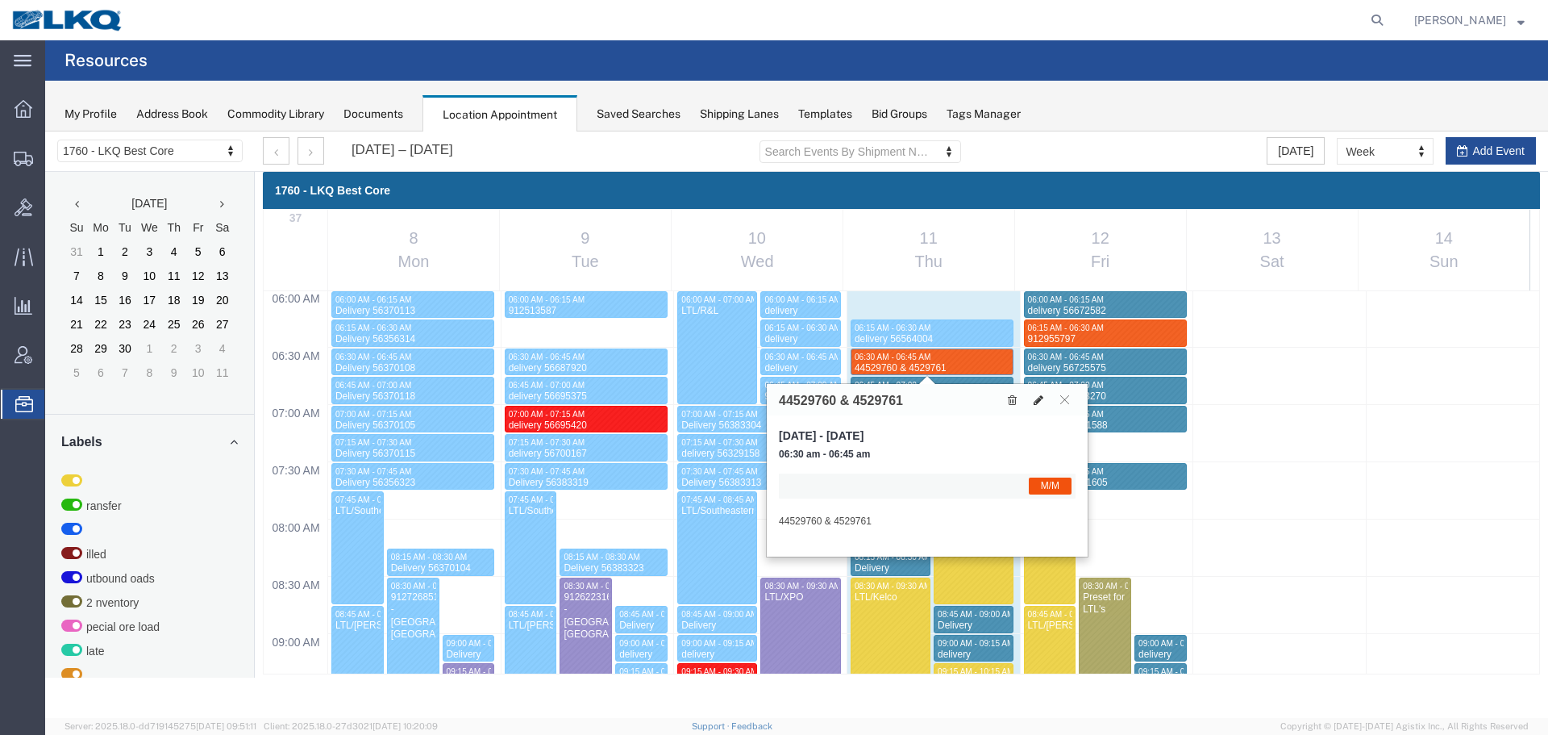
click at [1043, 402] on icon at bounding box center [1039, 399] width 10 height 11
select select "1"
select select "24"
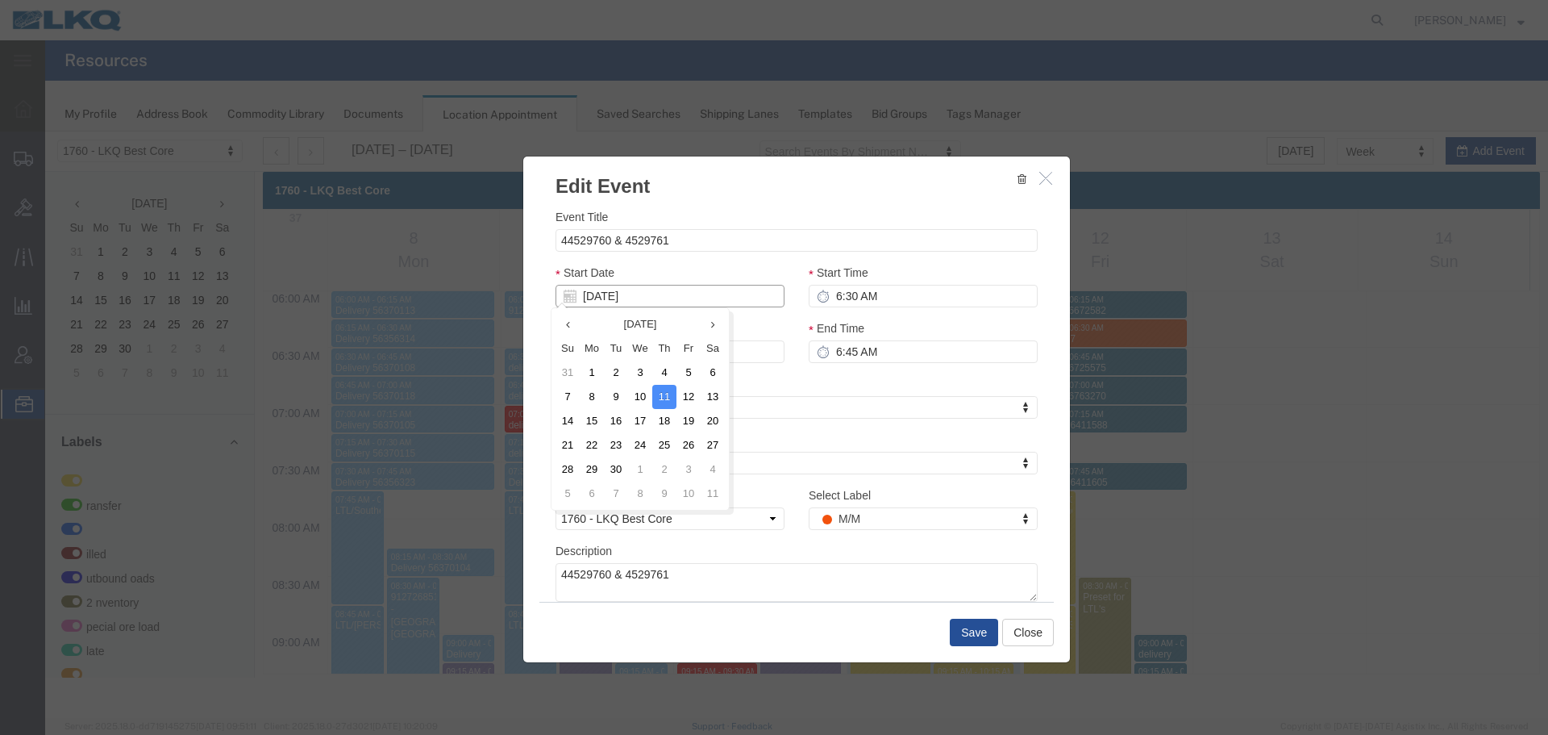
click at [660, 295] on input "09/11/2025" at bounding box center [670, 296] width 229 height 23
click at [672, 415] on td "18" at bounding box center [664, 421] width 24 height 24
type input "09/18/2025"
click at [879, 289] on input "6:30 AM" at bounding box center [923, 296] width 229 height 23
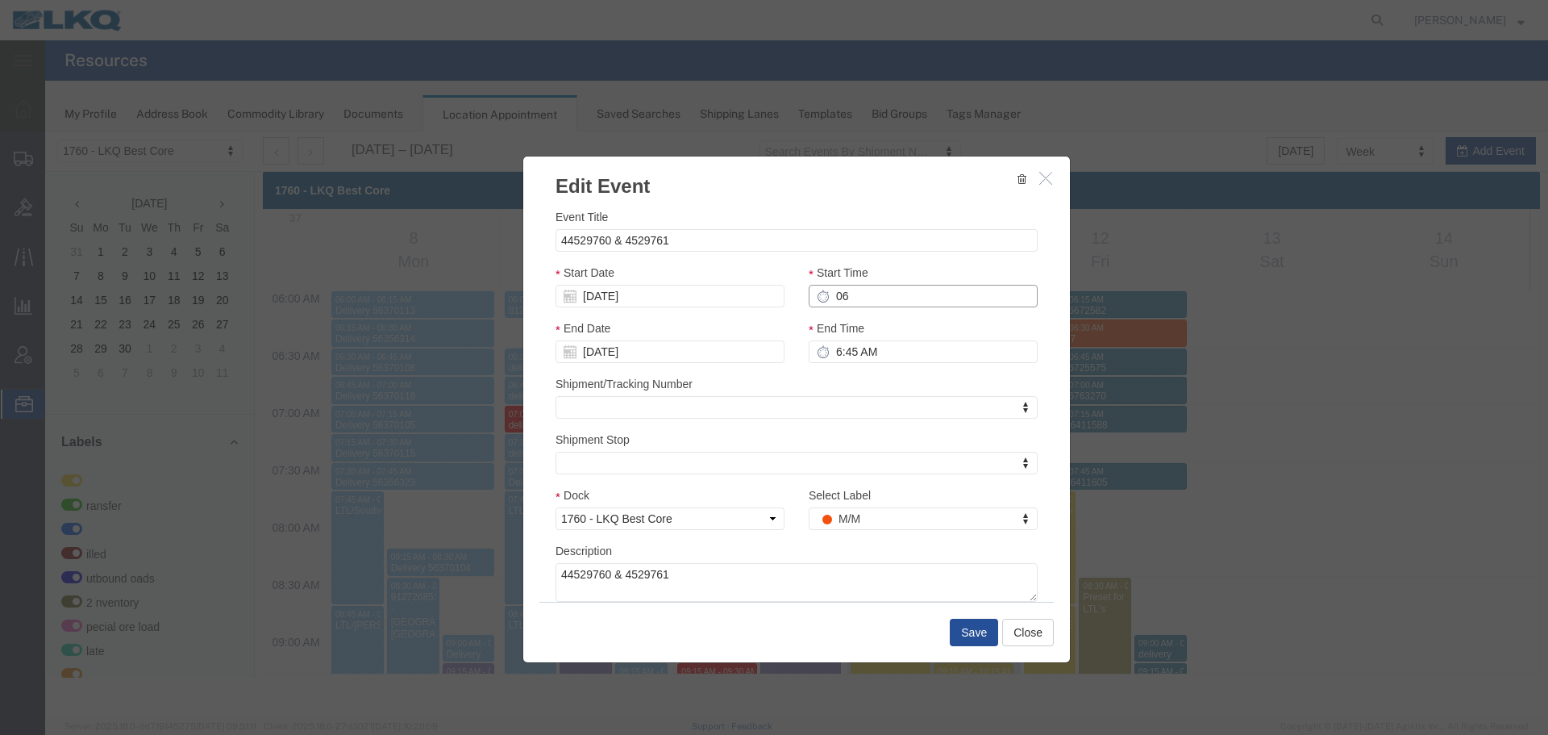
type input "6:00 AM"
type input "7:00 AM"
type input "6:00 AM"
click at [886, 353] on input "7:00 AM" at bounding box center [923, 351] width 229 height 23
type input "6:15 AM"
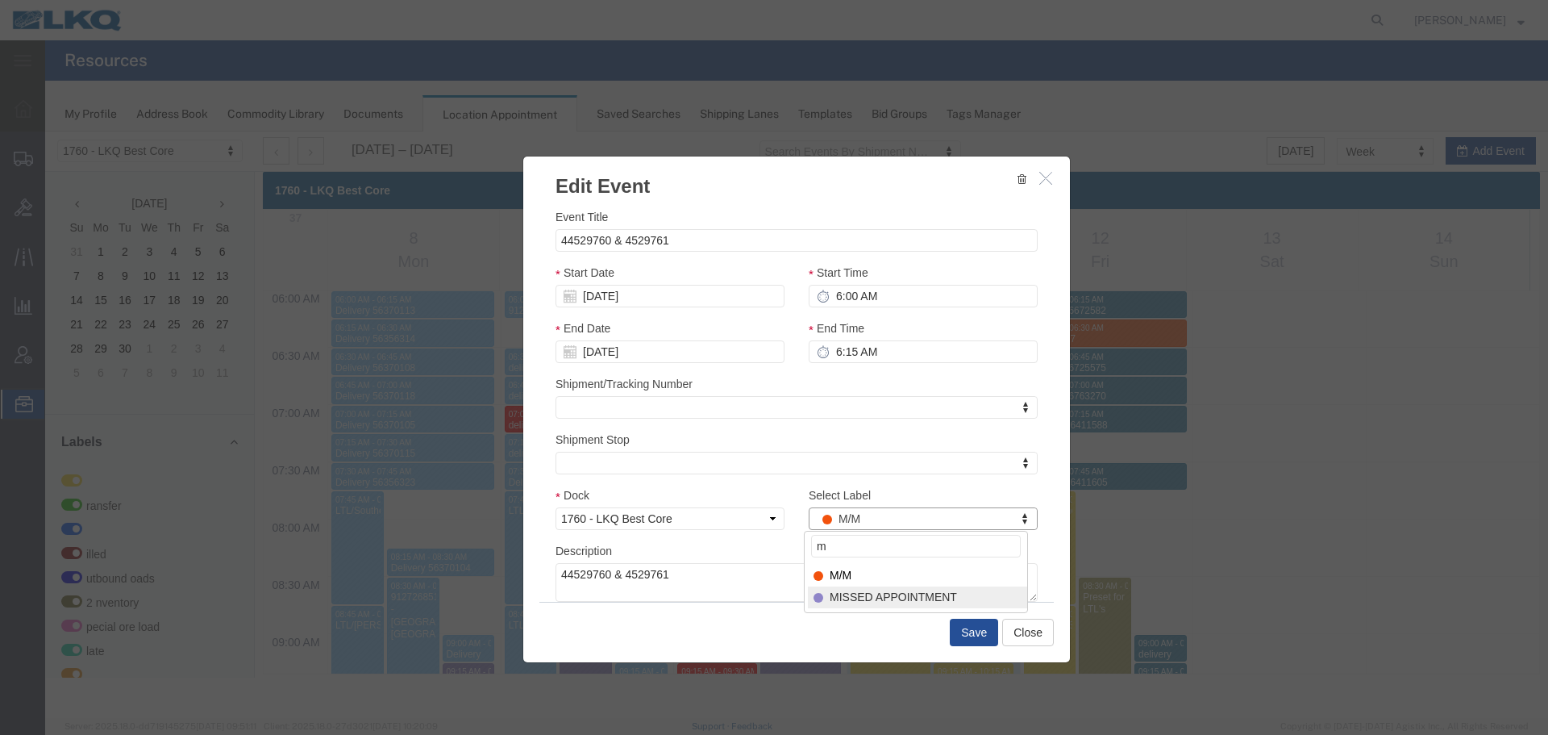
type input "m"
select select "100"
click at [971, 635] on button "Save" at bounding box center [974, 631] width 48 height 27
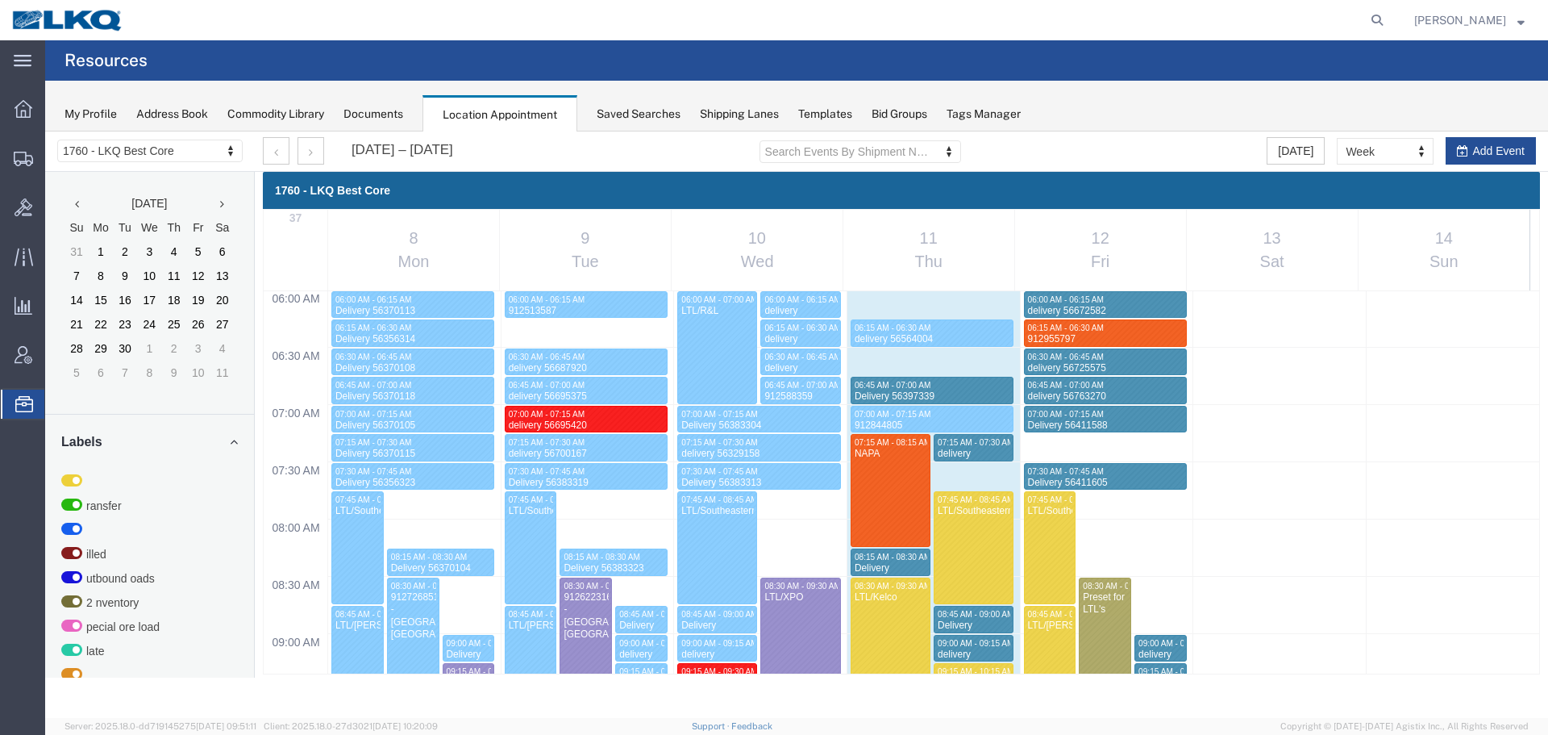
click at [1081, 82] on div "My Profile Address Book Commodity Library Documents Location Appointment Saved …" at bounding box center [796, 106] width 1503 height 51
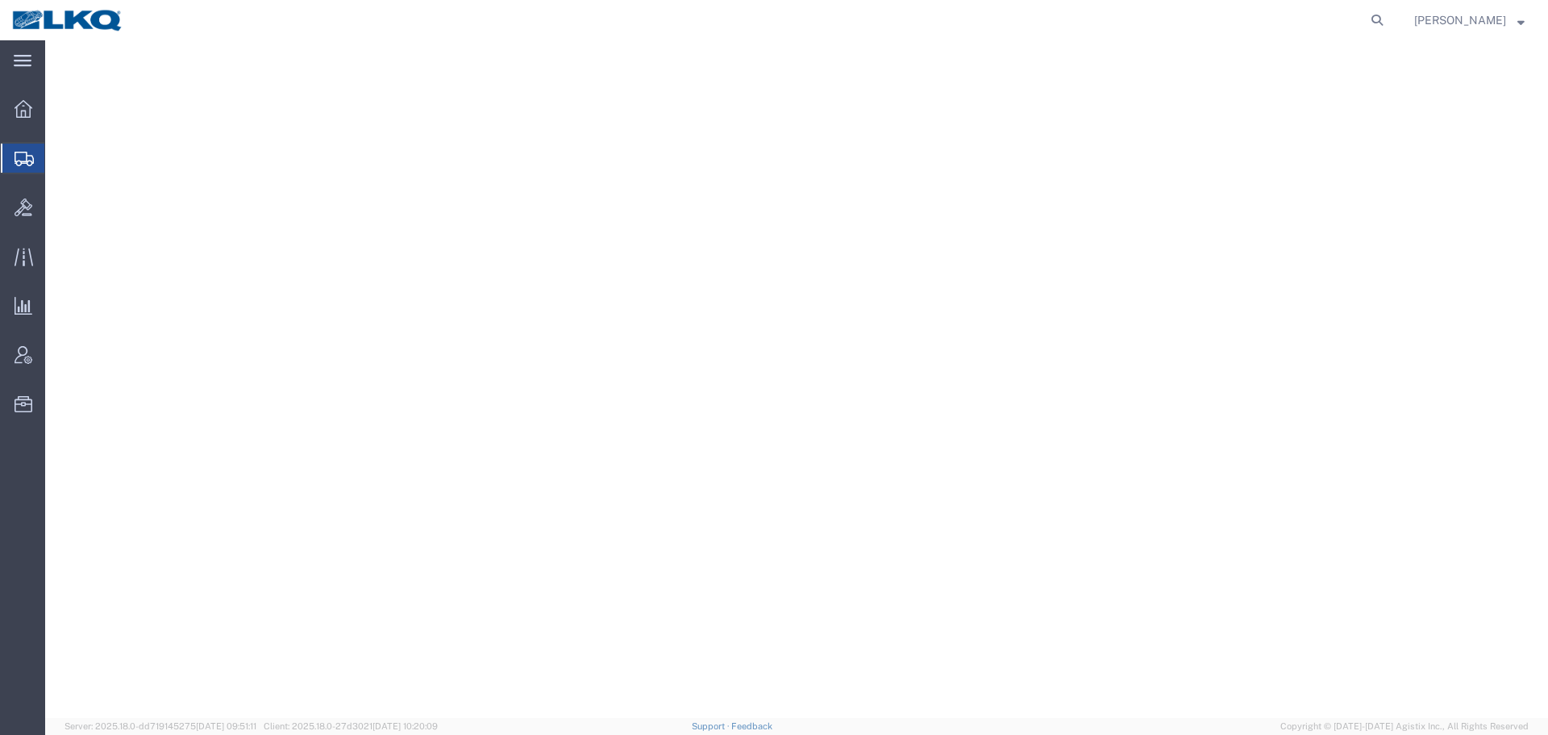
select select "27472"
select select "28018"
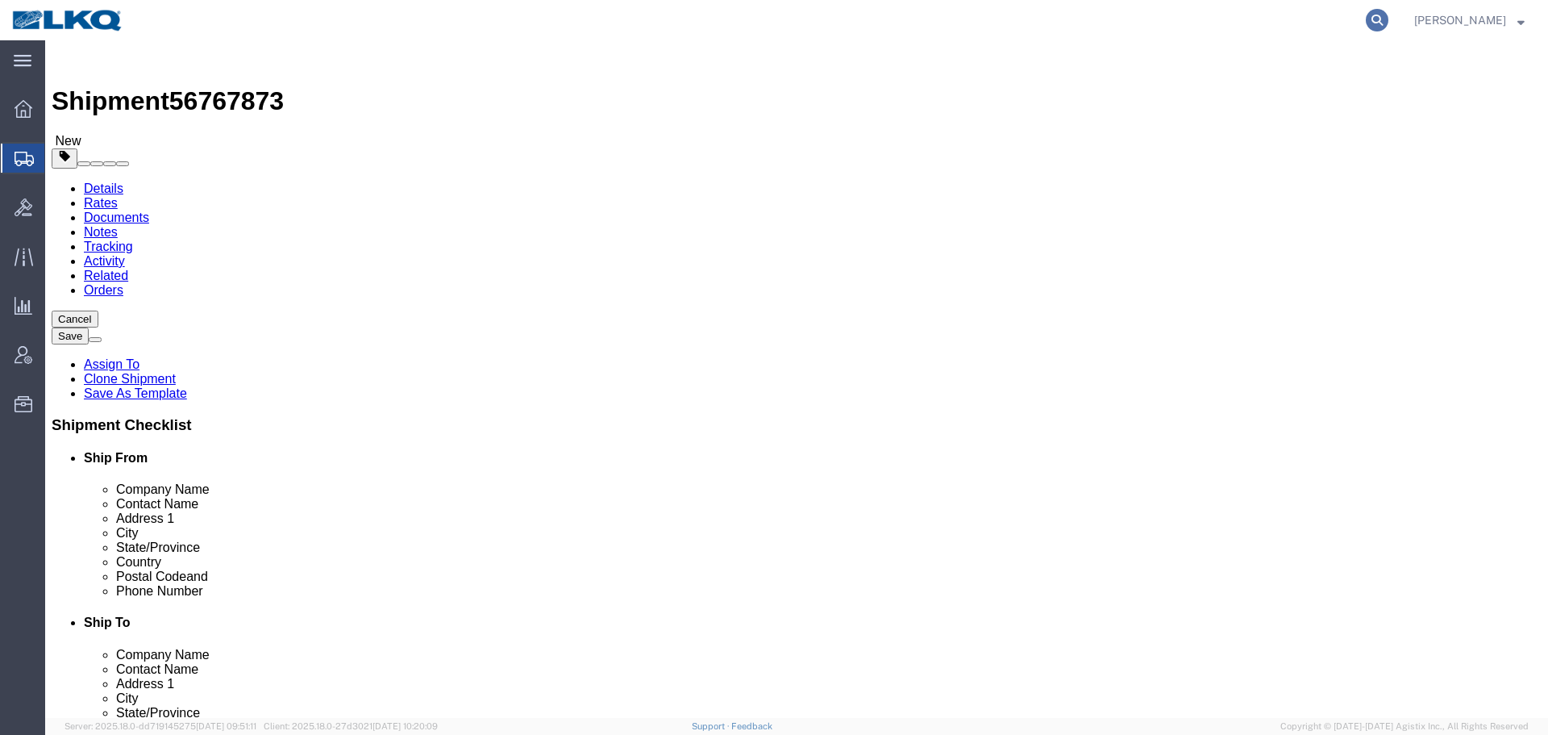
click at [1371, 27] on icon at bounding box center [1377, 20] width 23 height 23
paste input "56777695"
type input "56777695"
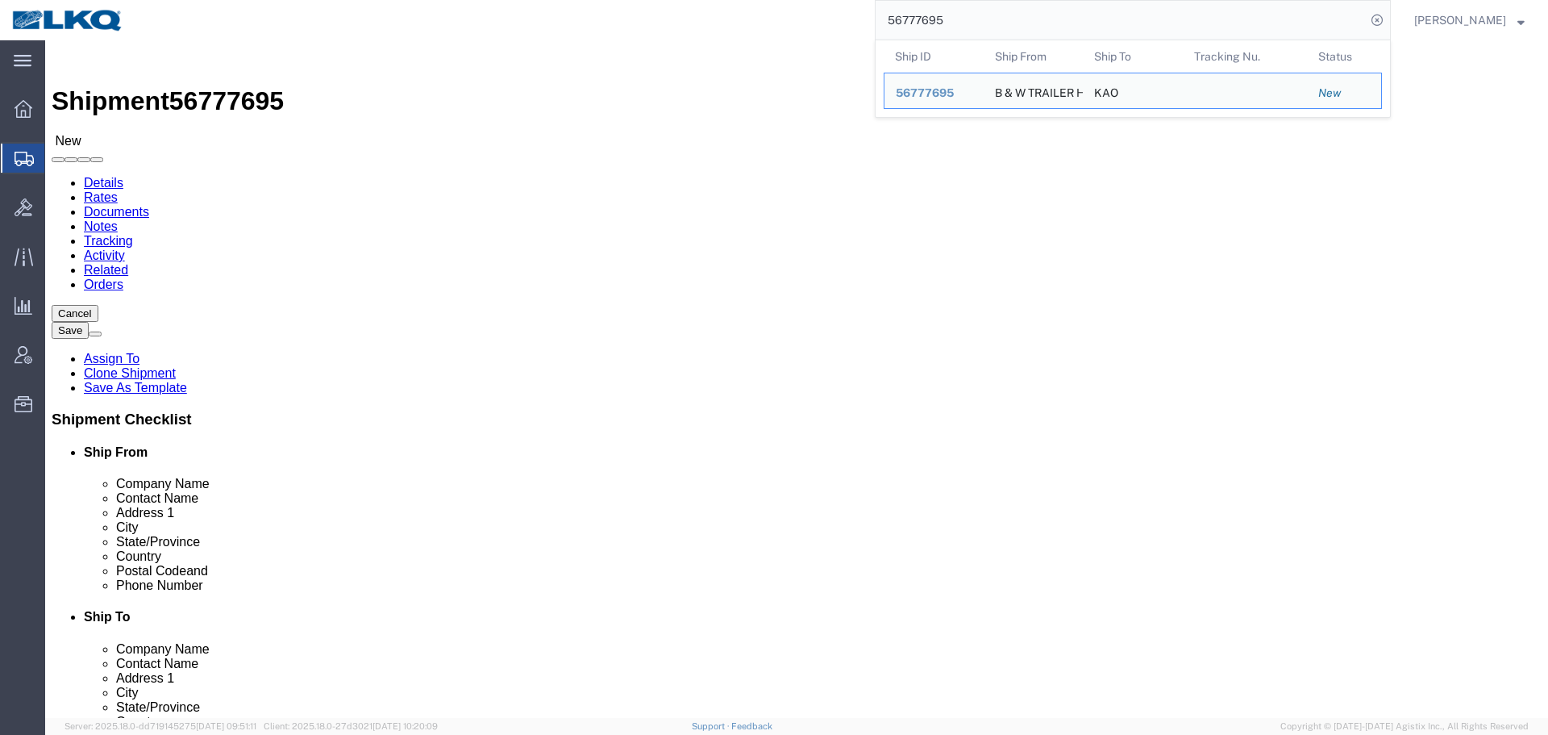
click div "Select Account Type Activity ID Airline Appointment Number ASN Batch Request # …"
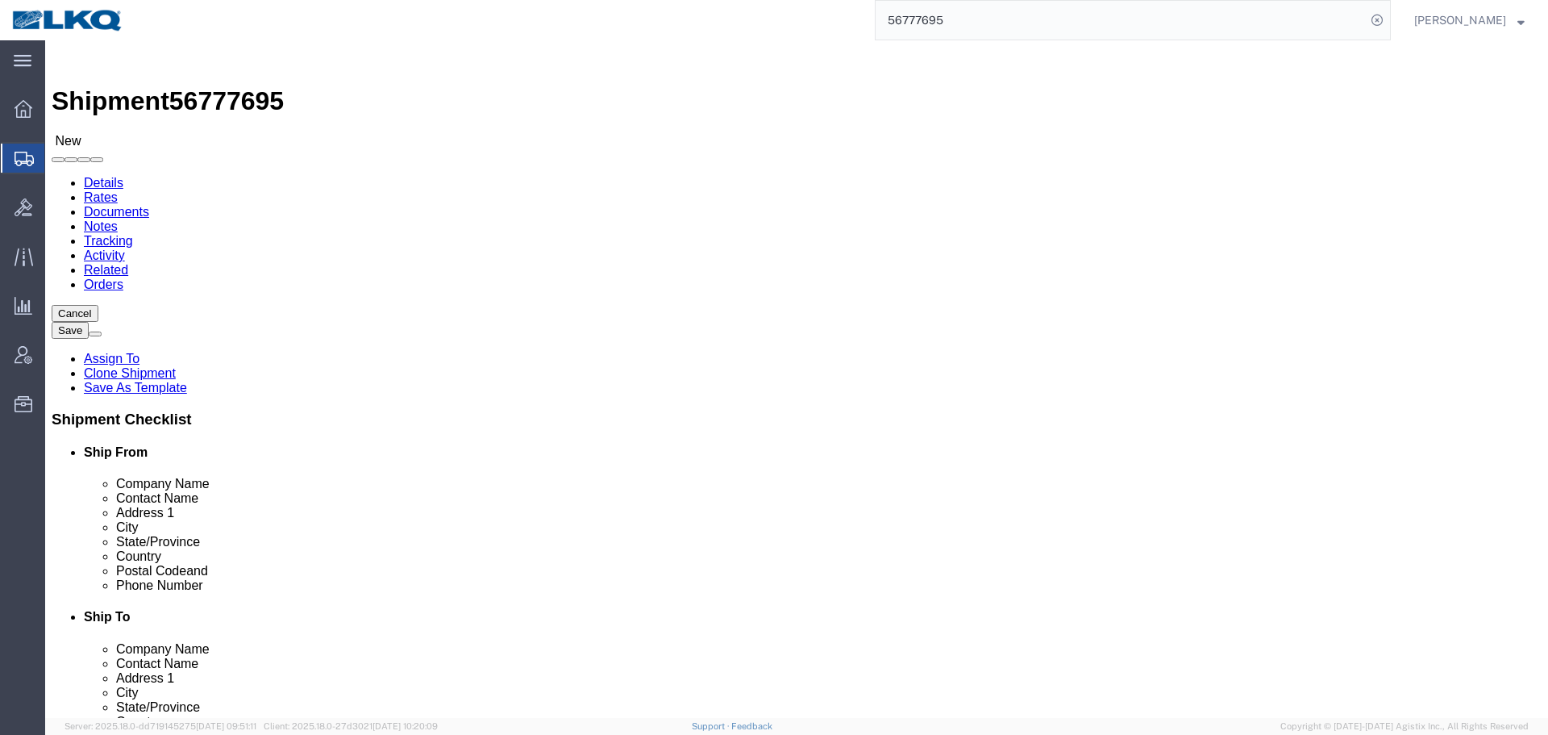
click input "x"
click body "Shipment 56777695 New Details Rates Documents Notes Tracking Activity Related O…"
paste input "487479"
type input "487479"
click div
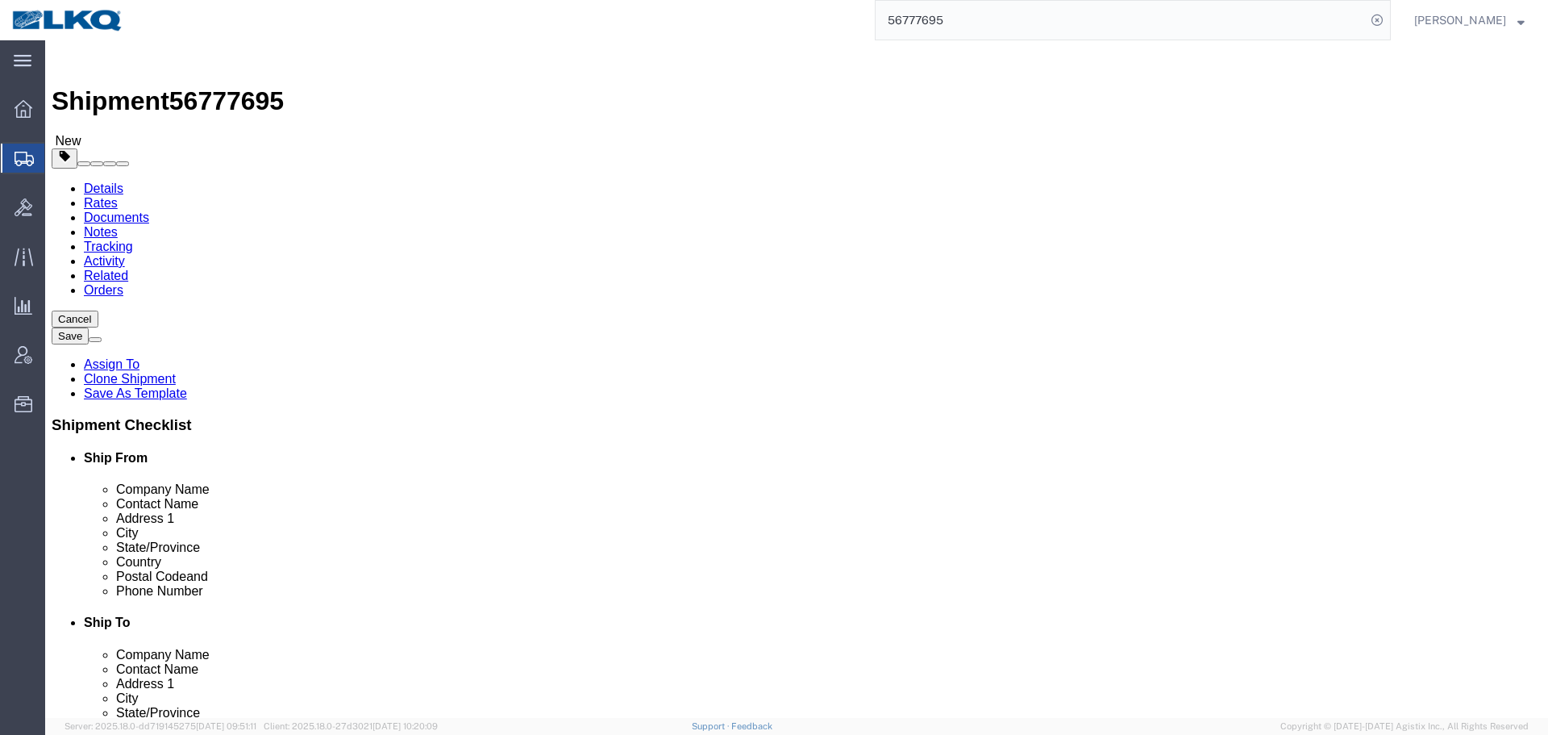
select select "65991"
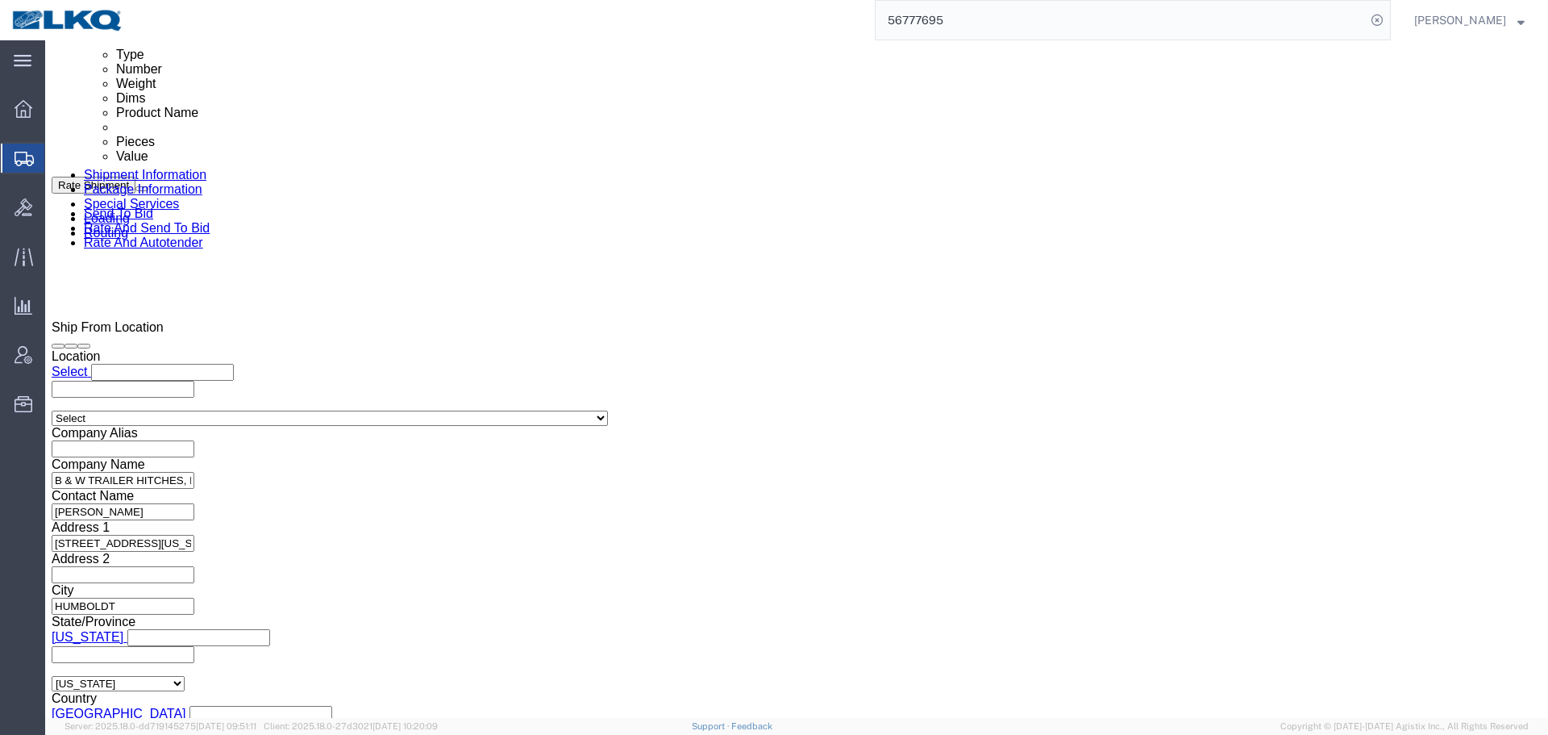
click input "487479"
click div "Delivery Start Date Delivery Start Time Deliver Open Date and Time Deliver Clos…"
click div
click div "Open Time 11:00 PM [DATE] 11:00 PM - [DATE] 11:00 PM Cancel Apply"
click input "11:00 PM"
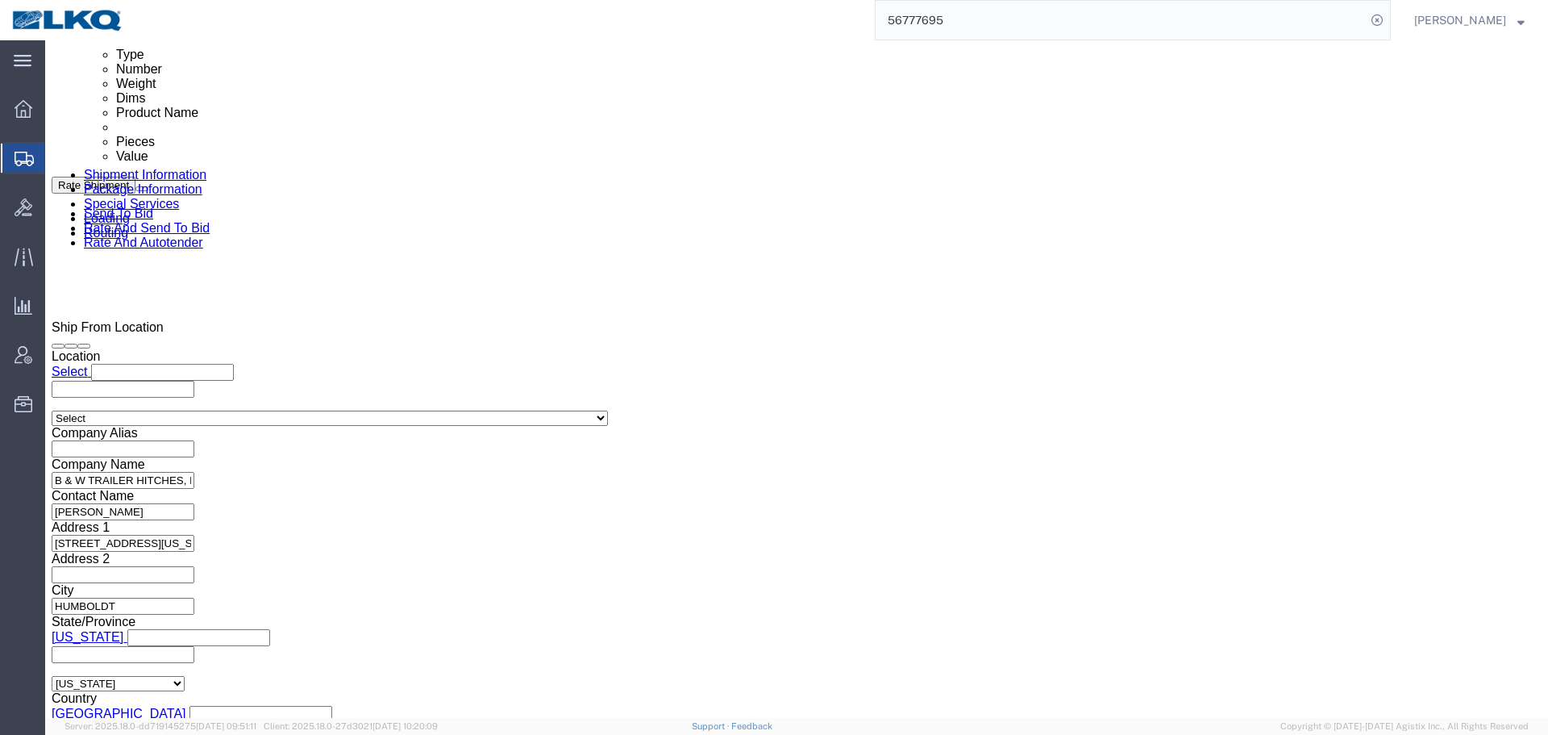
type input "6:30 AM"
click button "Apply"
click div
click input "7:30 AM"
type input "0631"
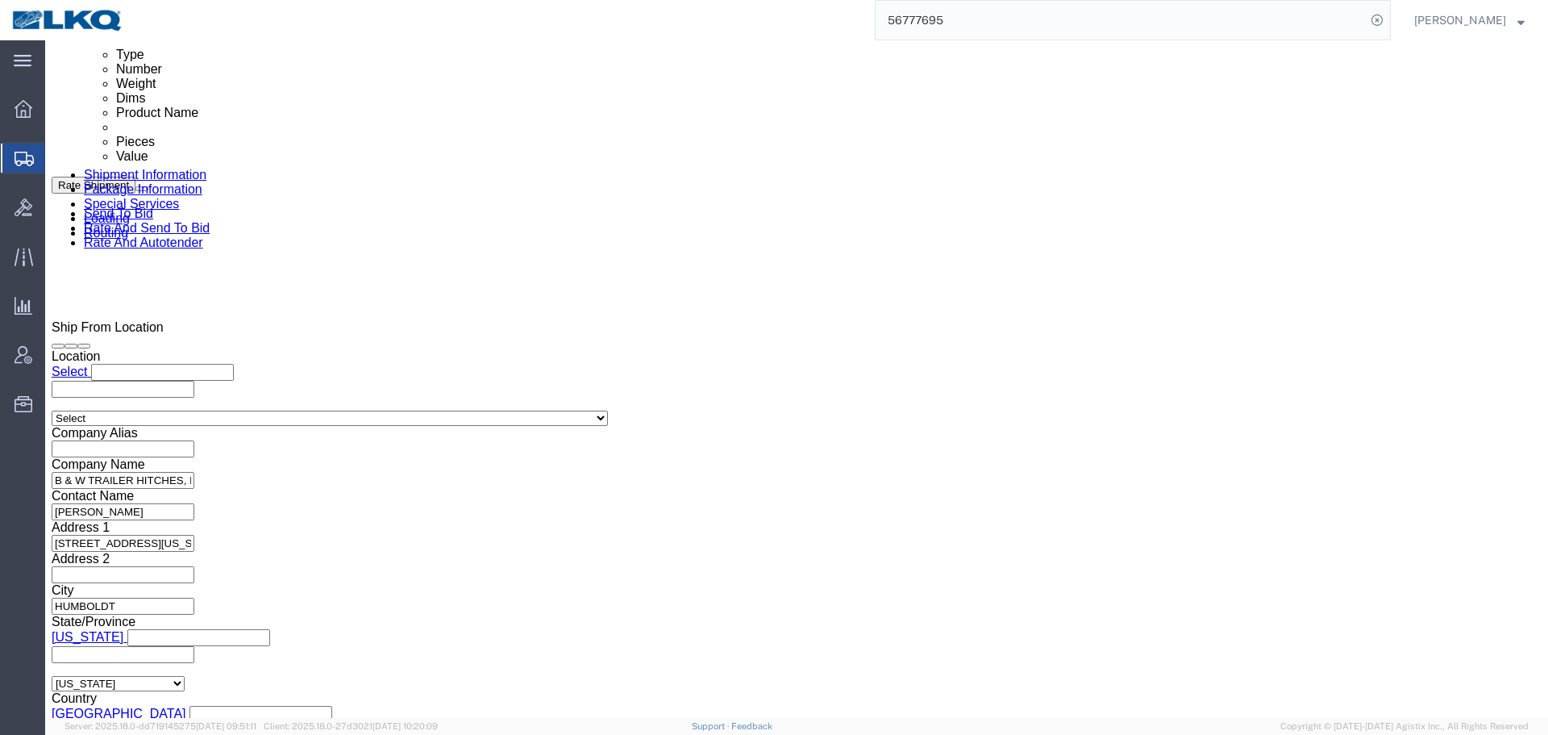
type input "6:31 AM"
click div "Close Time 6:31 AM [DATE] 7:30 AM - [DATE] 7:30 AM Cancel Apply"
click button "Apply"
click div "Pickup Start Date Pickup Start Time Pickup Open Date and Time [DATE] 7:30 AM Pi…"
click div "[DATE] 10:00 PM"
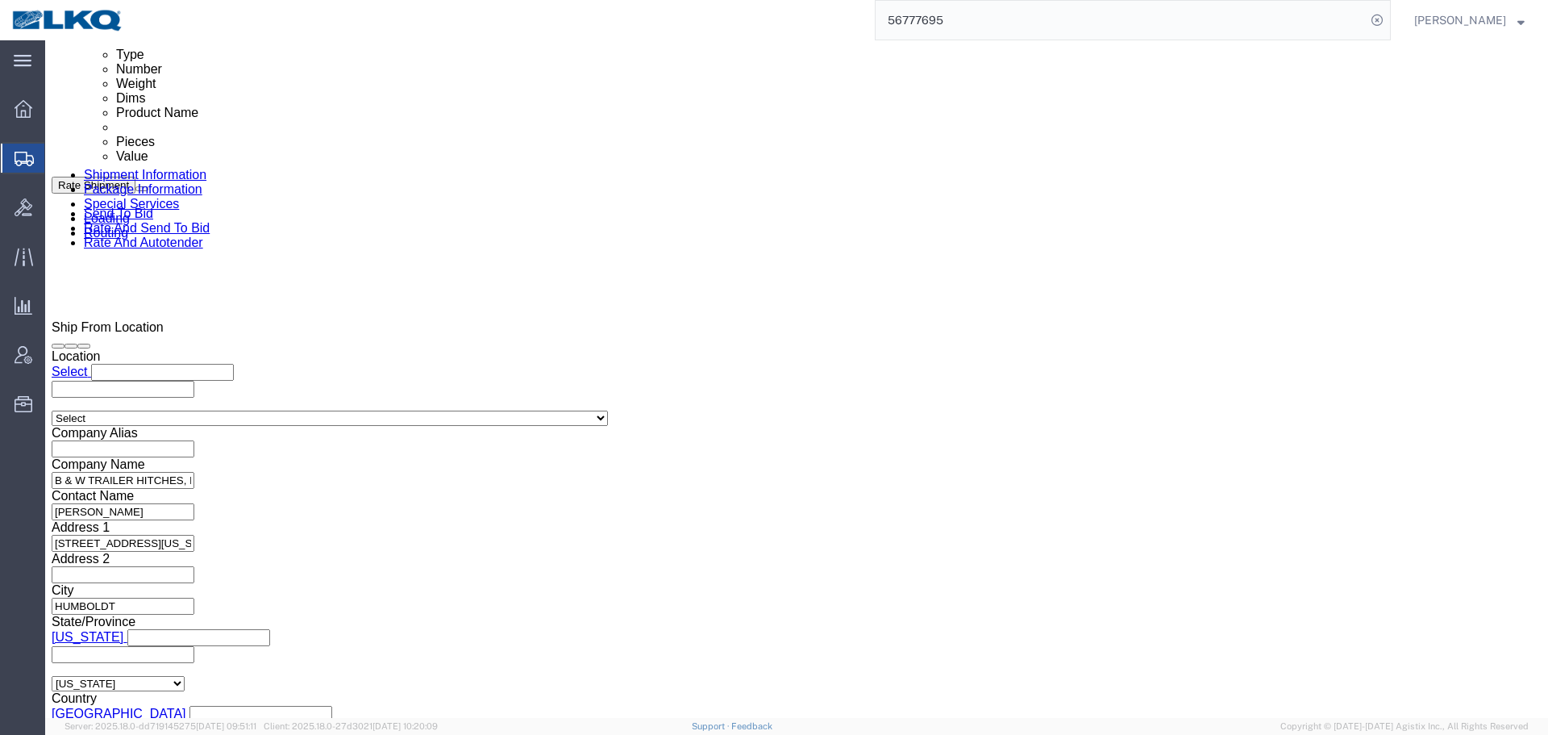
click div "References Add reference"
click div "[DATE] 7:30 AM"
click button "Apply"
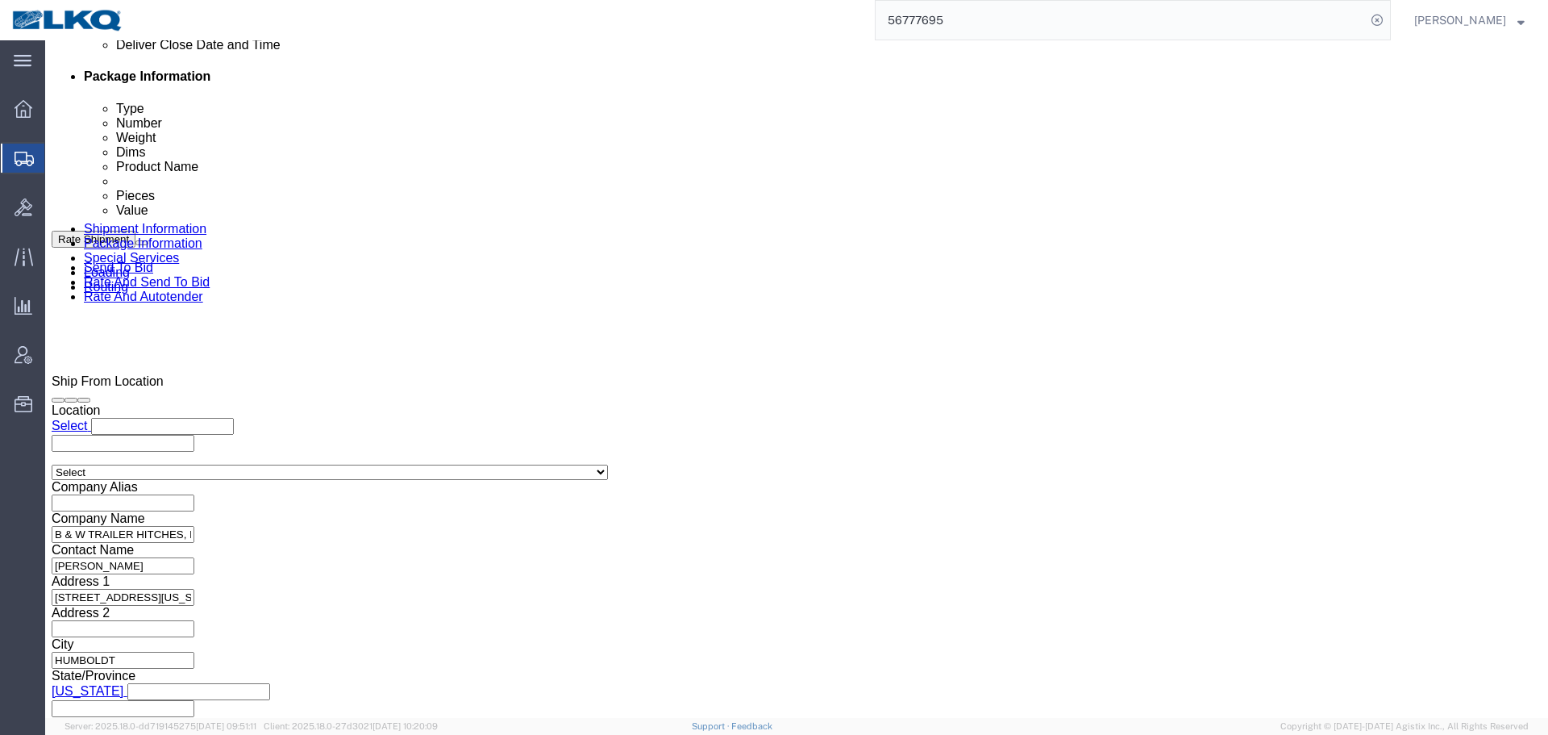
scroll to position [710, 0]
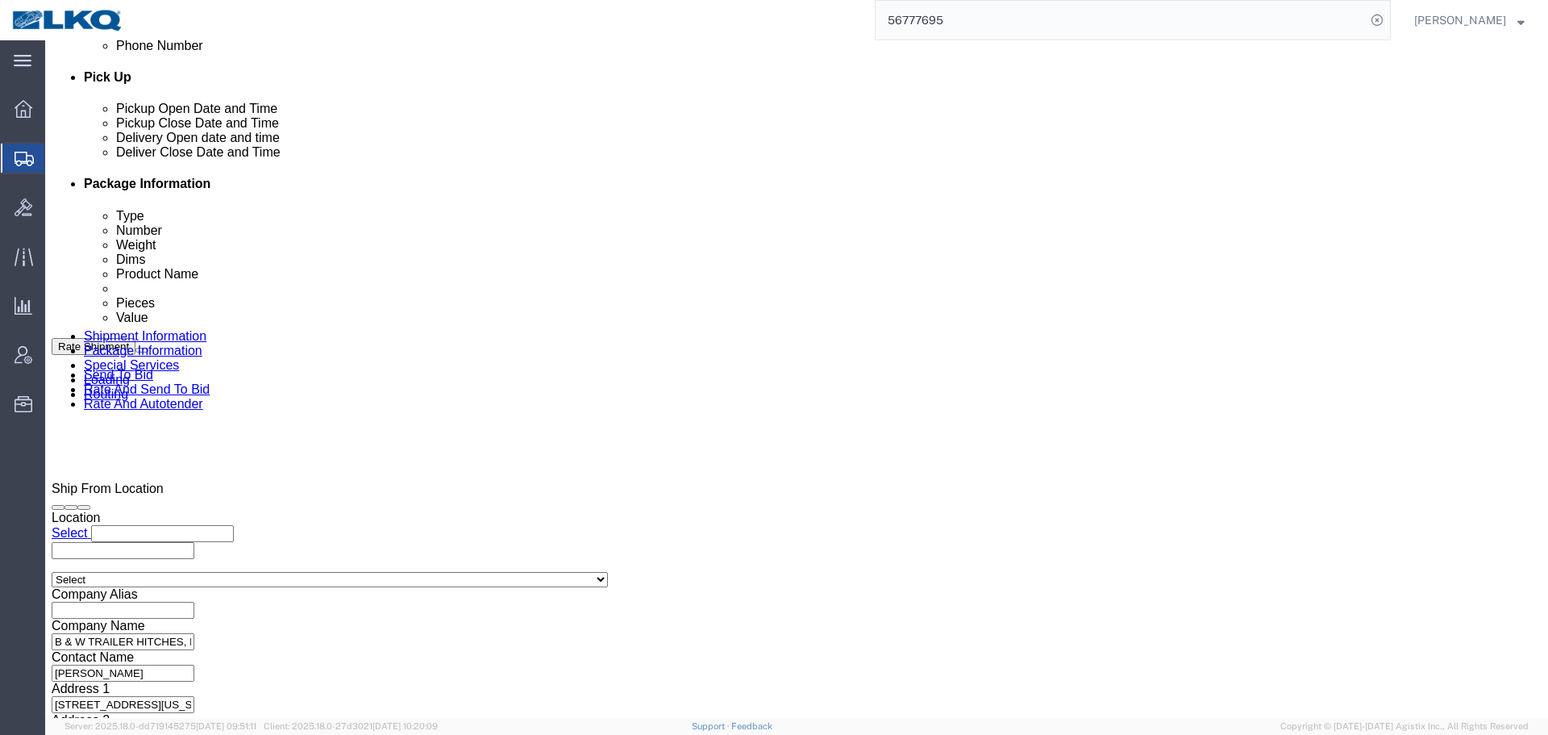
click button "Save"
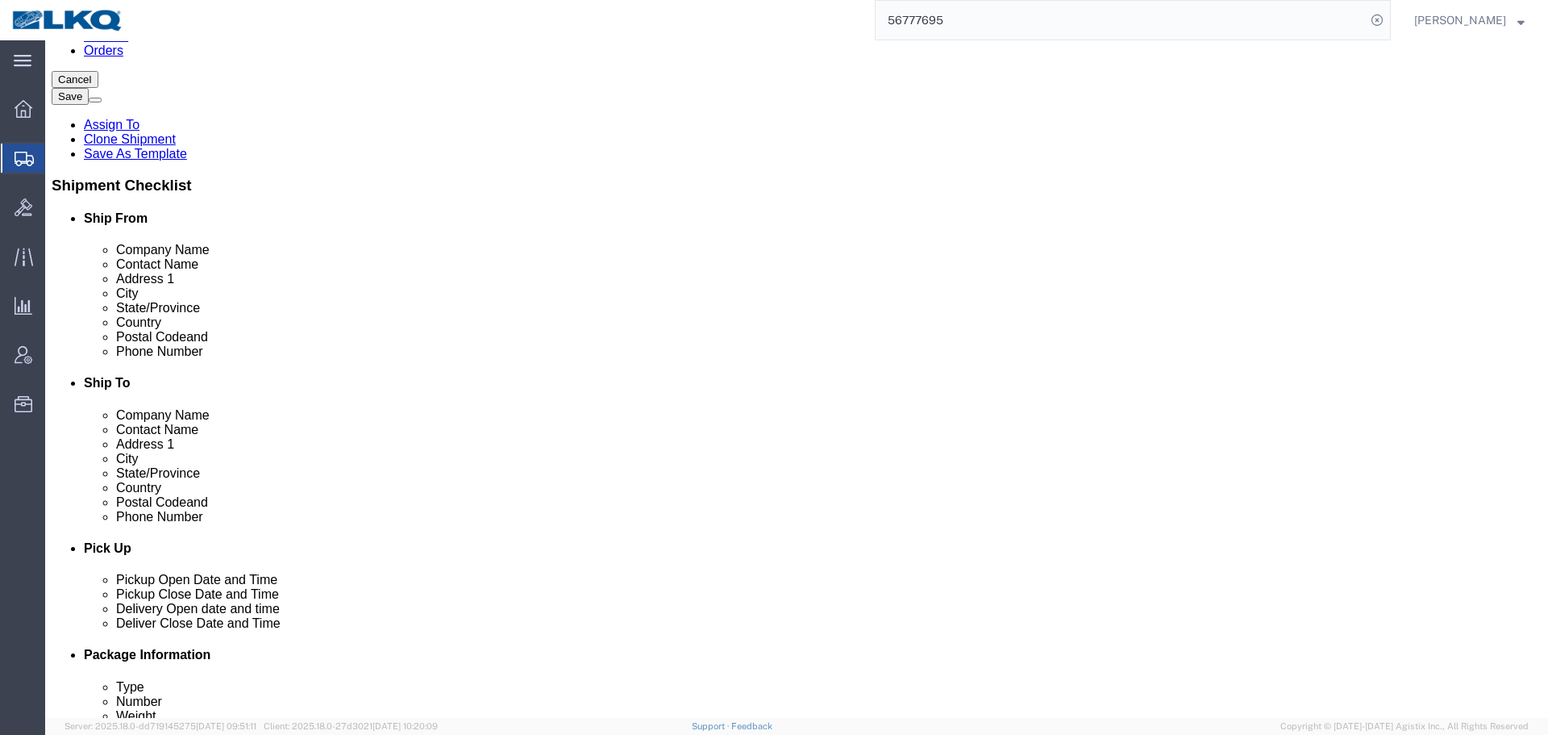
scroll to position [227, 0]
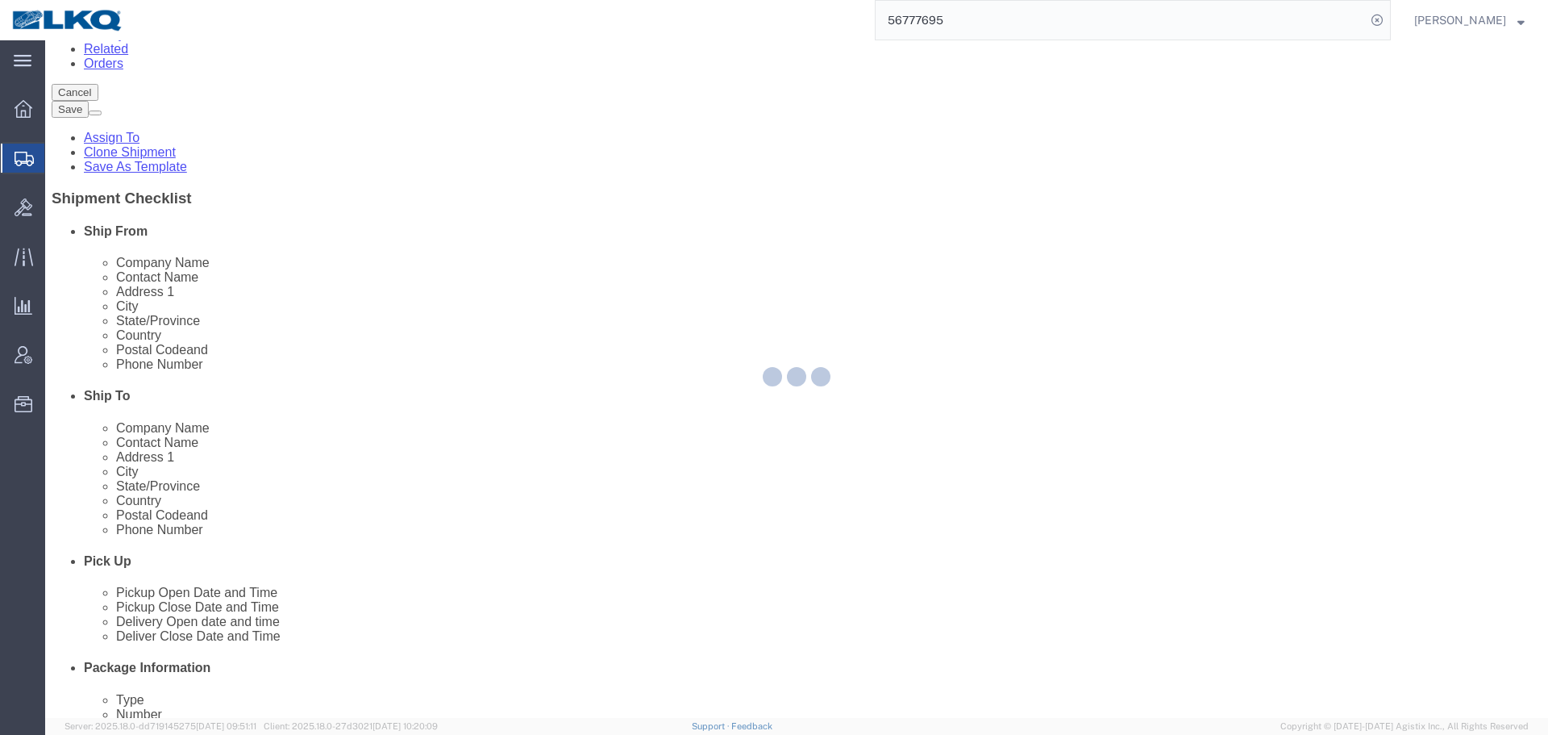
type button "Save"
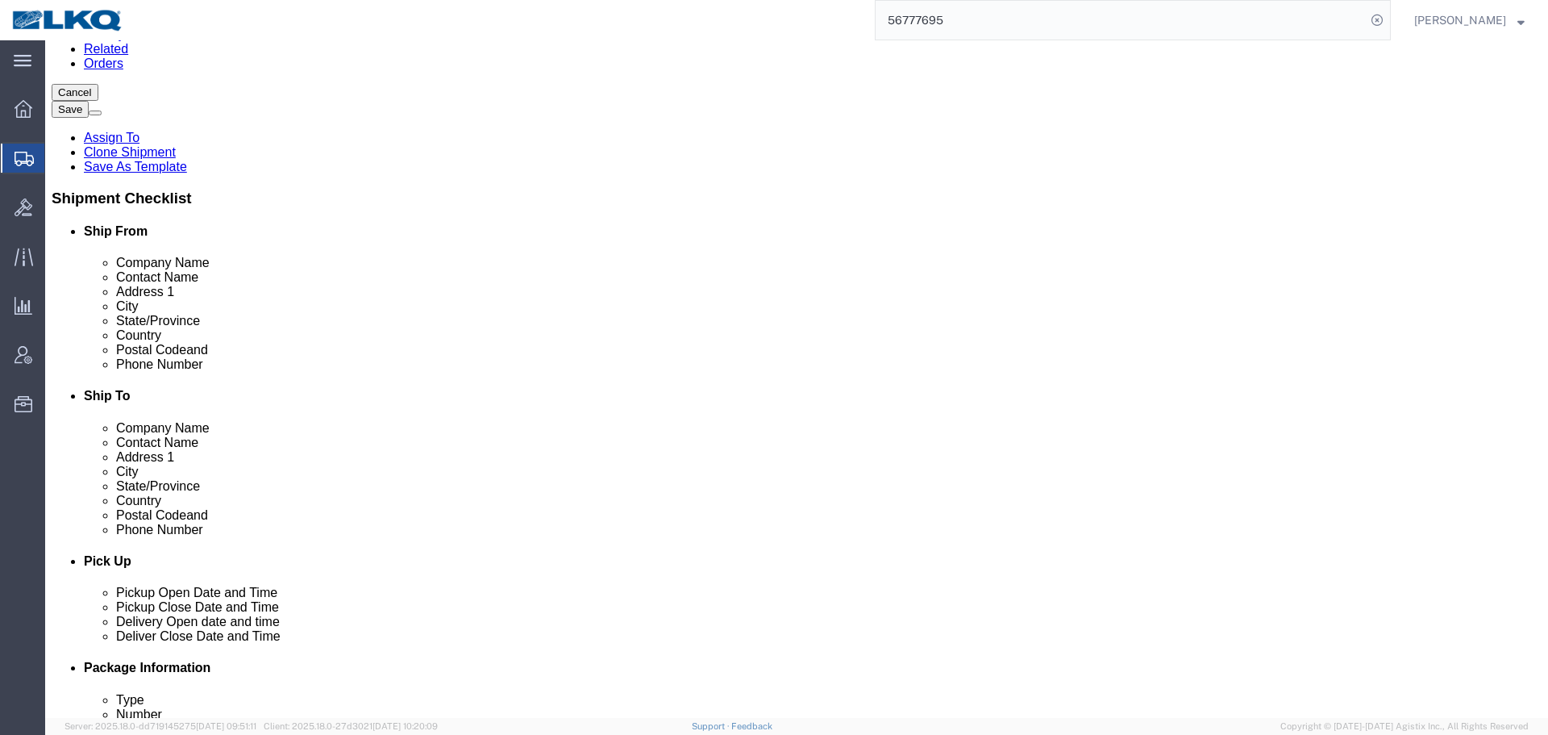
click input "[EMAIL_ADDRESS][DOMAIN_NAME]"
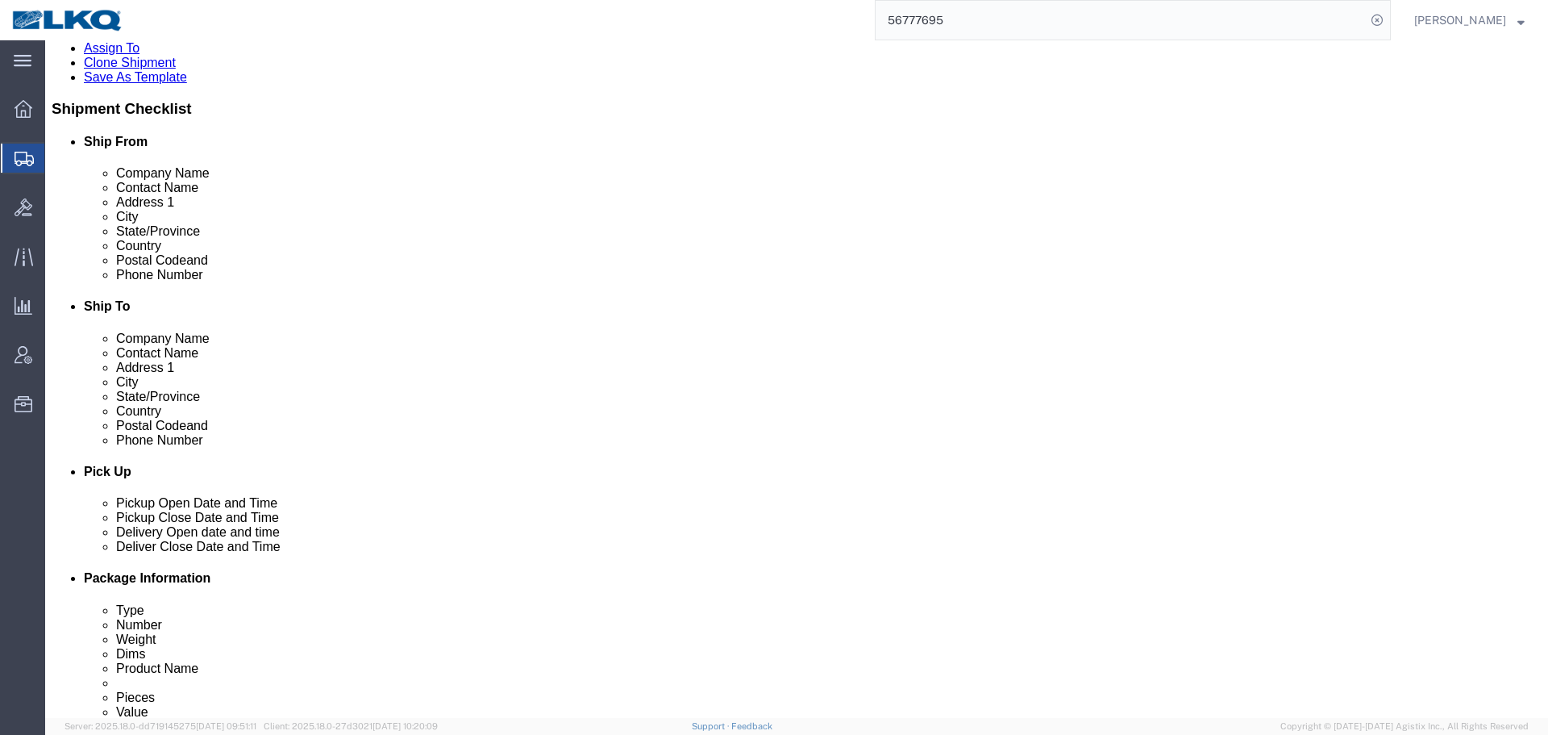
scroll to position [65, 0]
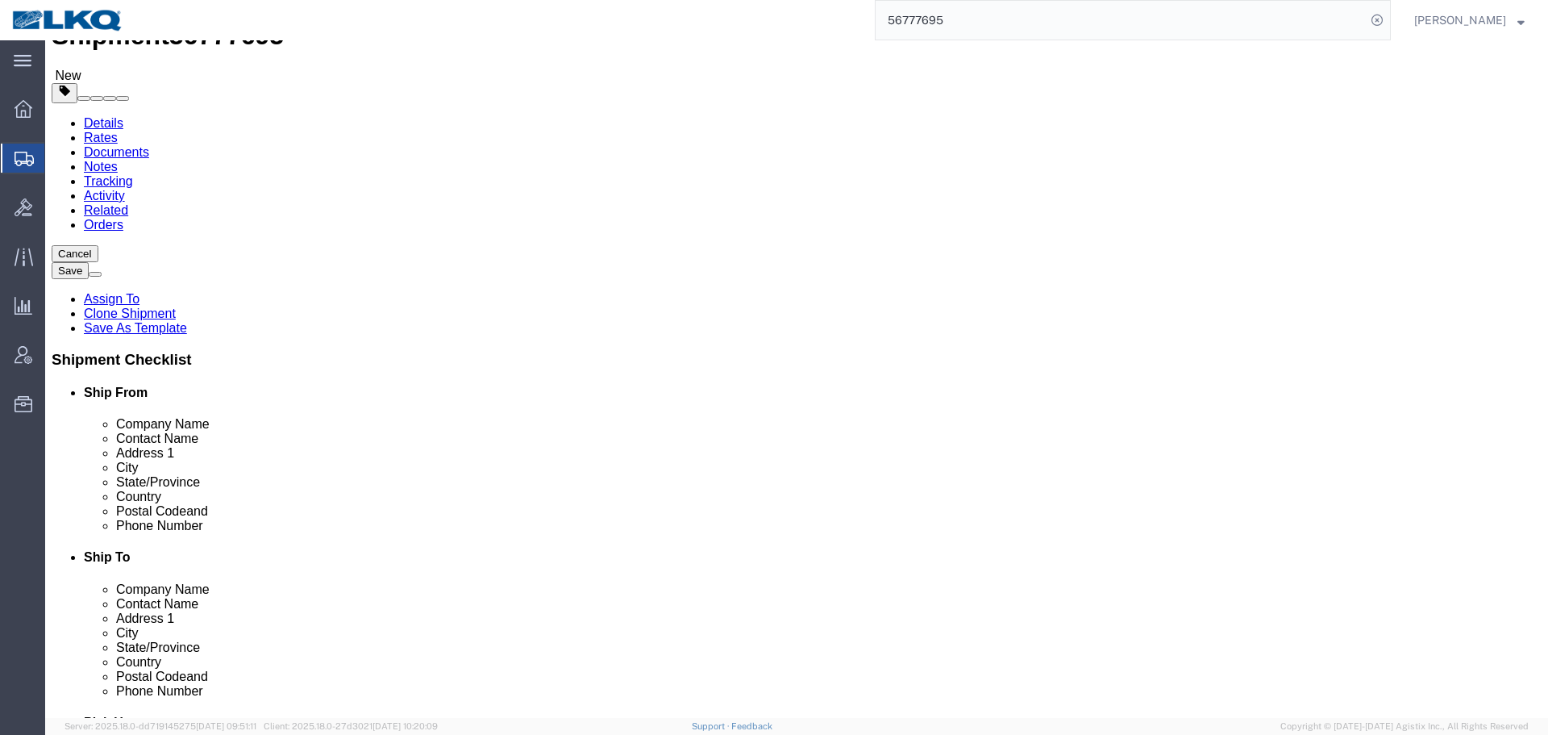
click input "75038"
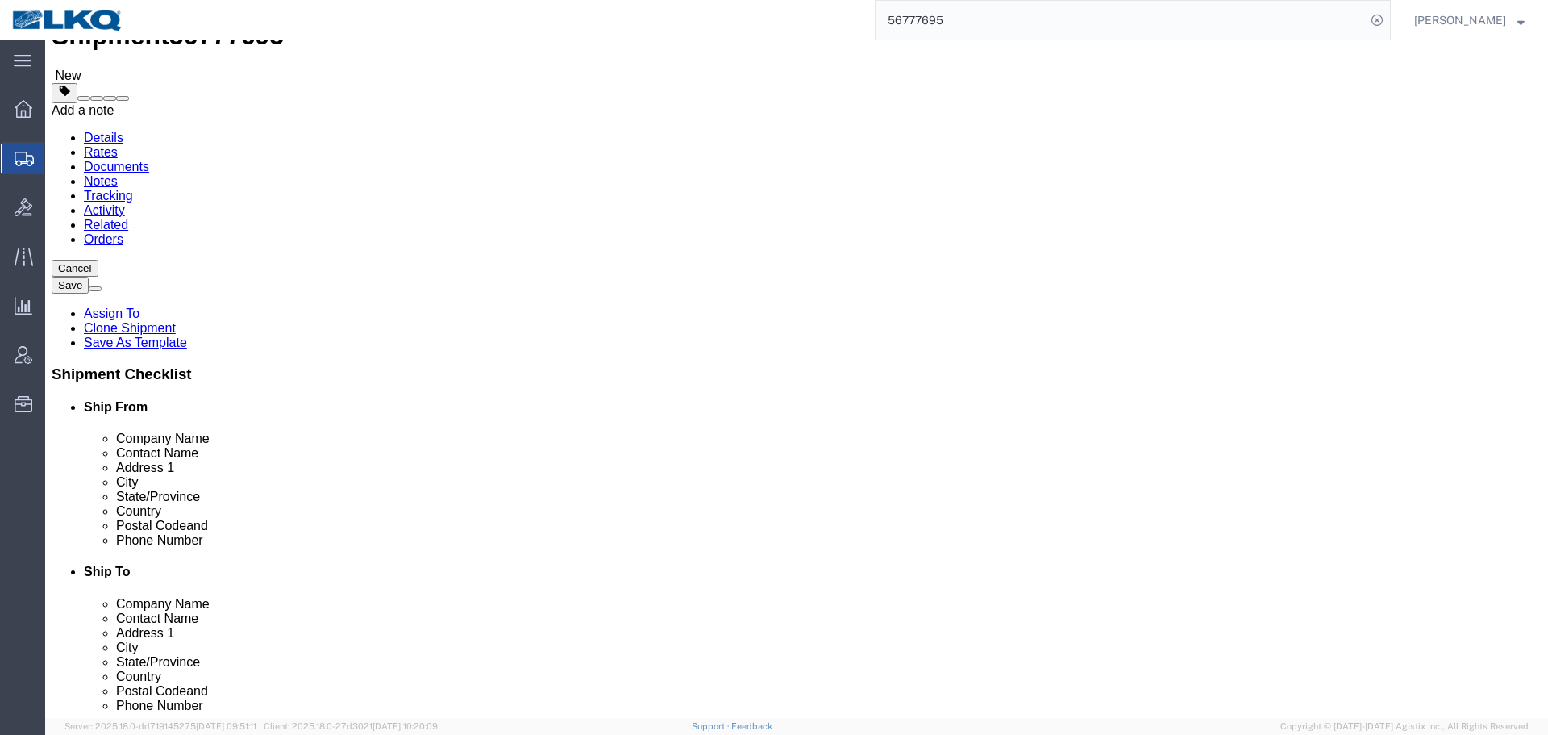
click span
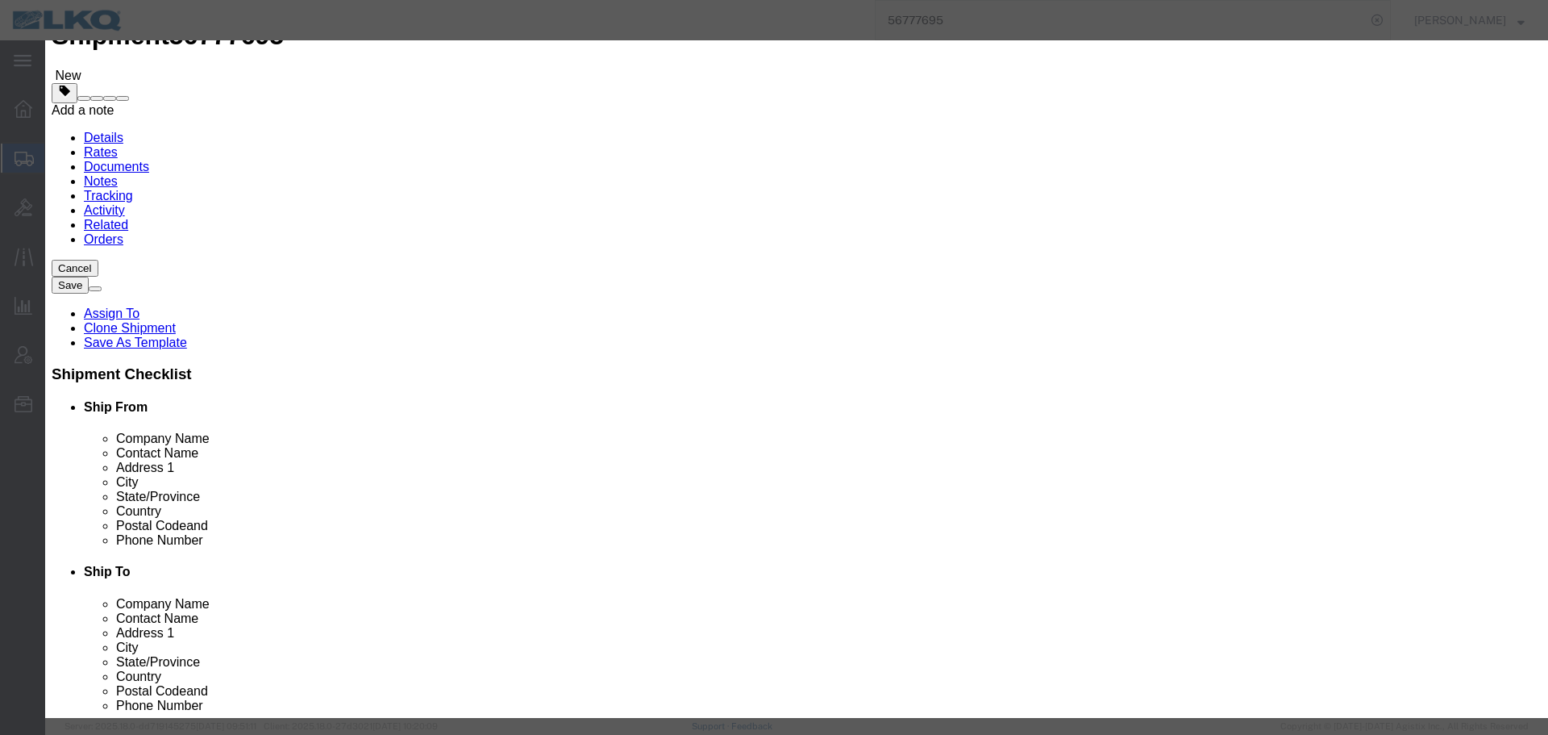
click button "Close"
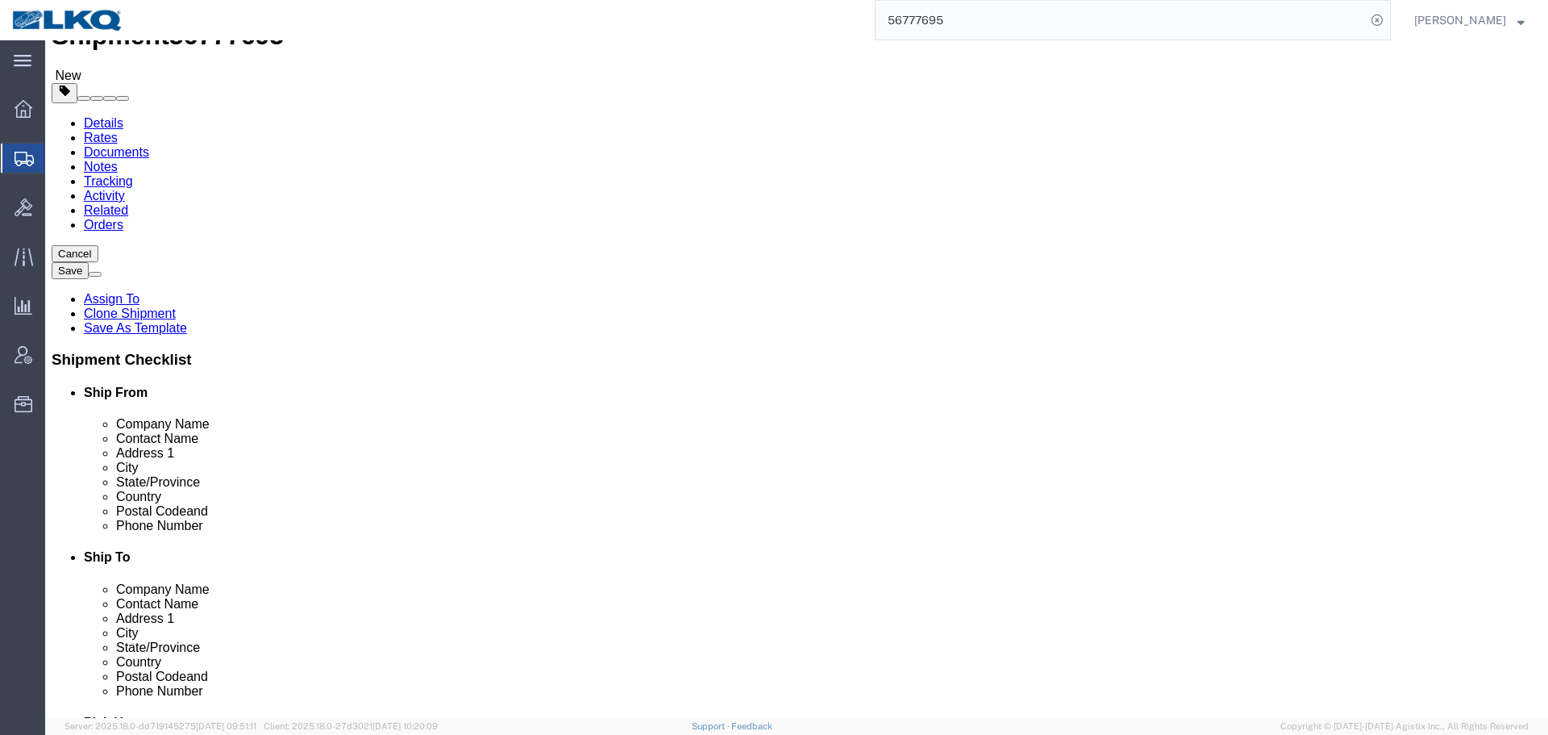
click link "Send To Bid"
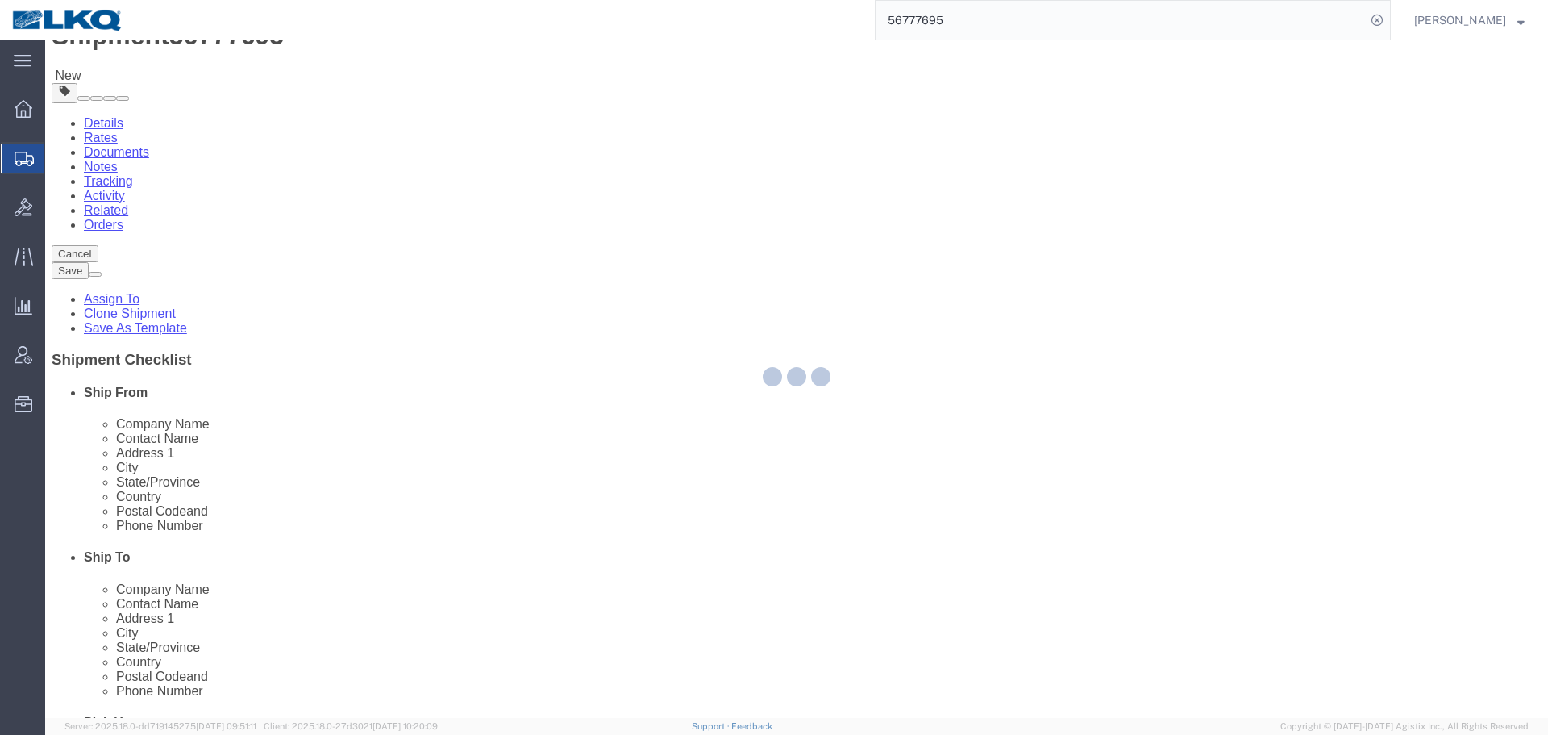
select select "TL"
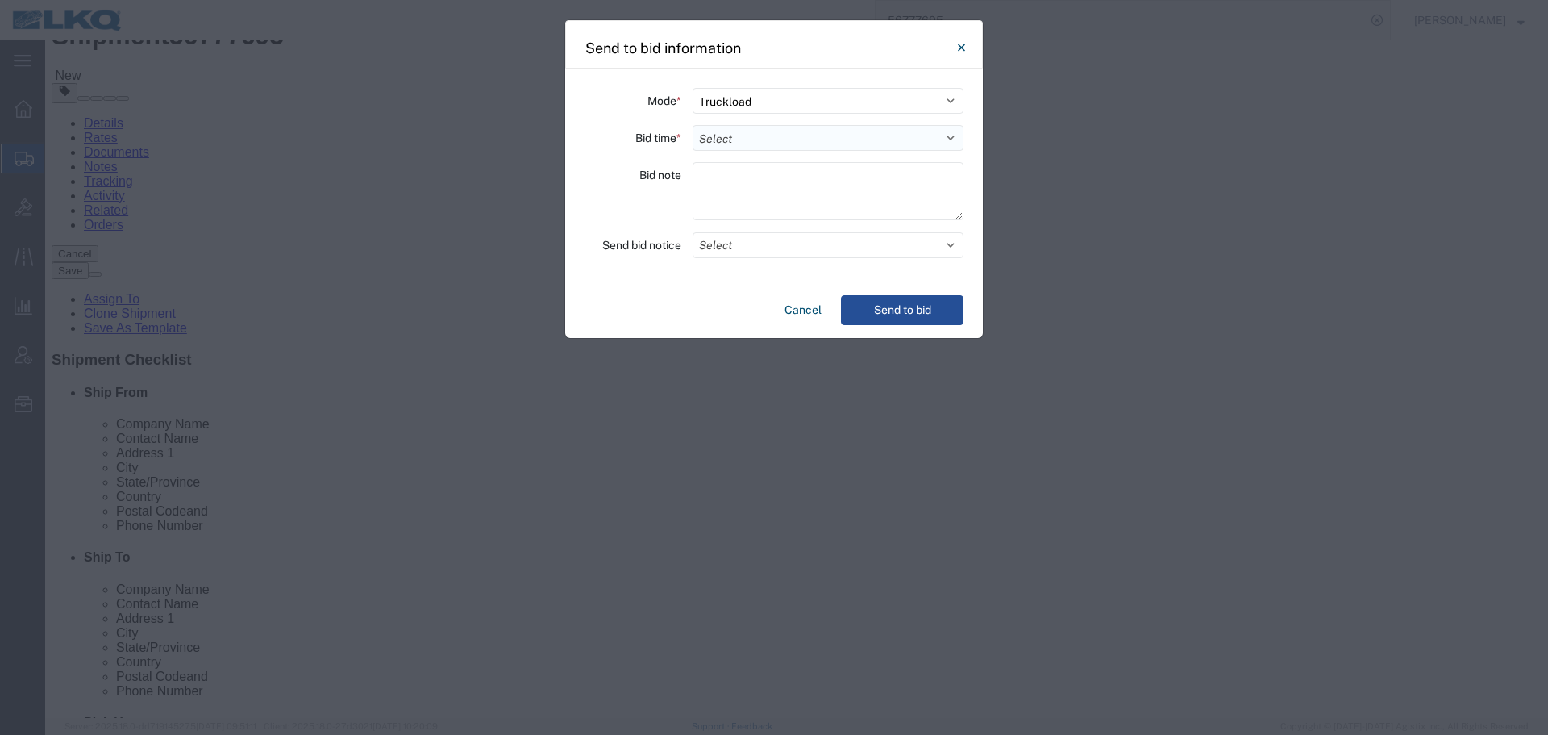
click at [801, 139] on select "Select 30 Min (Rush) 1 Hour (Rush) 2 Hours (Rush) 4 Hours (Rush) 8 Hours (Rush)…" at bounding box center [828, 138] width 271 height 26
select select "12"
click at [693, 125] on select "Select 30 Min (Rush) 1 Hour (Rush) 2 Hours (Rush) 4 Hours (Rush) 8 Hours (Rush)…" at bounding box center [828, 138] width 271 height 26
click at [884, 304] on button "Send to bid" at bounding box center [902, 310] width 123 height 30
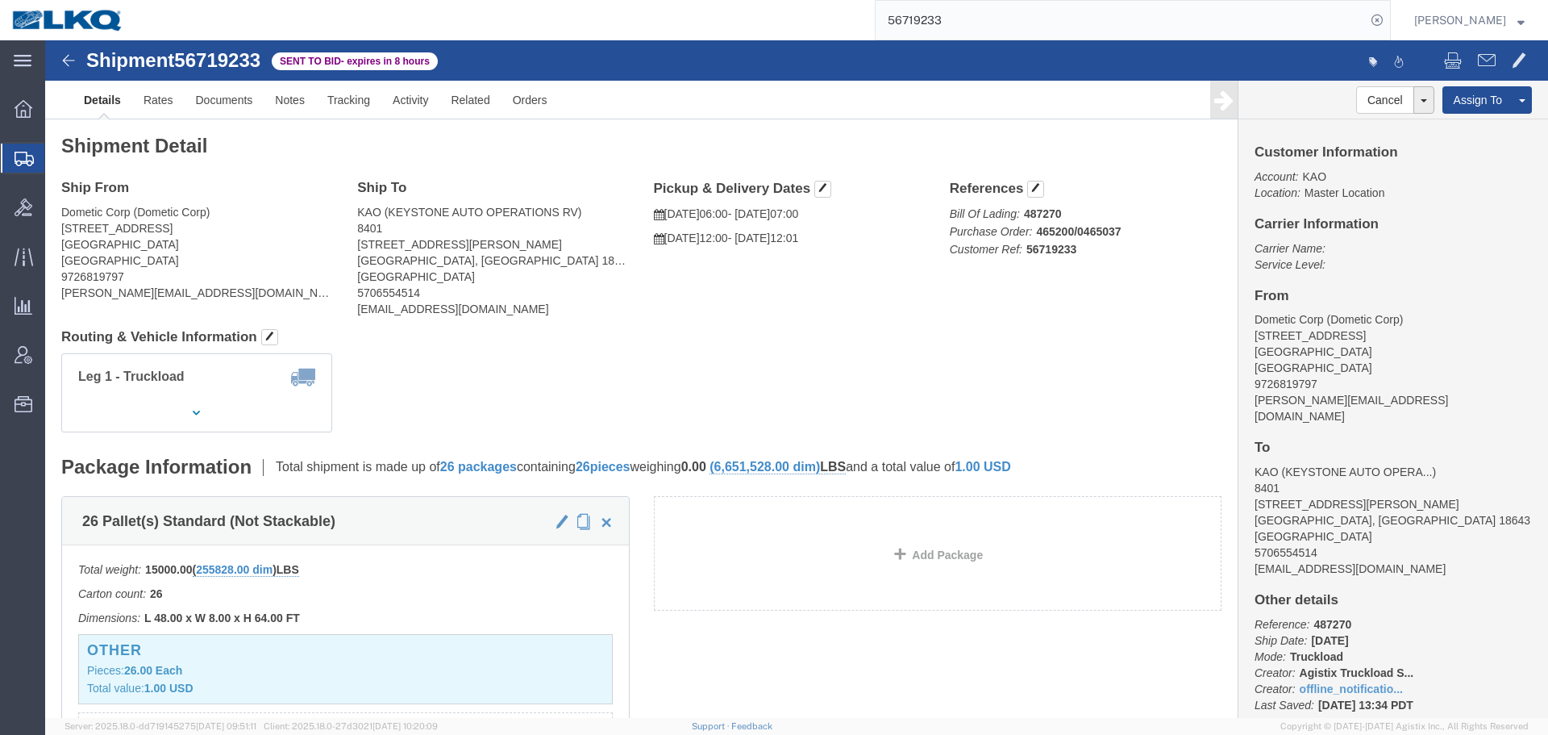
click h4 "Routing & Vehicle Information"
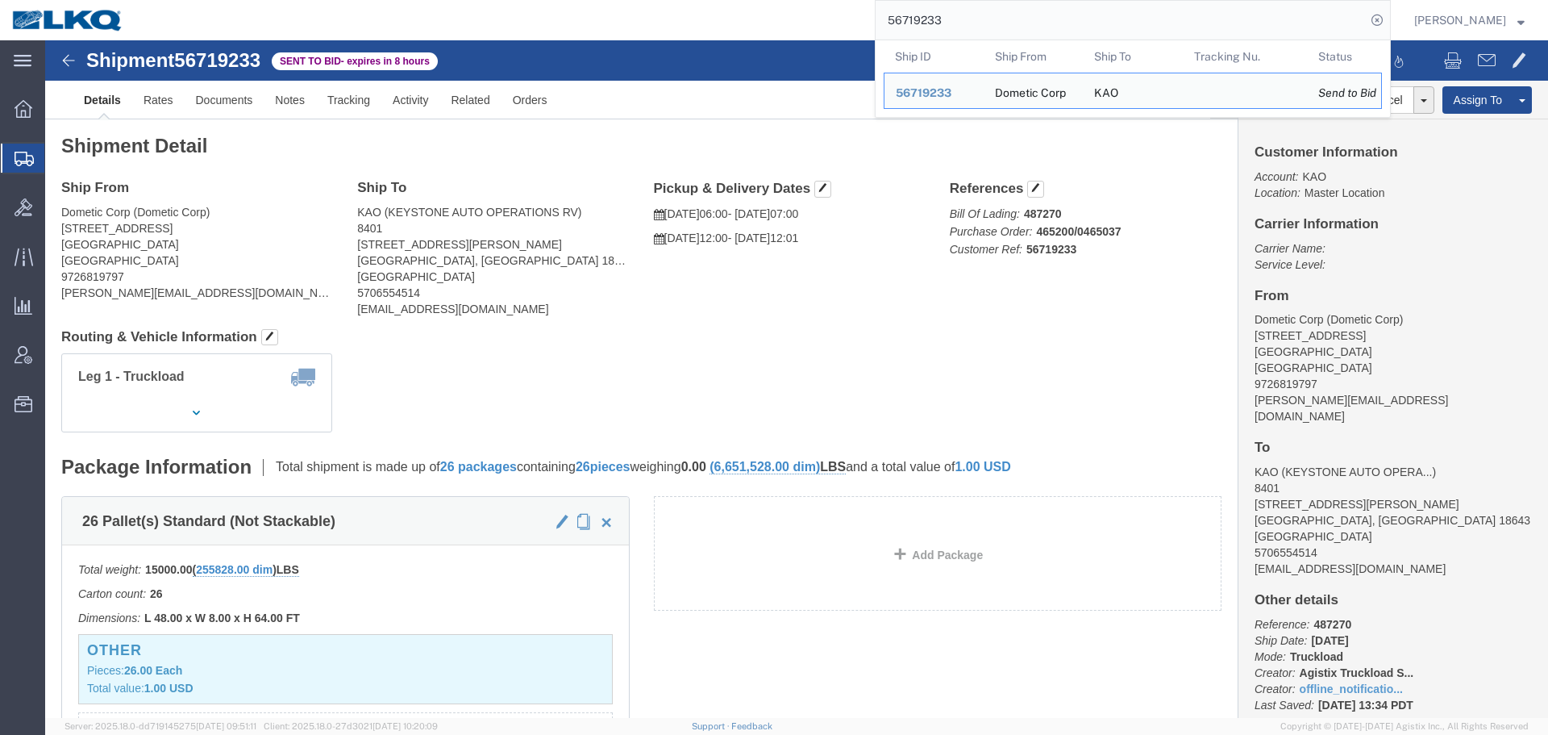
click at [1006, 19] on input "56719233" at bounding box center [1121, 20] width 490 height 39
paste input "77772"
type input "56777772"
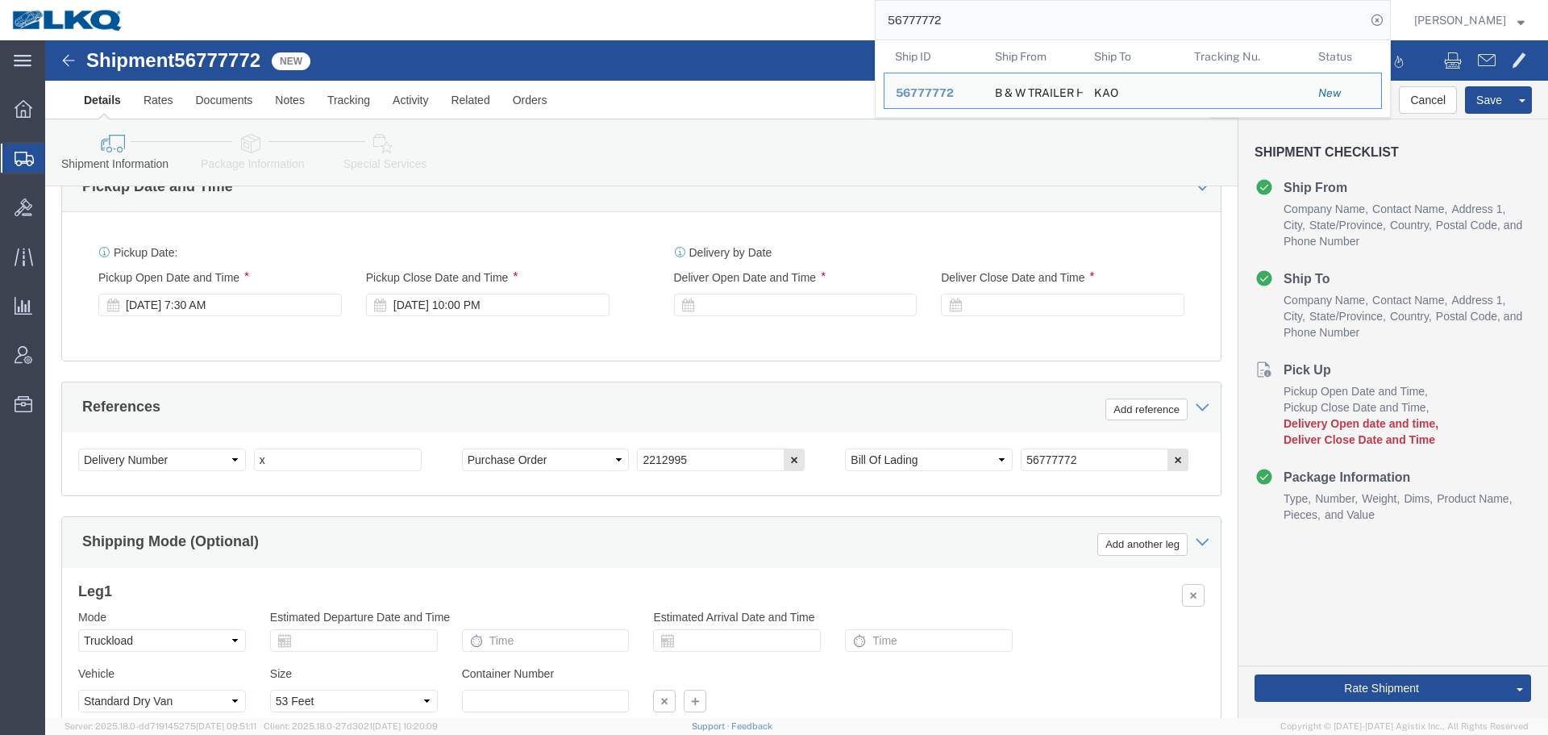
scroll to position [872, 0]
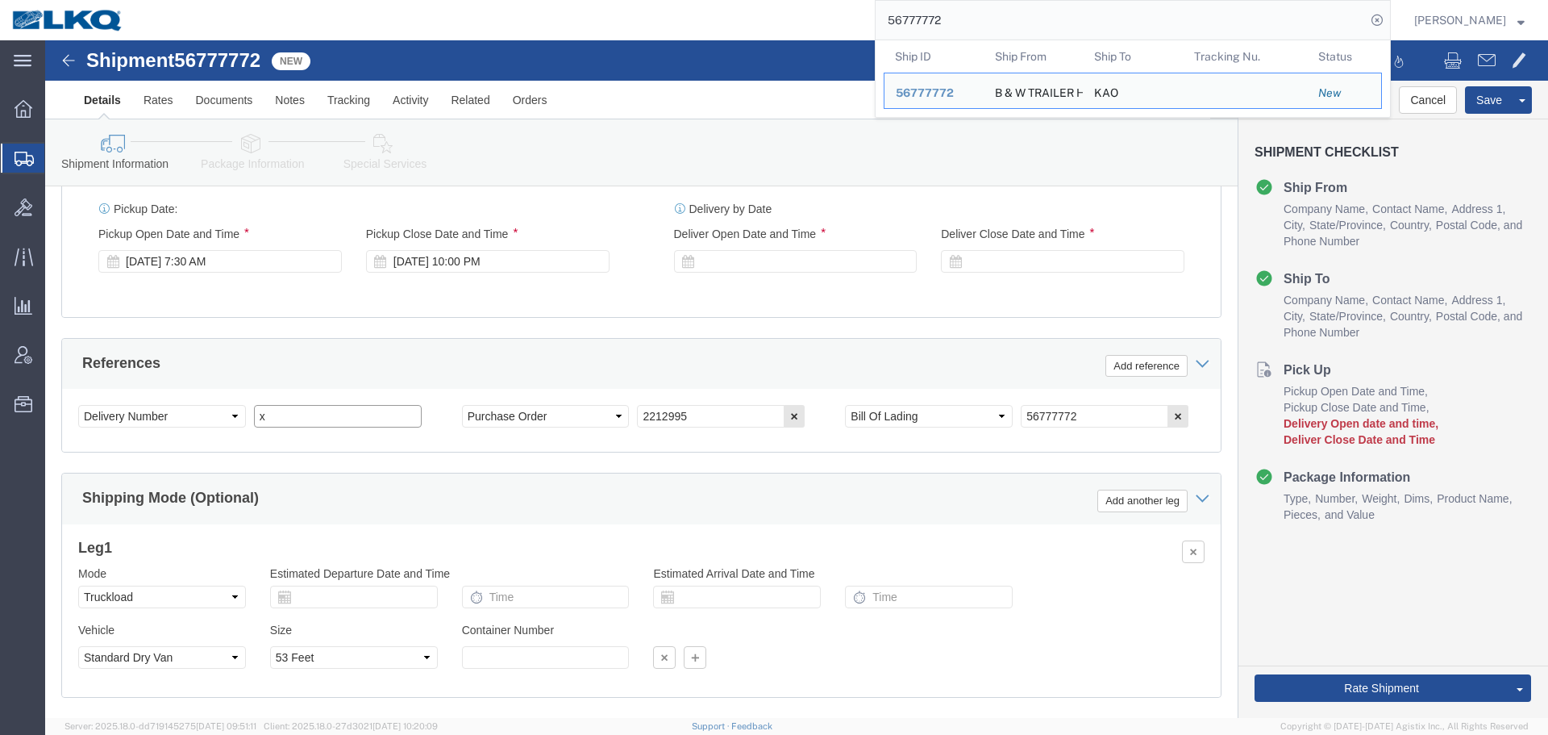
click input "x"
select select
select select "65991"
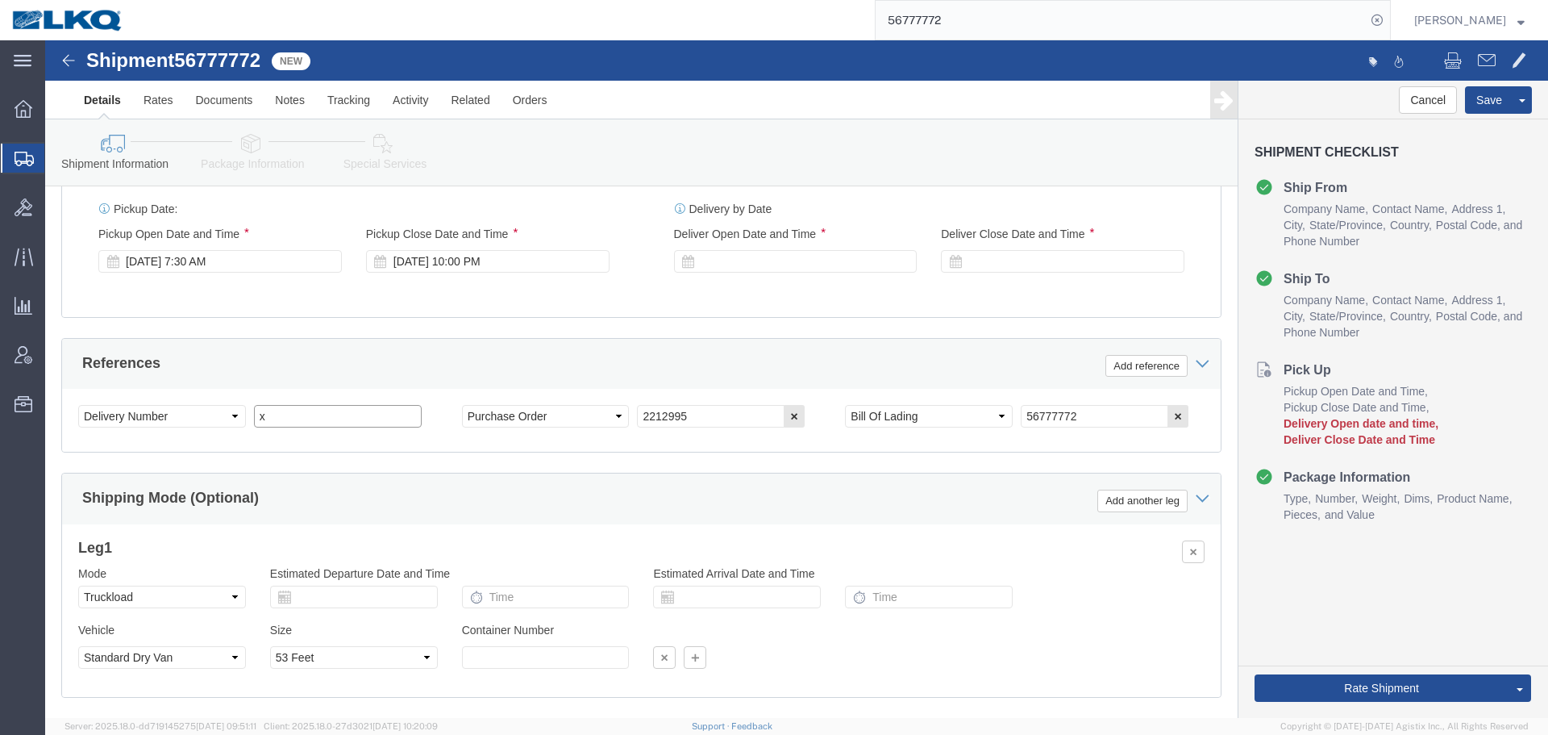
click input "x"
type input "487478"
click div
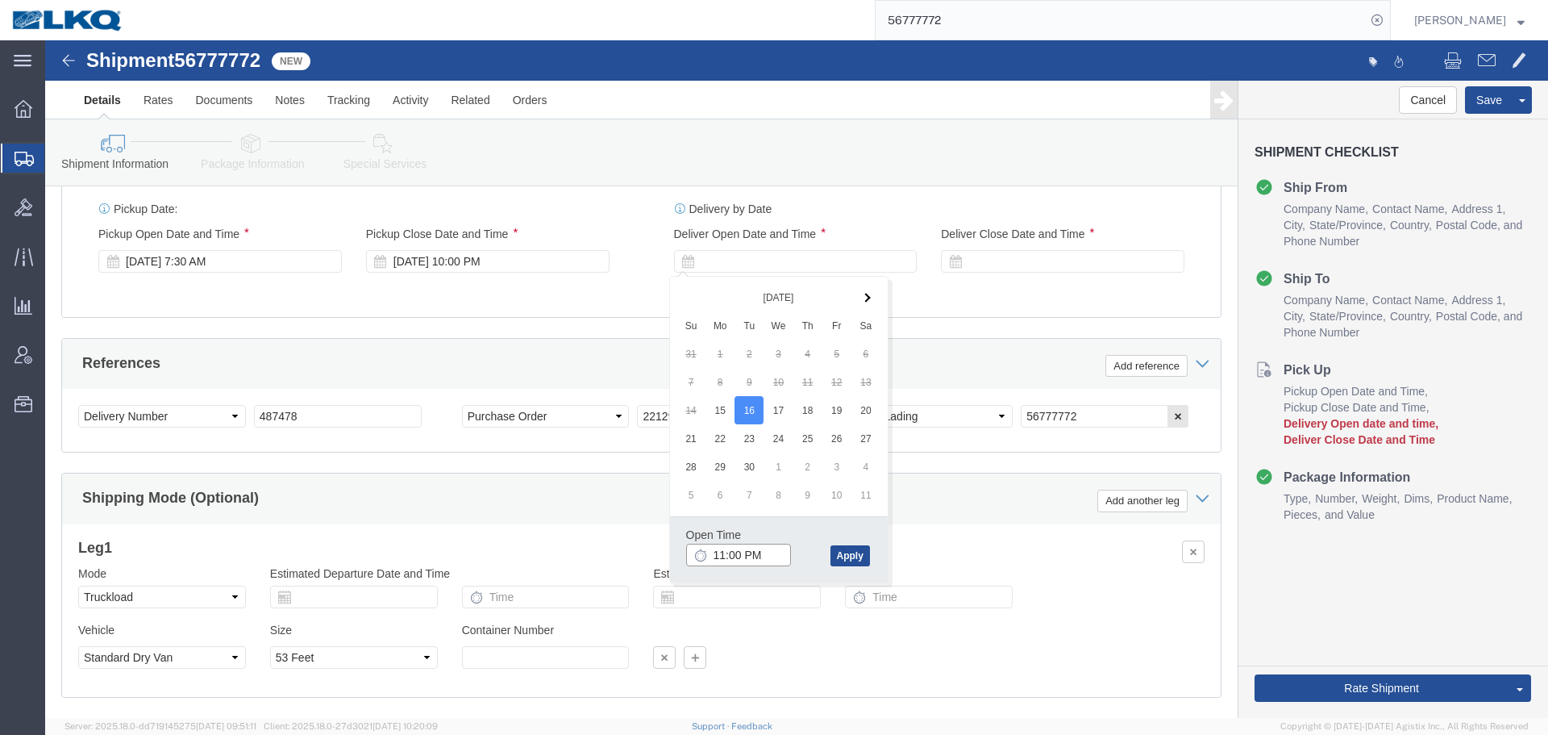
click input "11:00 PM"
type input "7:00 AM"
click button "Apply"
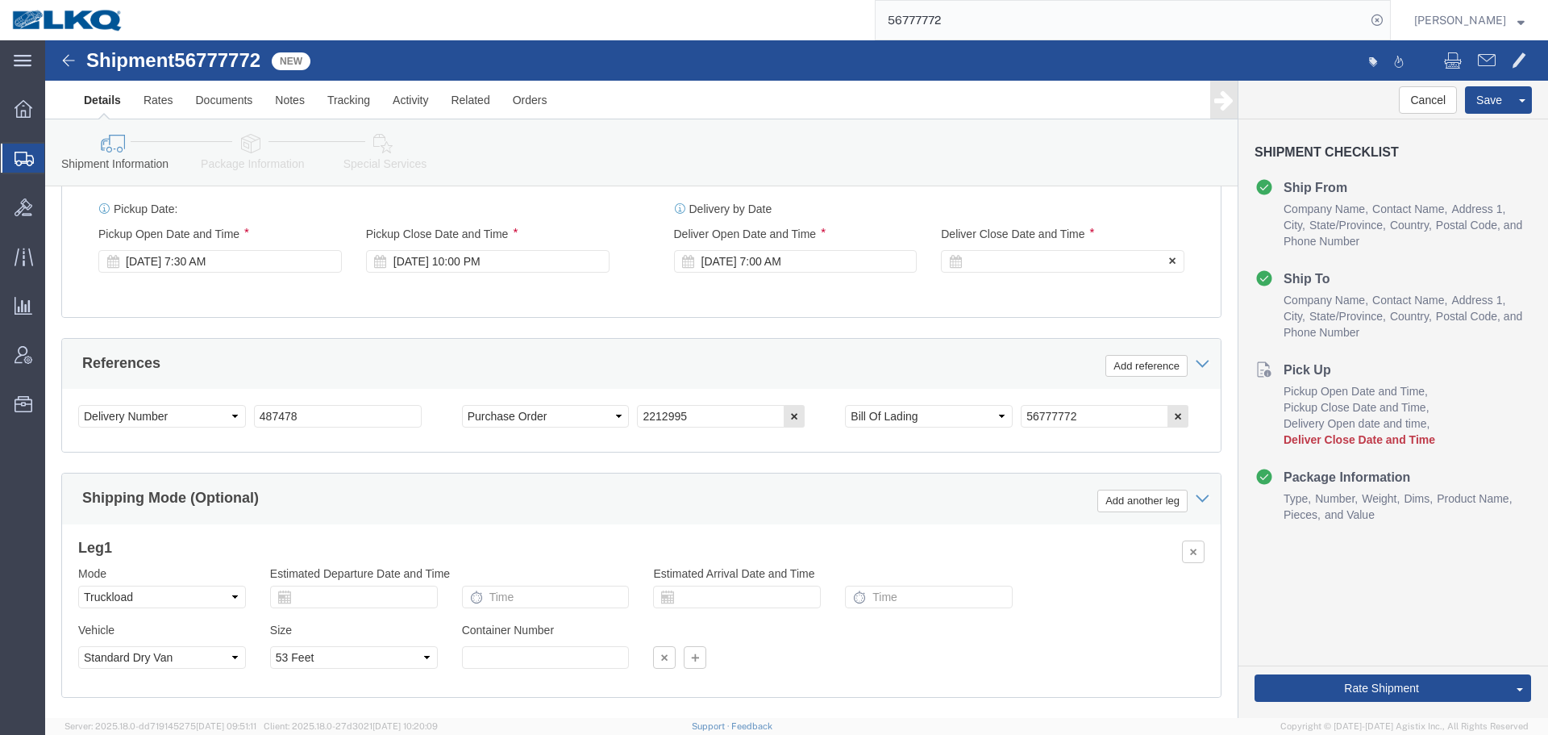
click div
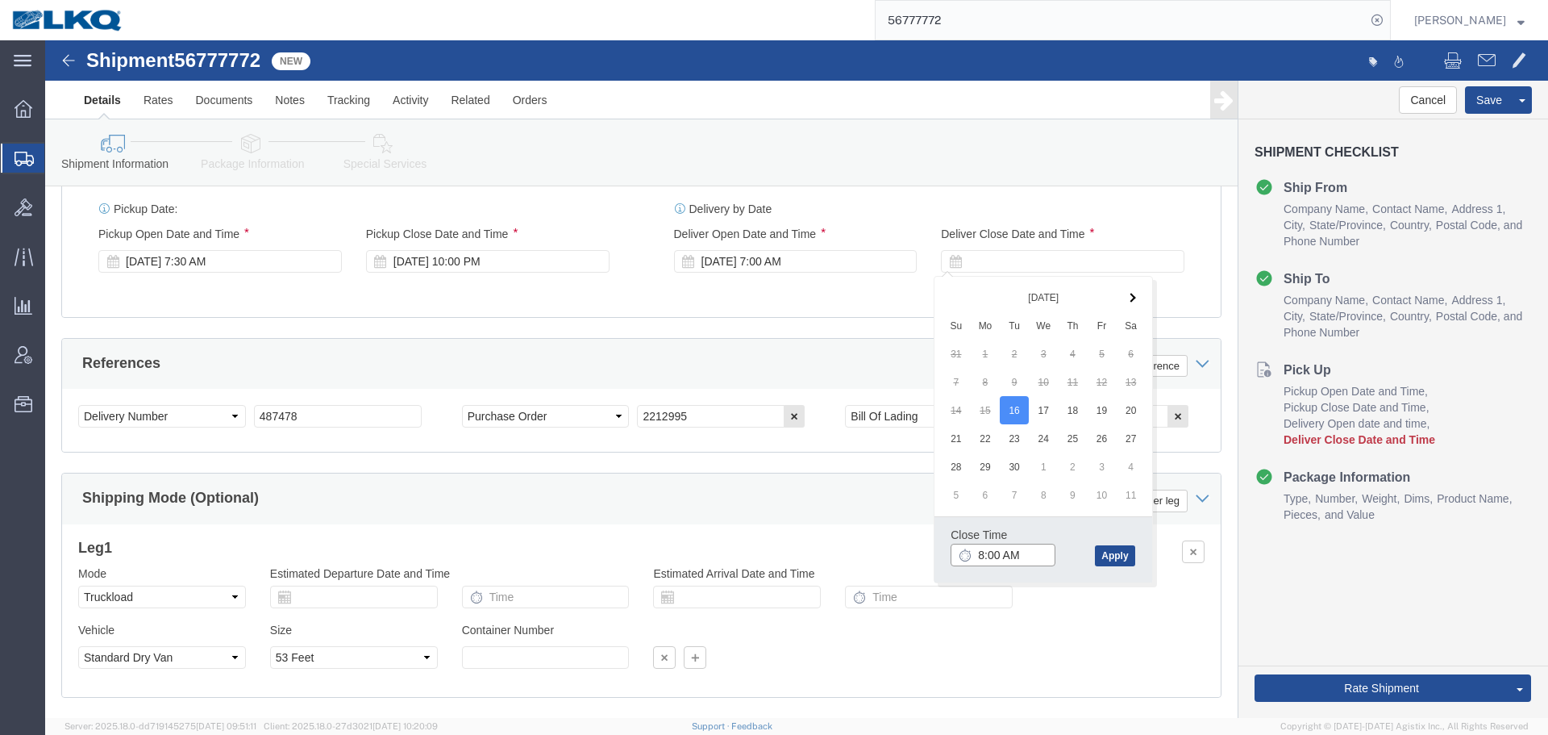
click input "8:00 AM"
type input "0701"
type input "7:01 AM"
click button "Apply"
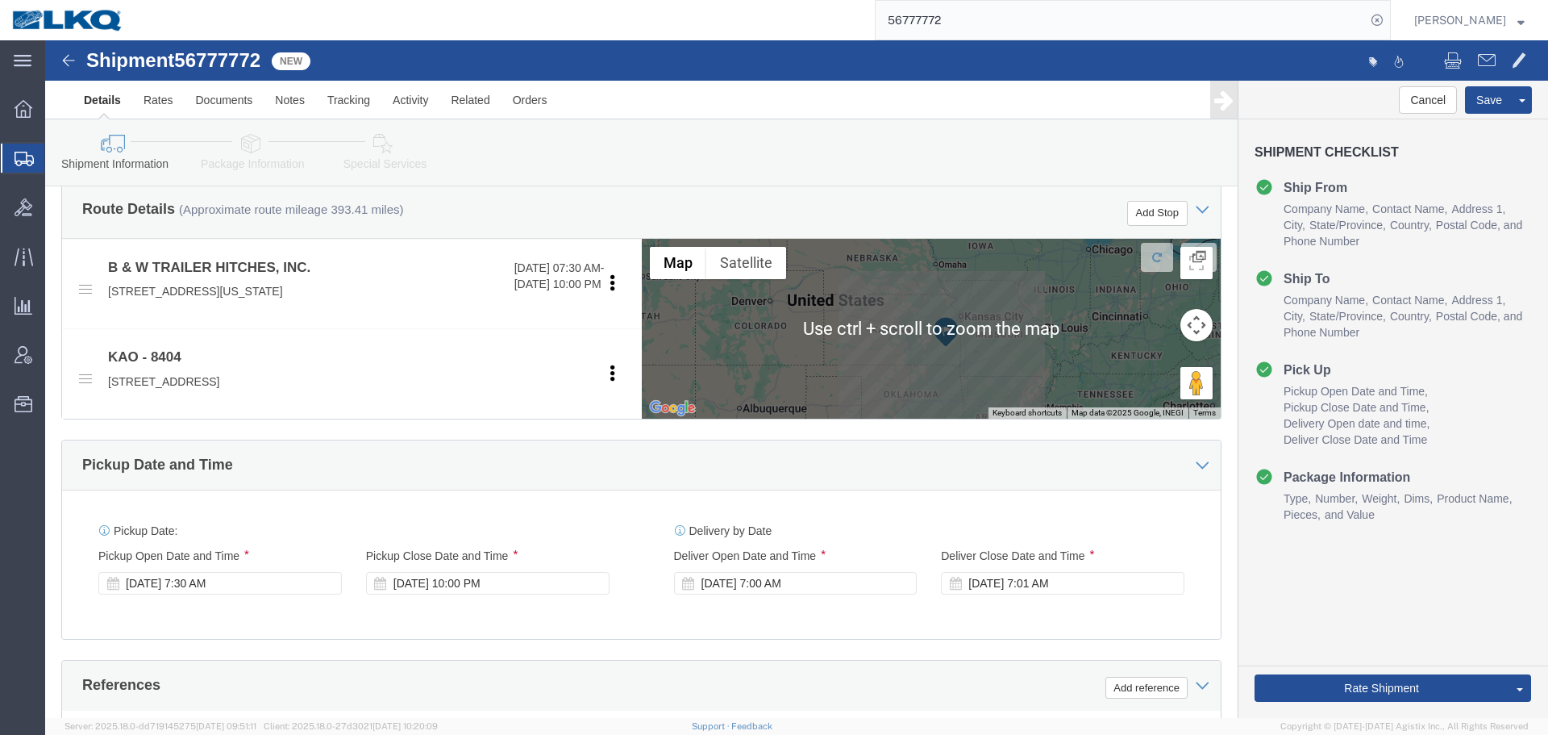
scroll to position [710, 0]
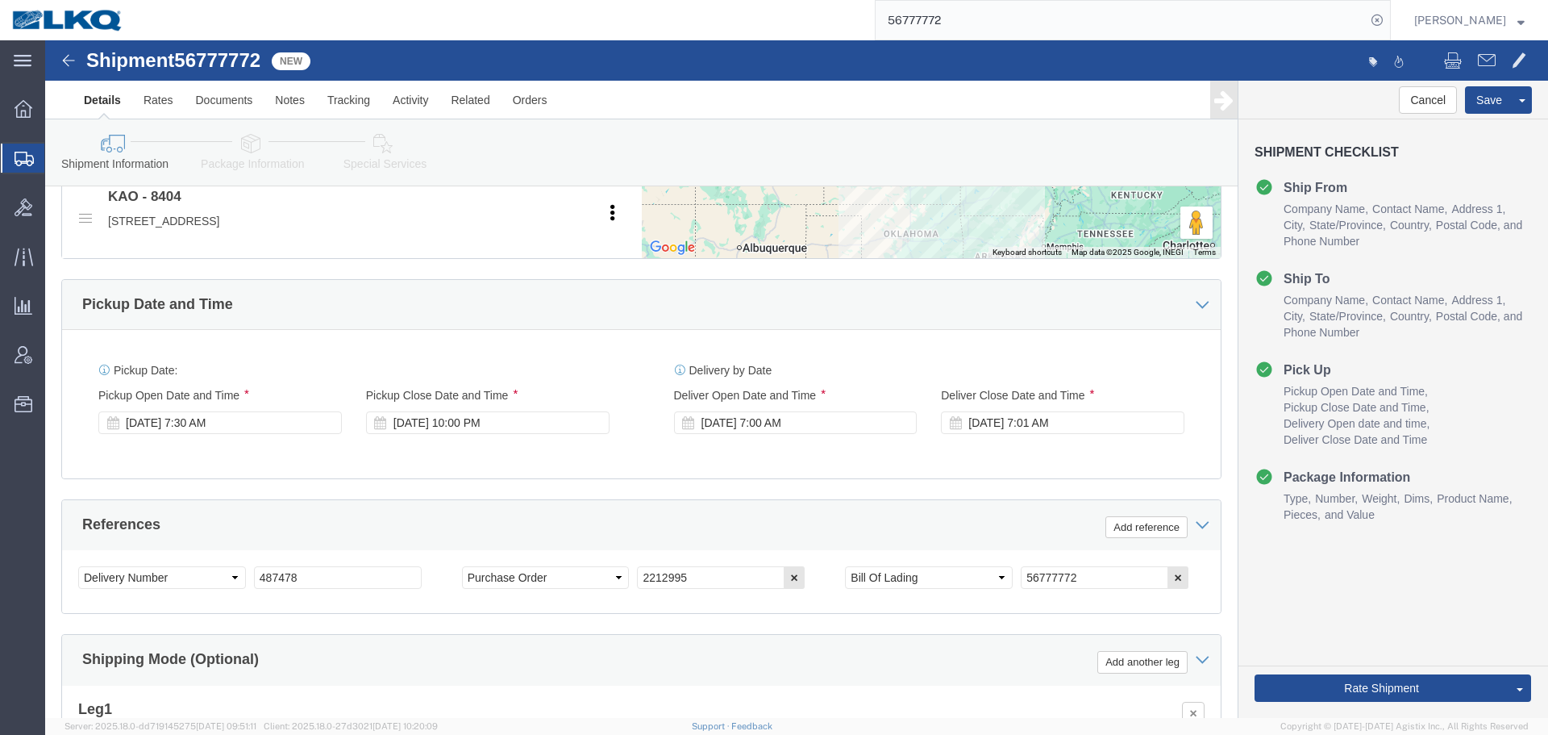
click div "Pickup Date: Pickup Start Date Pickup Start Time Pickup Open Date and Time Sep …"
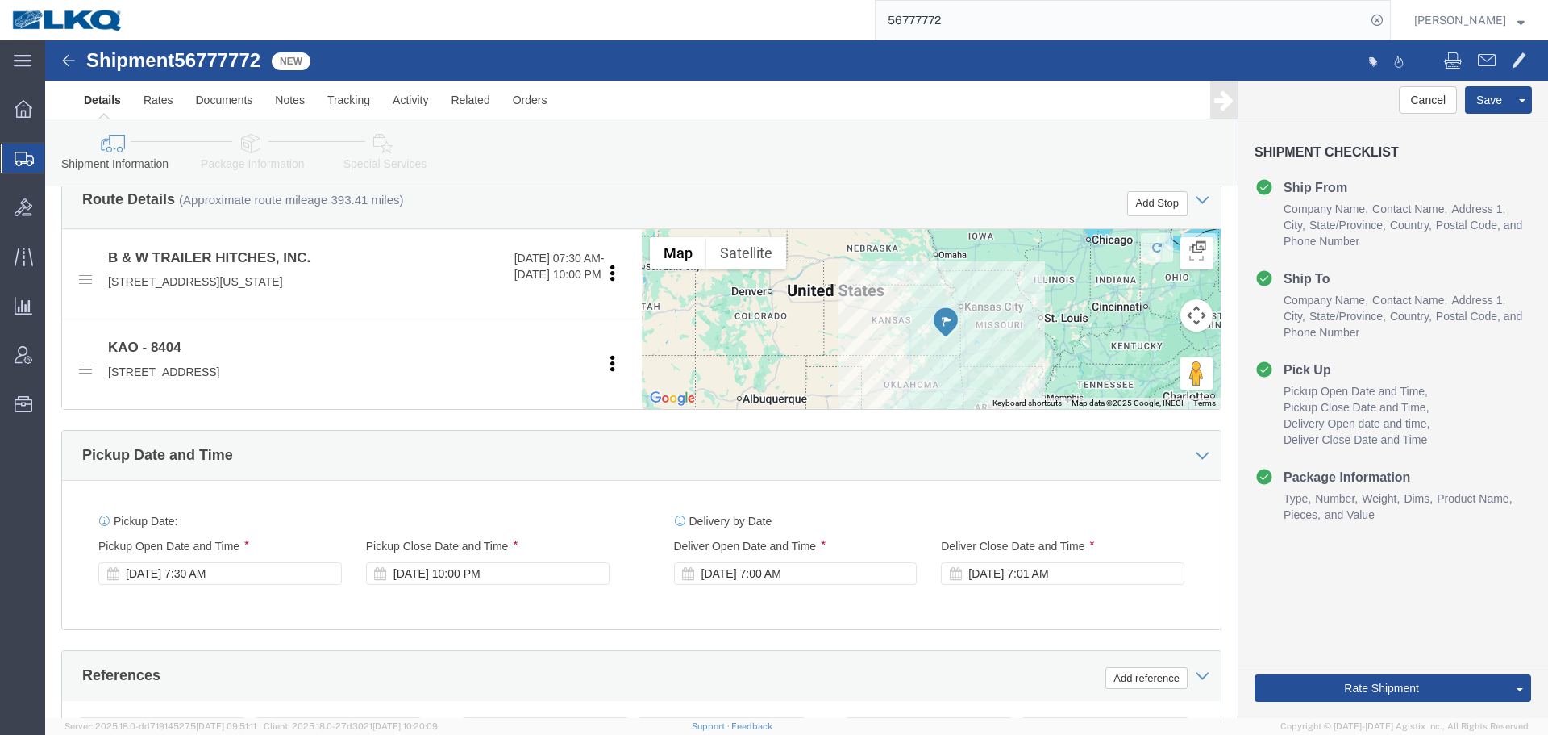
scroll to position [549, 0]
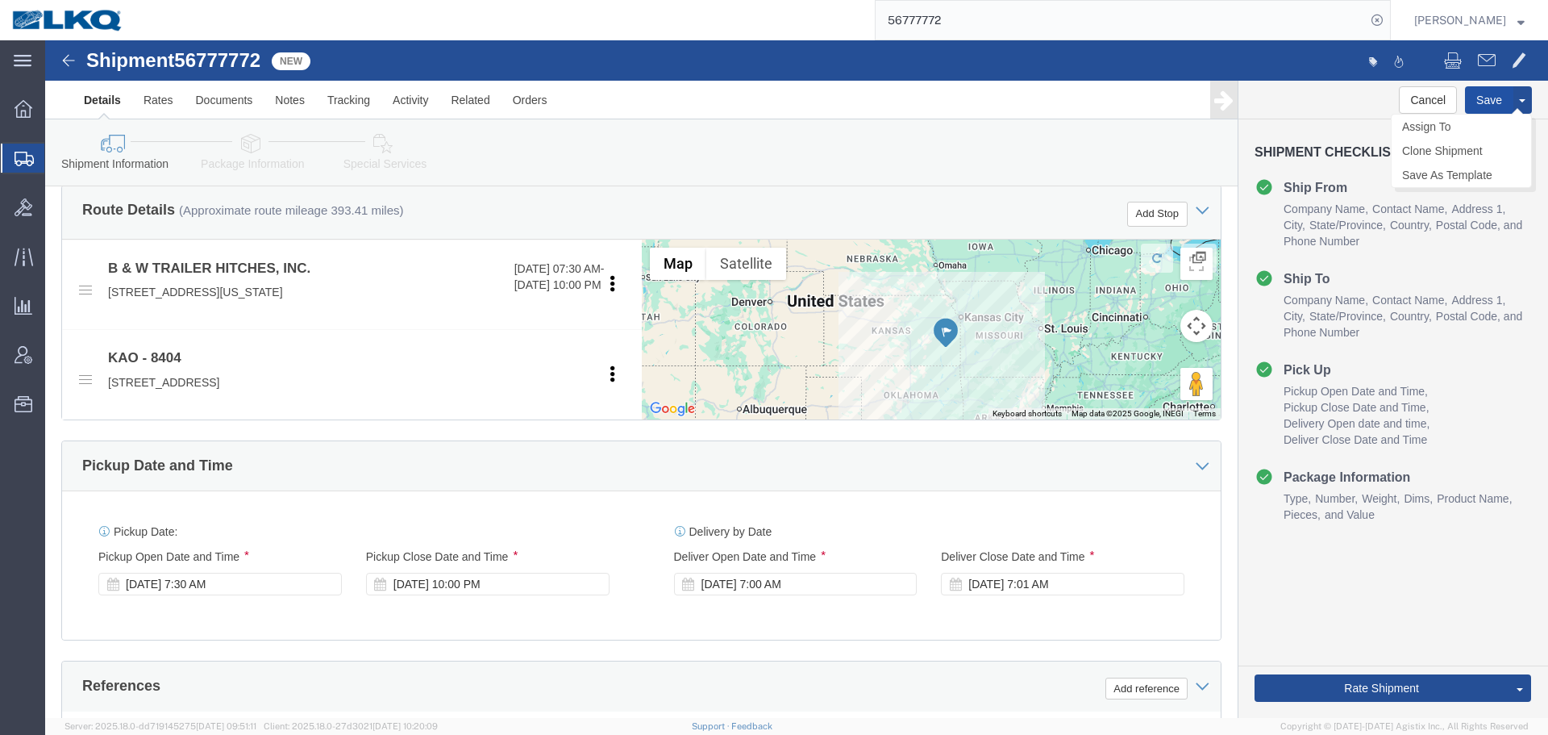
click button "Save"
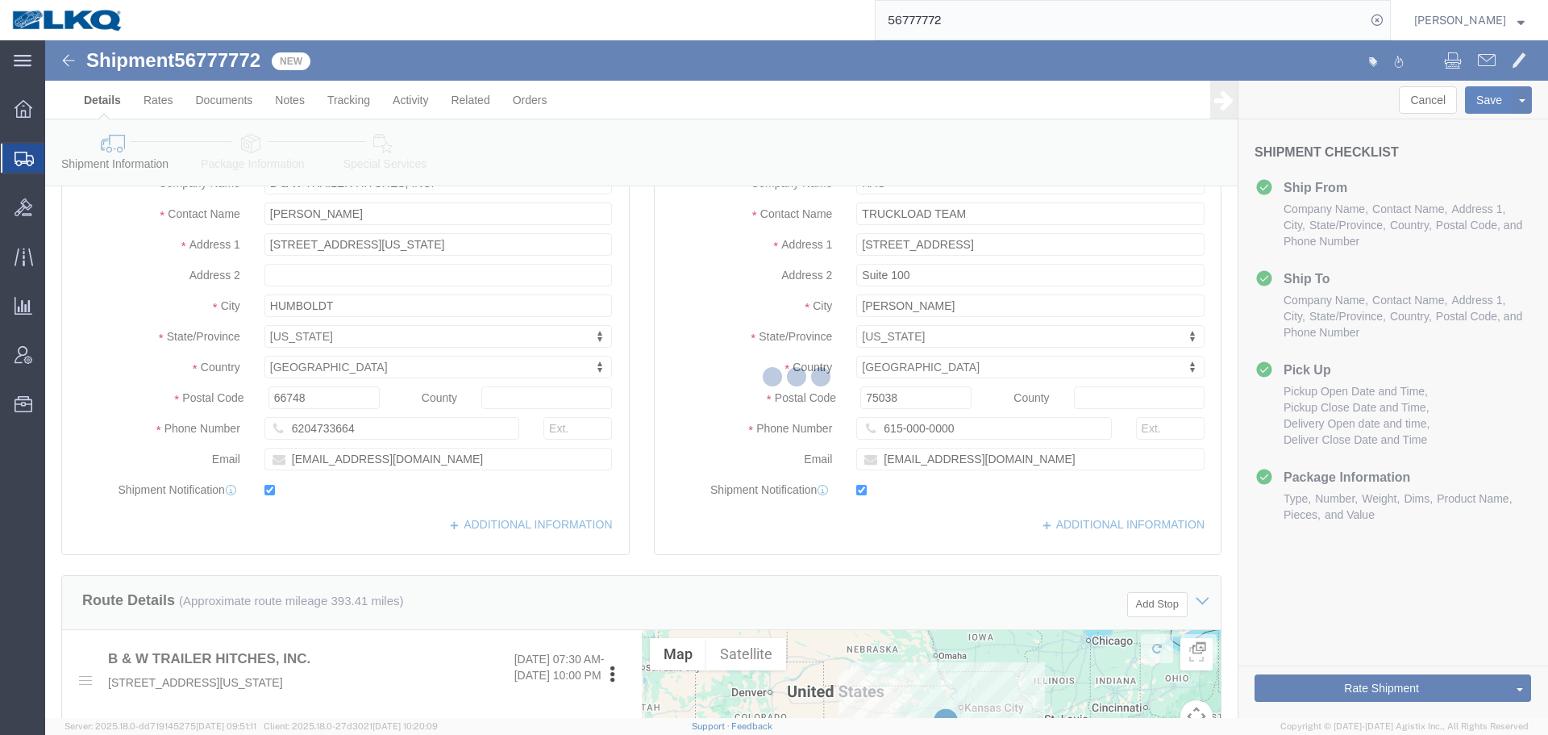
scroll to position [146, 0]
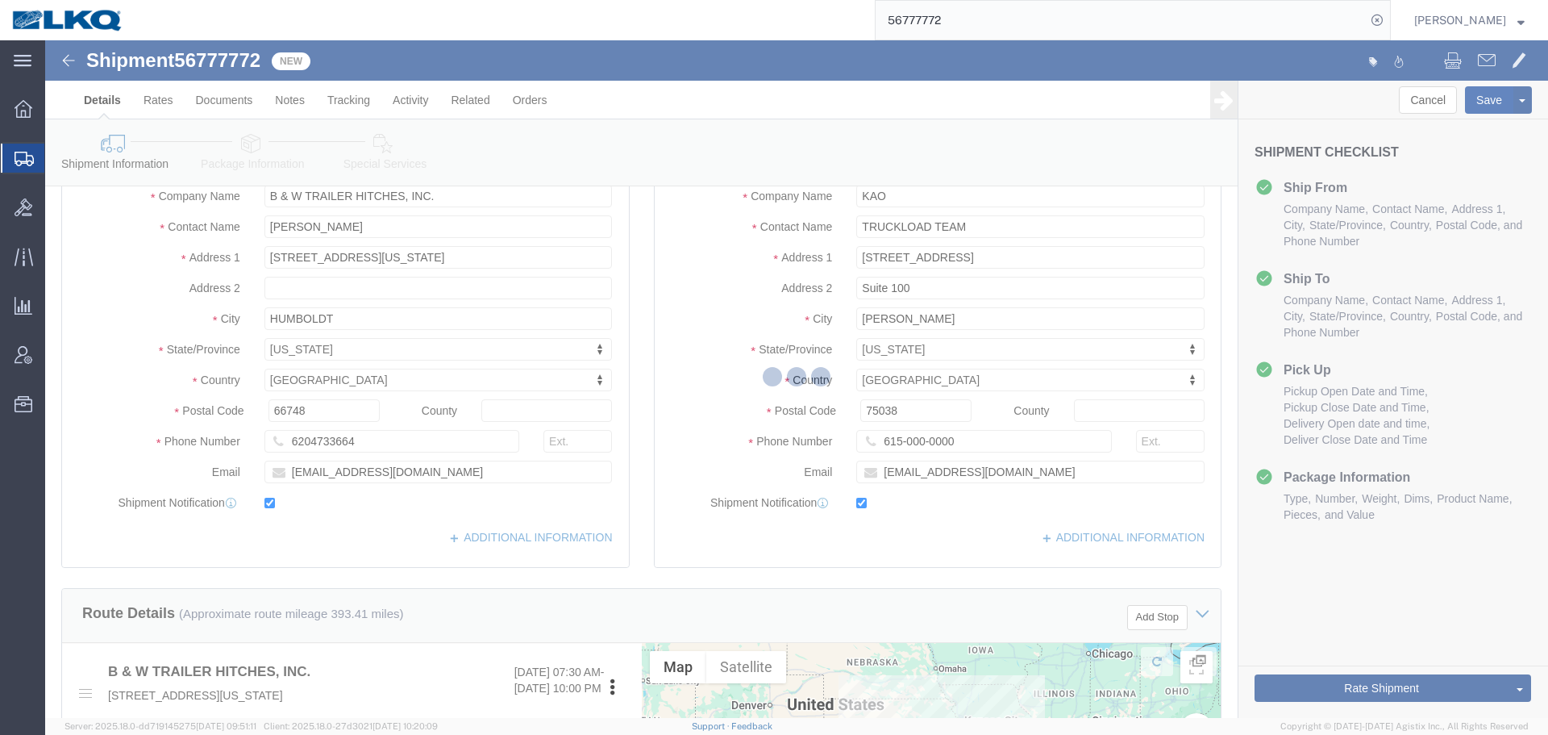
type button "Save"
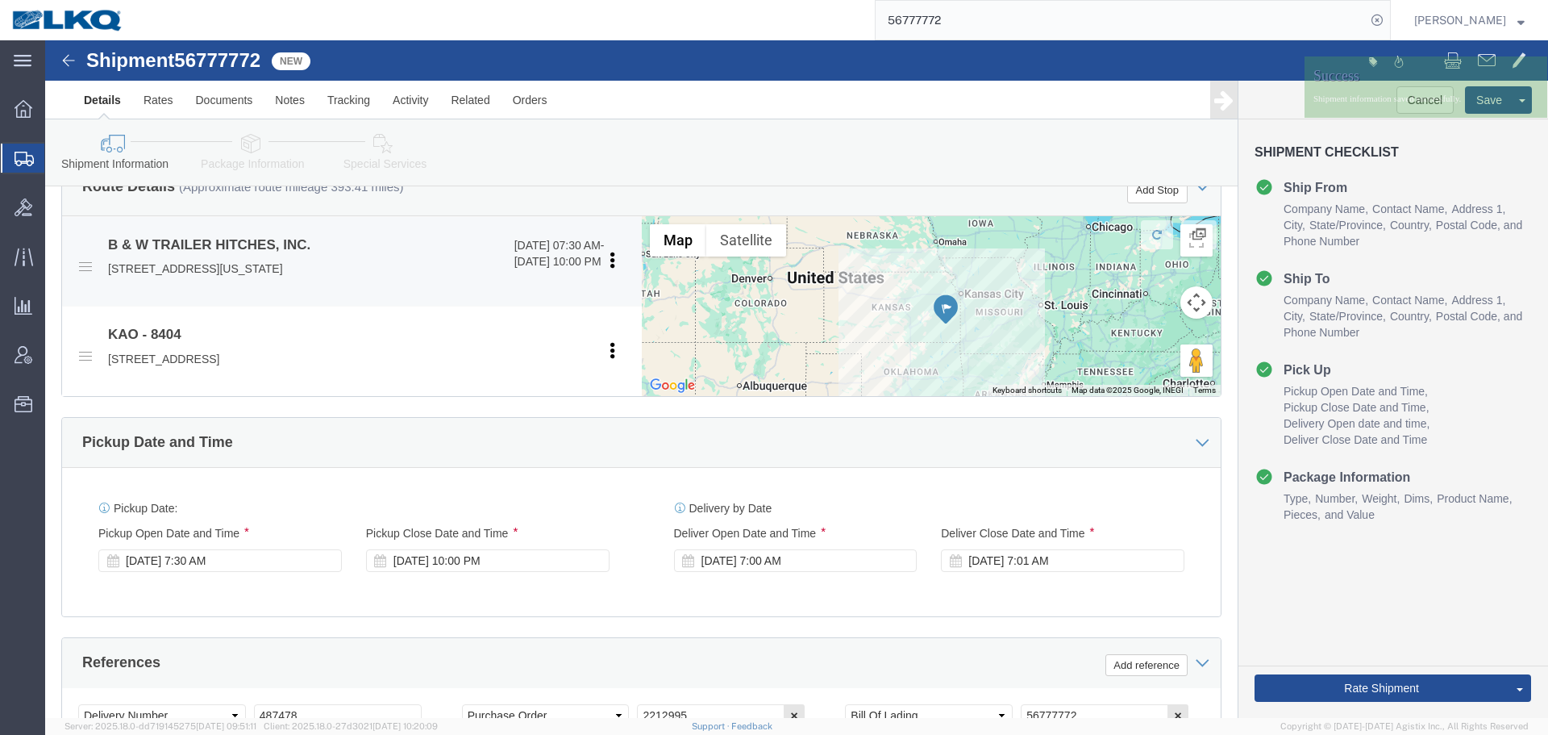
scroll to position [400, 0]
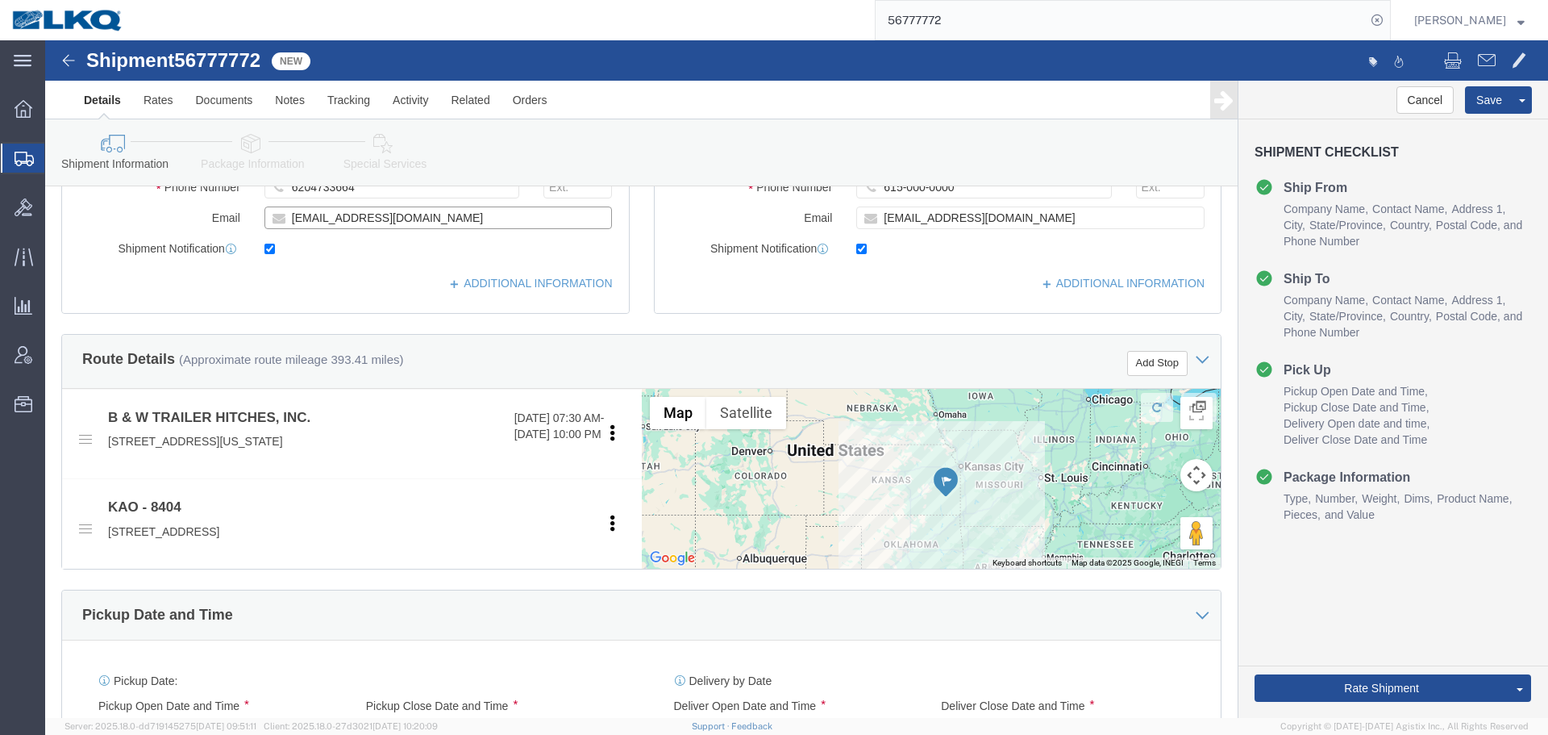
click input "[EMAIL_ADDRESS][DOMAIN_NAME]"
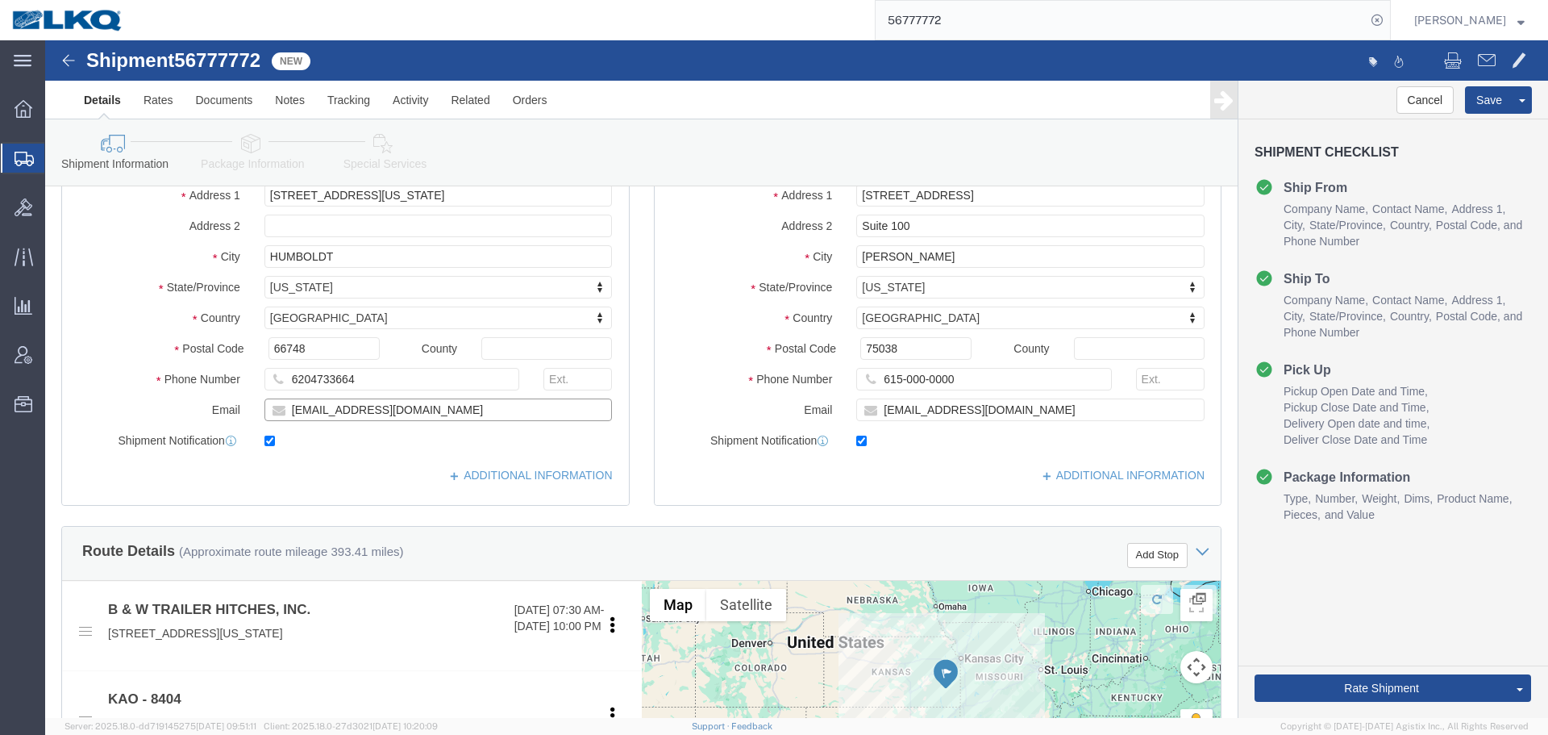
scroll to position [0, 0]
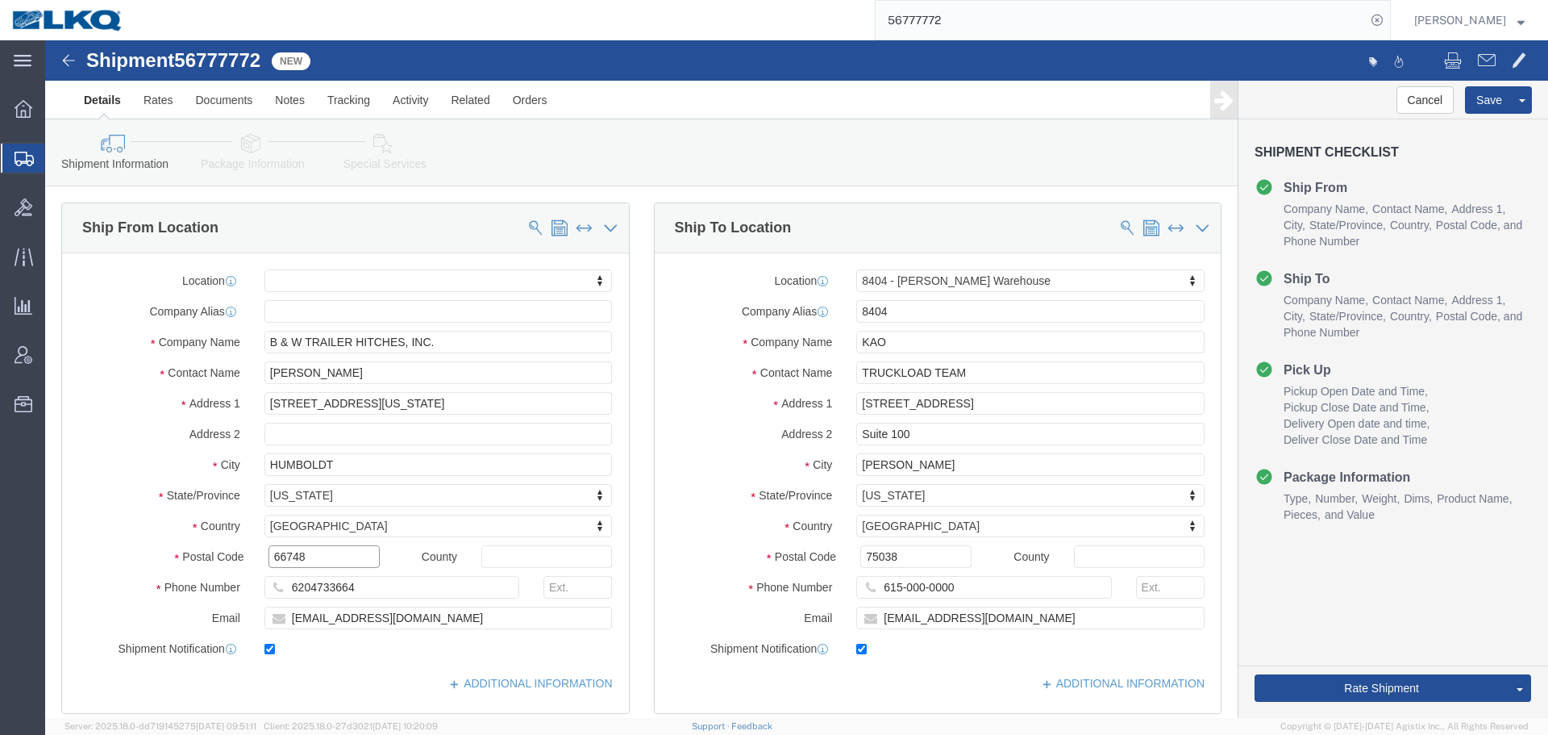
drag, startPoint x: 285, startPoint y: 517, endPoint x: 535, endPoint y: 3, distance: 571.2
click input "66748"
click div "Location 8404 - Irving - KAO Warehouse My Profile Location 1100 - LKQ Crystal R…"
click input "75038"
click span
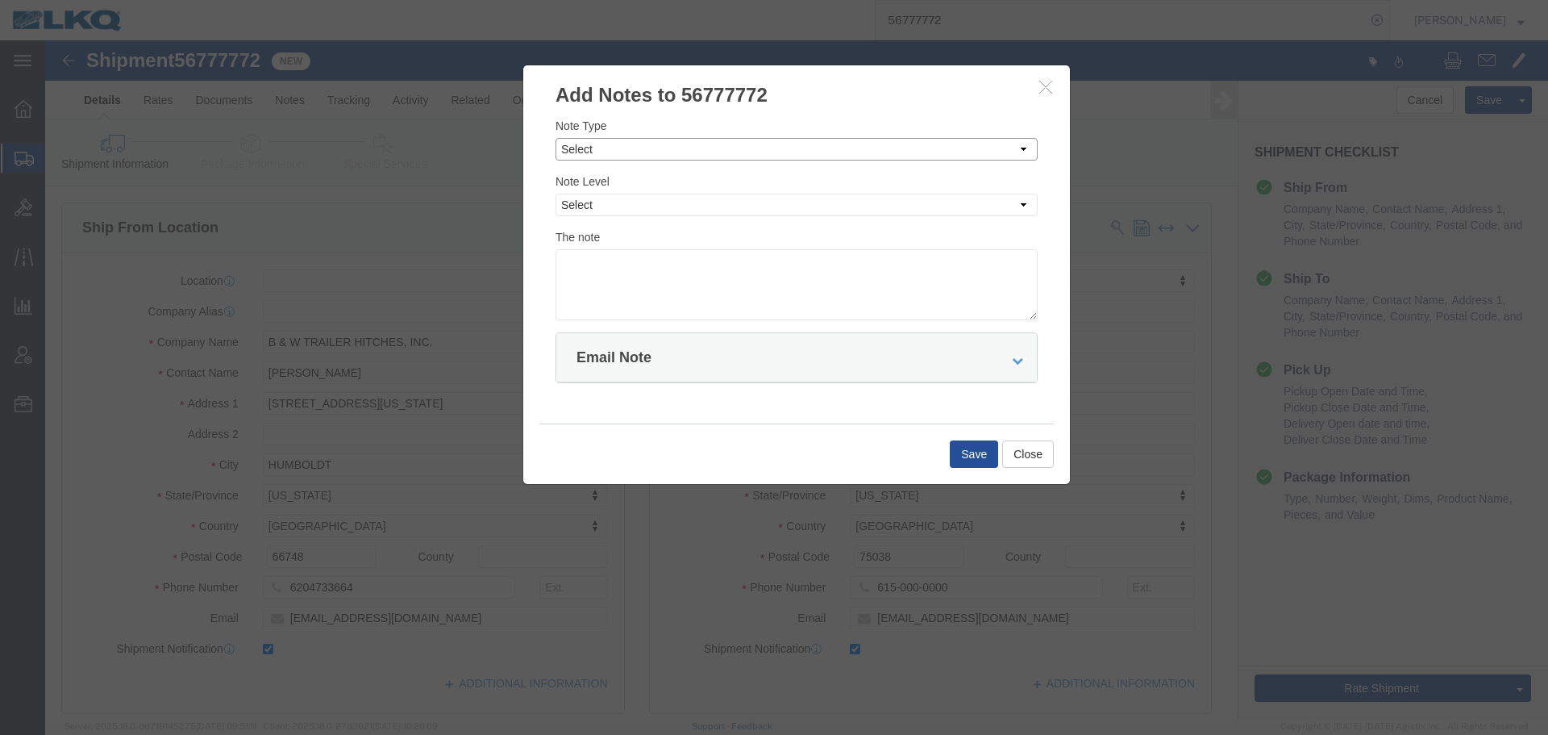
click select "Select Approval Bid Notes Carrier Change Notes Claim Notes Content Hazmat Notes…"
select select "BID_NOTES"
click select "Select Approval Bid Notes Carrier Change Notes Claim Notes Content Hazmat Notes…"
click div "Note Type Select Approval Bid Notes Carrier Change Notes Claim Notes Content Ha…"
click select "Select Private to Account Private to Vendor Public"
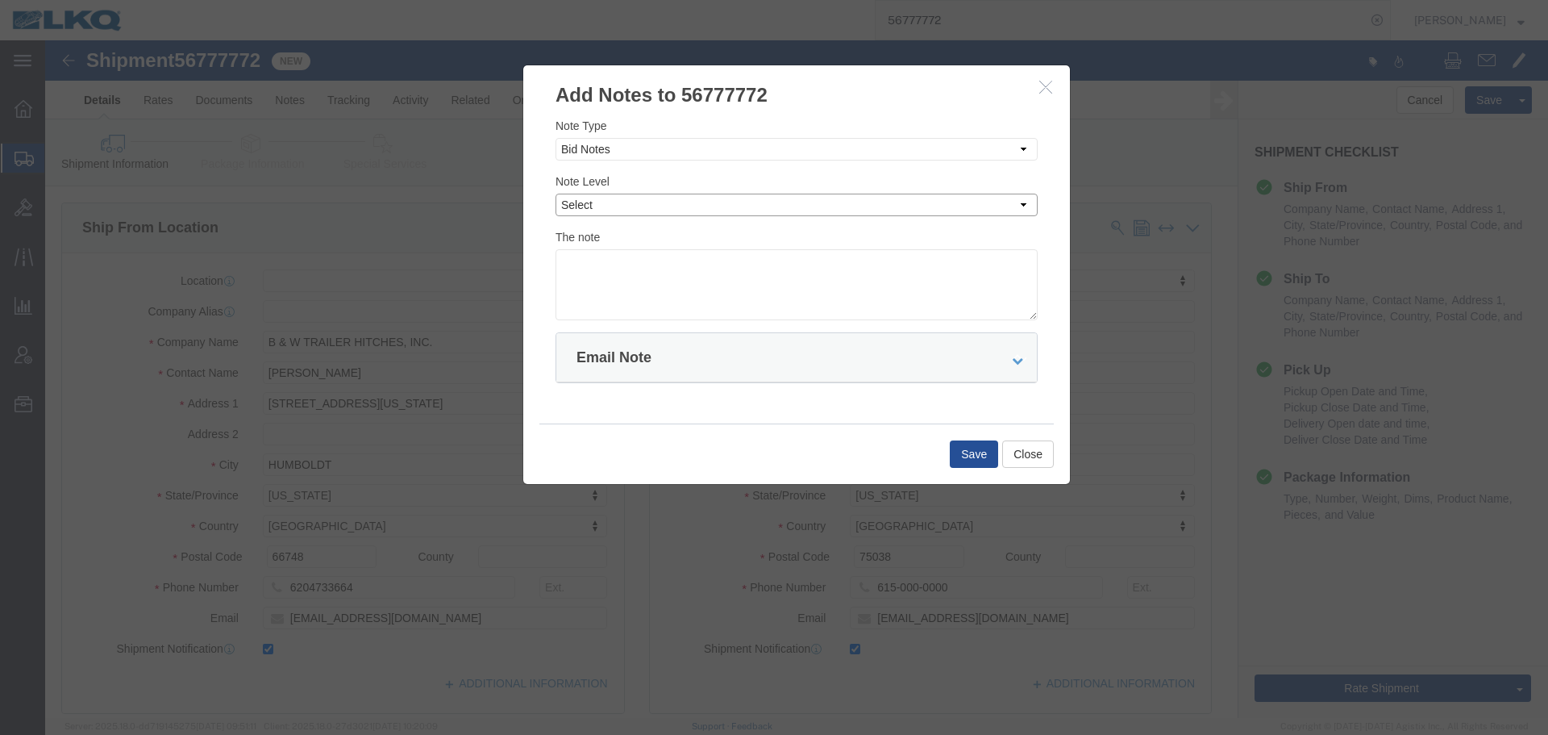
select select "PRIVATE_TO_ACCOUNT"
click select "Select Private to Account Private to Vendor Public"
click textarea
paste textarea "$1,064"
type textarea "DAT: $1,064"
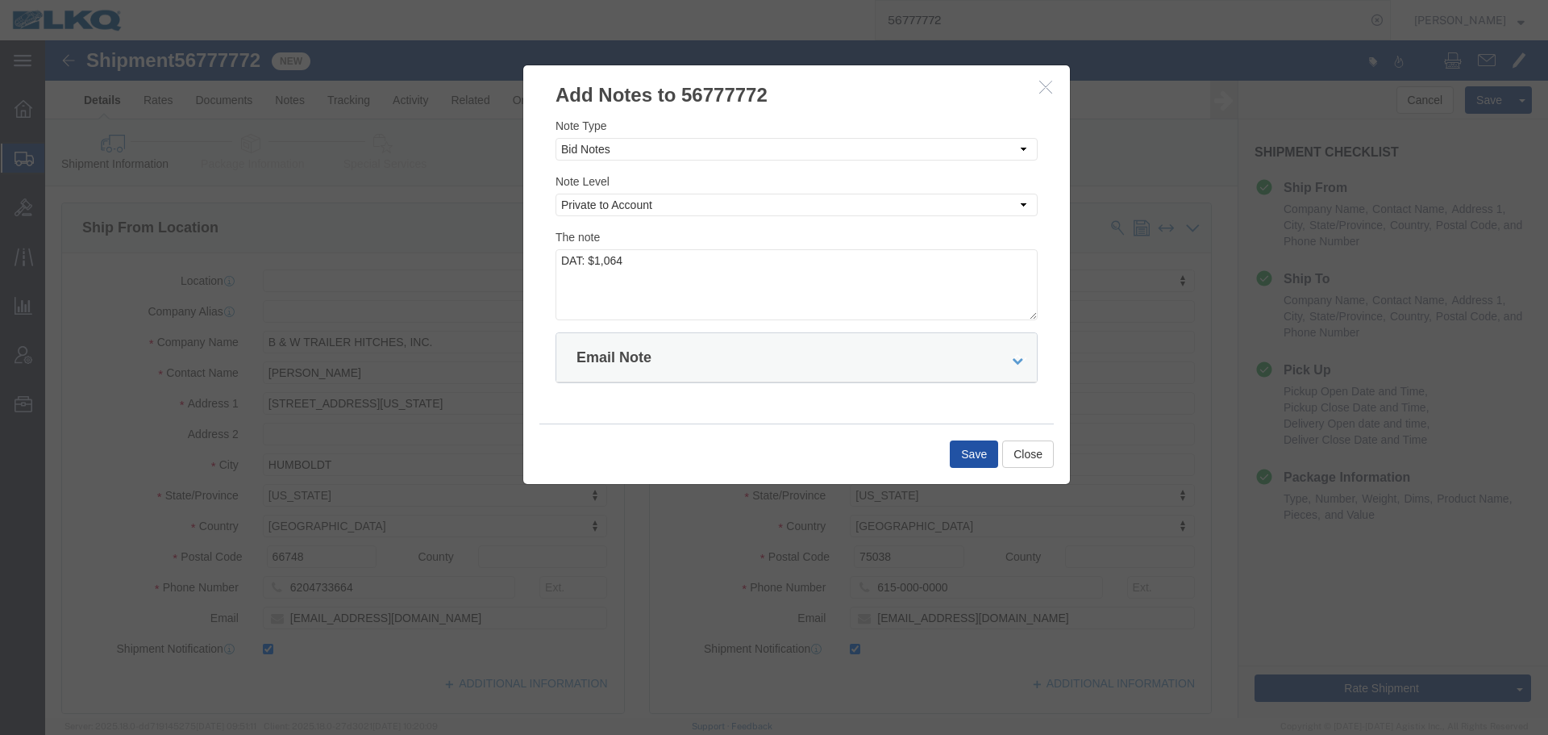
click button "Save"
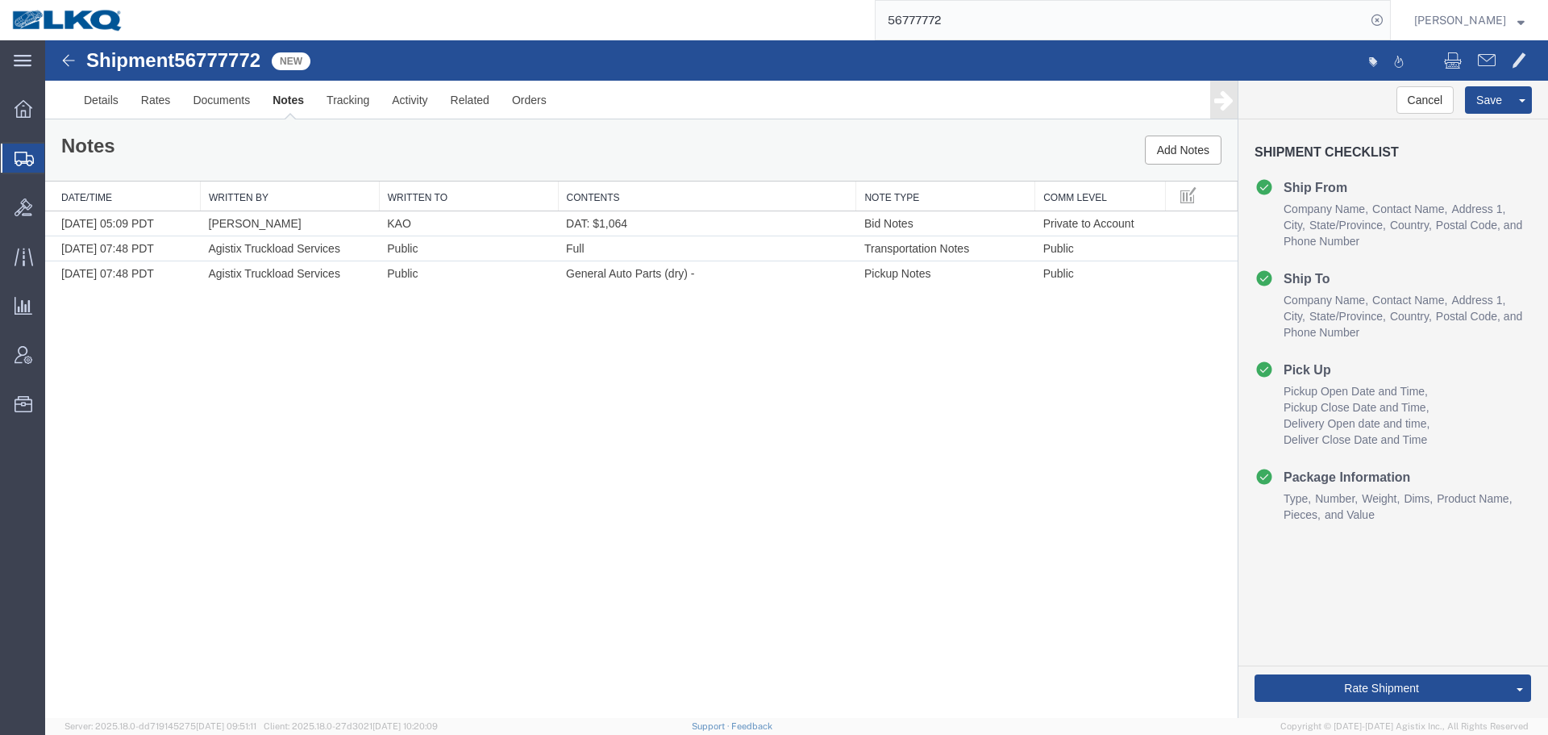
click at [980, 21] on input "56777772" at bounding box center [1121, 20] width 490 height 39
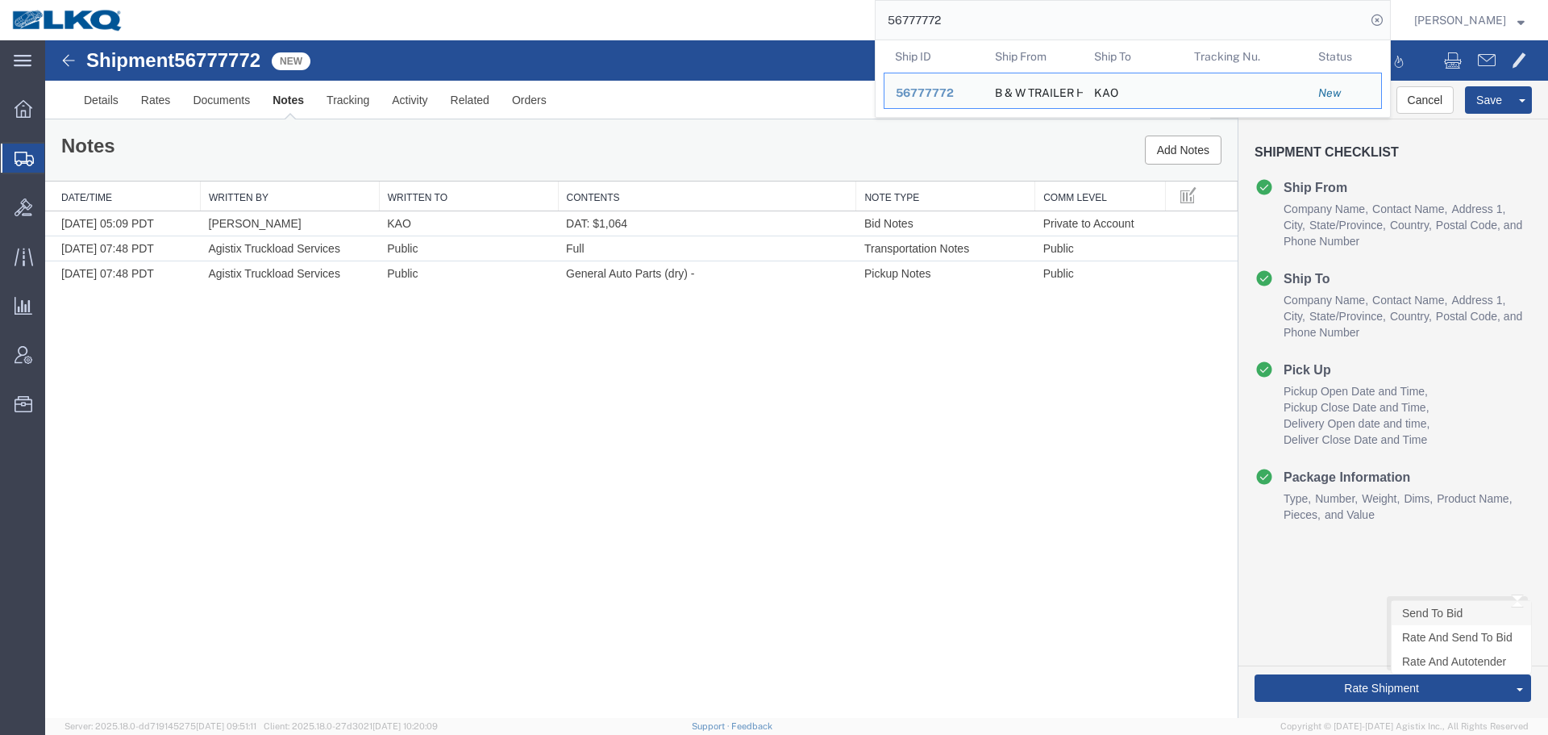
click at [1423, 605] on link "Send To Bid" at bounding box center [1461, 613] width 139 height 24
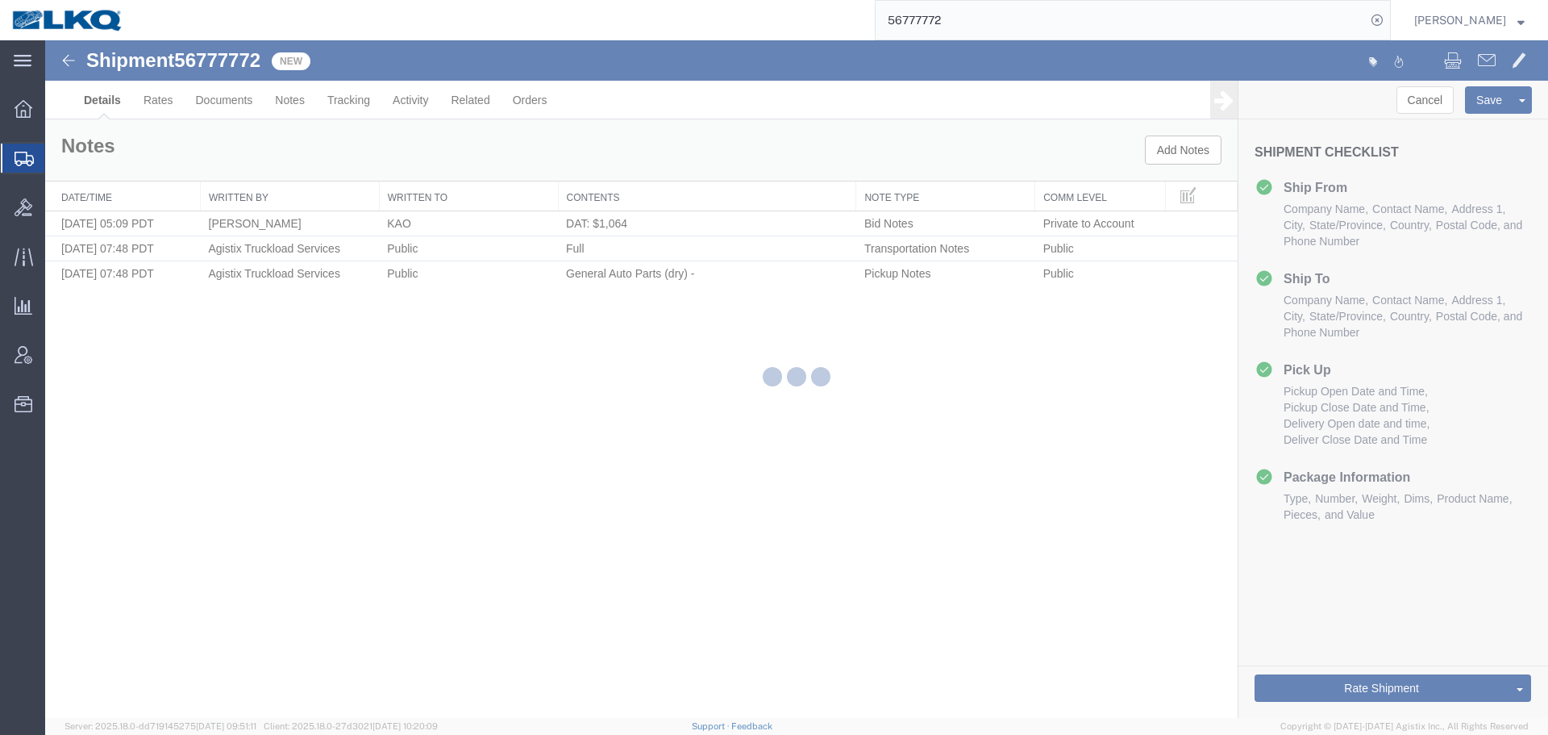
select select "65991"
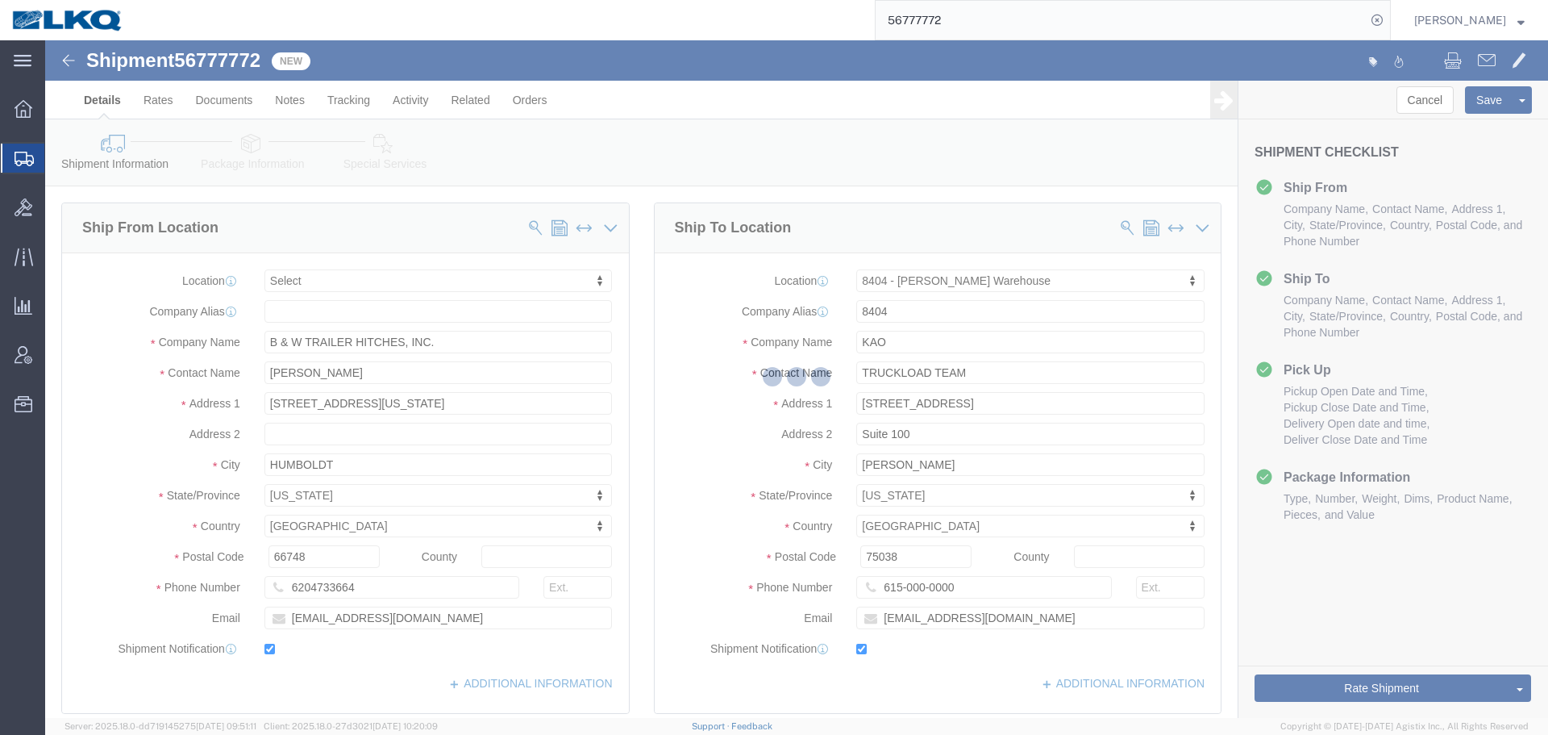
select select "TL"
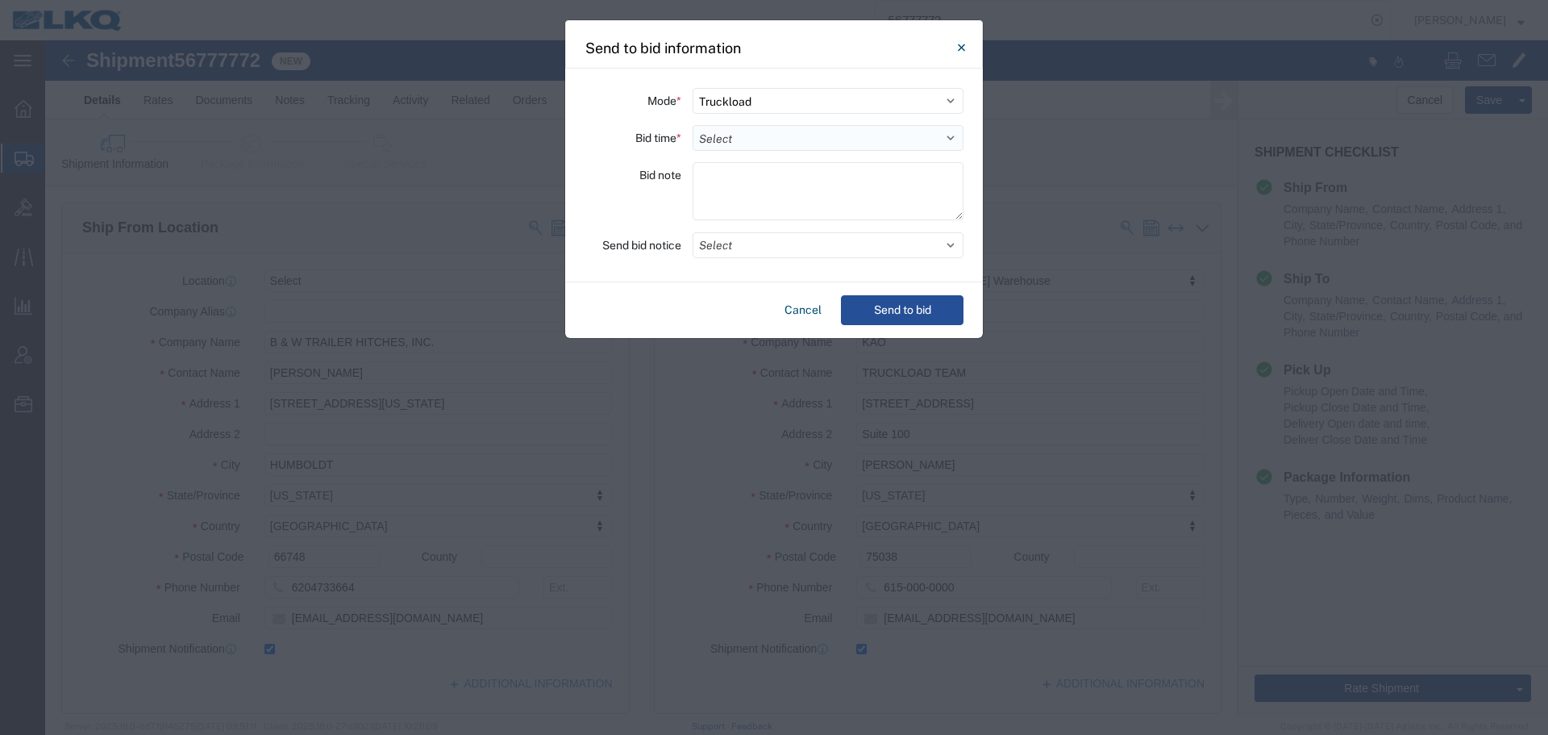
click at [768, 137] on select "Select 30 Min (Rush) 1 Hour (Rush) 2 Hours (Rush) 4 Hours (Rush) 8 Hours (Rush)…" at bounding box center [828, 138] width 271 height 26
select select "12"
click at [693, 125] on select "Select 30 Min (Rush) 1 Hour (Rush) 2 Hours (Rush) 4 Hours (Rush) 8 Hours (Rush)…" at bounding box center [828, 138] width 271 height 26
click at [760, 256] on button "Select" at bounding box center [828, 245] width 271 height 26
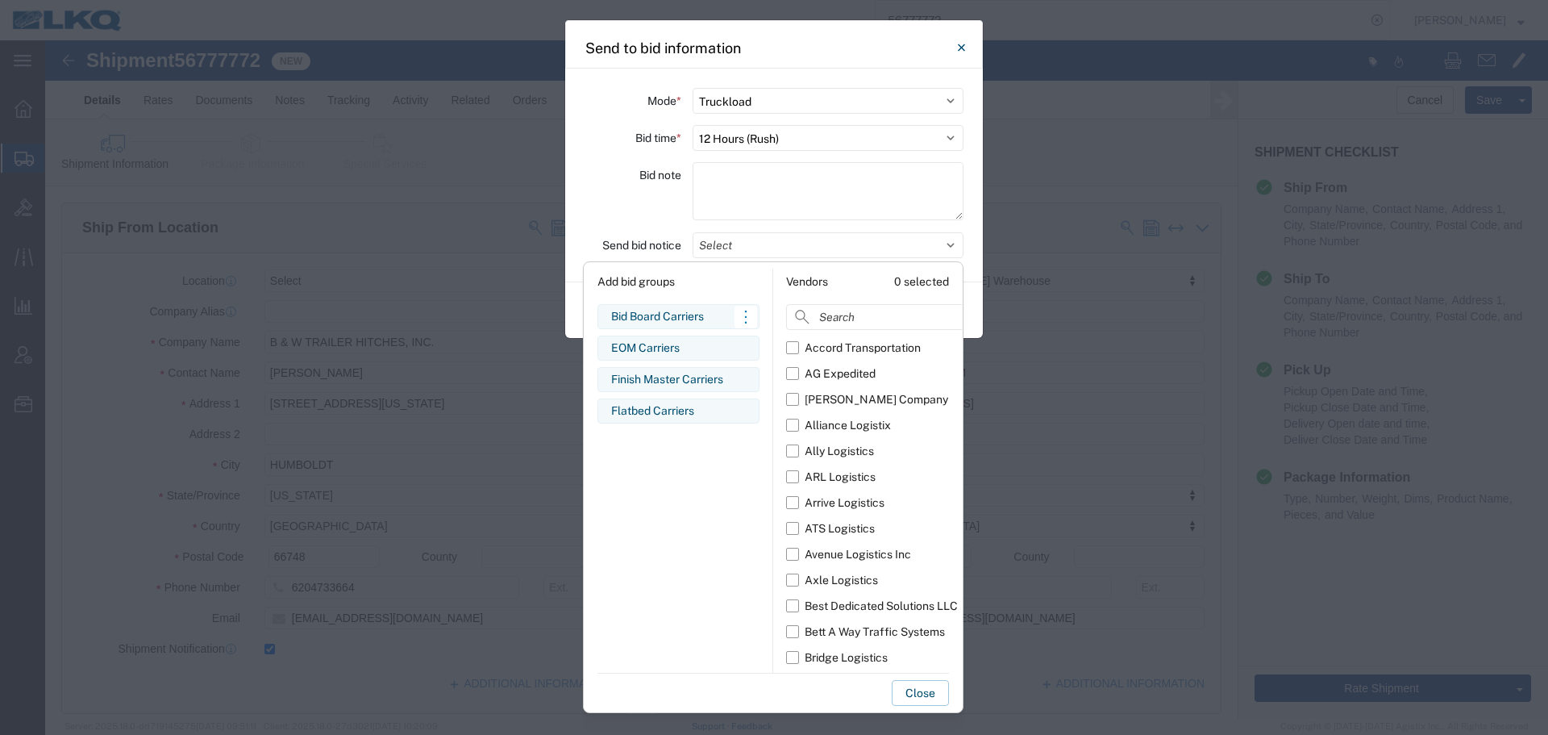
click at [687, 322] on div "Bid Board Carriers" at bounding box center [678, 316] width 135 height 17
click at [616, 206] on div "Bid note" at bounding box center [633, 193] width 97 height 63
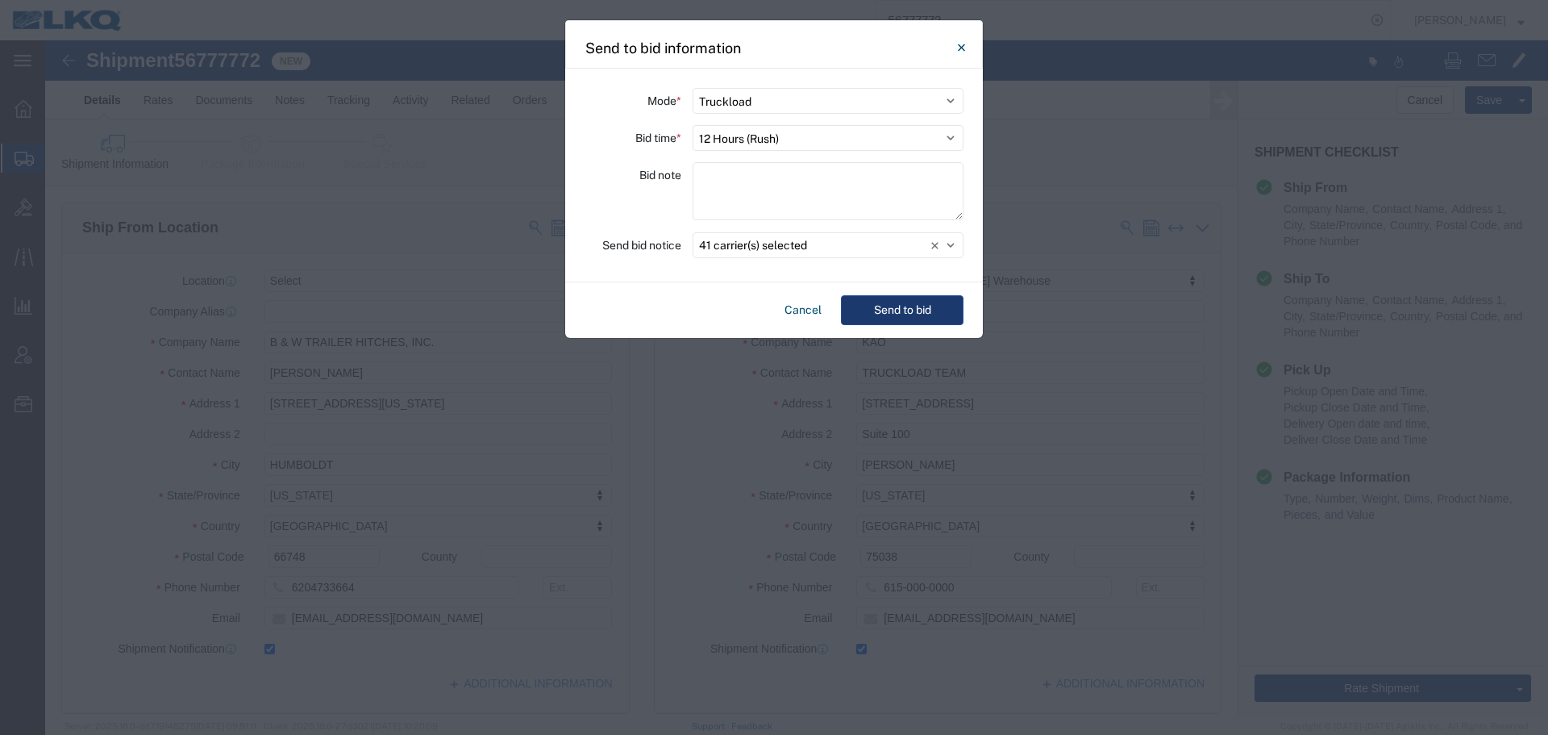
click at [895, 307] on button "Send to bid" at bounding box center [902, 310] width 123 height 30
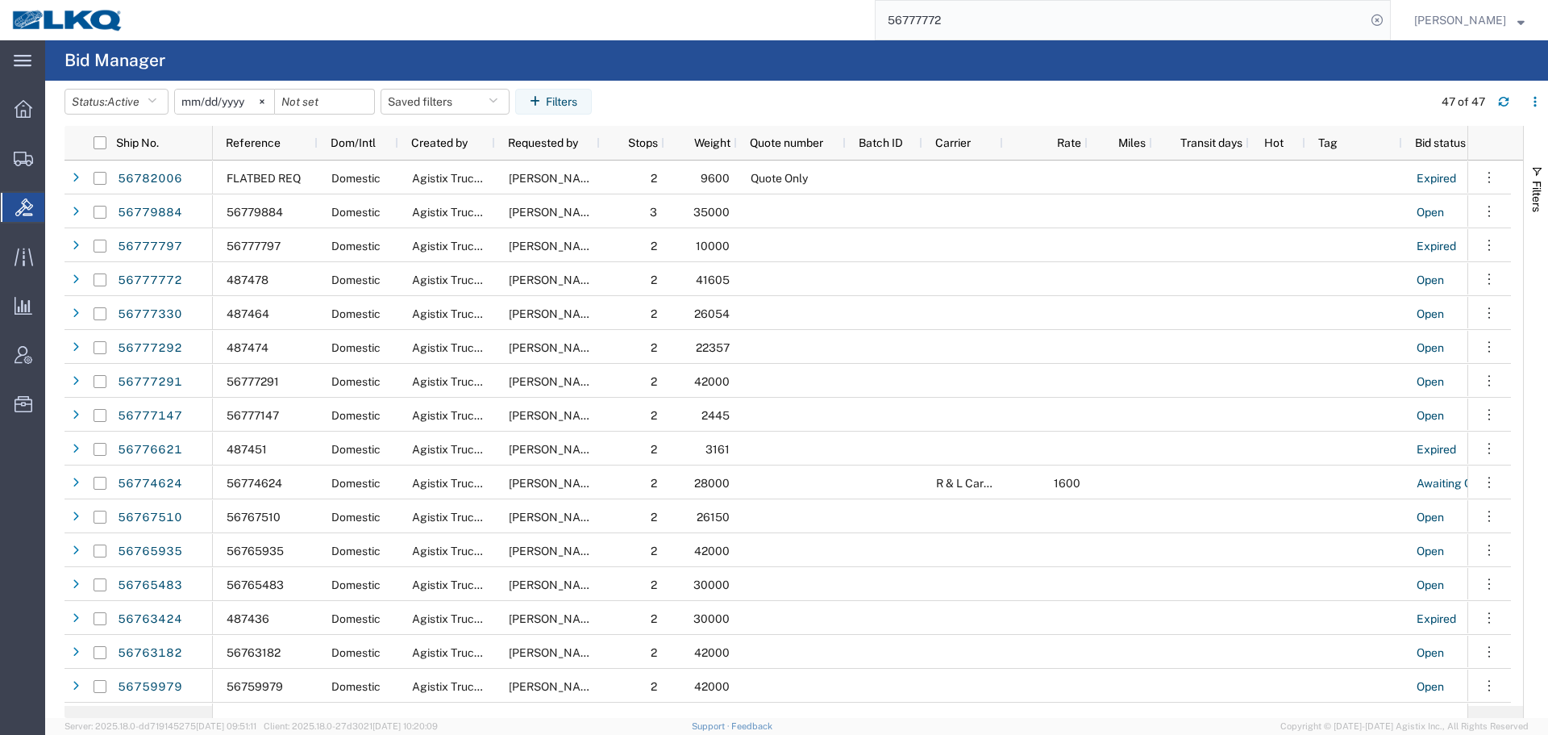
click at [1072, 16] on input "56777772" at bounding box center [1121, 20] width 490 height 39
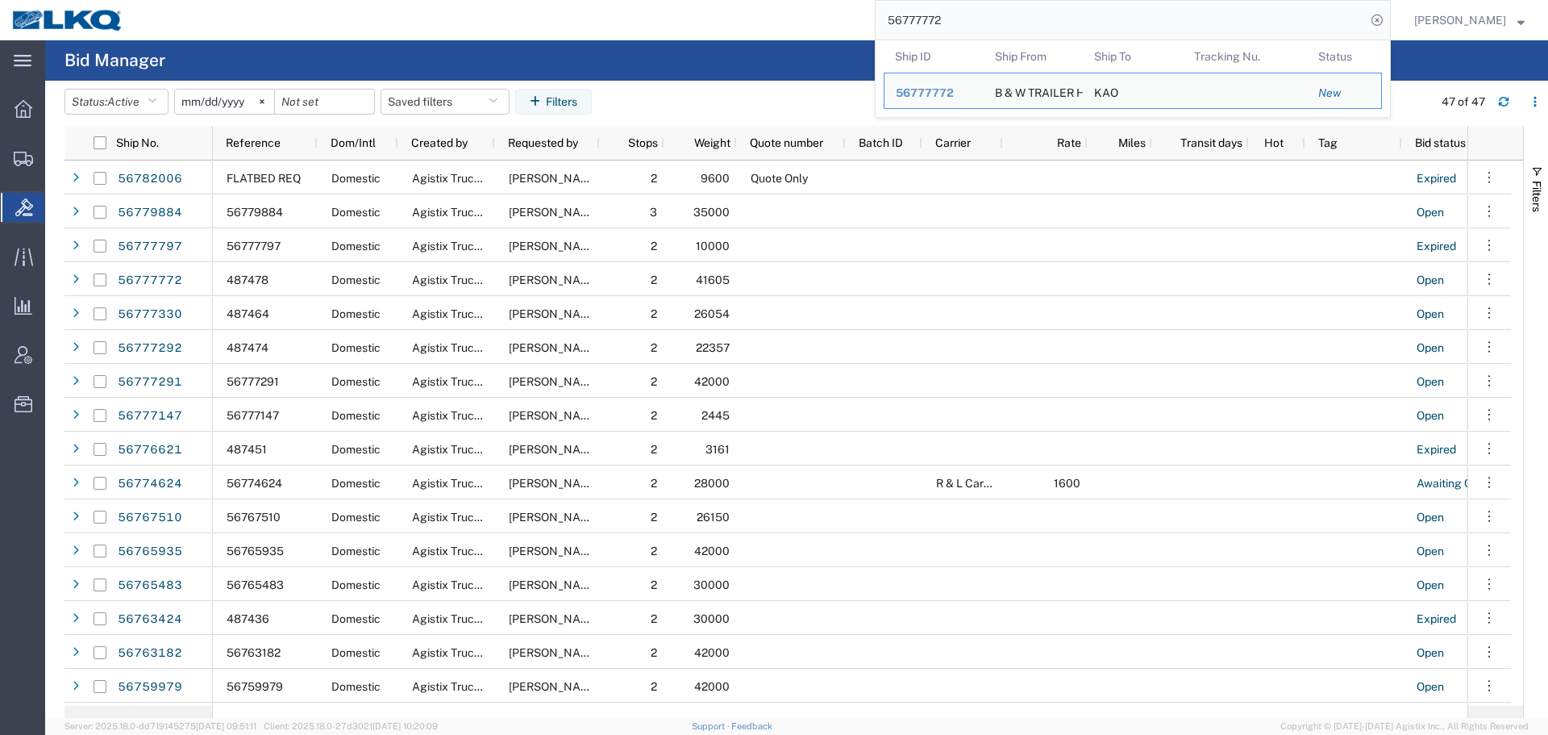
paste input "695"
type input "56777695"
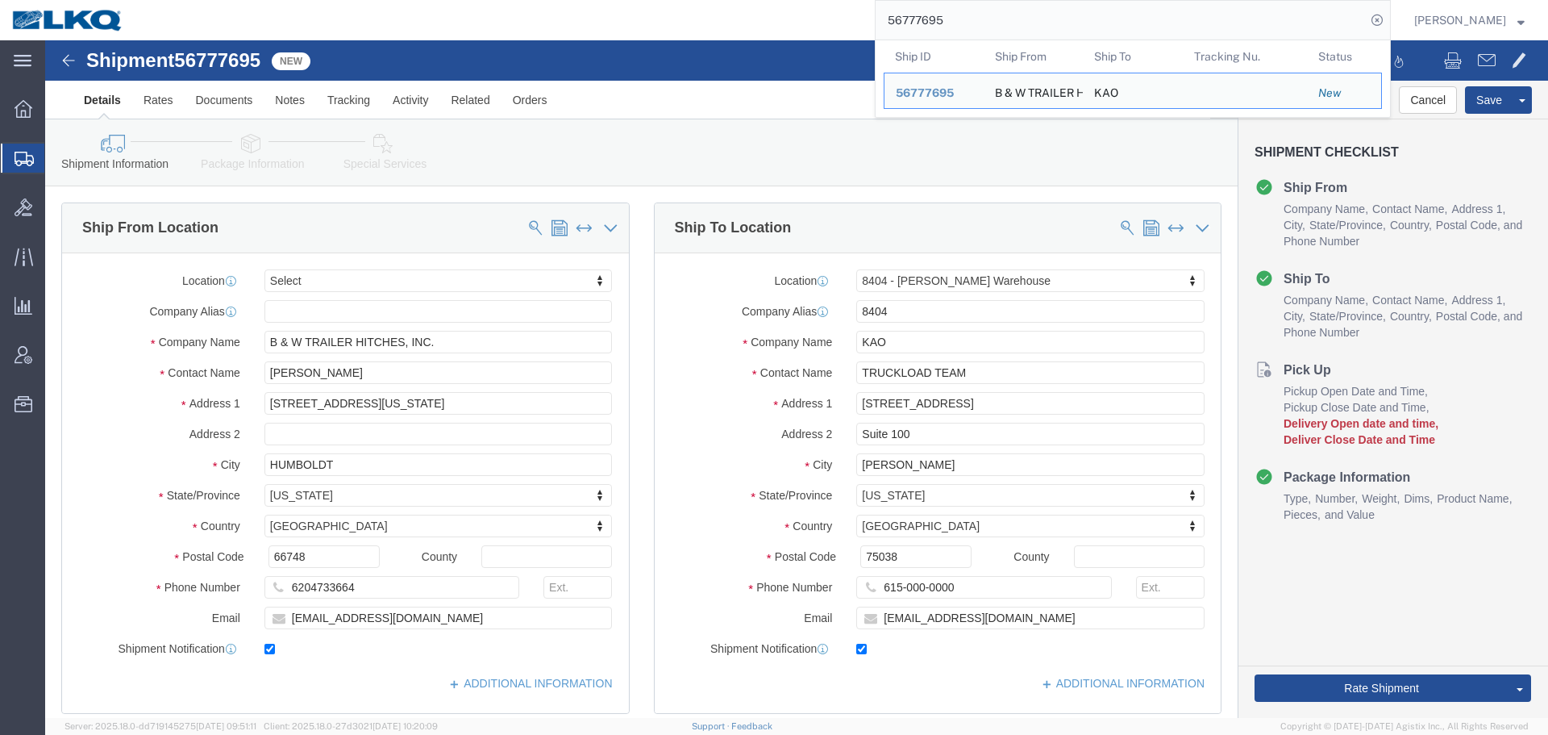
select select
select select "65991"
click input "66748"
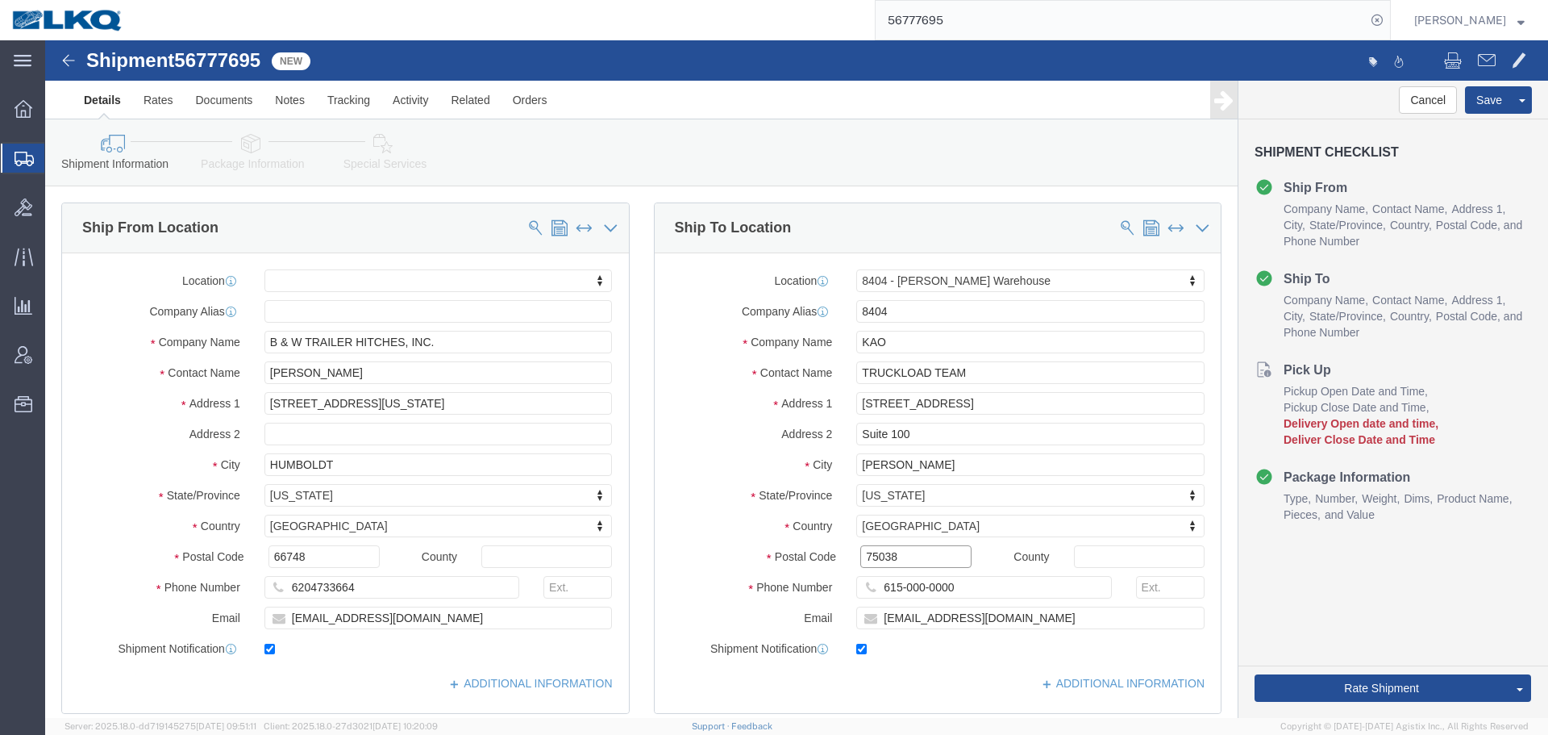
click input "75038"
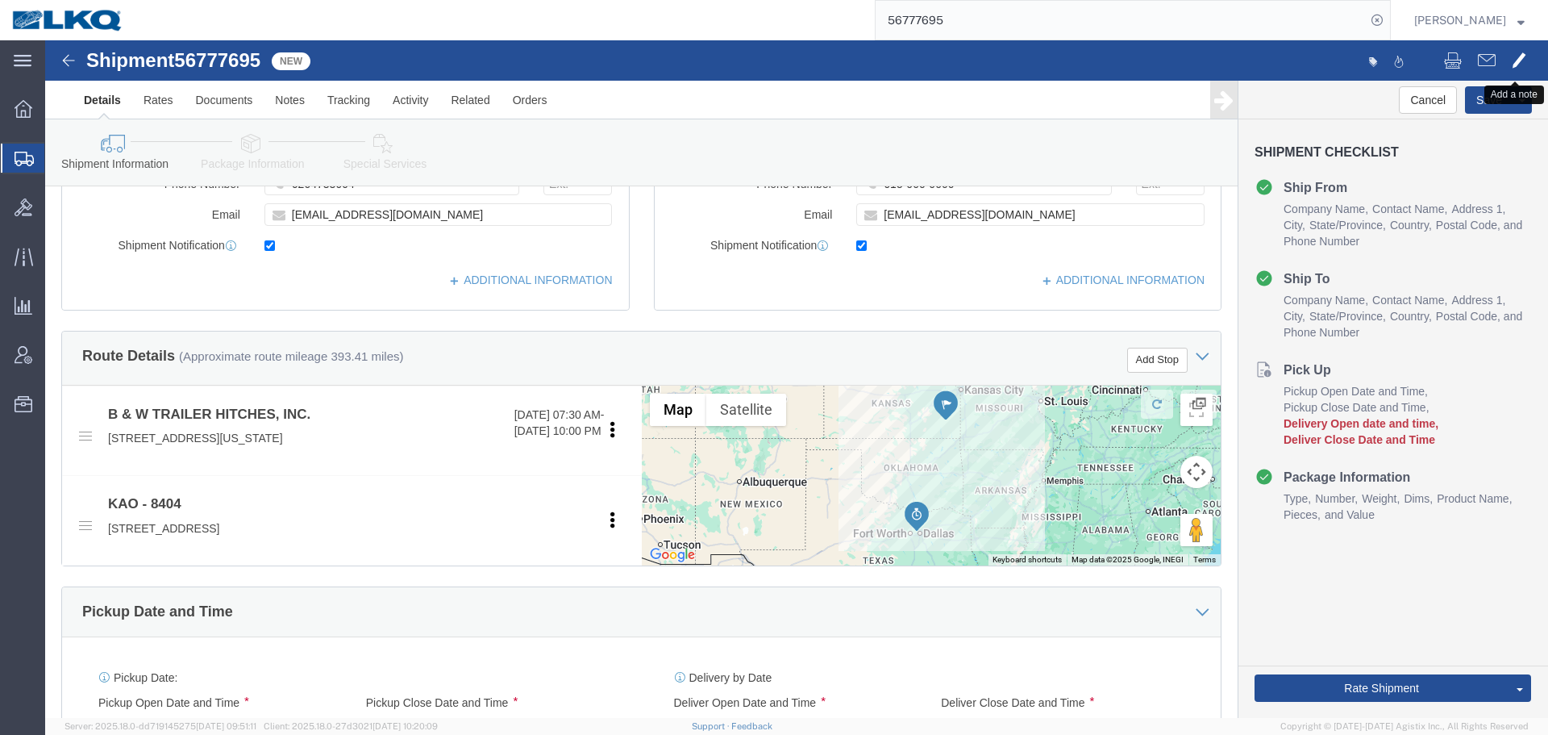
click span
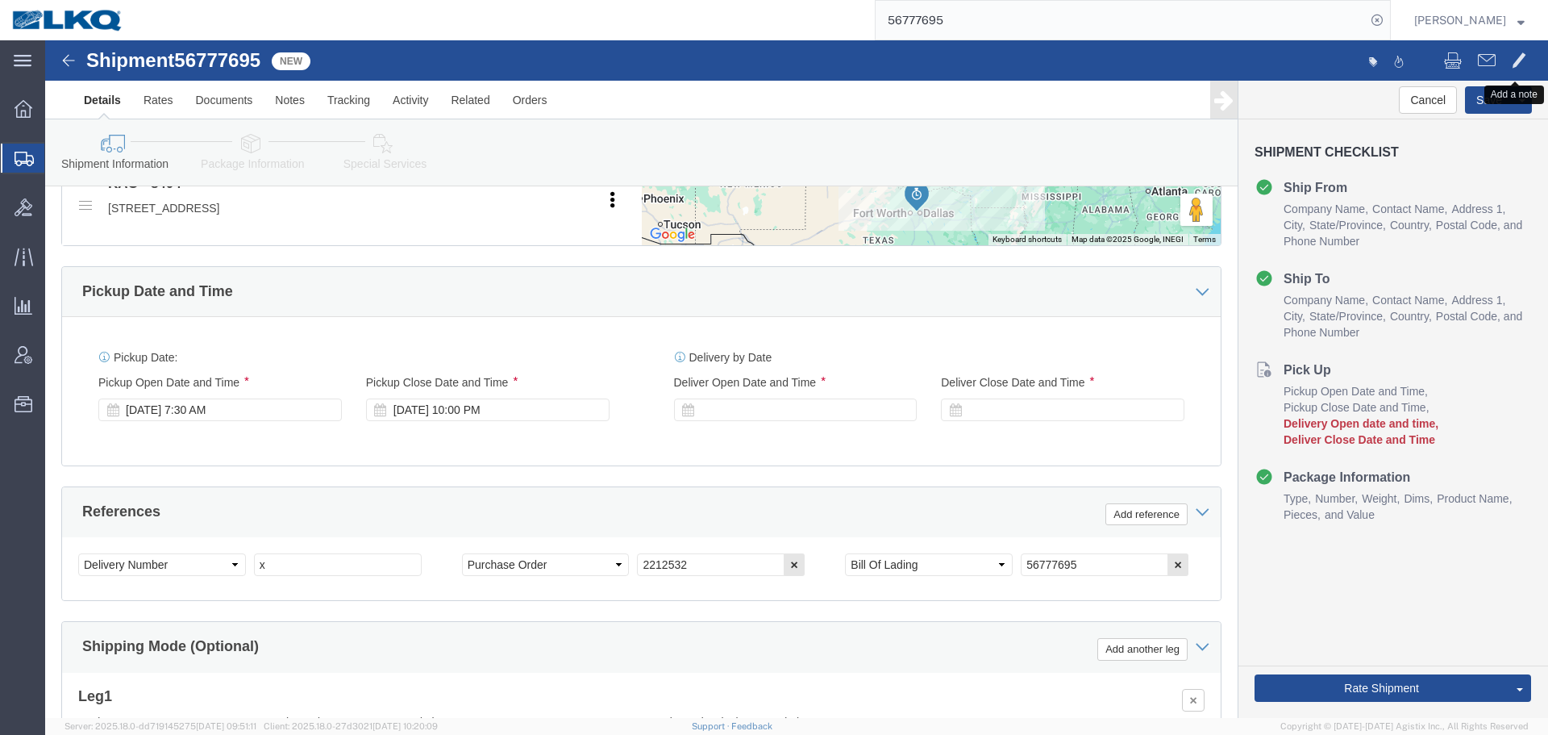
scroll to position [726, 0]
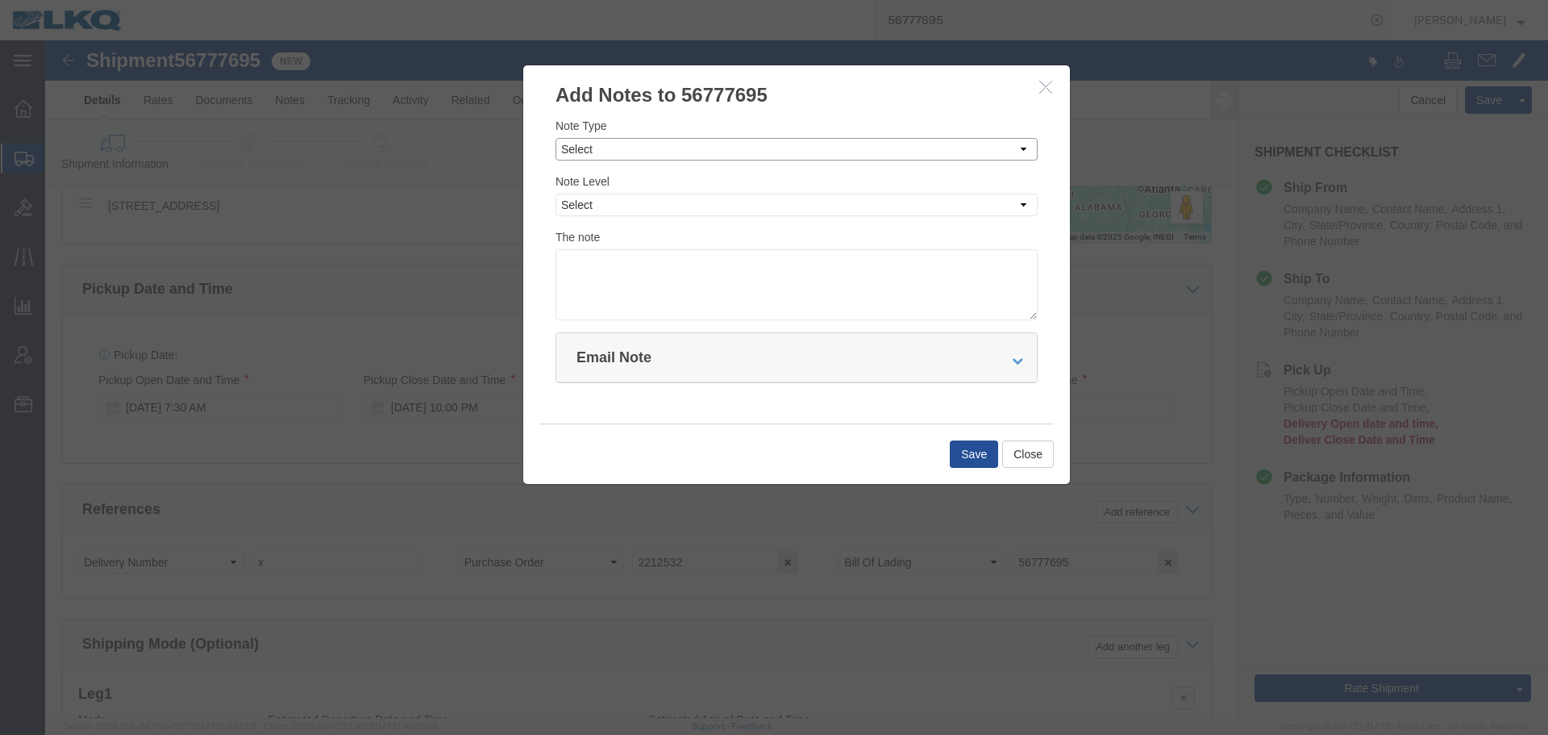
click select "Select Approval Bid Notes Carrier Change Notes Claim Notes Content Hazmat Notes…"
select select "BID_NOTES"
click select "Select Approval Bid Notes Carrier Change Notes Claim Notes Content Hazmat Notes…"
drag, startPoint x: 568, startPoint y: 157, endPoint x: 568, endPoint y: 168, distance: 10.5
click select "Select Private to Account Private to Vendor Public"
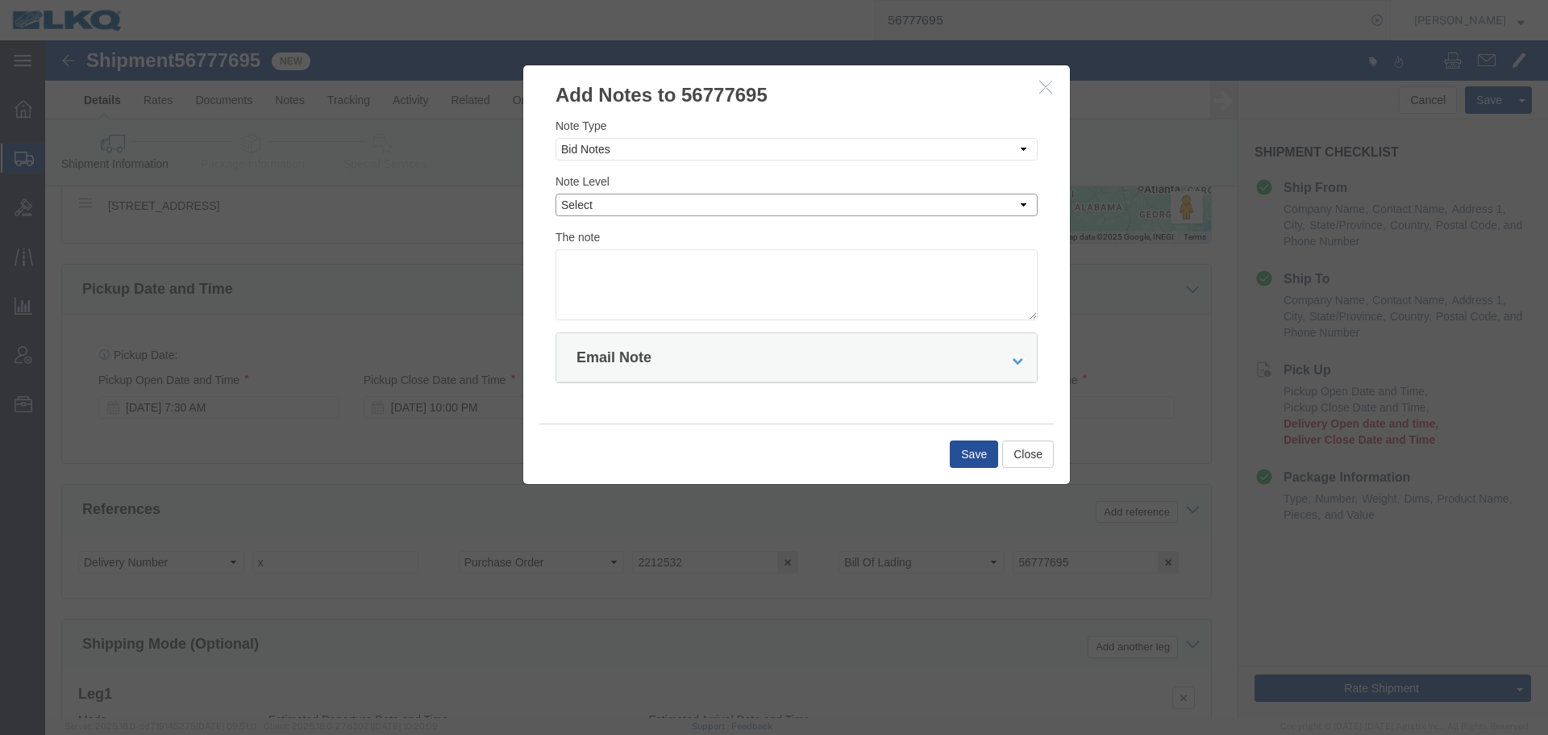
click select "Select Private to Account Private to Vendor Public"
drag, startPoint x: 586, startPoint y: 165, endPoint x: 586, endPoint y: 175, distance: 9.7
click select "Select Private to Account Private to Vendor Public"
select select "PRIVATE_TO_ACCOUNT"
click select "Select Private to Account Private to Vendor Public"
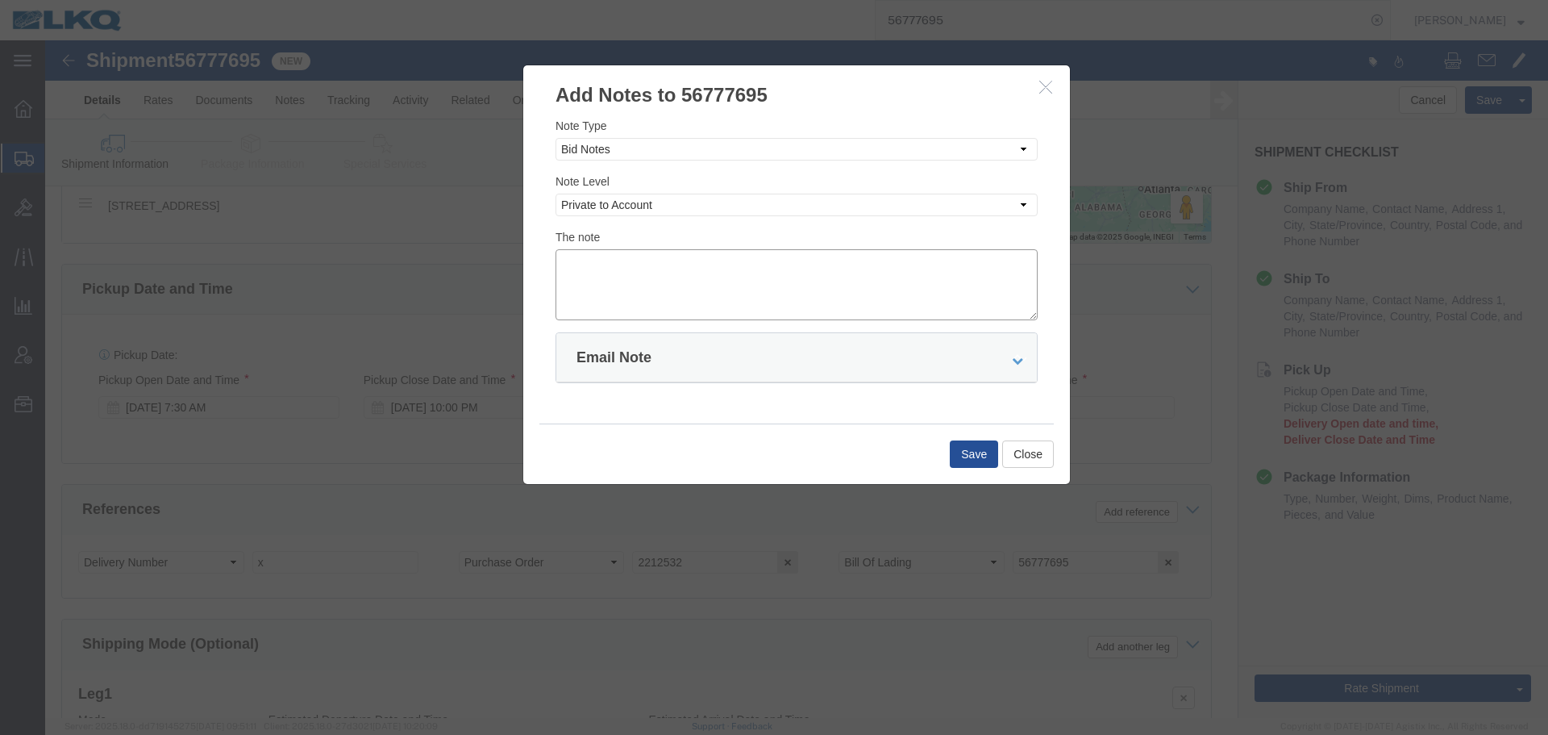
click textarea
paste textarea "$1,064"
type textarea "DAT: $1,064"
click button "Save"
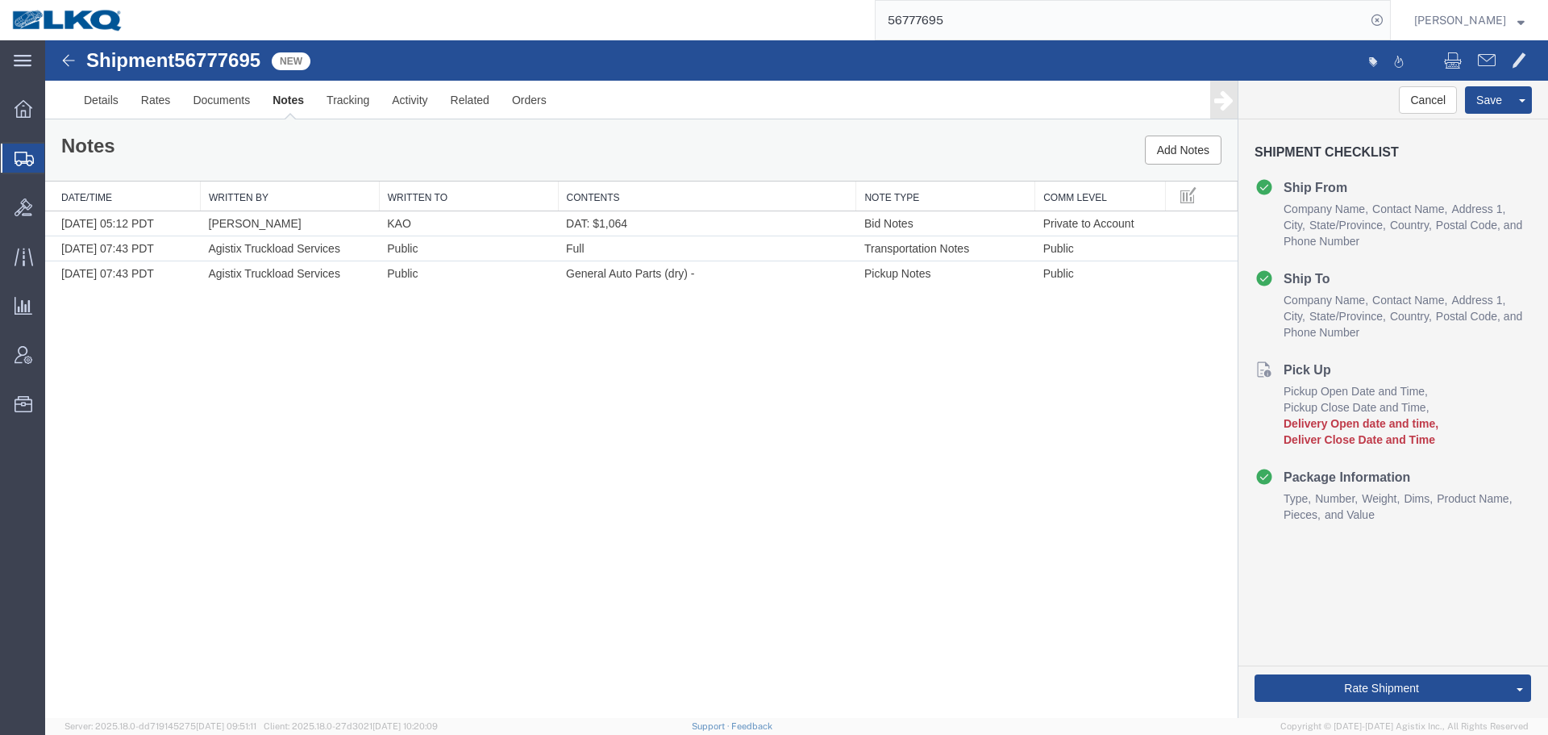
scroll to position [0, 0]
